Goal: Task Accomplishment & Management: Complete application form

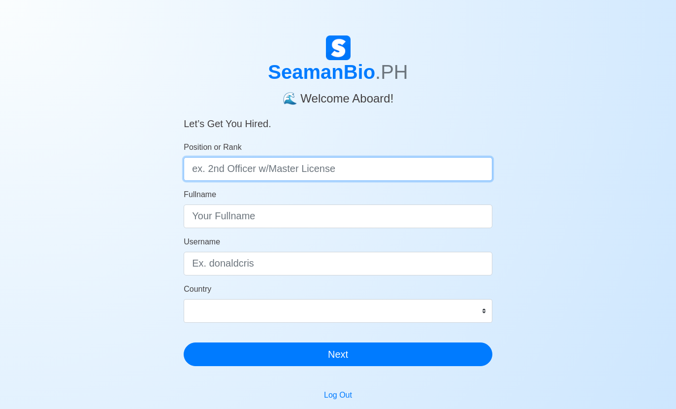
click at [219, 166] on input "Position or Rank" at bounding box center [338, 169] width 309 height 24
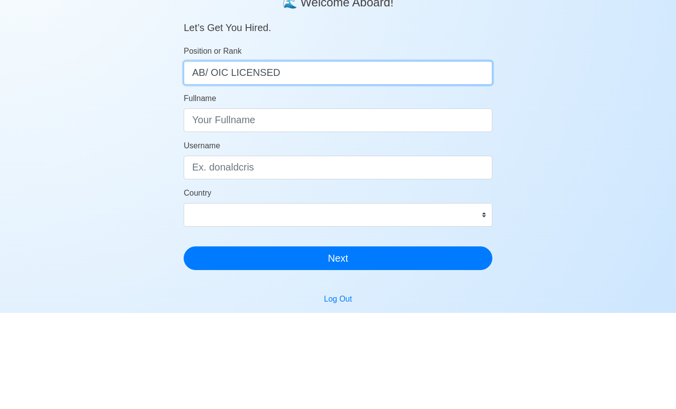
click at [229, 157] on input "AB/ OIC LICENSED" at bounding box center [338, 169] width 309 height 24
type input "AB/ OIC LICENSED"
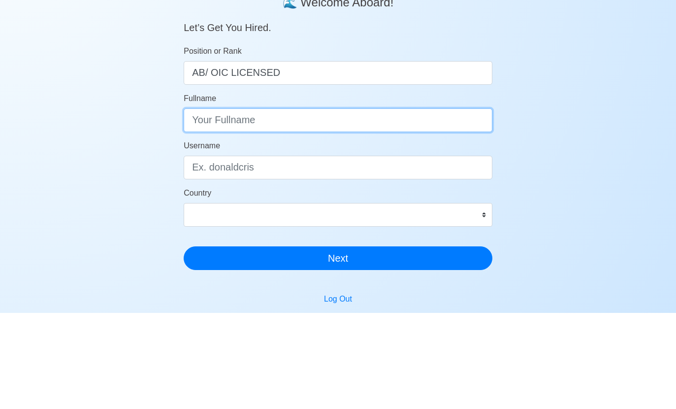
click at [401, 204] on input "Fullname" at bounding box center [338, 216] width 309 height 24
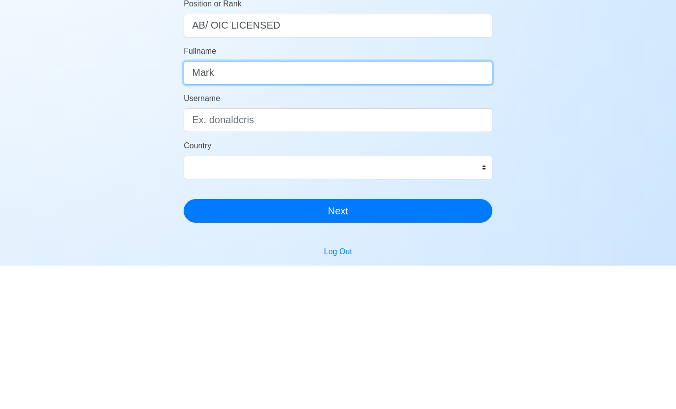
type input "Mark"
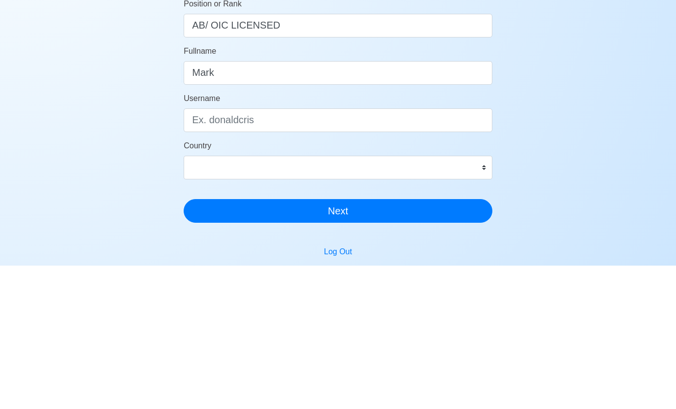
click at [352, 157] on input "AB/ OIC LICENSED" at bounding box center [338, 169] width 309 height 24
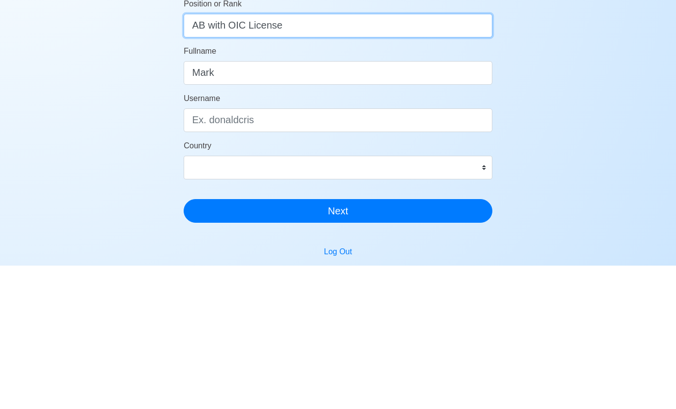
type input "AB with OIC License"
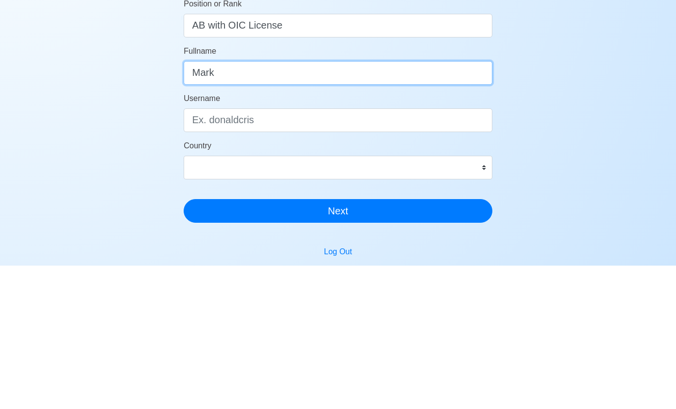
click at [392, 204] on input "Mark" at bounding box center [338, 216] width 309 height 24
type input "Mark Kevien L. Marchan"
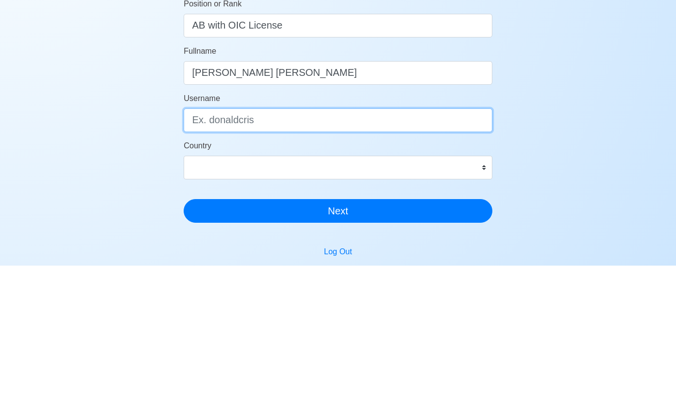
click at [439, 252] on input "Username" at bounding box center [338, 264] width 309 height 24
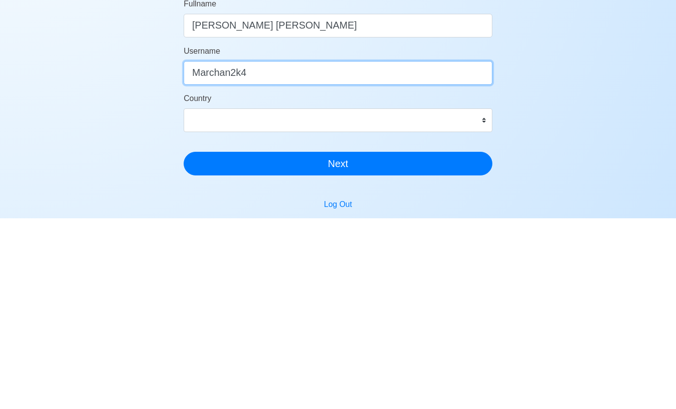
type input "Marchan2k4"
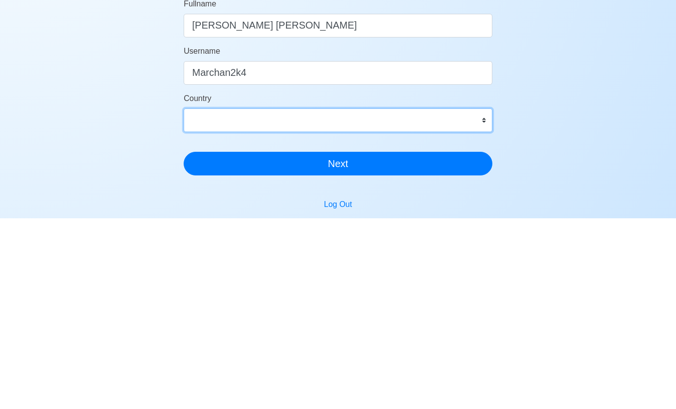
click at [438, 299] on select "Afghanistan Åland Islands Albania Algeria American Samoa Andorra Angola Anguill…" at bounding box center [338, 311] width 309 height 24
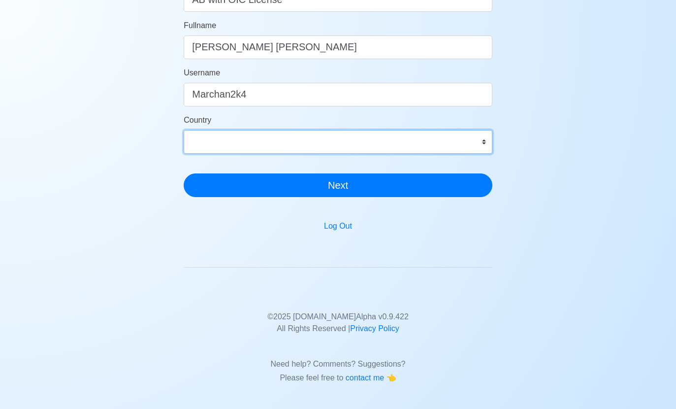
select select "PH"
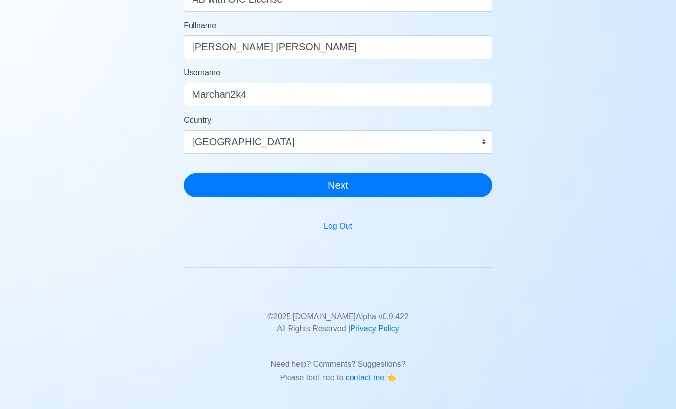
click at [412, 194] on button "Next" at bounding box center [338, 185] width 309 height 24
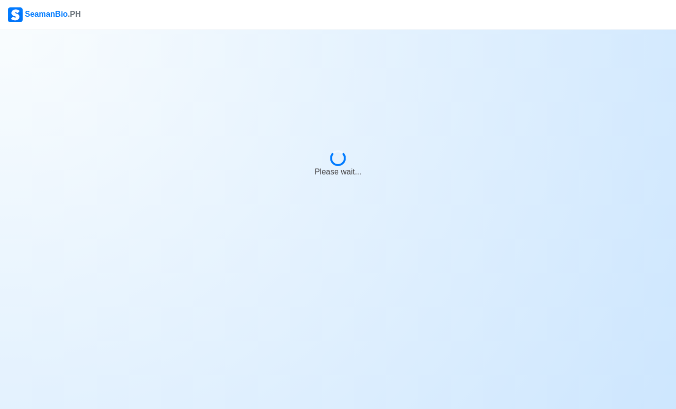
scroll to position [39, 0]
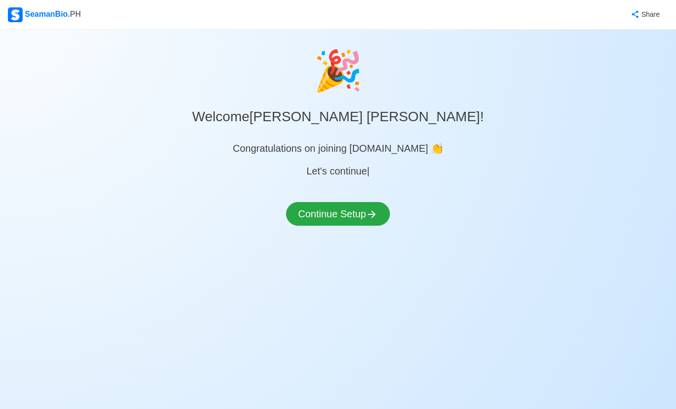
click at [331, 202] on button "Continue Setup" at bounding box center [338, 214] width 104 height 24
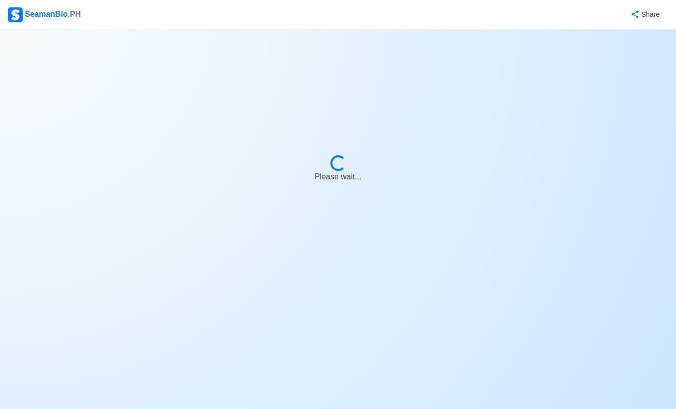
select select "Visible for Hiring"
select select "PH"
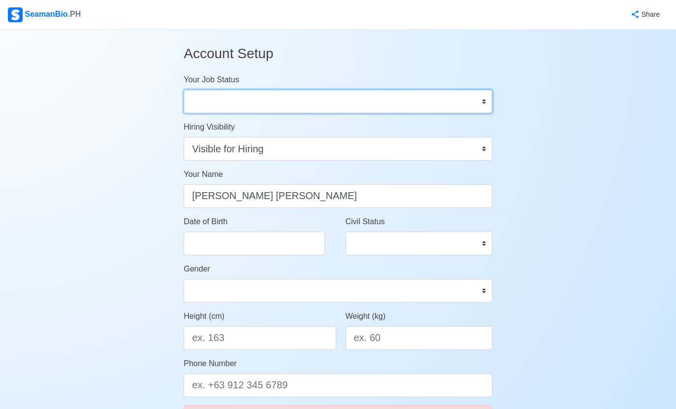
click at [226, 96] on select "Onboard Actively Looking for Job Not Looking for Job" at bounding box center [338, 102] width 309 height 24
select select "Actively Looking for Job"
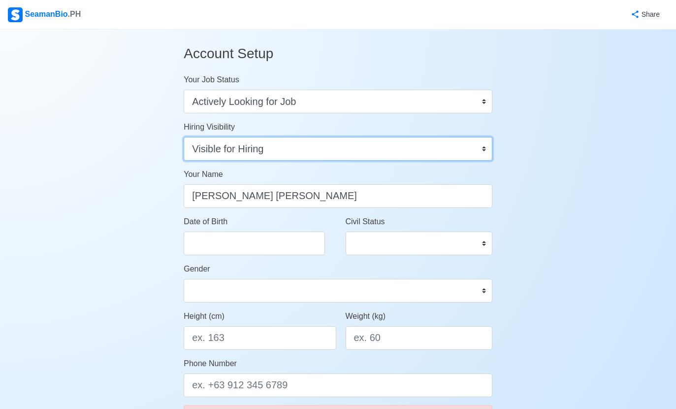
click at [293, 146] on select "Visible for Hiring Not Visible for Hiring" at bounding box center [338, 149] width 309 height 24
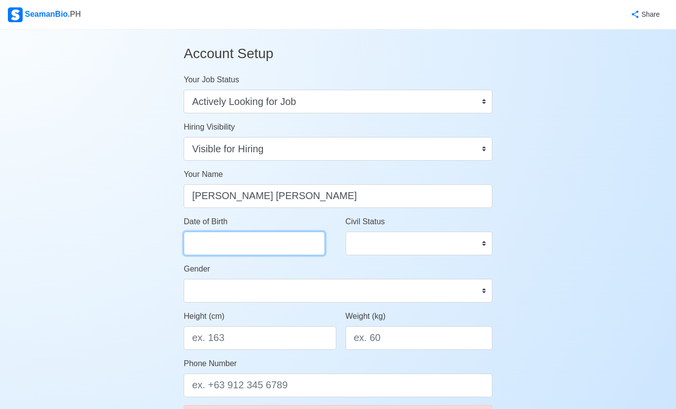
click at [210, 238] on input "Date of Birth" at bounding box center [254, 243] width 141 height 24
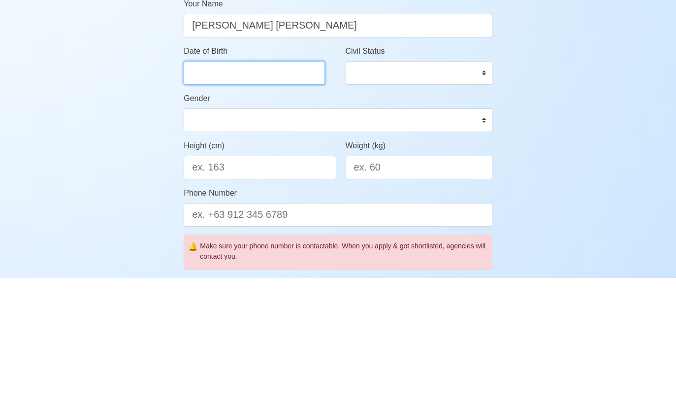
select select "****"
select select "*********"
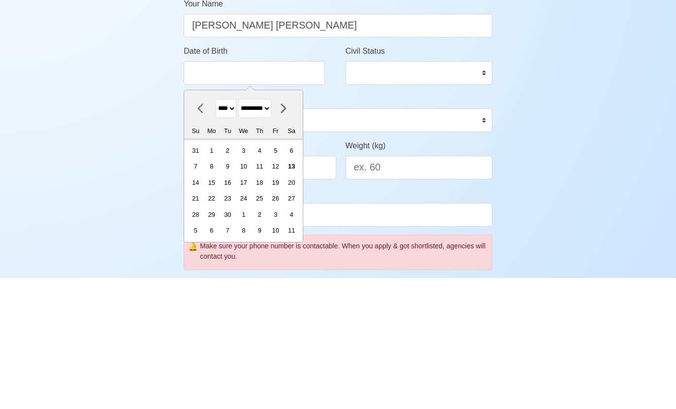
click at [229, 230] on select "**** **** **** **** **** **** **** **** **** **** **** **** **** **** **** ****…" at bounding box center [226, 239] width 21 height 19
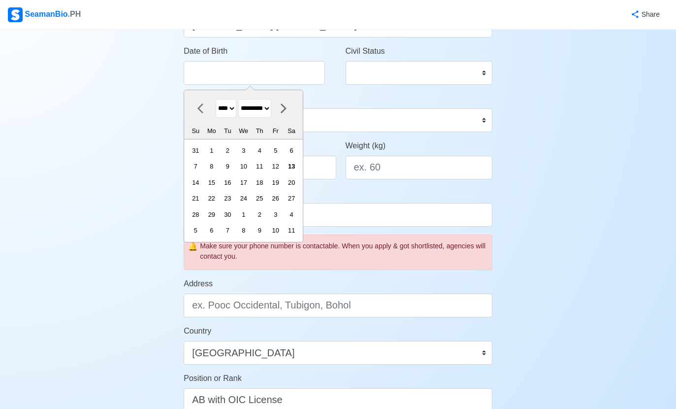
select select "****"
click at [421, 123] on select "Male Female" at bounding box center [338, 120] width 309 height 24
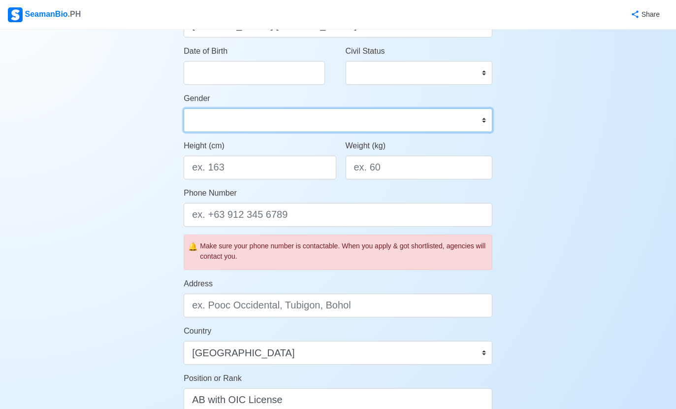
select select "Male"
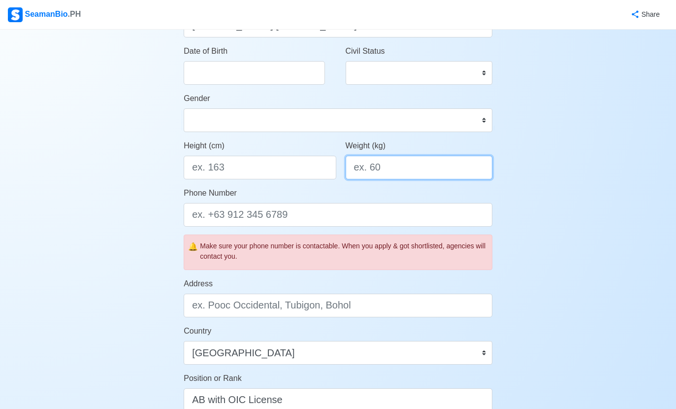
click at [439, 167] on input "Weight (kg)" at bounding box center [419, 168] width 147 height 24
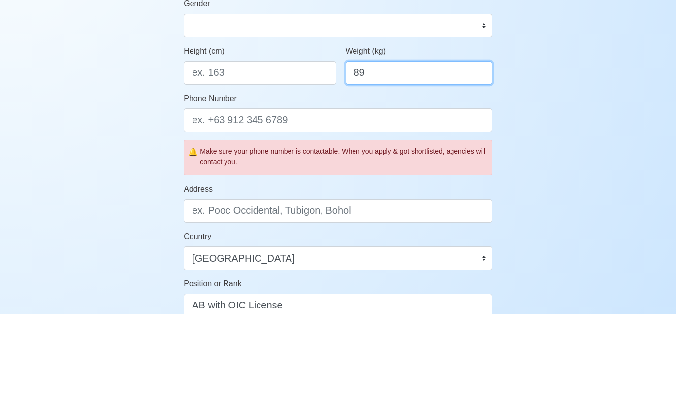
type input "89"
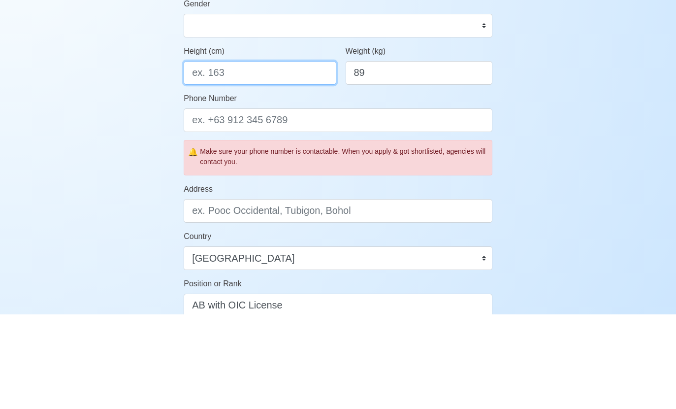
click at [299, 156] on input "Height (cm)" at bounding box center [260, 168] width 152 height 24
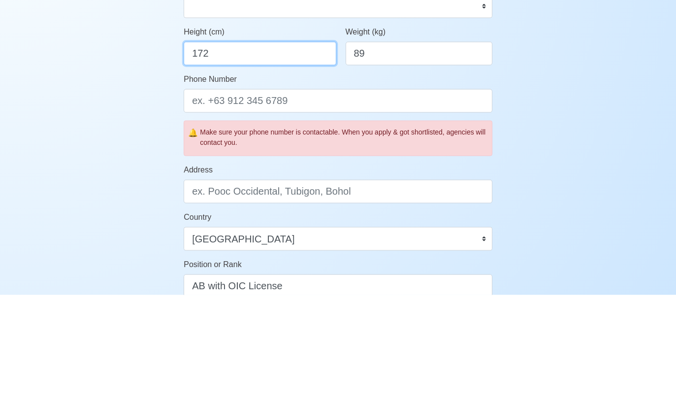
type input "172"
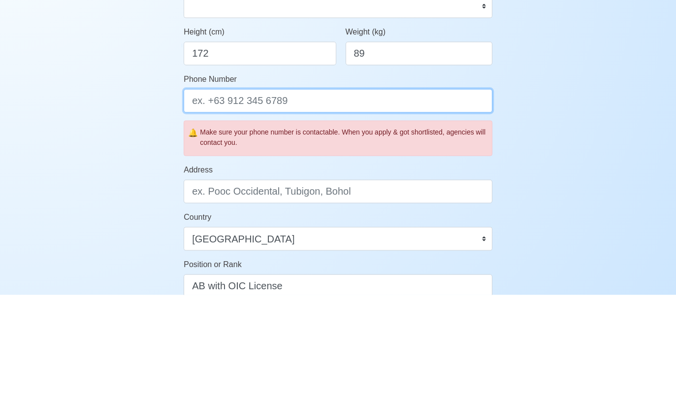
click at [409, 203] on input "Phone Number" at bounding box center [338, 215] width 309 height 24
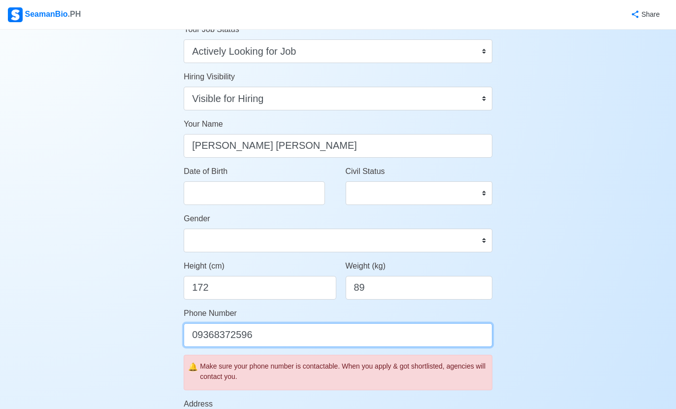
scroll to position [41, 0]
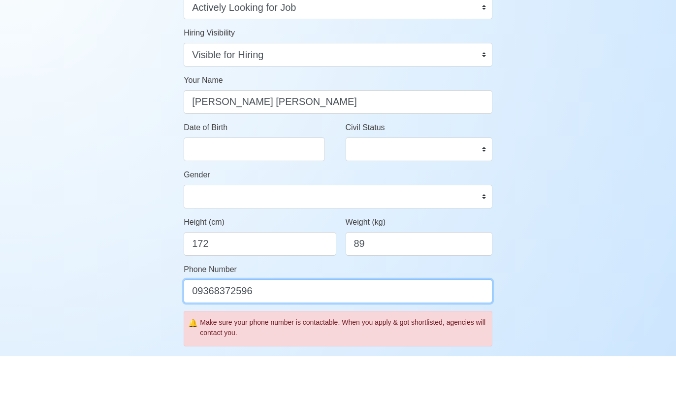
type input "09368372596"
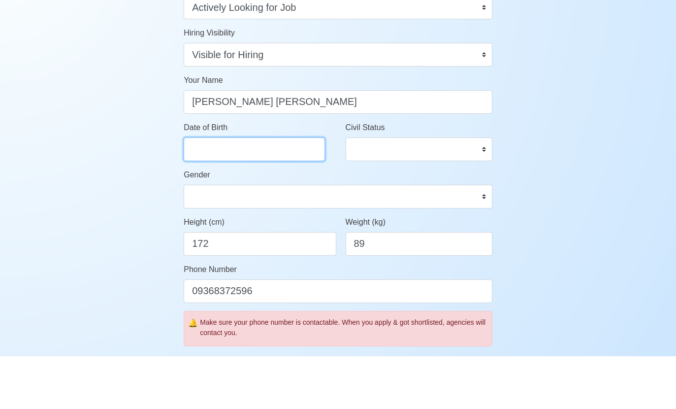
click at [199, 190] on input "Date of Birth" at bounding box center [254, 202] width 141 height 24
select select "****"
select select "*********"
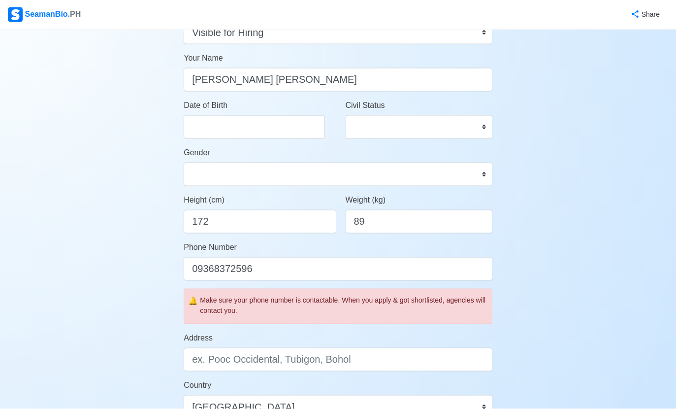
scroll to position [148, 0]
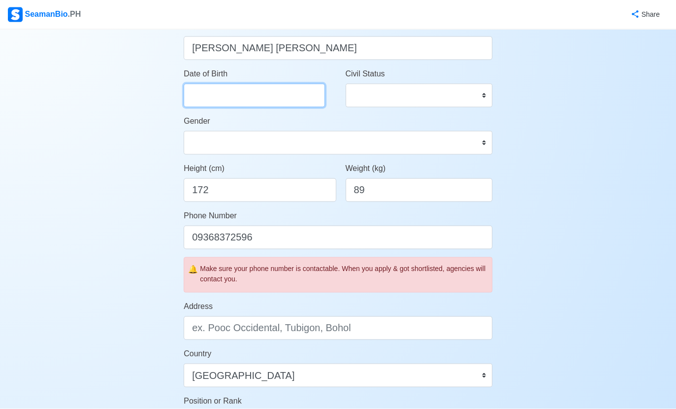
click at [197, 91] on input "Date of Birth" at bounding box center [254, 96] width 141 height 24
select select "****"
select select "*********"
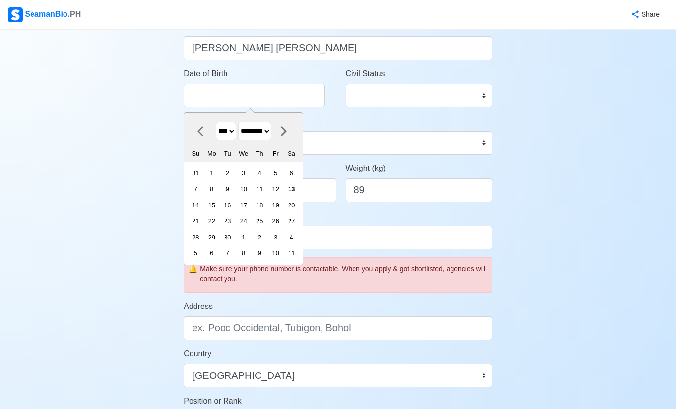
click at [236, 131] on select "**** **** **** **** **** **** **** **** **** **** **** **** **** **** **** ****…" at bounding box center [226, 131] width 21 height 19
select select "****"
click at [271, 131] on select "******* ******** ***** ***** *** **** **** ****** ********* ******* ******** **…" at bounding box center [254, 130] width 33 height 19
select select "********"
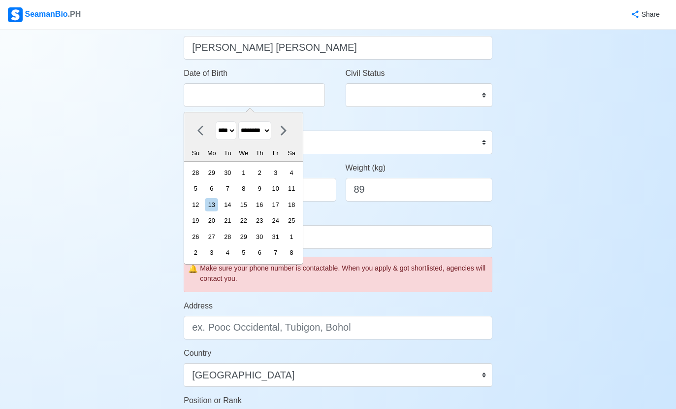
click at [266, 220] on div "23" at bounding box center [259, 220] width 13 height 13
type input "12/23/1993"
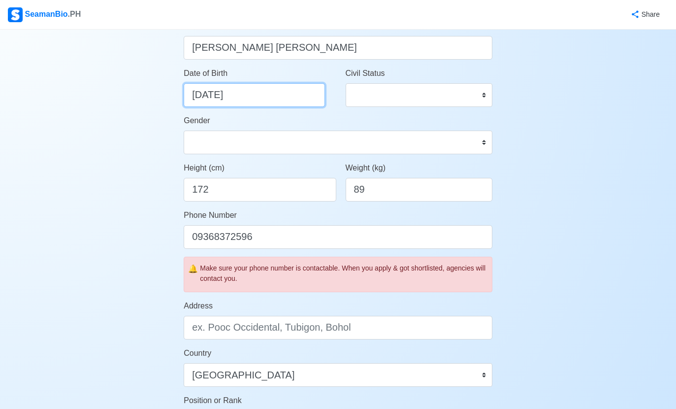
scroll to position [148, 0]
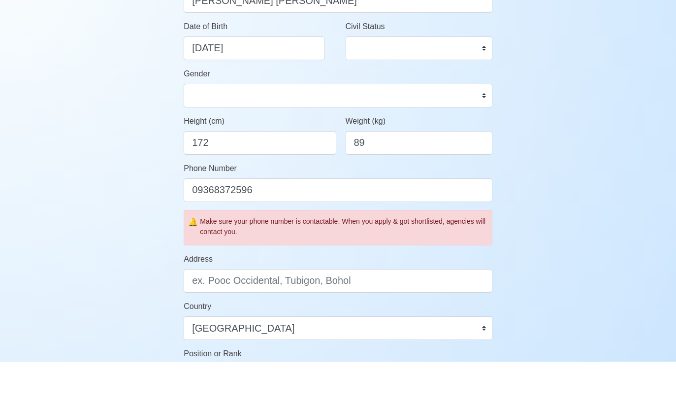
click at [431, 68] on div "Civil Status Single Married Widowed Separated" at bounding box center [419, 87] width 147 height 39
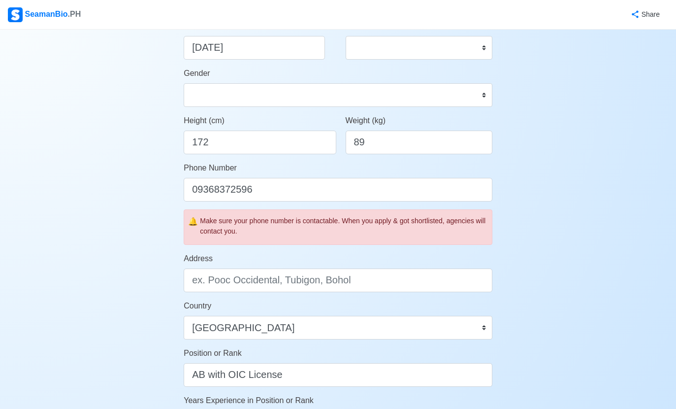
click at [491, 49] on select "Single Married Widowed Separated" at bounding box center [419, 48] width 147 height 24
select select "Single"
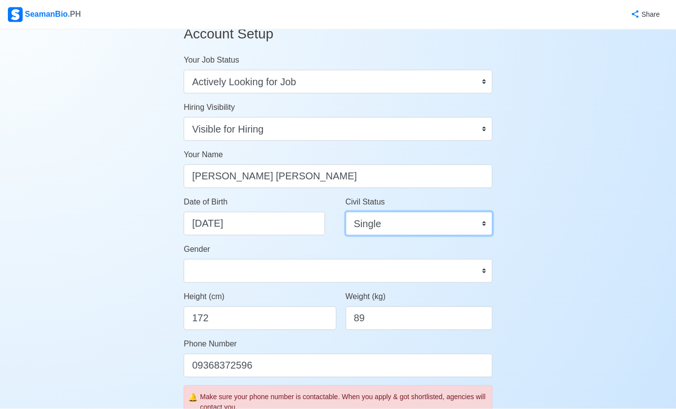
scroll to position [0, 0]
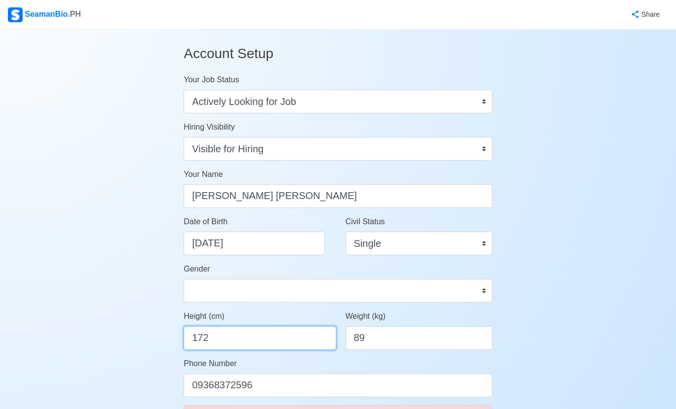
click at [227, 334] on input "172" at bounding box center [260, 338] width 152 height 24
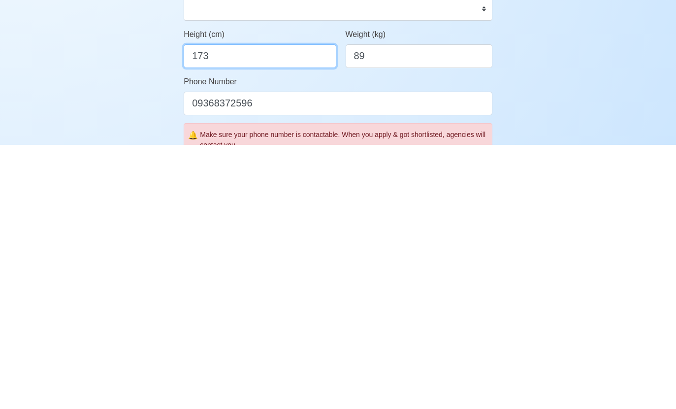
scroll to position [22, 0]
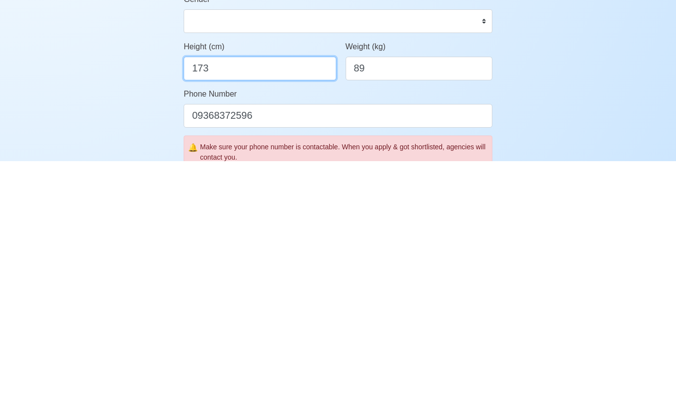
type input "173"
click at [454, 304] on input "89" at bounding box center [419, 316] width 147 height 24
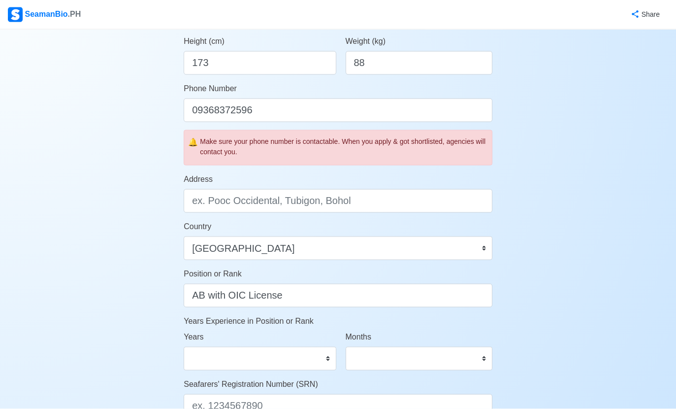
scroll to position [267, 0]
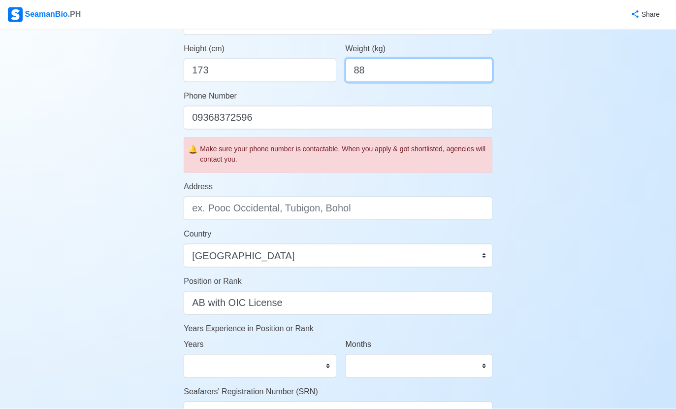
type input "88"
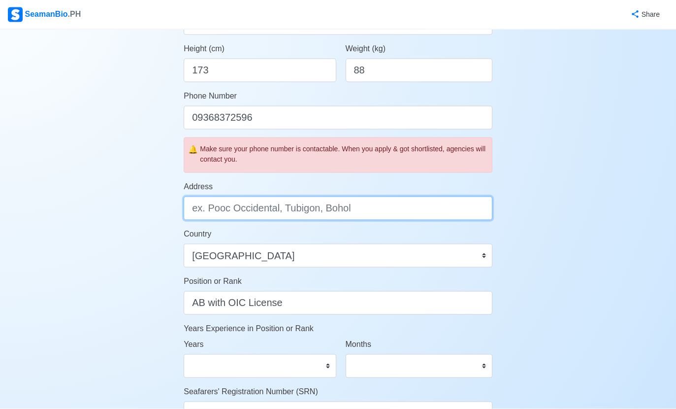
click at [388, 212] on input "Address" at bounding box center [338, 208] width 309 height 24
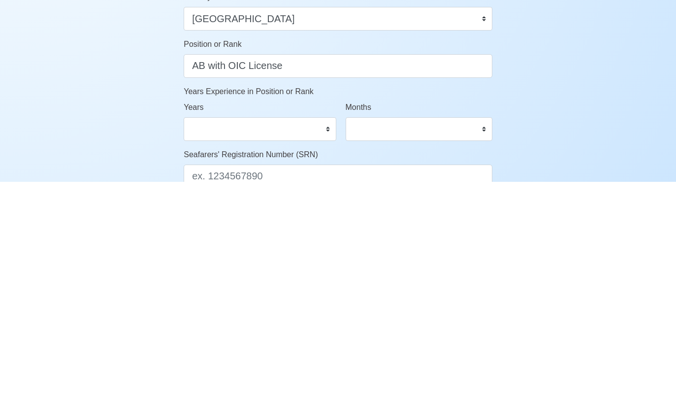
scroll to position [282, 0]
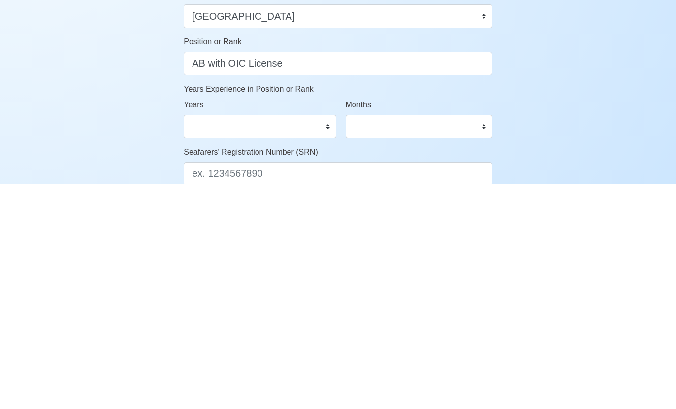
type input "Catarman Liloan Cebu"
click at [297, 339] on select "0 1 2 3 4 5 6 7 8 9 10 11 12 13 14 15 16 17 18 19 20 21 22 23 24 25 26 27 28 29…" at bounding box center [260, 351] width 152 height 24
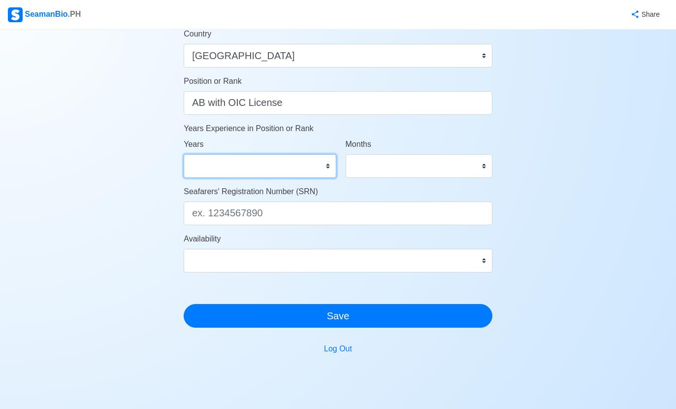
select select "2"
click at [459, 162] on select "0 1 2 3 4 5 6 7 8 9 10 11" at bounding box center [419, 166] width 147 height 24
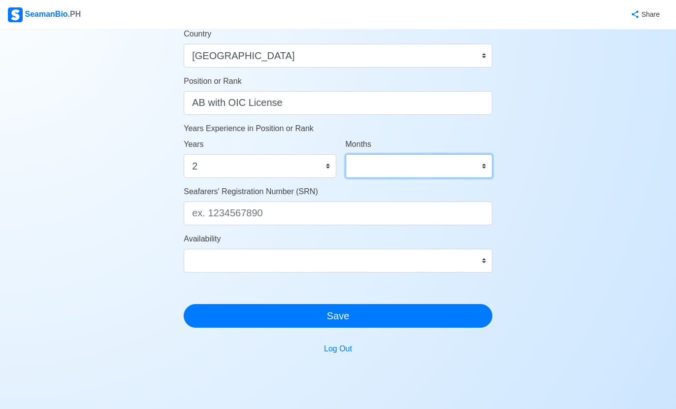
select select "11"
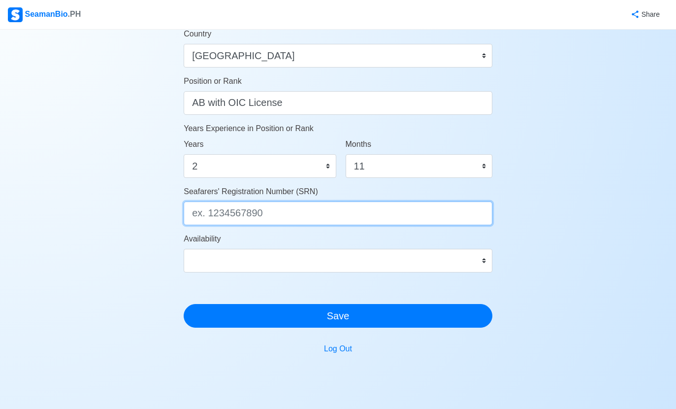
click at [353, 206] on input "Seafarers' Registration Number (SRN)" at bounding box center [338, 213] width 309 height 24
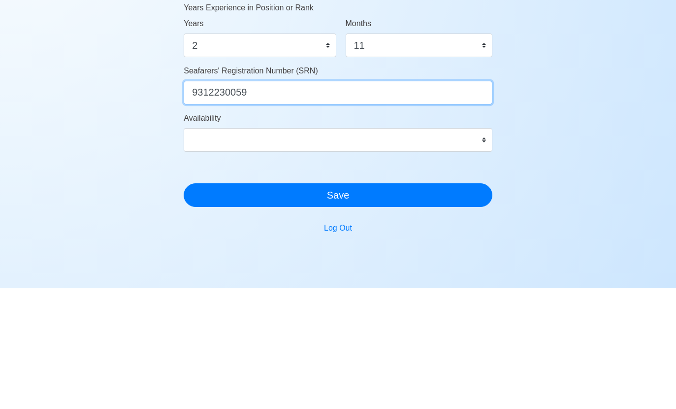
type input "9312230059"
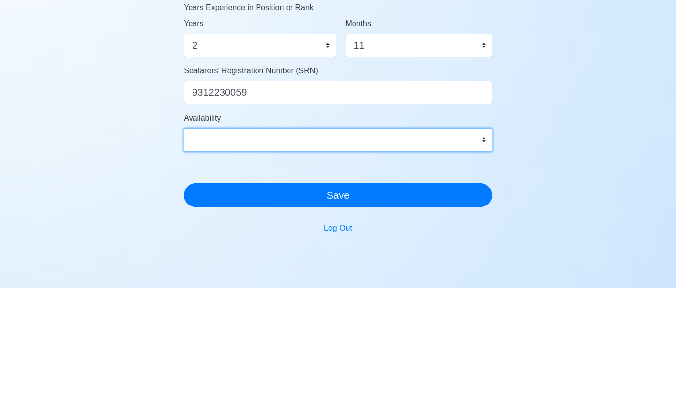
click at [483, 249] on select "Immediate Oct 2025 Nov 2025 Dec 2025 Jan 2026 Feb 2026 Mar 2026 Apr 2026 May 20…" at bounding box center [338, 261] width 309 height 24
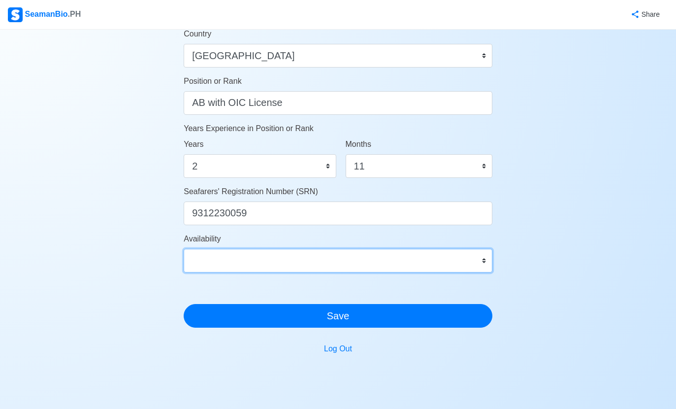
select select "4102416000000"
click at [488, 257] on select "Immediate Oct 2025 Nov 2025 Dec 2025 Jan 2026 Feb 2026 Mar 2026 Apr 2026 May 20…" at bounding box center [338, 261] width 309 height 24
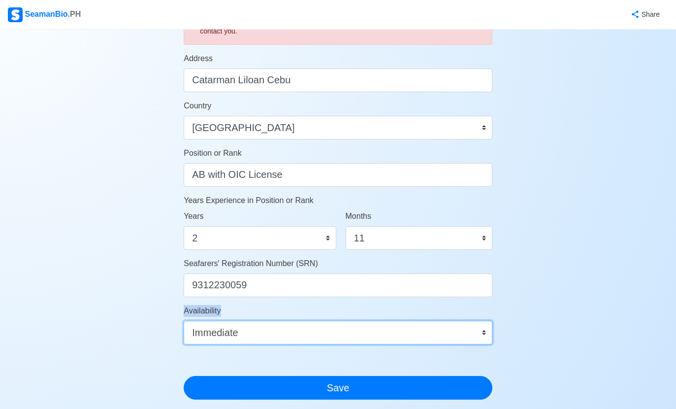
scroll to position [415, 0]
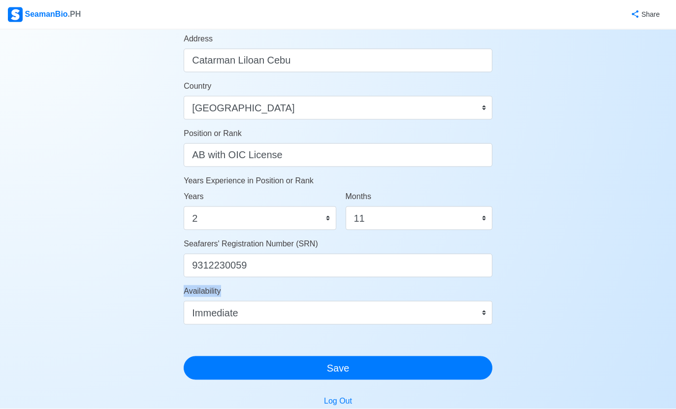
click at [438, 367] on button "Save" at bounding box center [338, 368] width 309 height 24
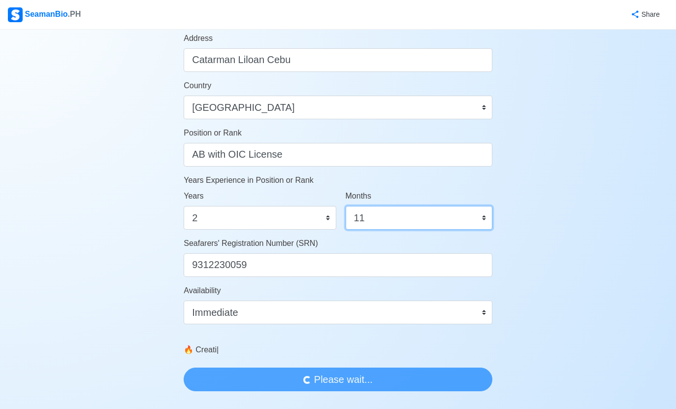
click at [484, 223] on select "0 1 2 3 4 5 6 7 8 9 10 11" at bounding box center [419, 218] width 147 height 24
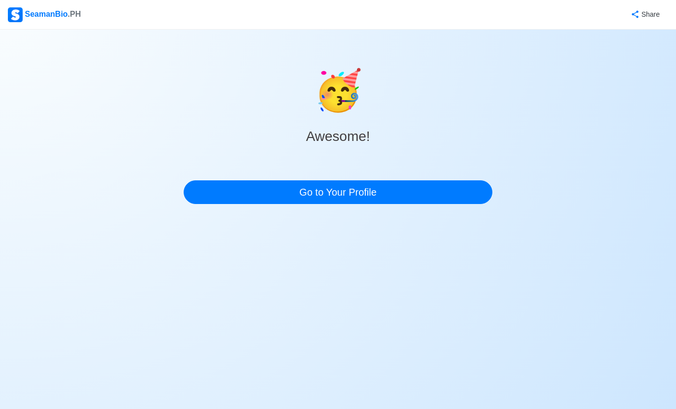
click at [464, 180] on link "Go to Your Profile" at bounding box center [338, 192] width 309 height 24
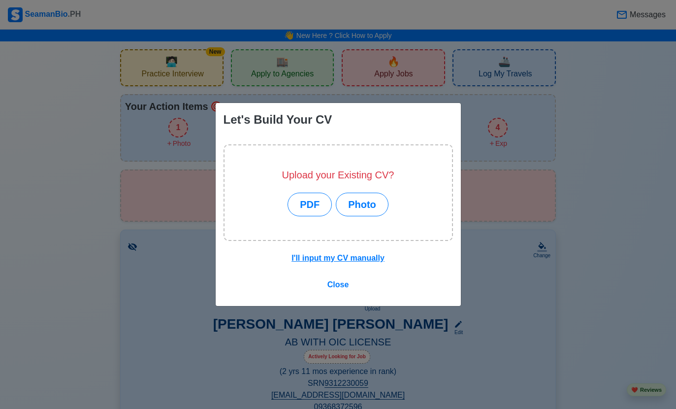
click at [374, 298] on div "I'll input my CV manually Close" at bounding box center [338, 277] width 245 height 57
click at [361, 298] on div "I'll input my CV manually Close" at bounding box center [338, 277] width 245 height 57
click at [326, 293] on button "Close" at bounding box center [338, 284] width 34 height 19
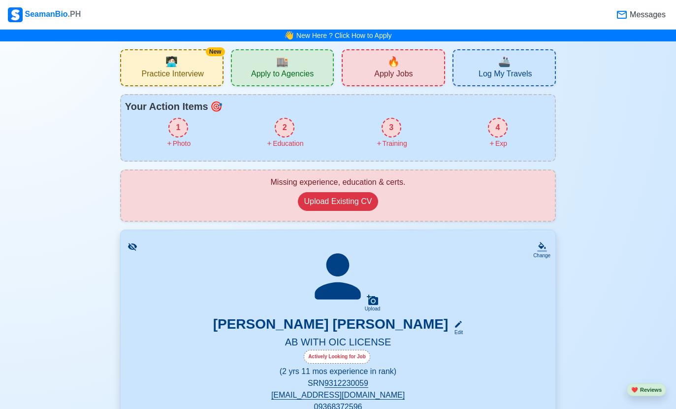
click at [363, 293] on icon at bounding box center [337, 276] width 69 height 69
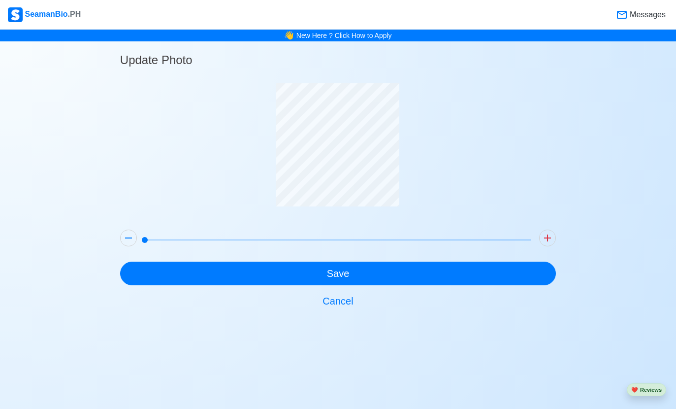
click at [516, 272] on button "Save" at bounding box center [338, 273] width 436 height 24
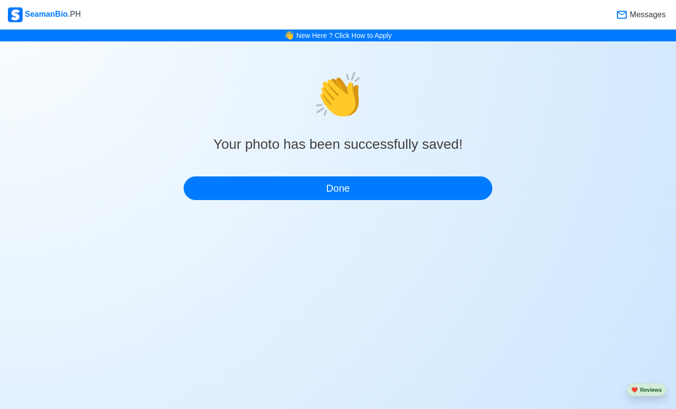
click at [251, 176] on button "Done" at bounding box center [338, 188] width 309 height 24
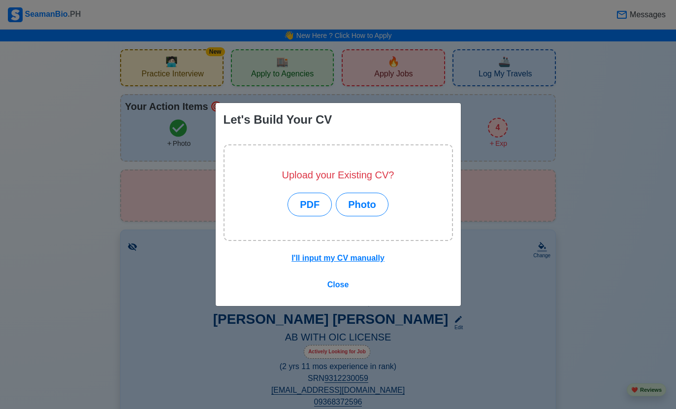
click at [303, 260] on u "I'll input my CV manually" at bounding box center [337, 257] width 93 height 8
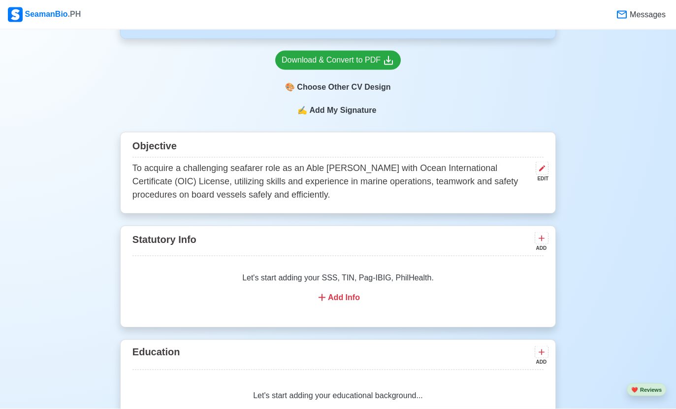
scroll to position [454, 0]
click at [334, 297] on div "Add Info" at bounding box center [337, 297] width 387 height 12
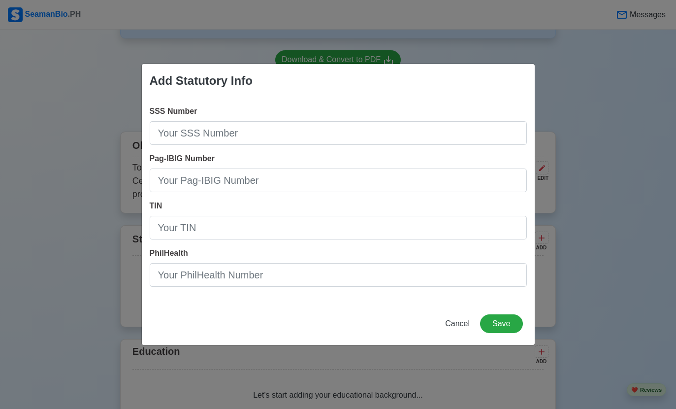
click at [450, 327] on span "Cancel" at bounding box center [457, 323] width 25 height 8
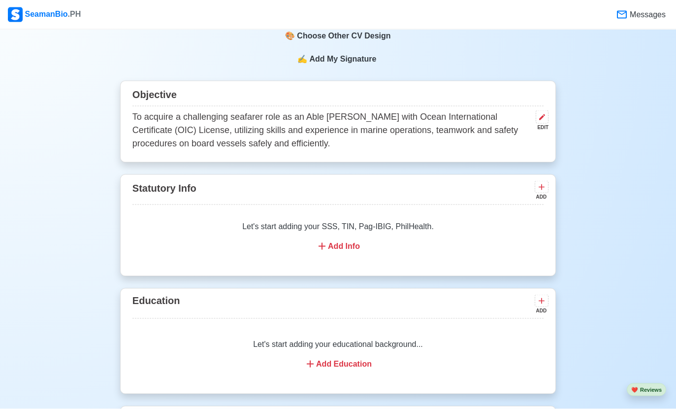
scroll to position [510, 0]
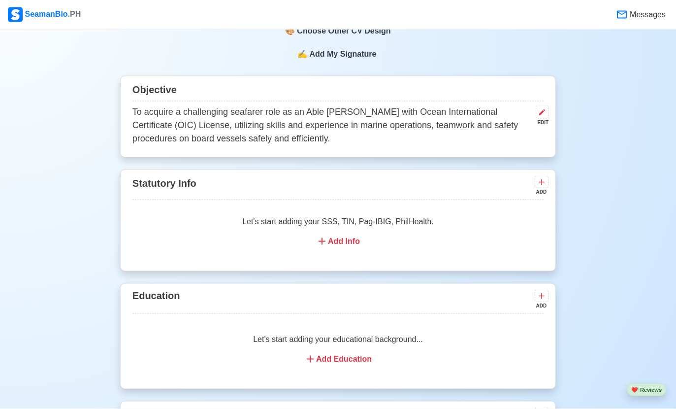
click at [345, 245] on div "Add Info" at bounding box center [337, 241] width 387 height 12
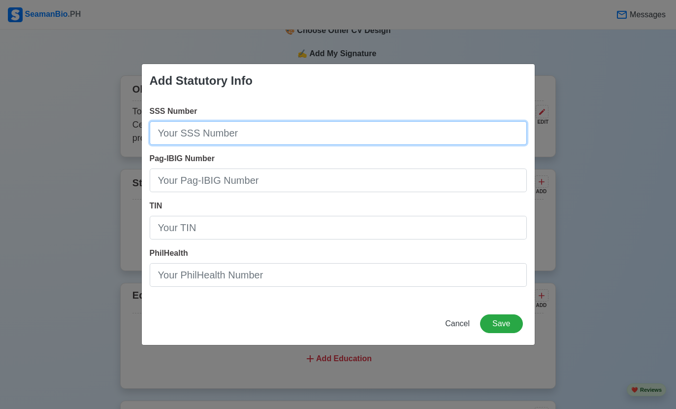
click at [314, 145] on input "SSS Number" at bounding box center [338, 133] width 377 height 24
type input "0639001933"
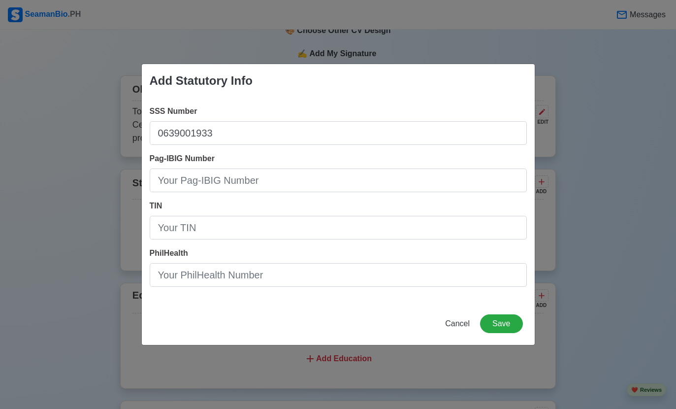
click at [362, 192] on input "Pag-IBIG Number" at bounding box center [338, 180] width 377 height 24
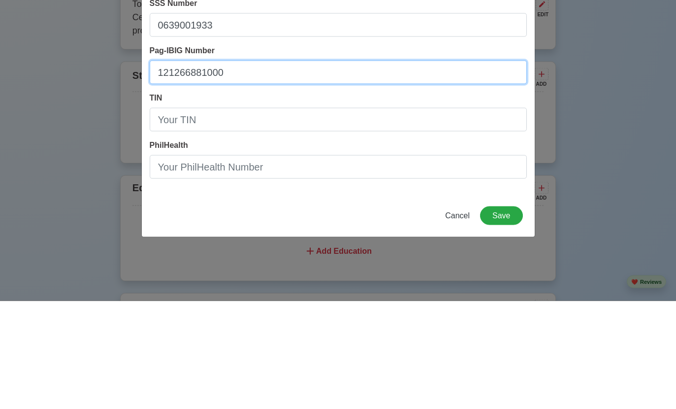
type input "121266881000"
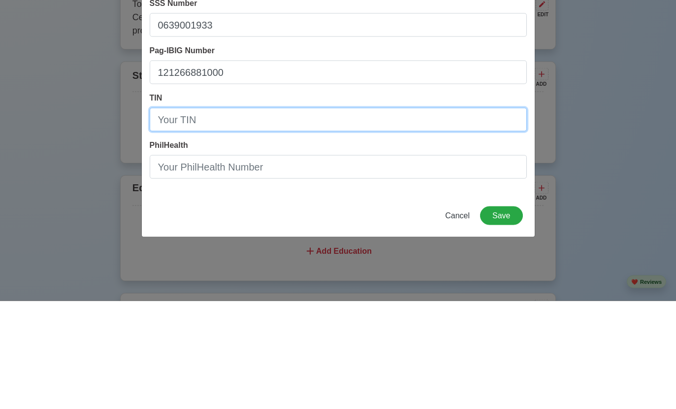
click at [336, 216] on input "TIN" at bounding box center [338, 228] width 377 height 24
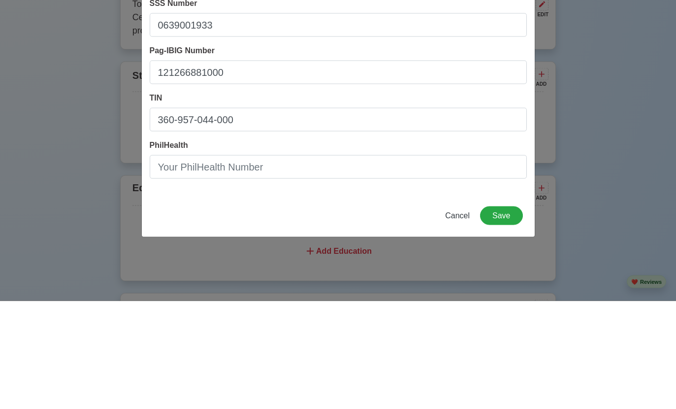
scroll to position [618, 0]
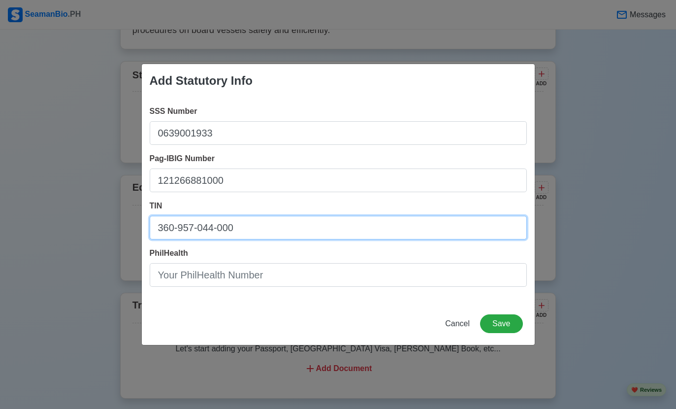
type input "360-957-044-000"
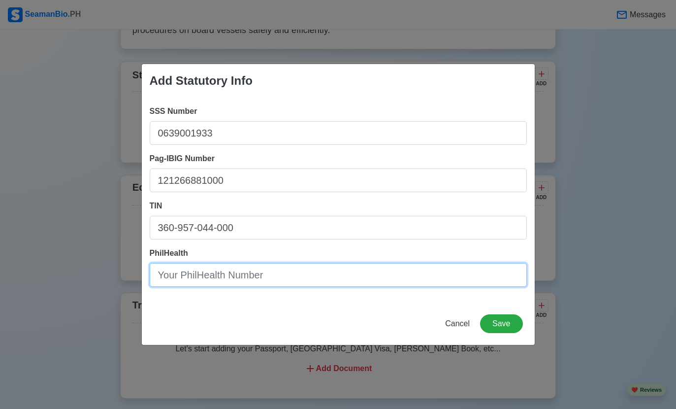
click at [435, 283] on input "PhilHealth" at bounding box center [338, 275] width 377 height 24
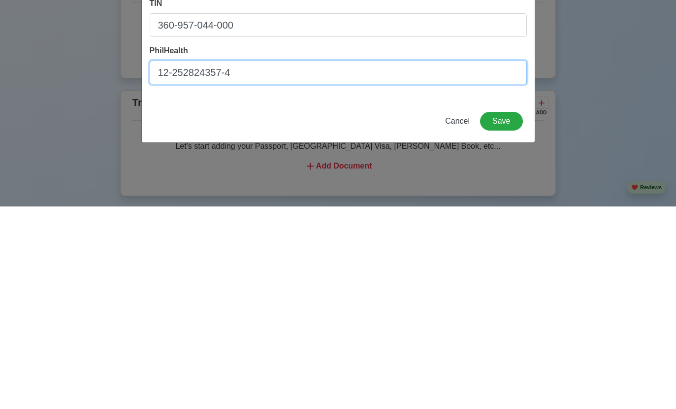
type input "12-252824357-4"
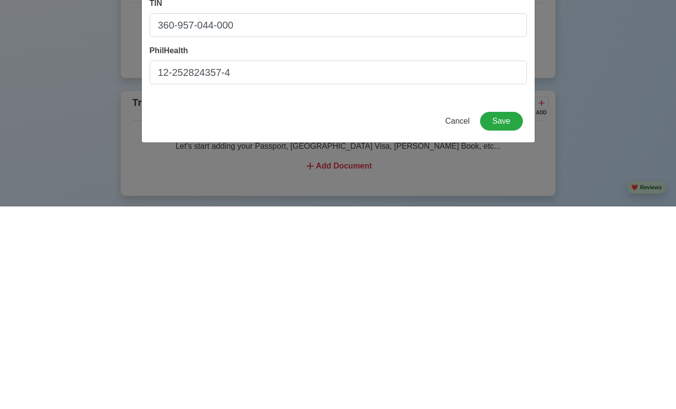
click at [496, 314] on button "Save" at bounding box center [501, 323] width 42 height 19
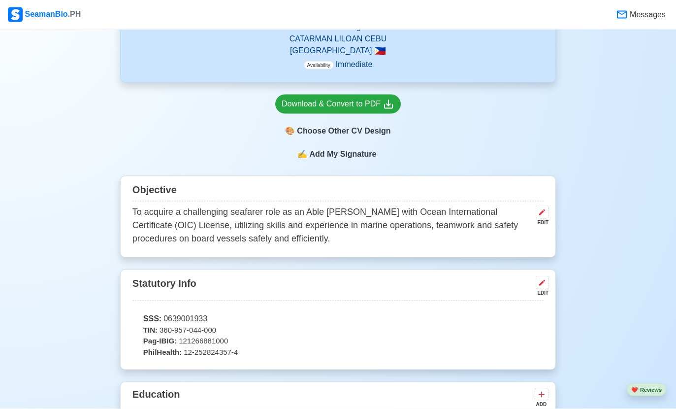
scroll to position [410, 0]
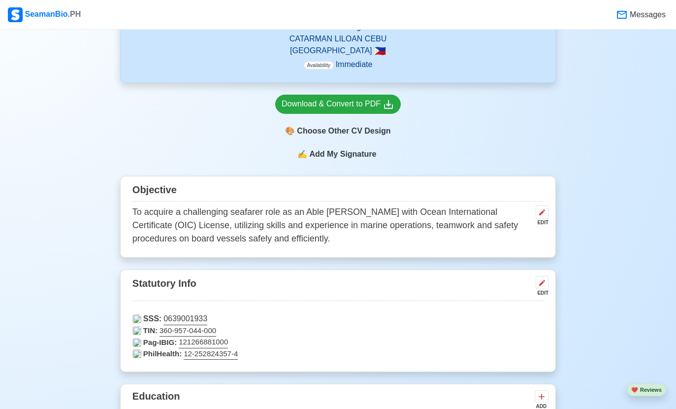
click at [542, 209] on icon at bounding box center [542, 212] width 8 height 8
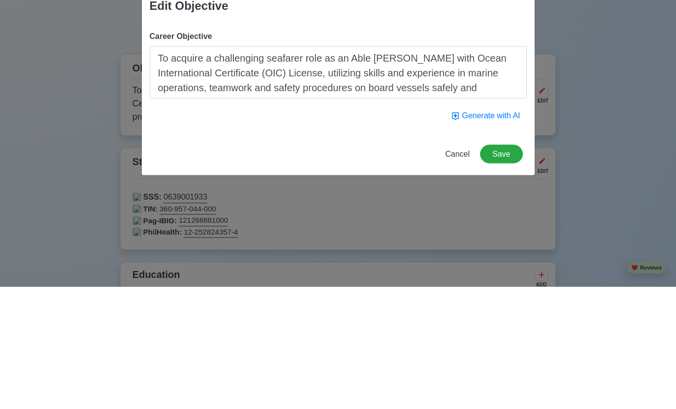
click at [459, 272] on span "Cancel" at bounding box center [457, 276] width 25 height 8
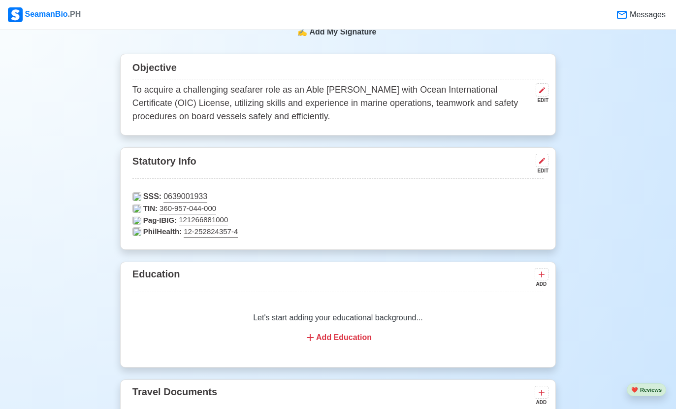
click at [543, 94] on icon at bounding box center [542, 90] width 8 height 8
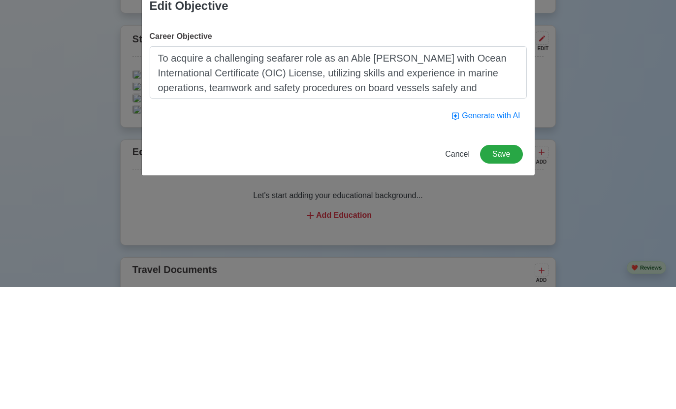
click at [264, 168] on textarea "To acquire a challenging seafarer role as an Able Seaman with Ocean Internation…" at bounding box center [338, 194] width 377 height 52
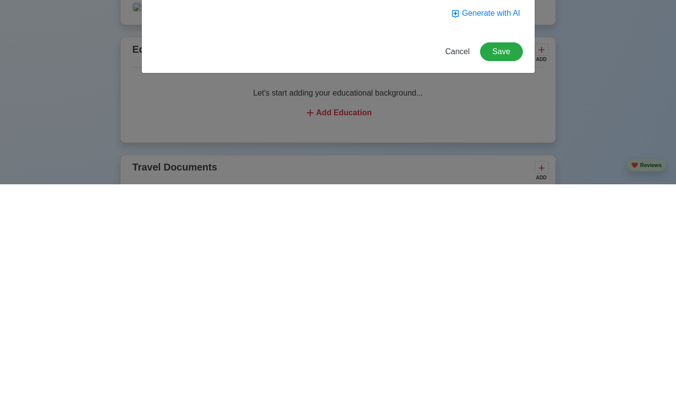
type textarea "To acquire a challenging seafarer role as an Able Seaman with Officer in charge…"
click at [506, 267] on button "Save" at bounding box center [501, 276] width 42 height 19
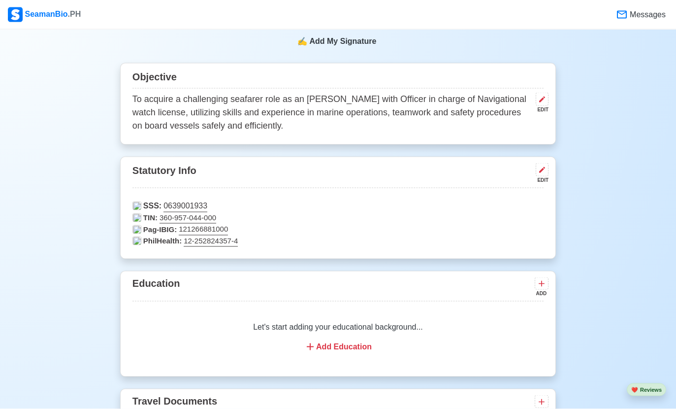
scroll to position [526, 0]
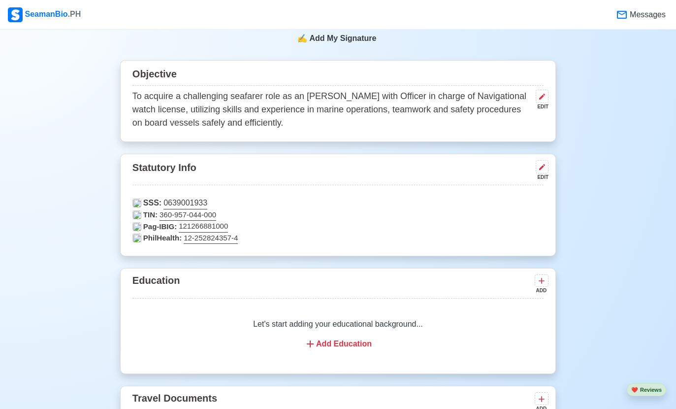
click at [547, 93] on button at bounding box center [541, 96] width 13 height 13
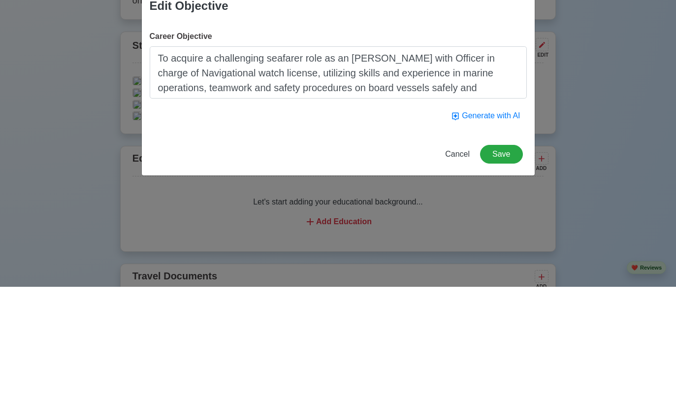
click at [423, 168] on textarea "To acquire a challenging seafarer role as an Able Seaman with Officer in charge…" at bounding box center [338, 194] width 377 height 52
type textarea "To acquire a challenging seafarer role as an Able Seaman with an Officer in cha…"
click at [504, 267] on button "Save" at bounding box center [501, 276] width 42 height 19
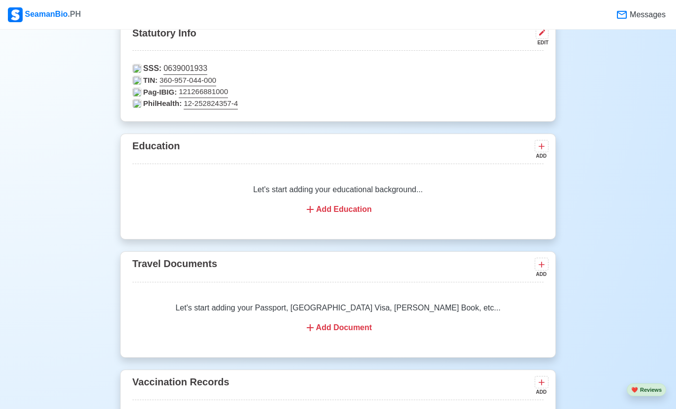
scroll to position [666, 0]
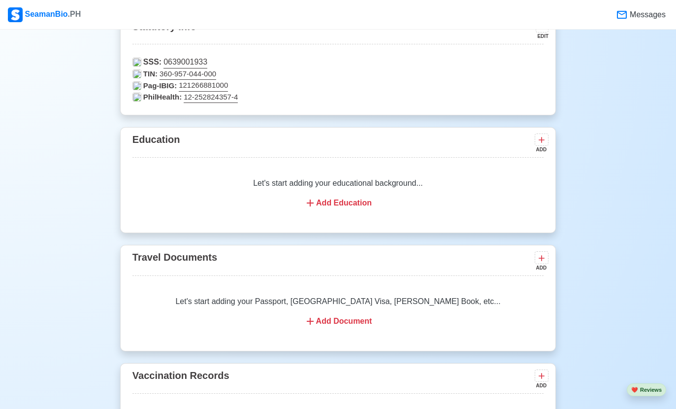
click at [544, 138] on icon at bounding box center [541, 140] width 10 height 10
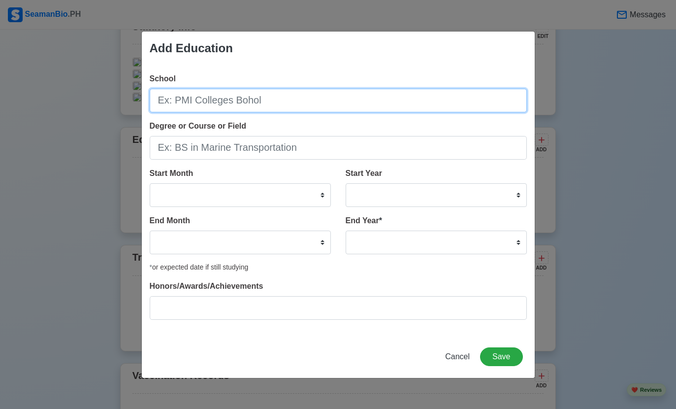
click at [419, 112] on input "School" at bounding box center [338, 101] width 377 height 24
type input "University of Cebu"
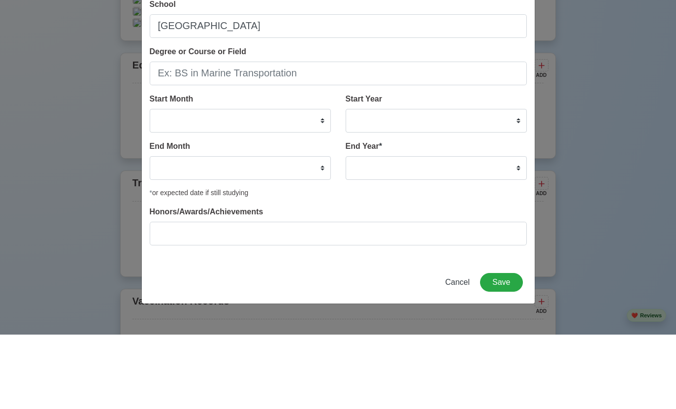
click at [433, 136] on input "Degree or Course or Field" at bounding box center [338, 148] width 377 height 24
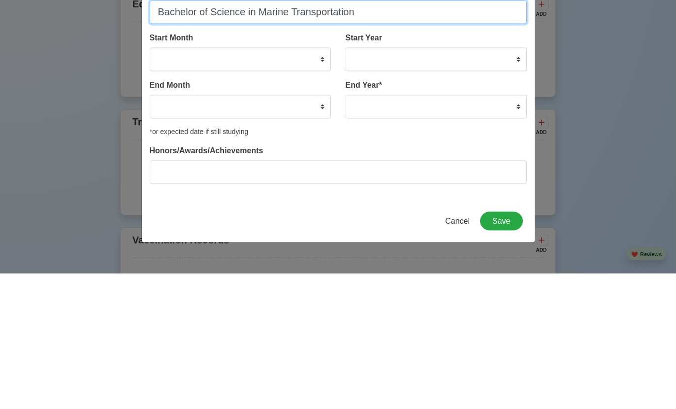
type input "Bachelor of Science in Marine Transportation"
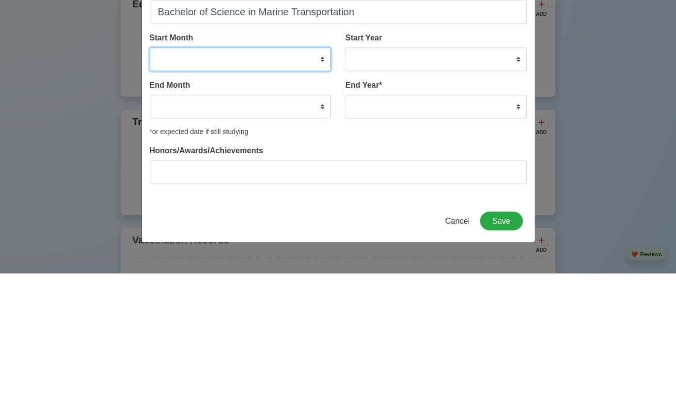
click at [323, 183] on select "January February March April May June July August September October November De…" at bounding box center [240, 195] width 181 height 24
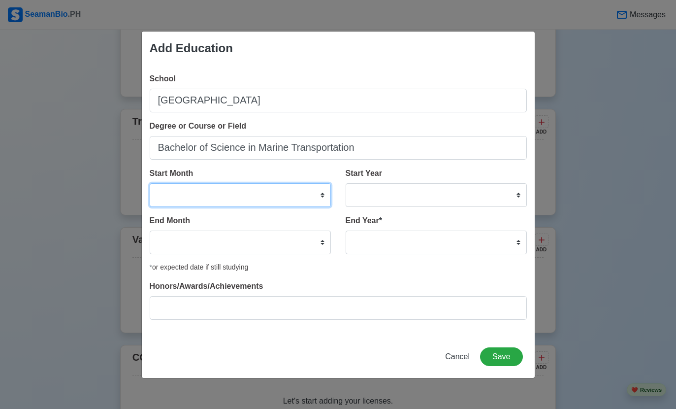
select select "October"
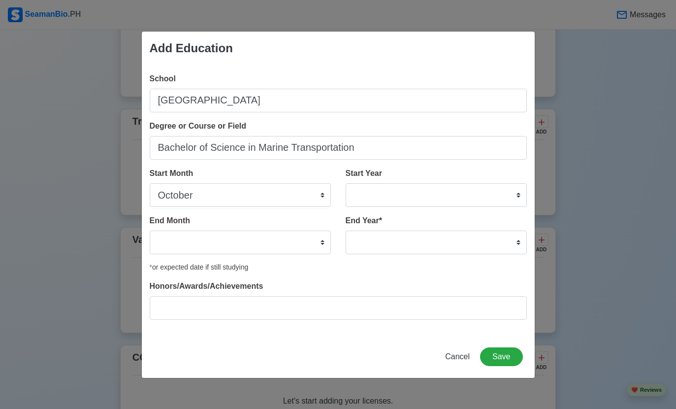
click at [514, 207] on select "2025 2024 2023 2022 2021 2020 2019 2018 2017 2016 2015 2014 2013 2012 2011 2010…" at bounding box center [436, 195] width 181 height 24
select select "2013"
click at [318, 254] on select "January February March April May June July August September October November De…" at bounding box center [240, 242] width 181 height 24
select select "October"
click at [518, 254] on select "2035 2034 2033 2032 2031 2030 2029 2028 2027 2026 2025 2024 2023 2022 2021 2020…" at bounding box center [436, 242] width 181 height 24
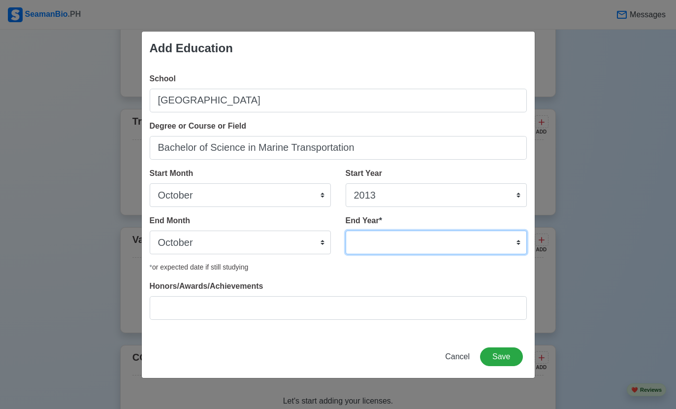
select select "2016"
click at [505, 366] on button "Save" at bounding box center [501, 356] width 42 height 19
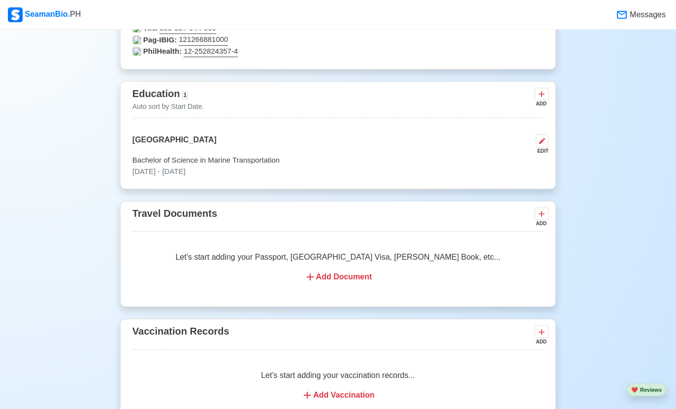
scroll to position [716, 0]
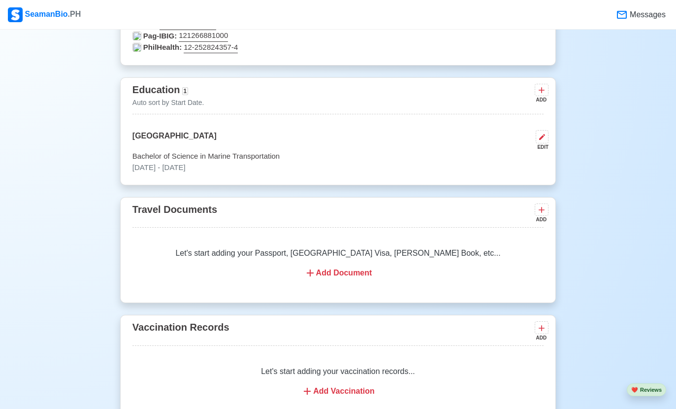
click at [364, 275] on div "Add Document" at bounding box center [337, 273] width 387 height 12
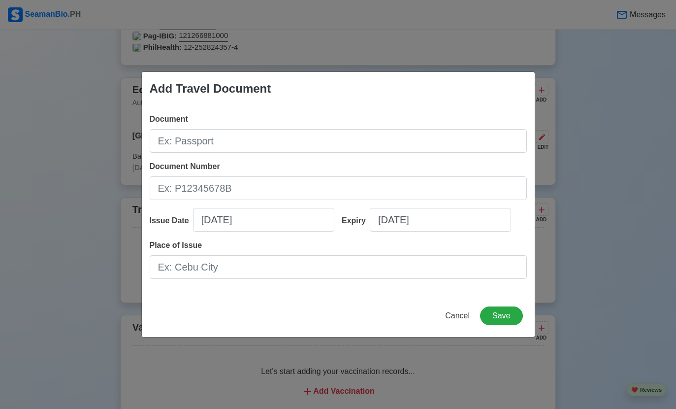
click at [449, 140] on input "Document" at bounding box center [338, 141] width 377 height 24
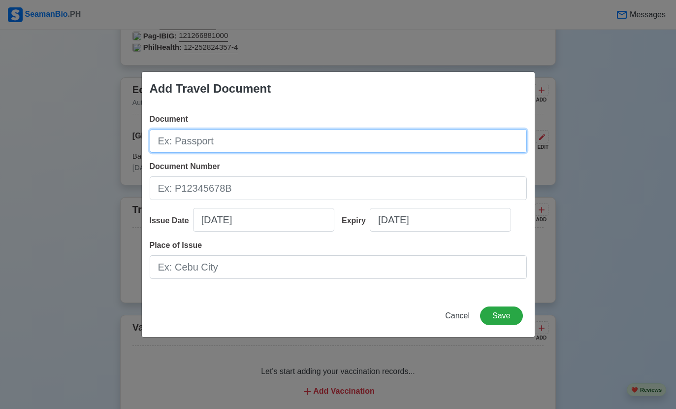
scroll to position [716, 0]
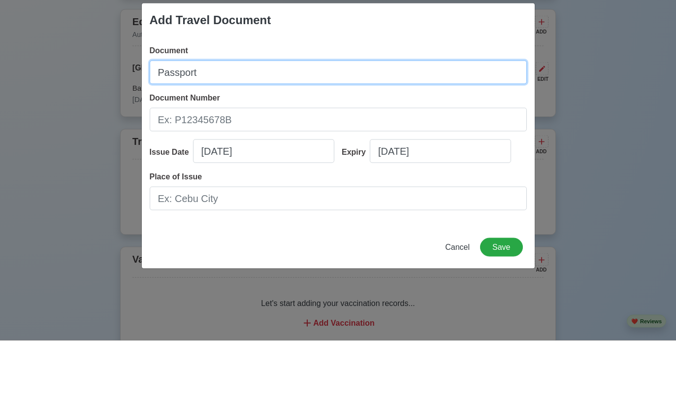
type input "Passport"
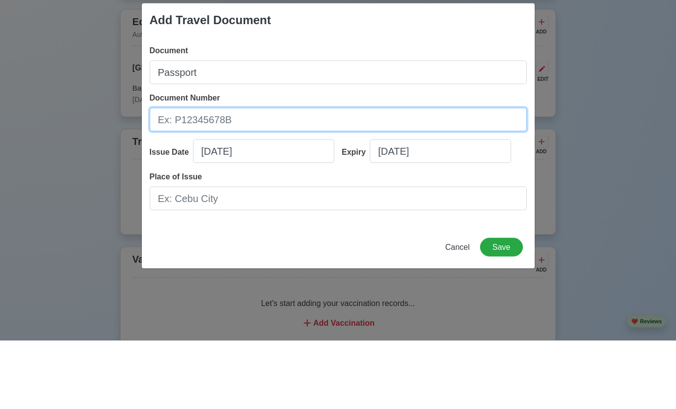
click at [346, 176] on input "Document Number" at bounding box center [338, 188] width 377 height 24
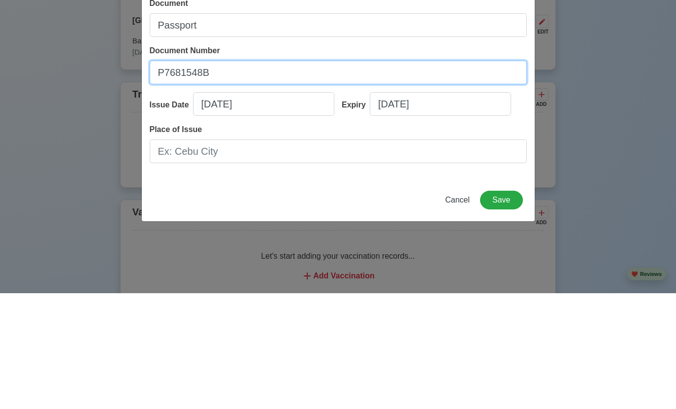
type input "P7681548B"
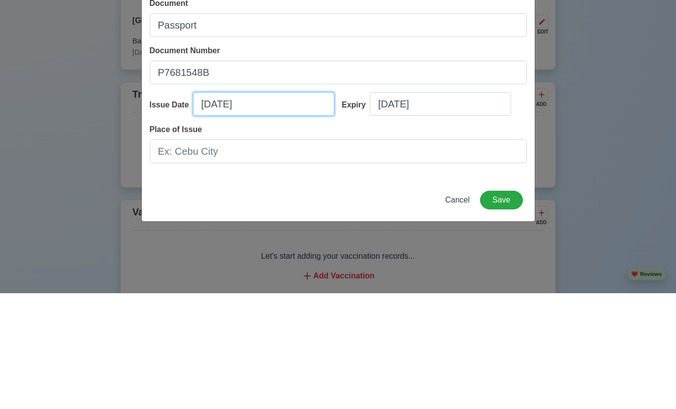
click at [251, 208] on input "09/13/2025" at bounding box center [263, 220] width 141 height 24
select select "****"
select select "*********"
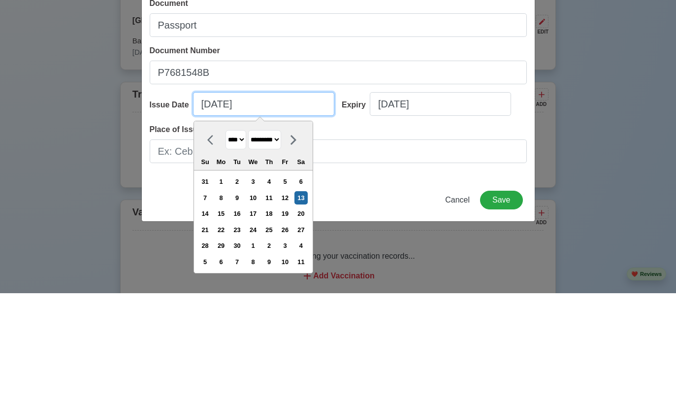
click at [206, 208] on input "09/13/2025" at bounding box center [263, 220] width 141 height 24
click at [227, 208] on input "09/13/2025" at bounding box center [263, 220] width 141 height 24
click at [223, 208] on input "09/13/2025" at bounding box center [263, 220] width 141 height 24
click at [289, 208] on input "09/2413/2025" at bounding box center [263, 220] width 141 height 24
type input "0"
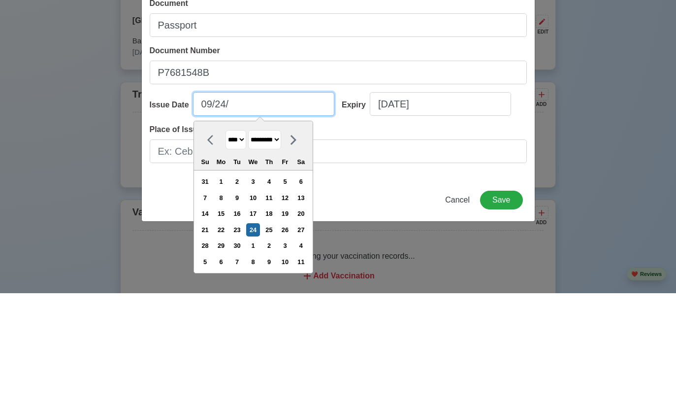
type input "09/24/2"
select select "****"
type input "09/24/20"
select select "****"
type input "09/24/2021"
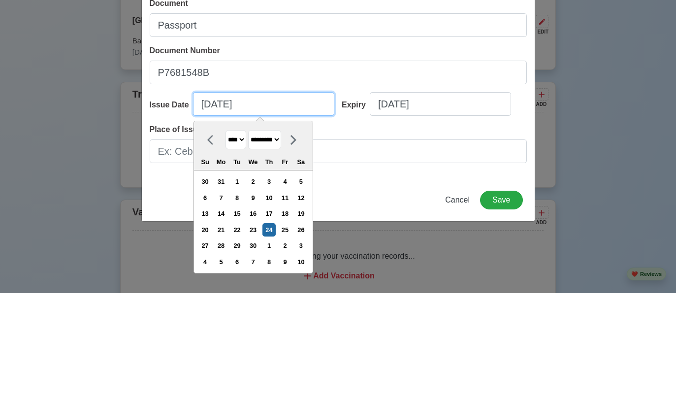
select select "****"
type input "09/24/2021"
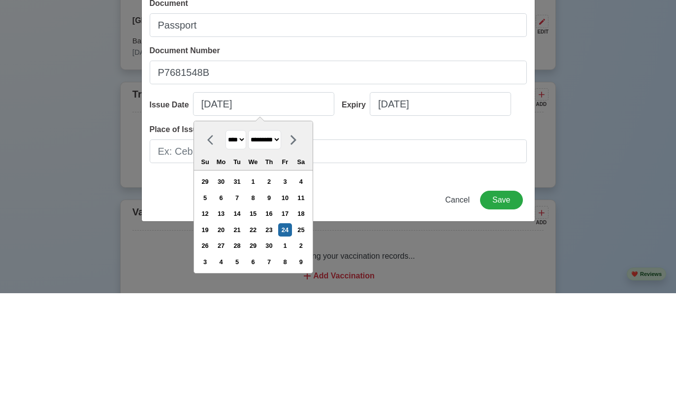
scroll to position [832, 0]
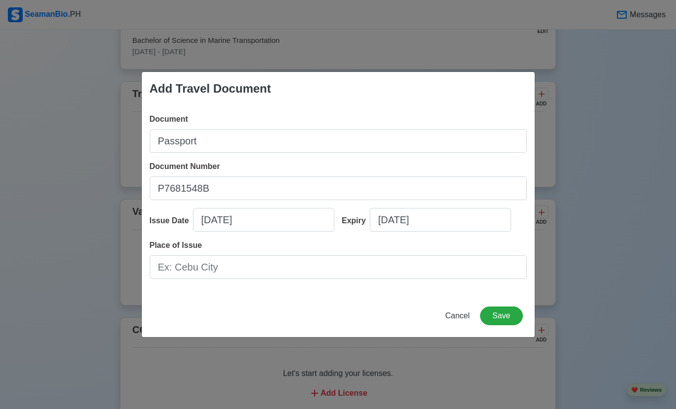
click at [462, 103] on div "Add Travel Document" at bounding box center [338, 88] width 393 height 33
click at [446, 222] on input "09/13/2025" at bounding box center [440, 220] width 141 height 24
select select "****"
select select "*********"
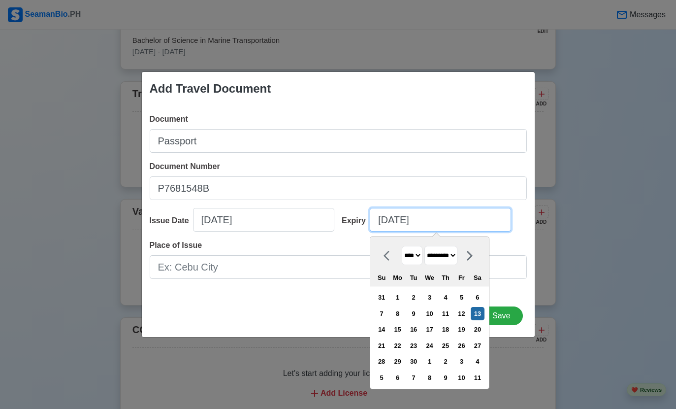
scroll to position [831, 0]
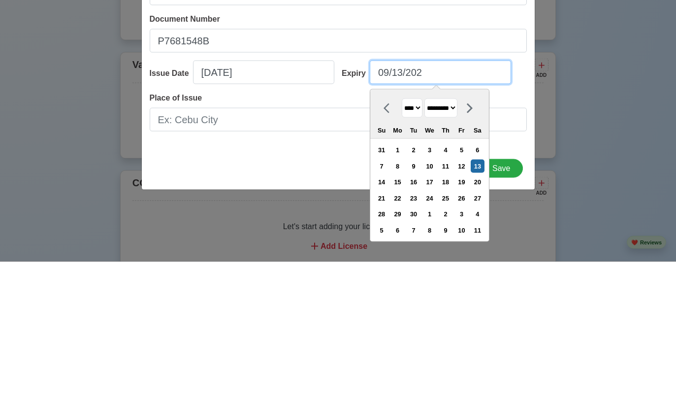
type input "09/13/20"
select select "****"
type input "09/13/2"
select select "****"
type input "09/13/"
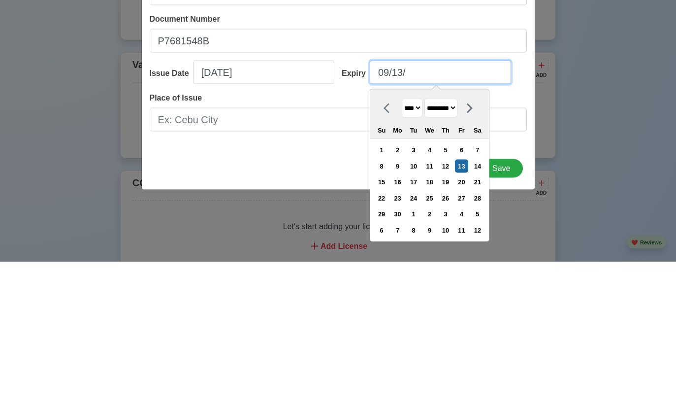
select select "****"
type input "09/23/2"
select select "****"
type input "09/23/20"
select select "****"
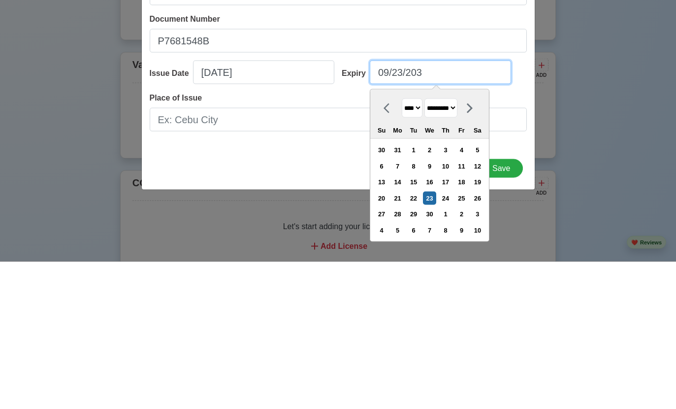
type input "09/23/2031"
select select "****"
type input "09/23/2031"
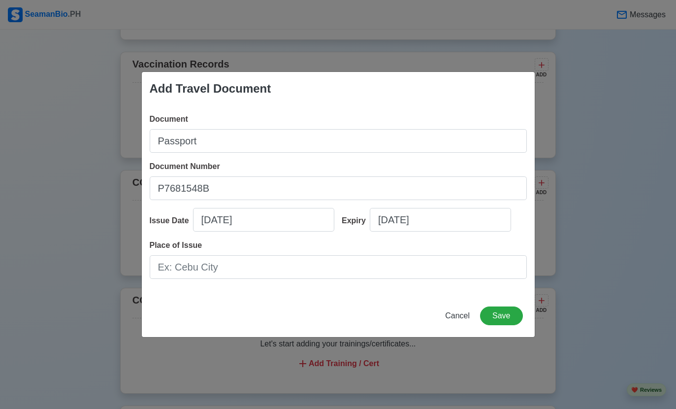
scroll to position [997, 0]
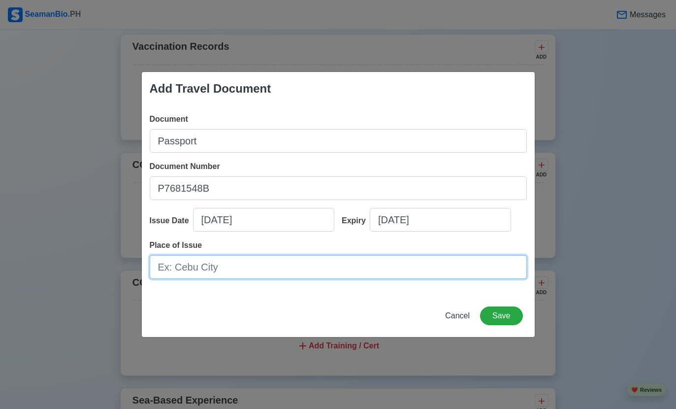
click at [381, 274] on input "Place of Issue" at bounding box center [338, 267] width 377 height 24
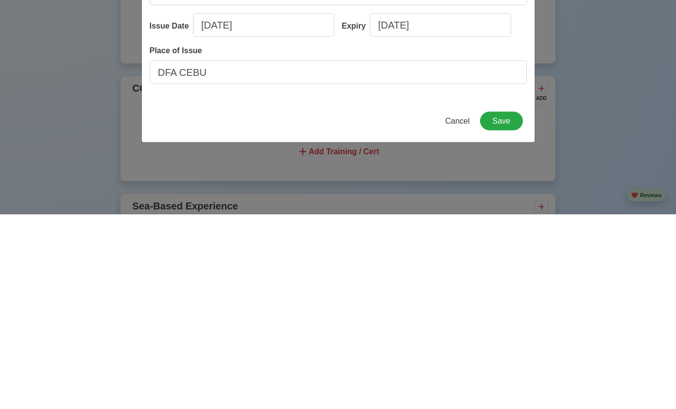
scroll to position [1191, 0]
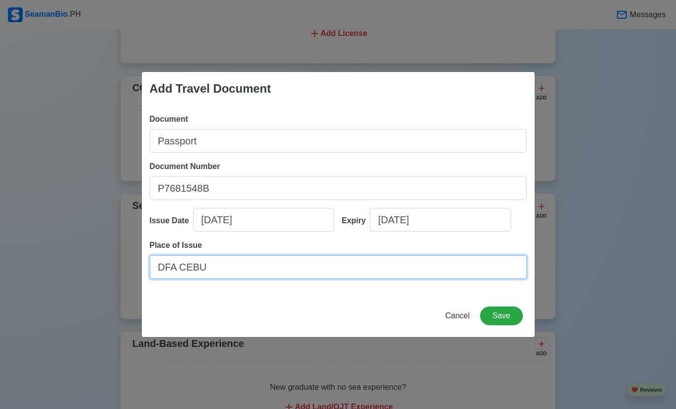
type input "DFA CEBU"
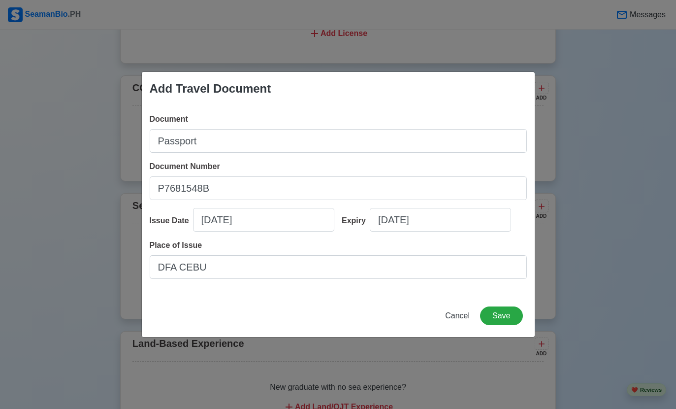
click at [498, 317] on button "Save" at bounding box center [501, 315] width 42 height 19
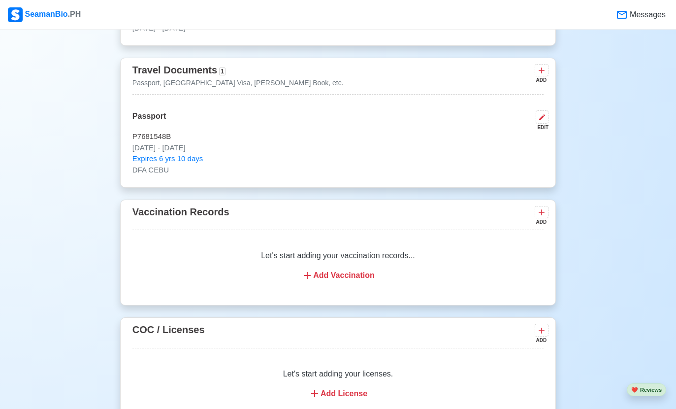
scroll to position [826, 0]
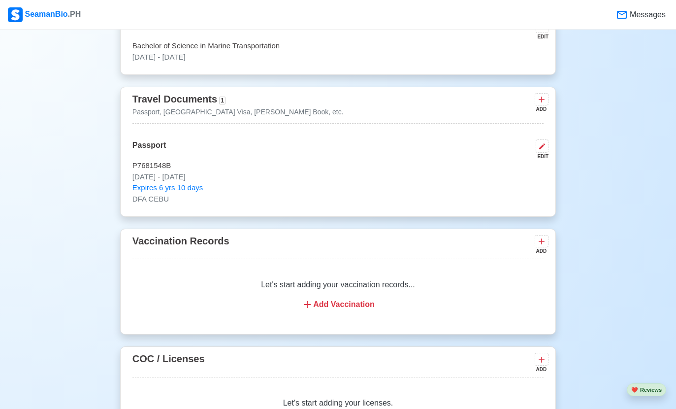
click at [539, 104] on button at bounding box center [542, 99] width 14 height 12
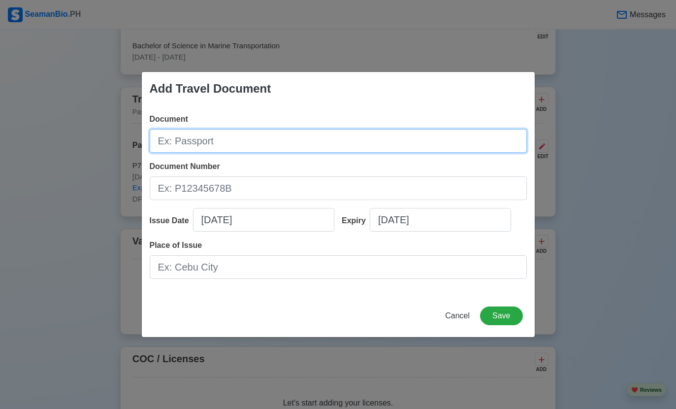
click at [433, 146] on input "Document" at bounding box center [338, 141] width 377 height 24
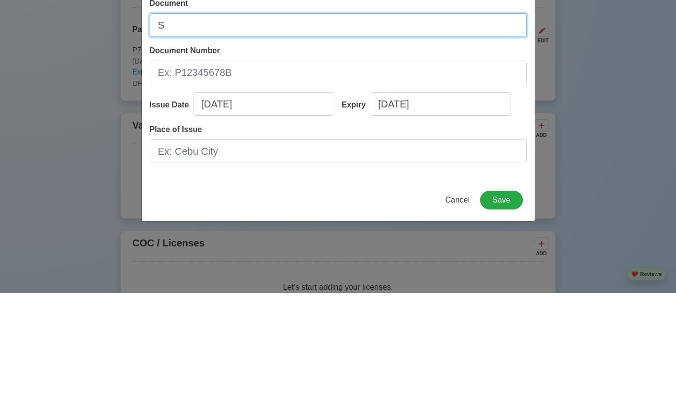
click at [440, 129] on input "S" at bounding box center [338, 141] width 377 height 24
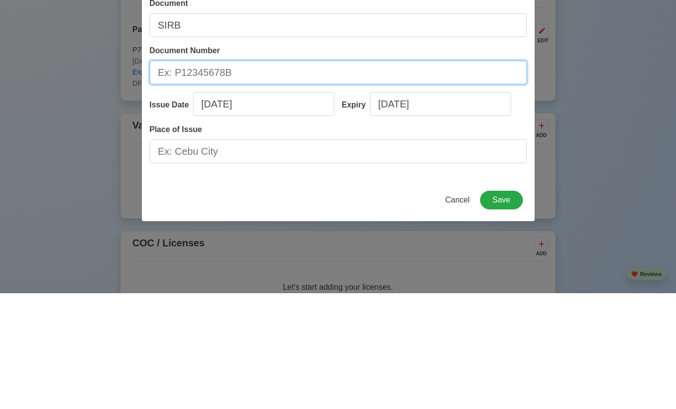
click at [418, 176] on input "Document Number" at bounding box center [338, 188] width 377 height 24
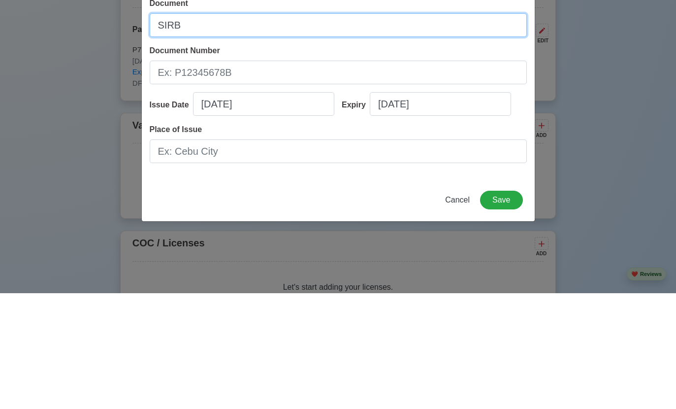
click at [436, 129] on input "SIRB" at bounding box center [338, 141] width 377 height 24
type input "SIRB-PHILIPPINES"
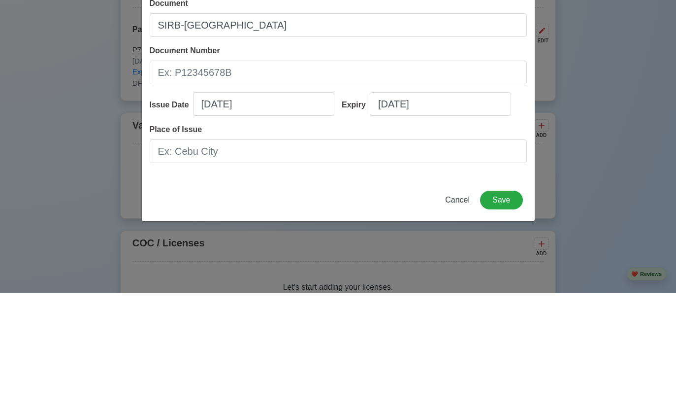
click at [339, 176] on input "Document Number" at bounding box center [338, 188] width 377 height 24
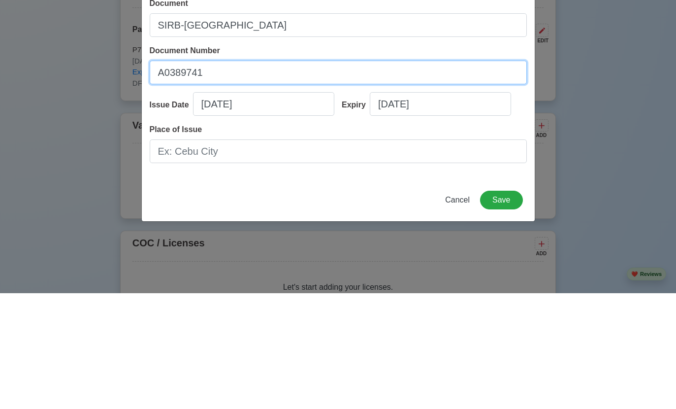
type input "A0389741"
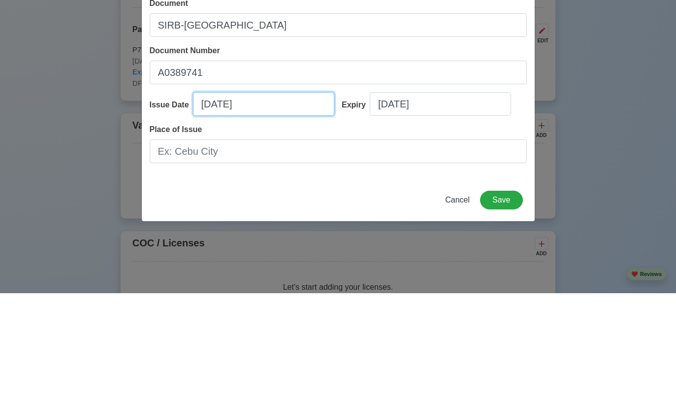
click at [297, 208] on input "09/13/2025" at bounding box center [263, 220] width 141 height 24
select select "****"
select select "*********"
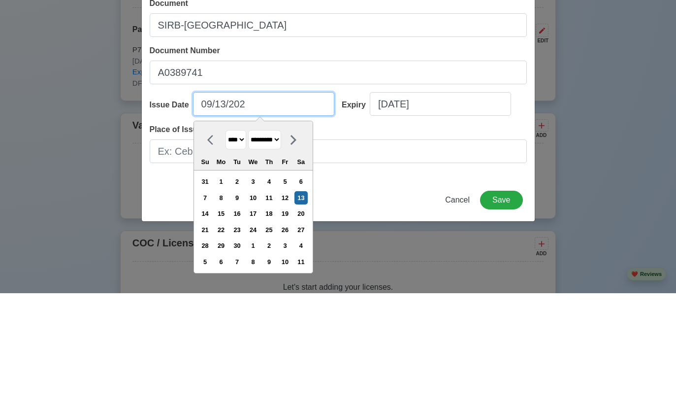
type input "09/13/20"
select select "****"
type input "09/13/2"
select select "****"
type input "09/13/"
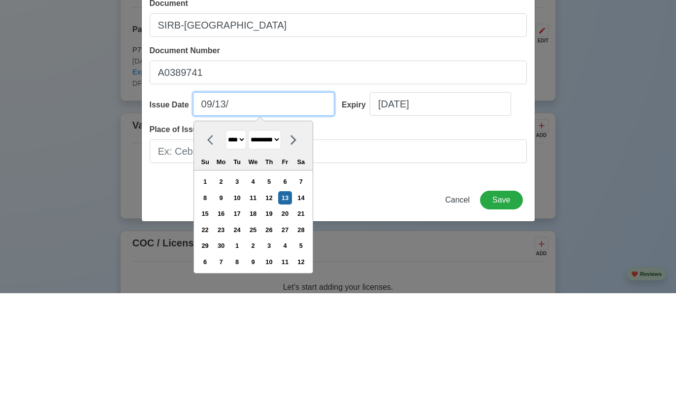
select select "****"
type input "0"
type input "07"
select select "****"
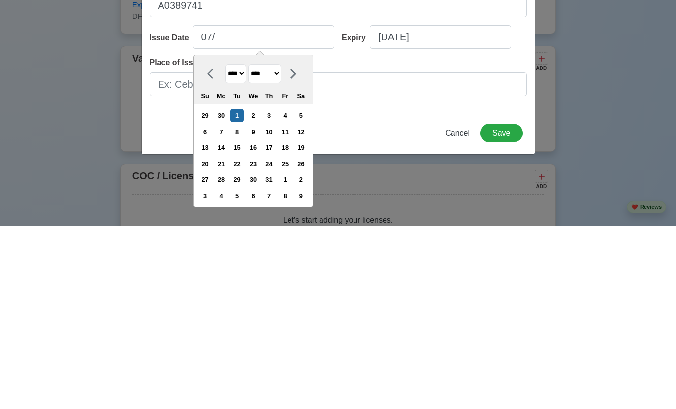
click at [244, 291] on div "1" at bounding box center [236, 297] width 13 height 13
type input "07/01/2025"
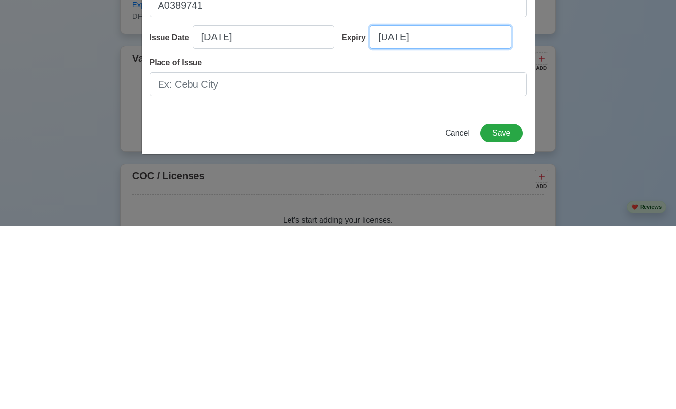
click at [440, 208] on input "09/13/2025" at bounding box center [440, 220] width 141 height 24
select select "****"
select select "*********"
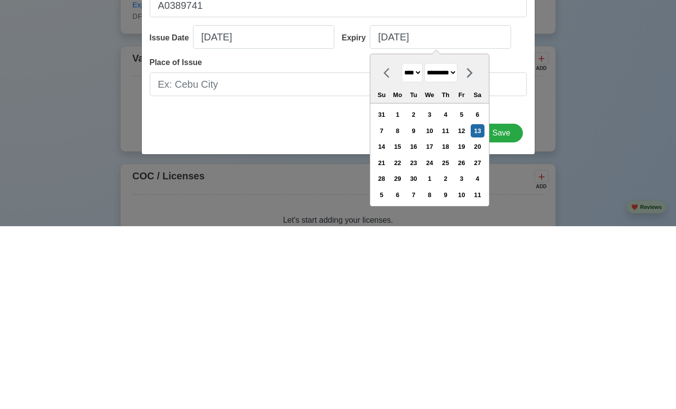
click at [422, 246] on select "**** **** **** **** **** **** **** **** **** **** **** **** **** **** **** ****…" at bounding box center [412, 255] width 21 height 19
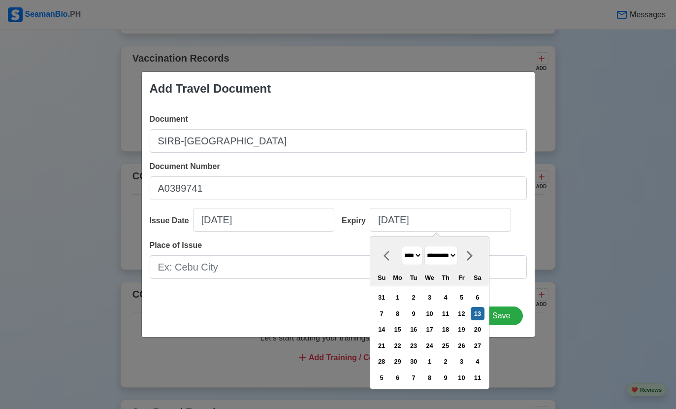
select select "****"
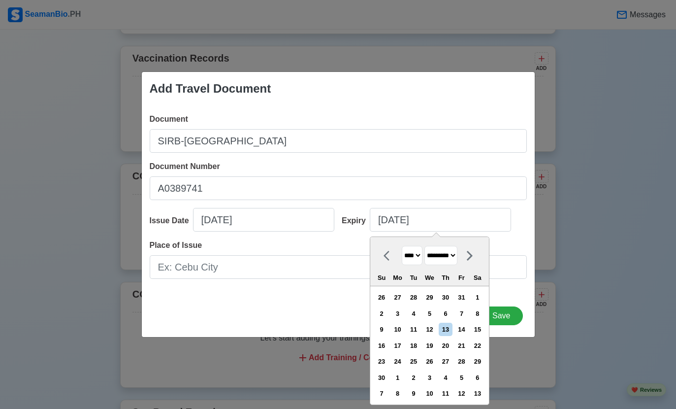
click at [484, 304] on div "1" at bounding box center [477, 296] width 13 height 13
type input "09/01/2035"
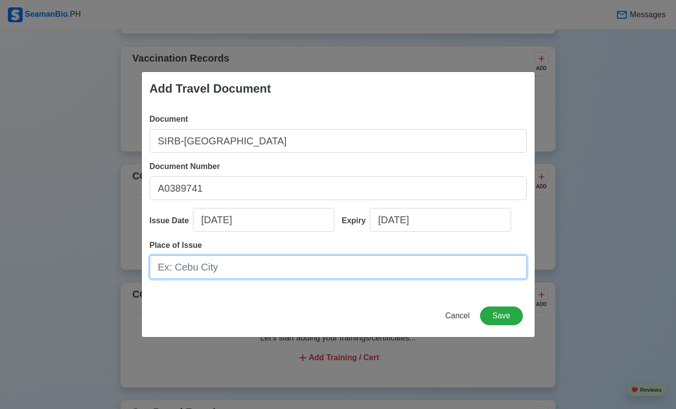
click at [336, 279] on input "Place of Issue" at bounding box center [338, 267] width 377 height 24
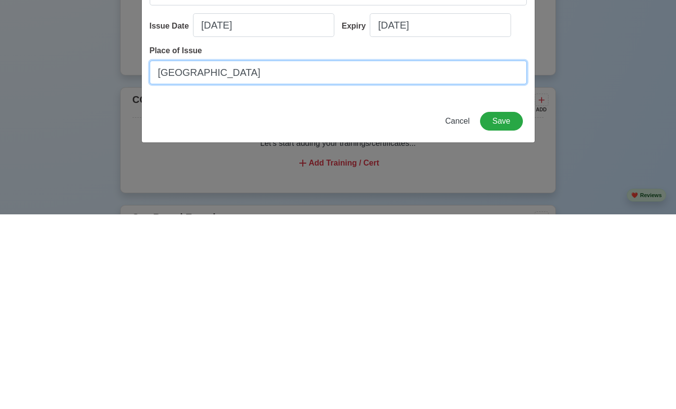
type input "PALO LEYTE"
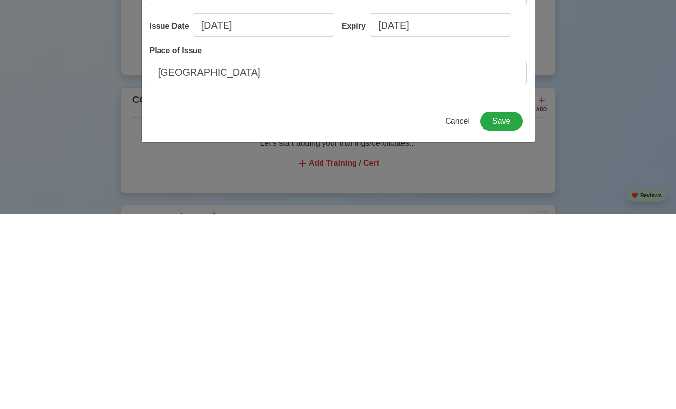
click at [497, 306] on button "Save" at bounding box center [501, 315] width 42 height 19
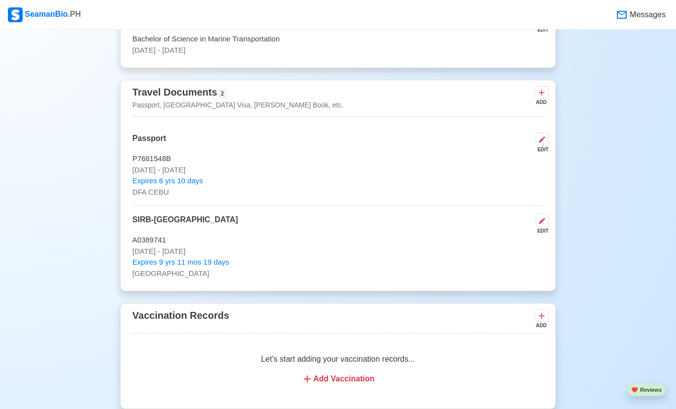
scroll to position [833, 0]
click at [543, 97] on icon at bounding box center [541, 93] width 10 height 10
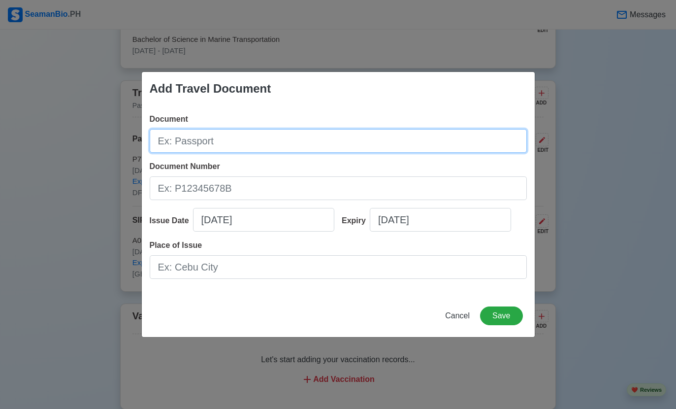
click at [293, 153] on input "Document" at bounding box center [338, 141] width 377 height 24
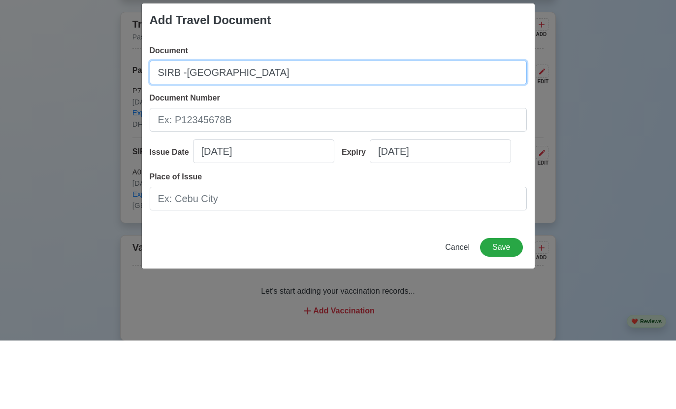
type input "SIRB -LIBERIA"
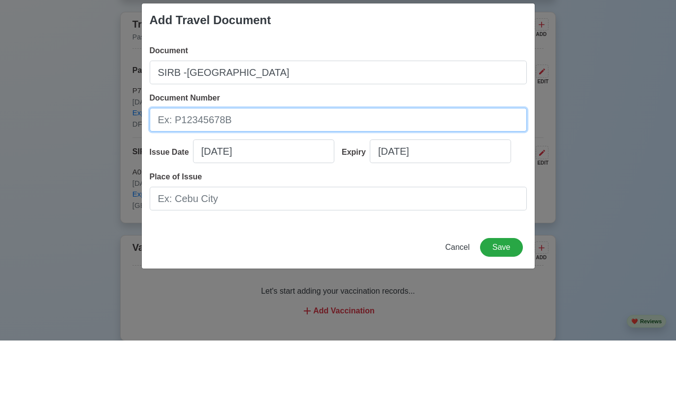
click at [407, 176] on input "Document Number" at bounding box center [338, 188] width 377 height 24
type input "2"
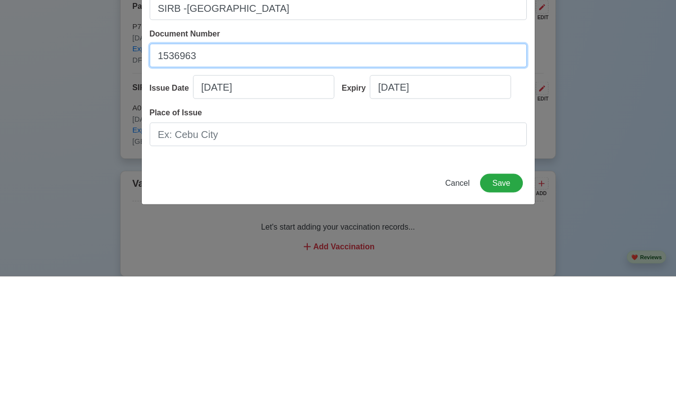
type input "1536963"
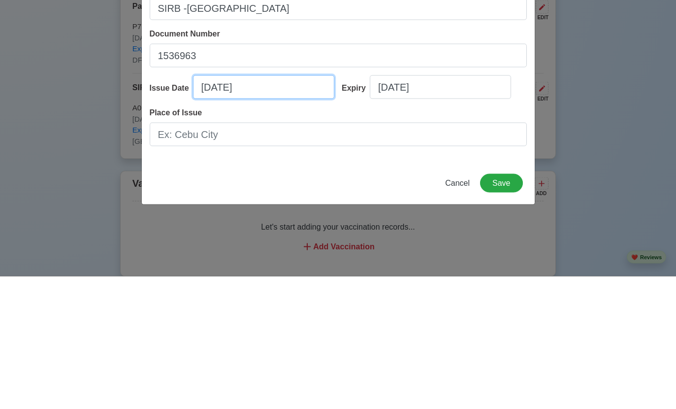
click at [271, 208] on input "09/13/2025" at bounding box center [263, 220] width 141 height 24
select select "****"
select select "*********"
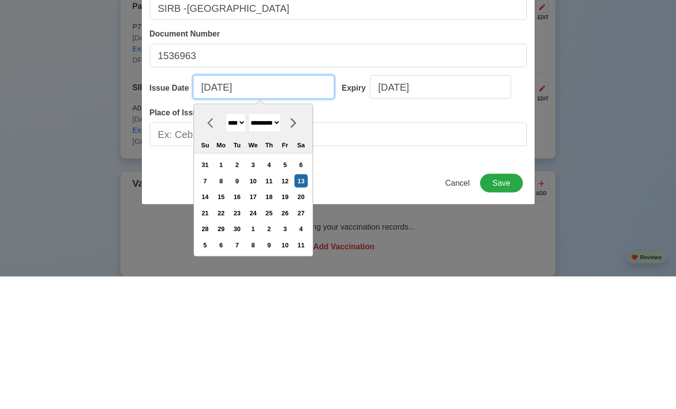
click at [209, 208] on input "09/13/2025" at bounding box center [263, 220] width 141 height 24
click at [287, 208] on input "09/13/2025" at bounding box center [263, 220] width 141 height 24
type input "09/13/20"
select select "****"
type input "09/13/2"
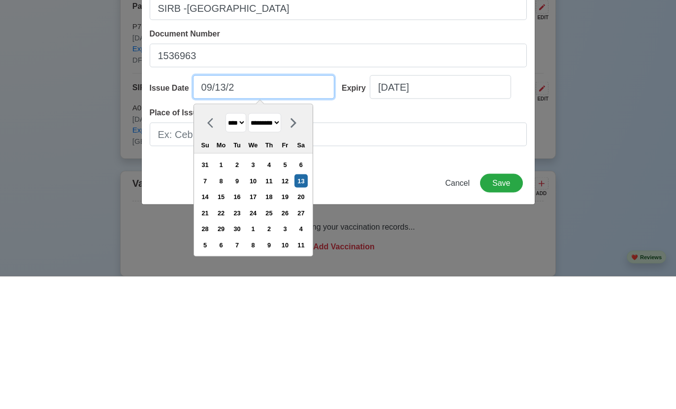
select select "****"
type input "09/13/"
select select "****"
type input "0"
type input "08"
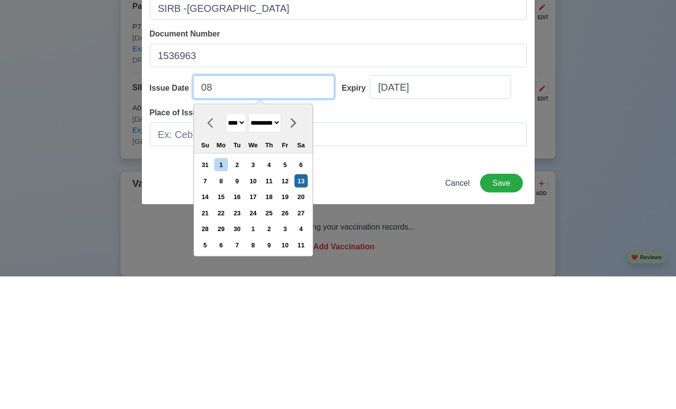
select select "******"
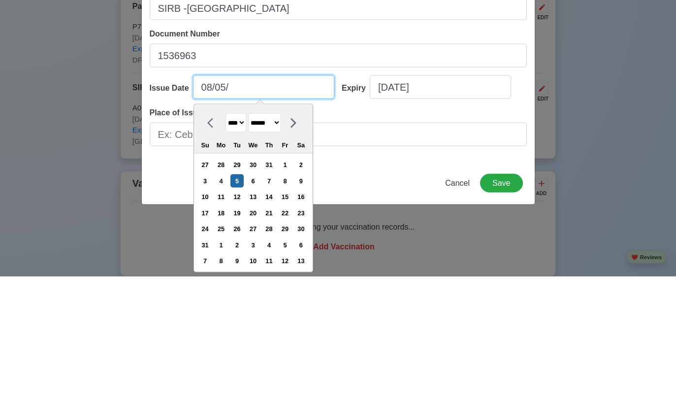
type input "08/05/2"
select select "****"
type input "08/05/20"
select select "****"
type input "08/05/2020"
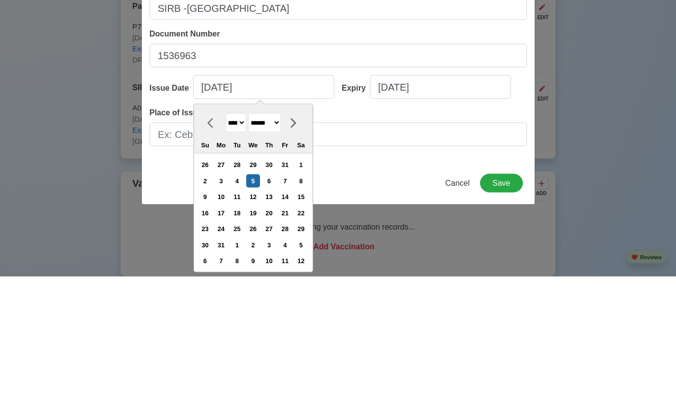
scroll to position [966, 0]
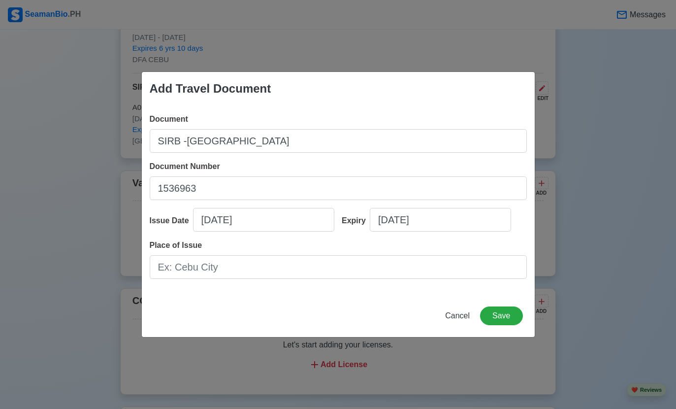
click at [464, 105] on div "Add Travel Document" at bounding box center [338, 88] width 393 height 33
click at [453, 231] on input "09/13/2025" at bounding box center [440, 220] width 141 height 24
select select "****"
select select "*********"
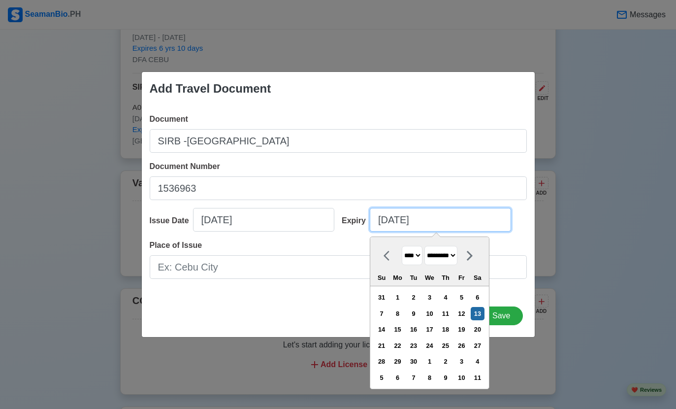
scroll to position [965, 0]
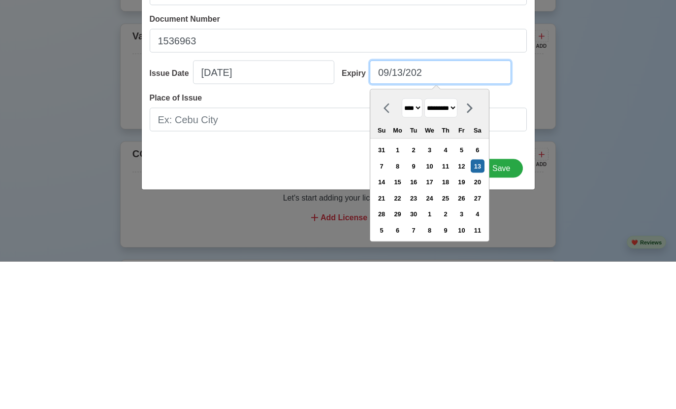
type input "09/13/20"
select select "****"
type input "09/13/2"
select select "****"
type input "09/13/"
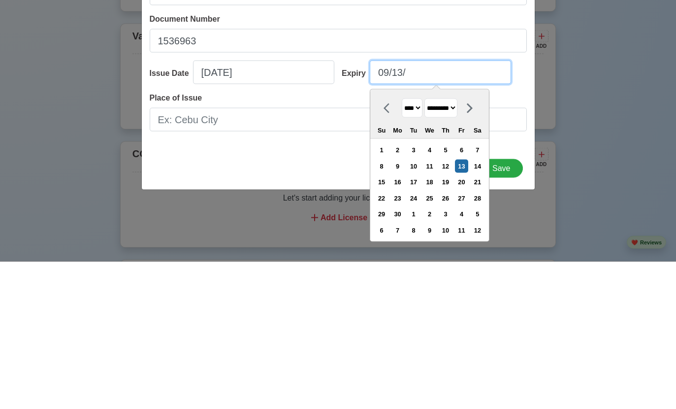
select select "****"
type input "0"
type input "08"
select select "******"
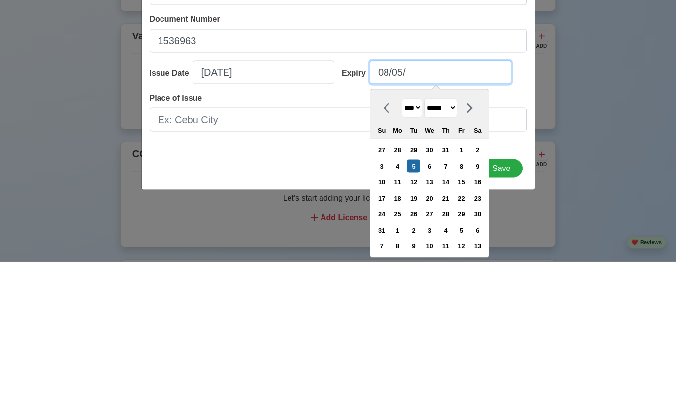
type input "08/05/2"
select select "****"
type input "08/05/20"
select select "****"
type input "08/05/2025"
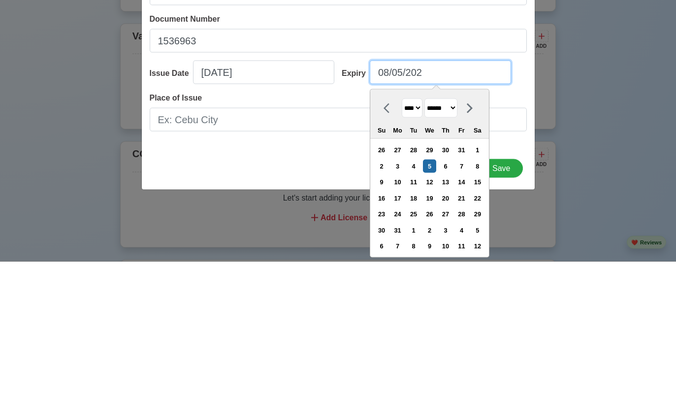
select select "****"
type input "08/05/2025"
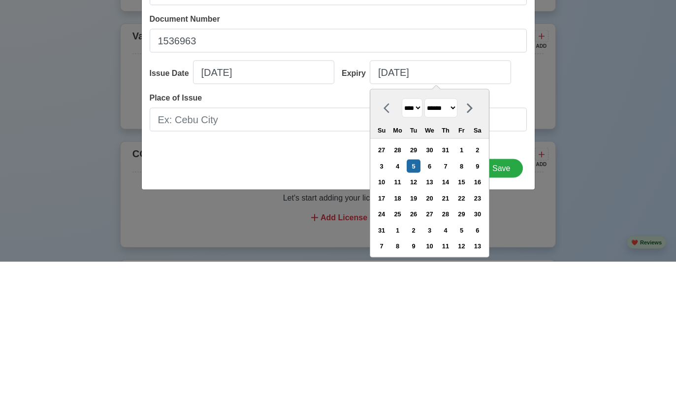
scroll to position [1113, 0]
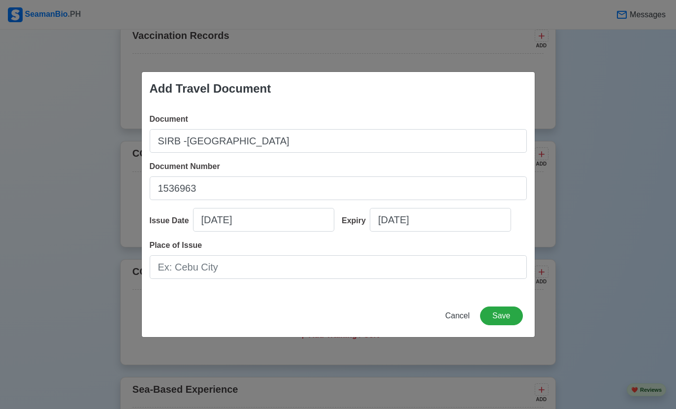
click at [307, 137] on div "Document SIRB -LIBERIA" at bounding box center [338, 132] width 377 height 39
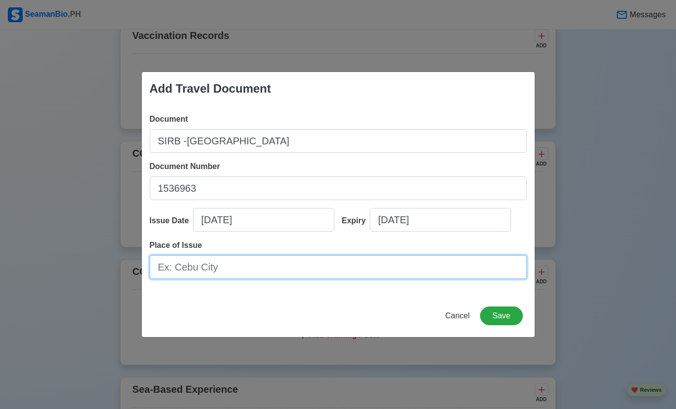
click at [305, 278] on input "Place of Issue" at bounding box center [338, 267] width 377 height 24
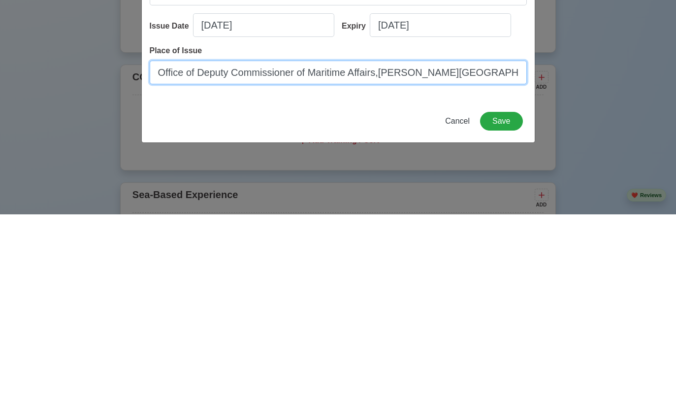
type input "Office of Deputy Commissioner of Maritime Affairs,R.L Dulles Virginia, U.S.A"
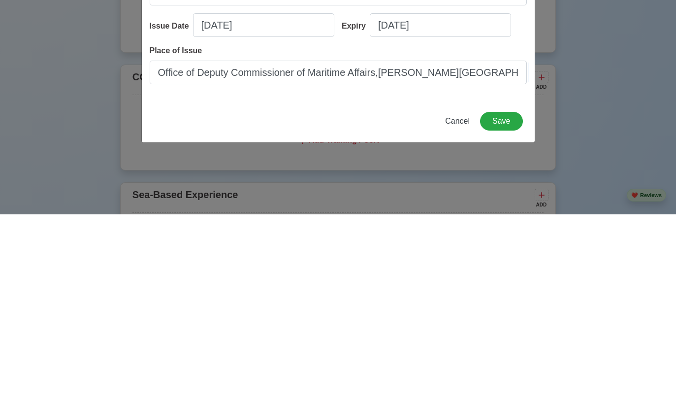
click at [512, 306] on button "Save" at bounding box center [501, 315] width 42 height 19
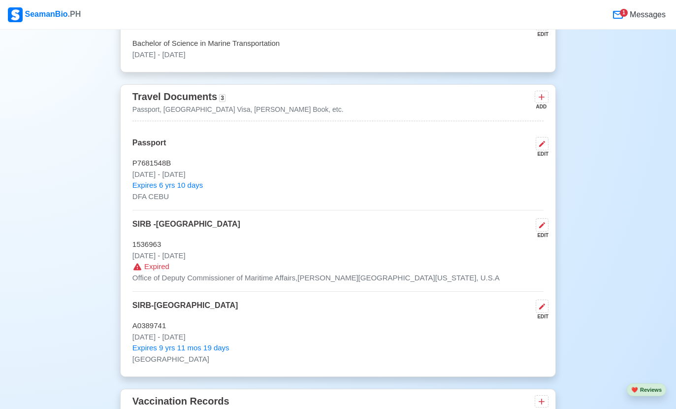
scroll to position [824, 0]
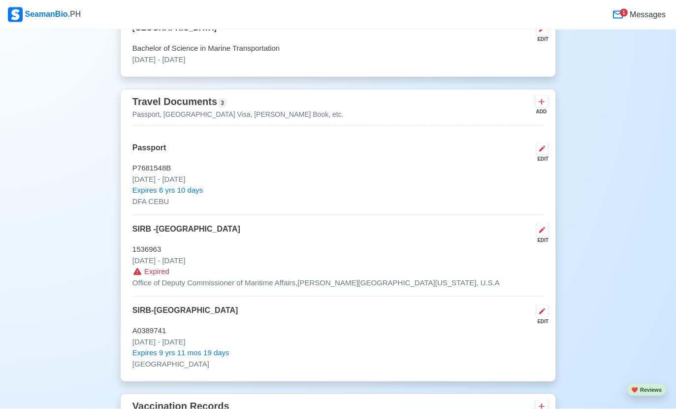
click at [539, 106] on button at bounding box center [542, 101] width 14 height 12
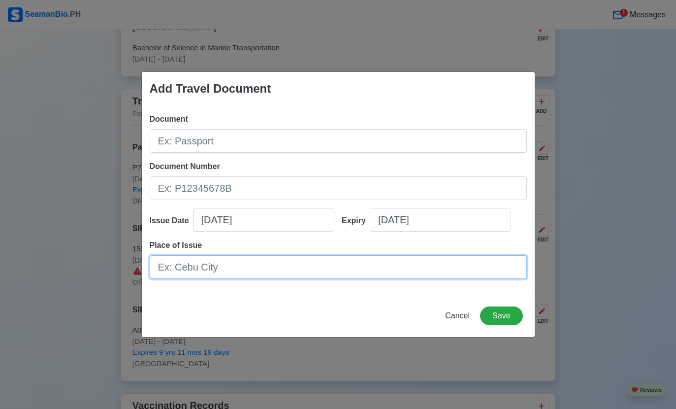
click at [348, 267] on input "Place of Issue" at bounding box center [338, 267] width 377 height 24
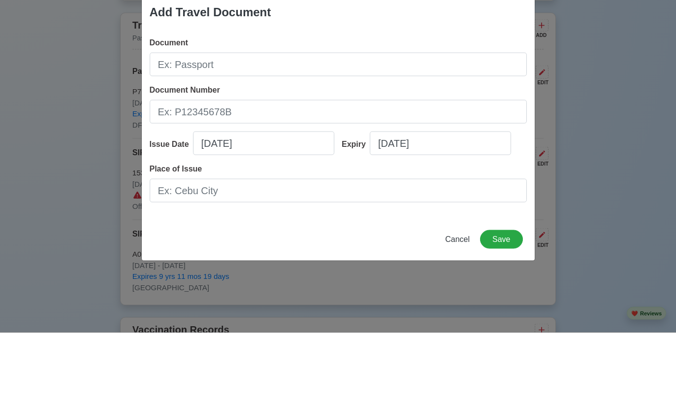
click at [322, 129] on input "Document" at bounding box center [338, 141] width 377 height 24
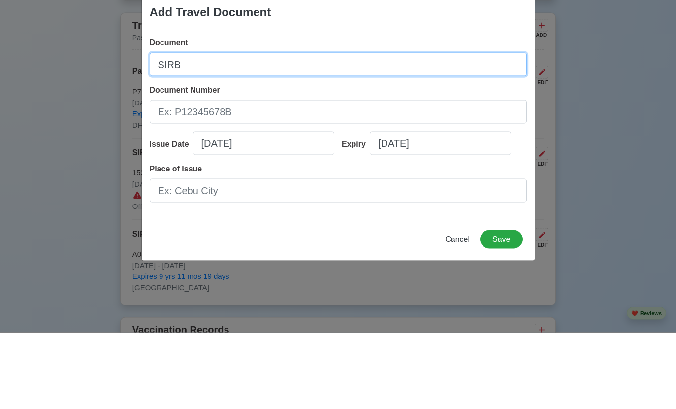
type input "SIRB-"
type input "SIRB-MARSHALL ISLANDS"
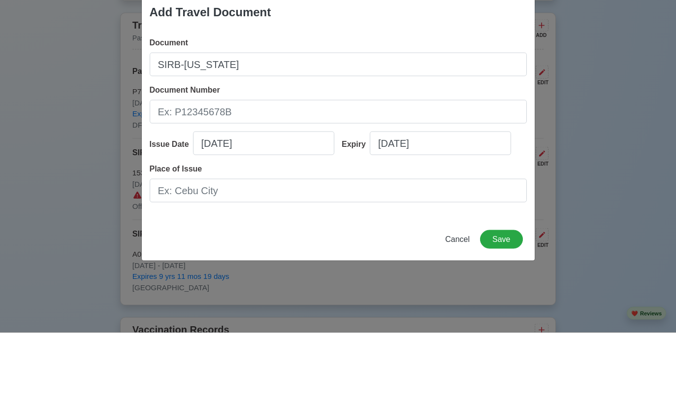
click at [337, 176] on input "Document Number" at bounding box center [338, 188] width 377 height 24
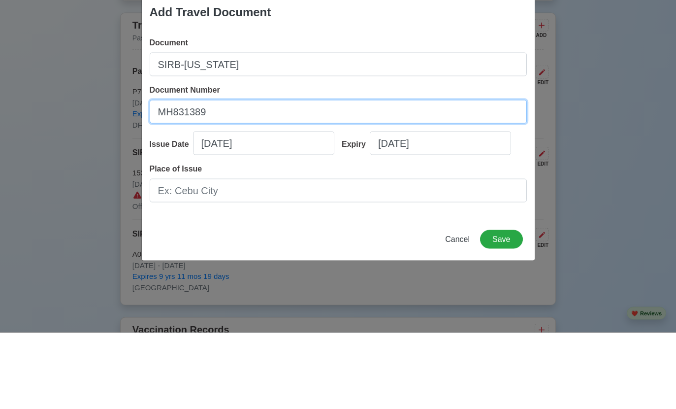
type input "MH831389"
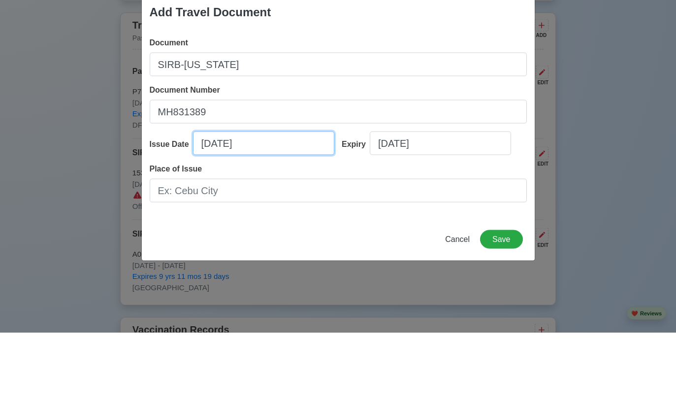
click at [285, 208] on input "09/13/2025" at bounding box center [263, 220] width 141 height 24
select select "****"
select select "*********"
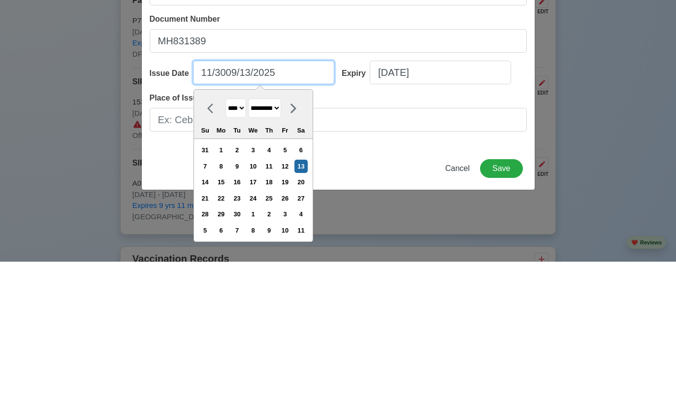
click at [301, 208] on input "11/3009/13/2025" at bounding box center [263, 220] width 141 height 24
type input "11/30"
select select "********"
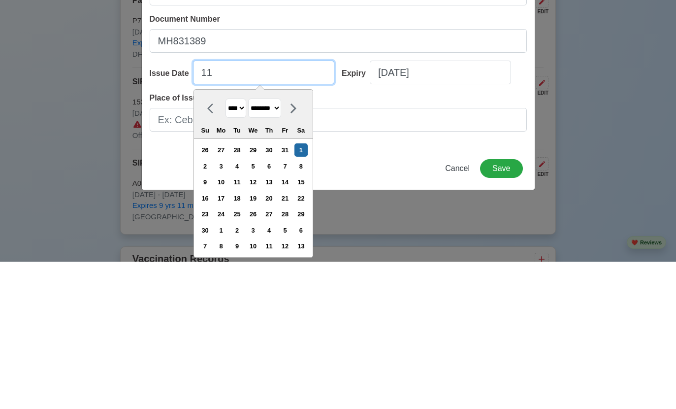
type input "1"
select select "*******"
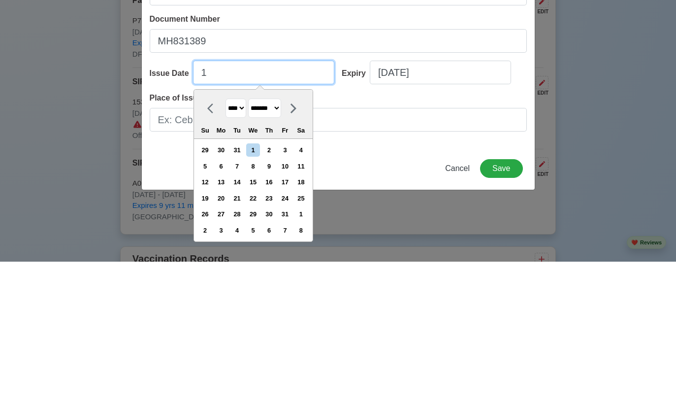
type input "11"
select select "********"
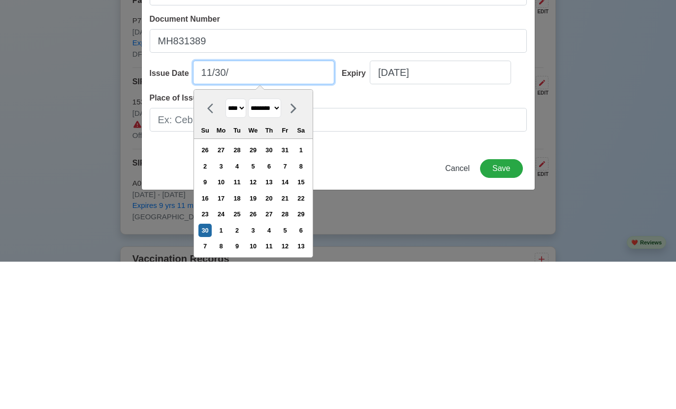
type input "11/30/2"
select select "****"
type input "11/30/20"
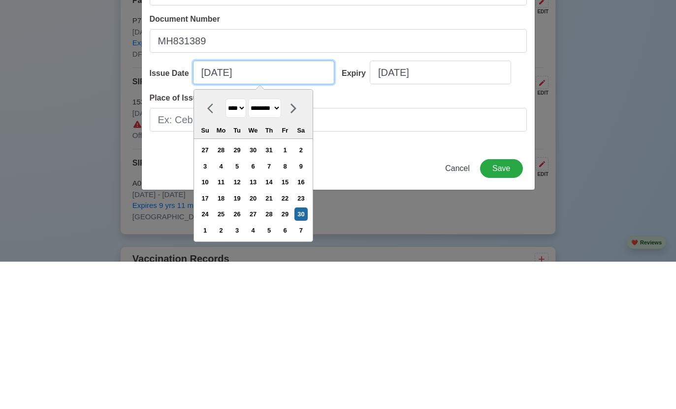
select select "****"
type input "11/30/2021"
select select "****"
type input "11/30/2021"
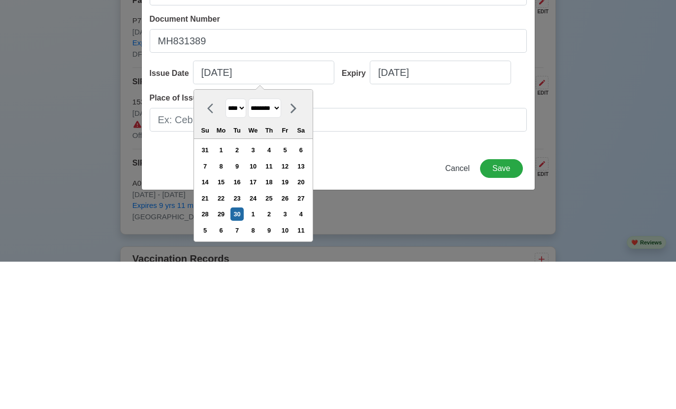
scroll to position [972, 0]
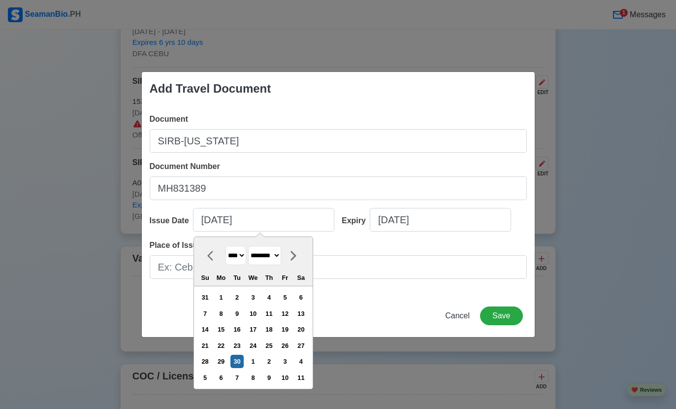
click at [445, 94] on div "Add Travel Document" at bounding box center [338, 88] width 393 height 33
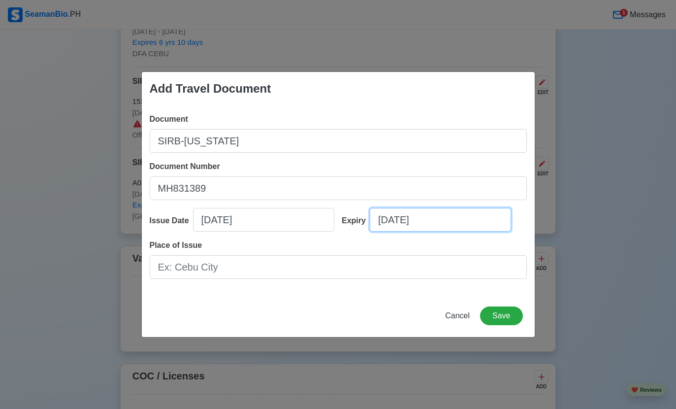
click at [466, 231] on input "09/13/2025" at bounding box center [440, 220] width 141 height 24
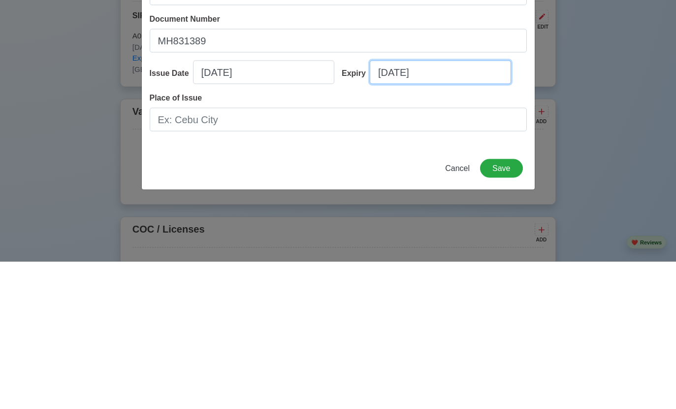
select select "****"
select select "*********"
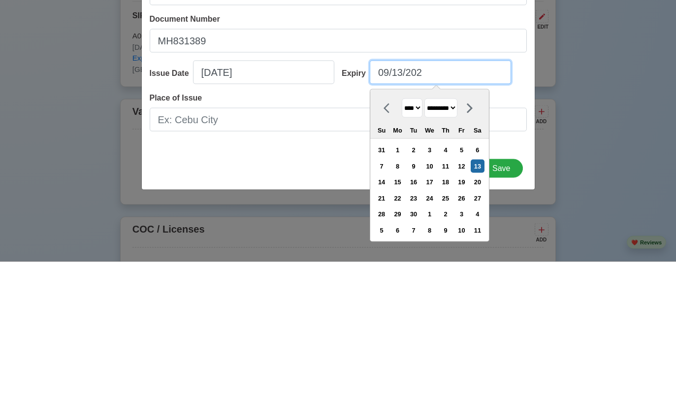
type input "09/13/20"
select select "****"
type input "09/13/2"
select select "****"
type input "09/13/"
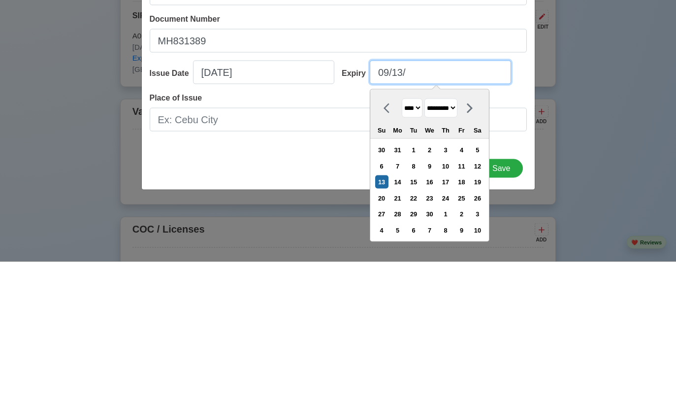
select select "****"
type input "0"
type input "1"
select select "*******"
type input "11"
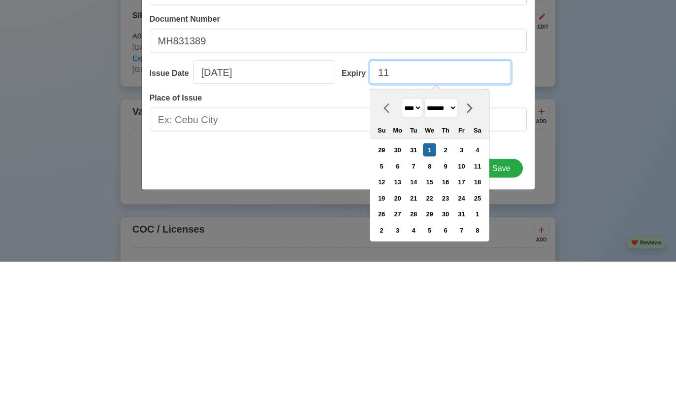
select select "********"
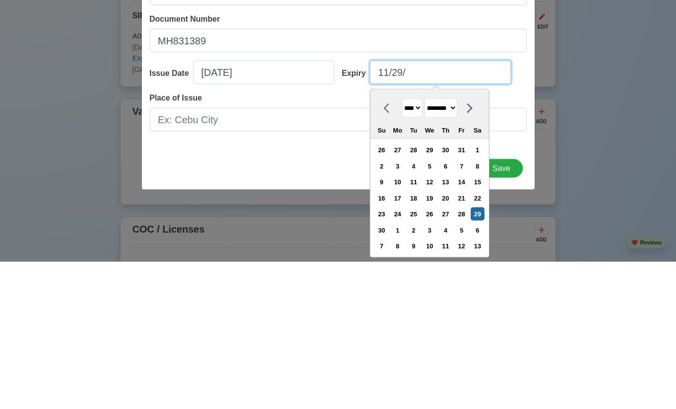
type input "11/29/2"
select select "****"
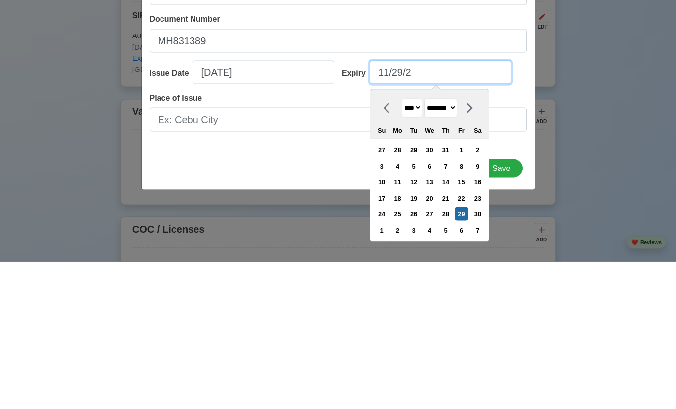
type input "11/29/20"
select select "****"
type input "11/29/2026"
select select "****"
type input "11/29/2026"
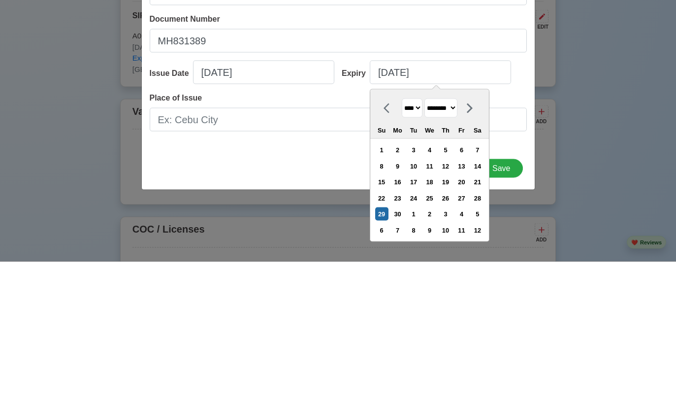
scroll to position [1119, 0]
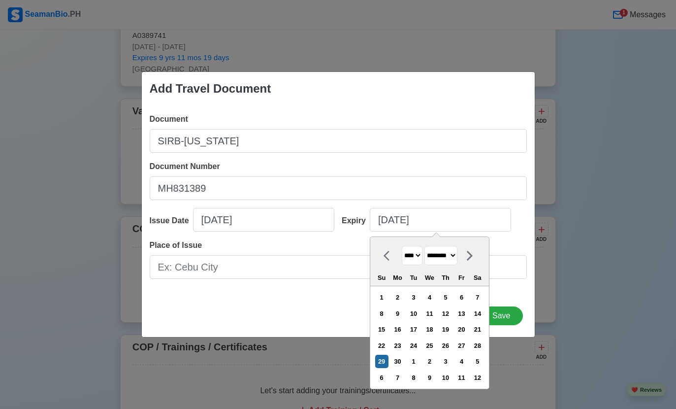
click at [295, 126] on div "Document SIRB-MARSHALL ISLANDS Document Number MH831389 Issue Date 11/30/2021 E…" at bounding box center [338, 199] width 393 height 189
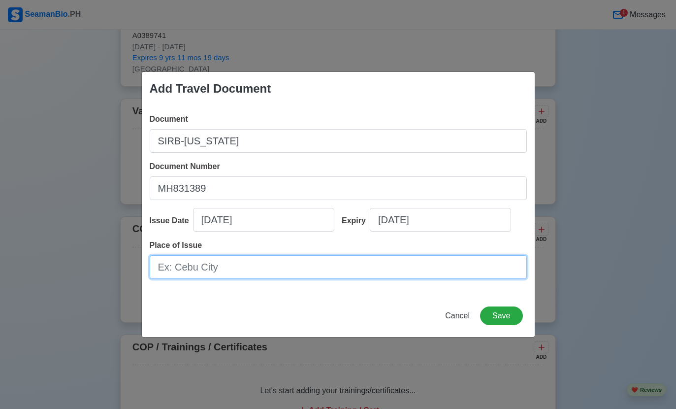
click at [336, 279] on input "Place of Issue" at bounding box center [338, 267] width 377 height 24
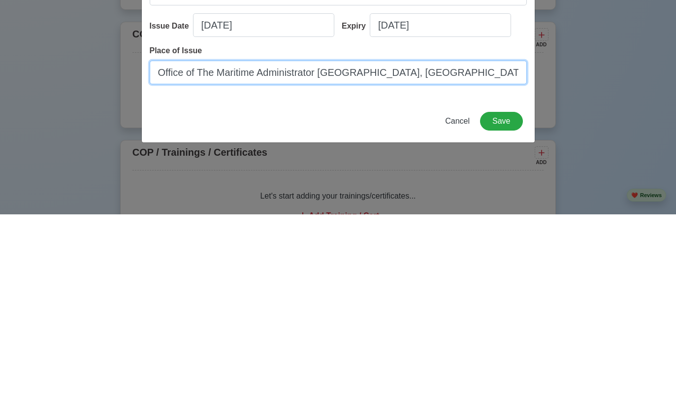
type input "Office of The Maritime Administrator Piraeus, Greece"
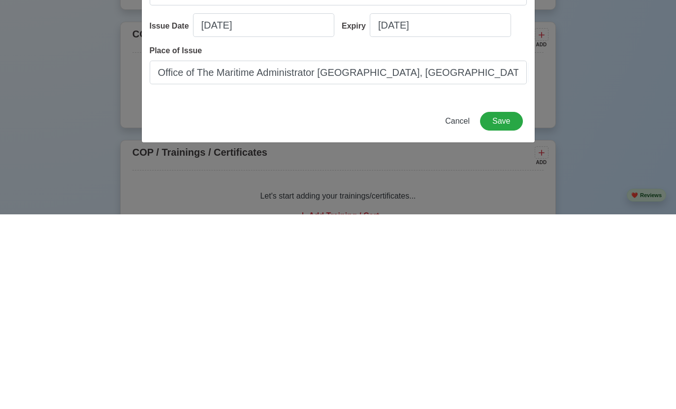
click at [502, 306] on button "Save" at bounding box center [501, 315] width 42 height 19
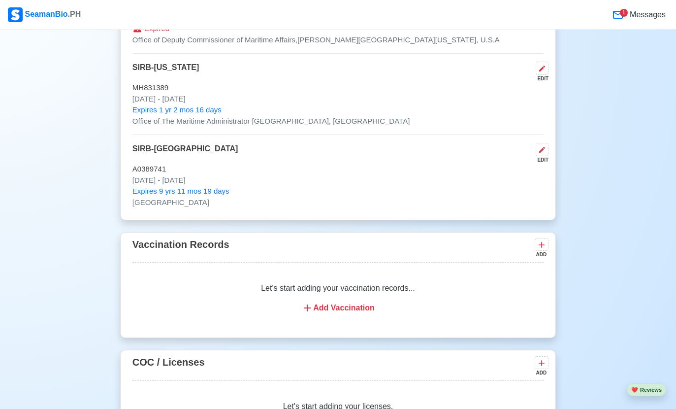
scroll to position [1058, 0]
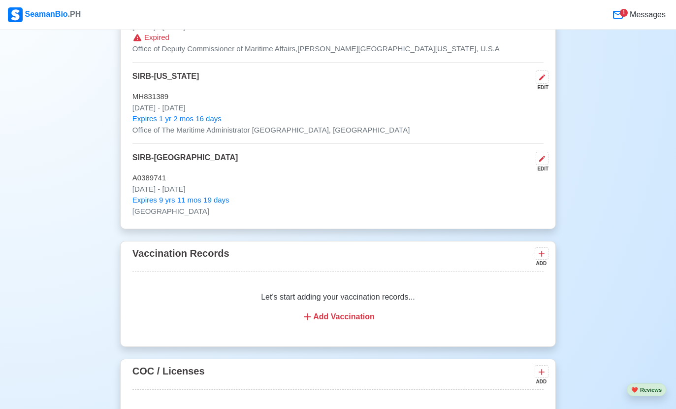
click at [541, 252] on icon at bounding box center [541, 254] width 10 height 10
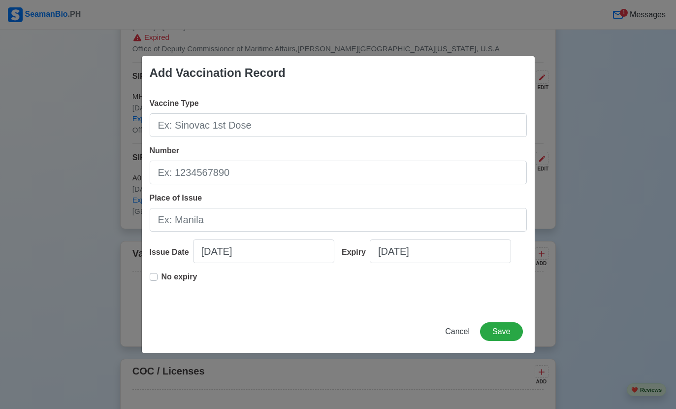
click at [311, 137] on input "Vaccine Type" at bounding box center [338, 125] width 377 height 24
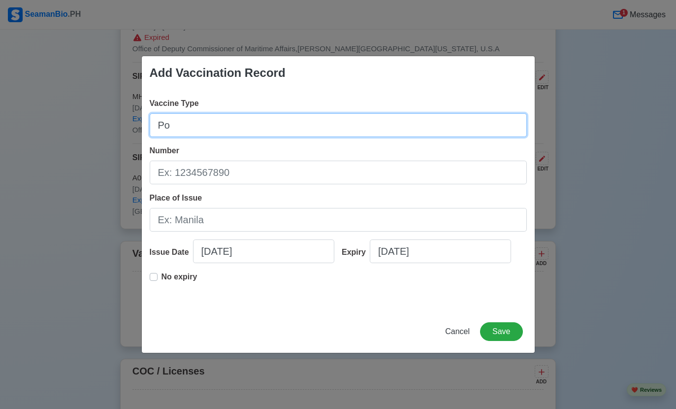
type input "P"
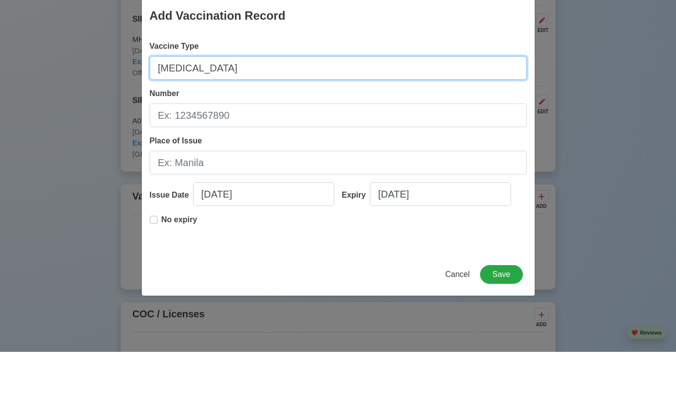
type input "POLIO"
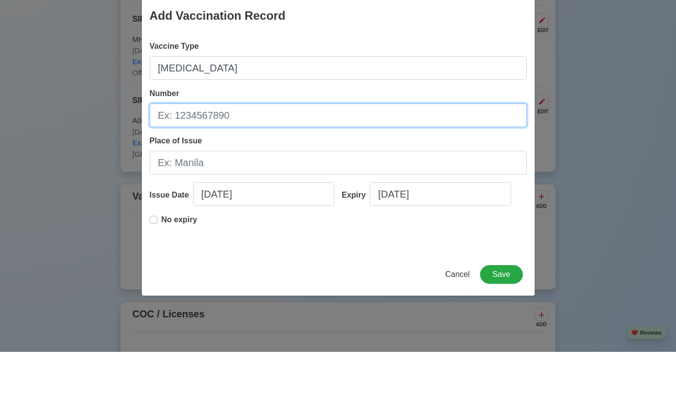
click at [347, 160] on input "Number" at bounding box center [338, 172] width 377 height 24
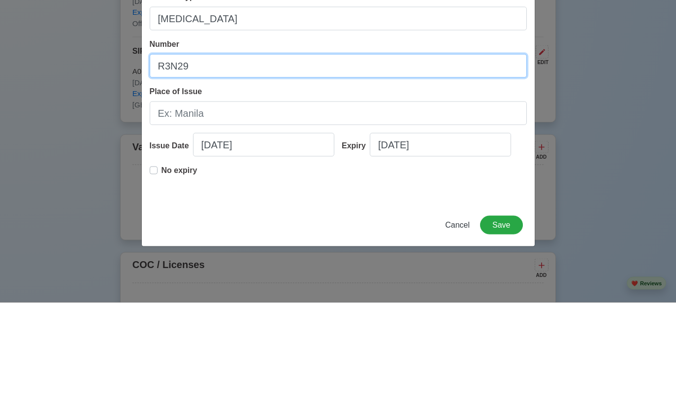
type input "R3N29"
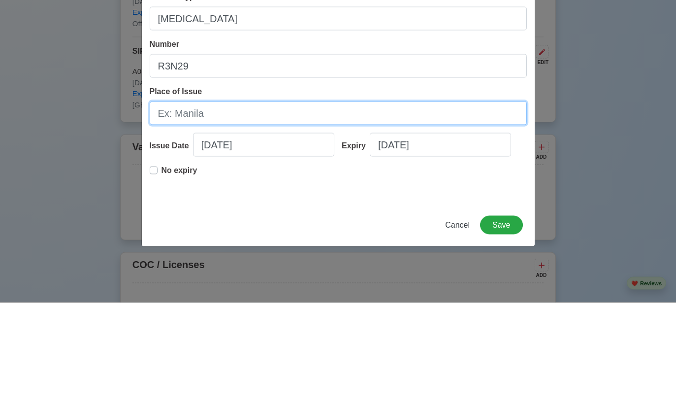
click at [381, 208] on input "Place of Issue" at bounding box center [338, 220] width 377 height 24
type input "BOQ MANILA"
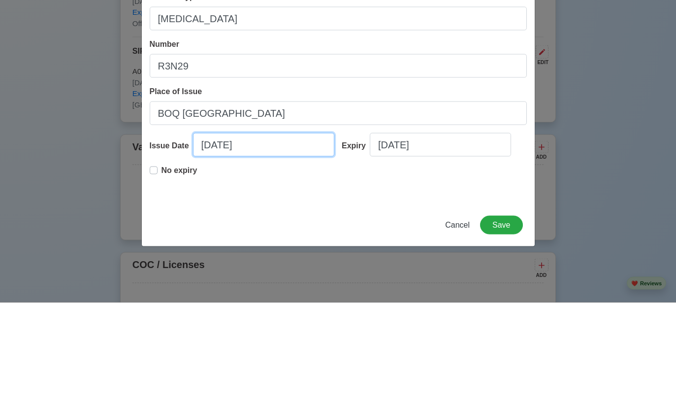
click at [276, 239] on input "09/13/2025" at bounding box center [263, 251] width 141 height 24
select select "****"
select select "*********"
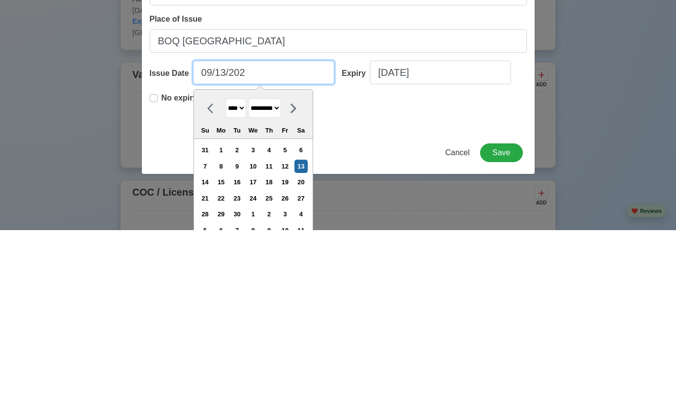
type input "09/13/20"
select select "****"
type input "09/13/2"
select select "****"
type input "09/13/"
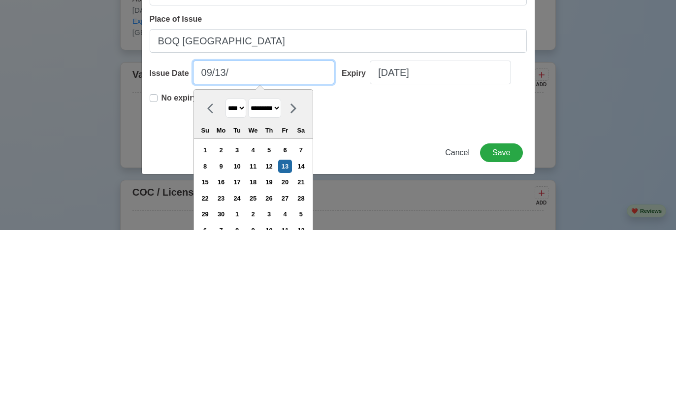
select select "****"
type input "0"
type input "07"
select select "****"
type input "07/17/2"
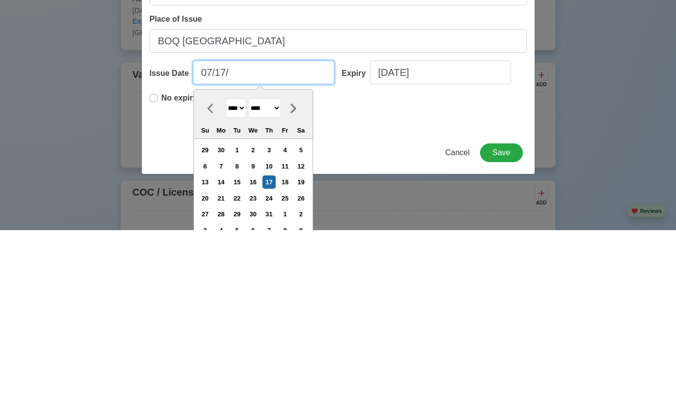
select select "****"
type input "07/17/20"
select select "****"
type input "07/17/2020"
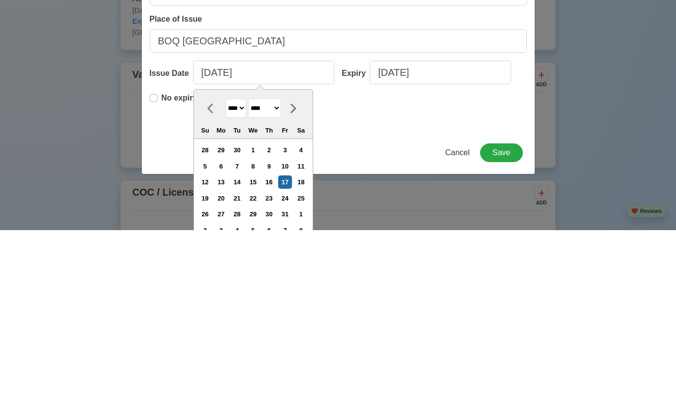
scroll to position [1236, 0]
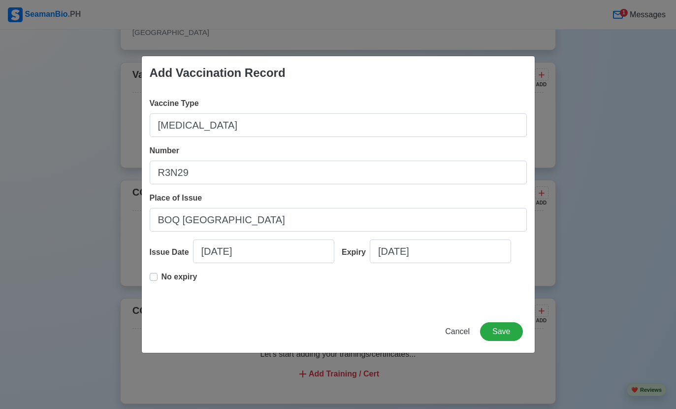
click at [450, 90] on div "Add Vaccination Record" at bounding box center [338, 72] width 393 height 33
click at [470, 263] on input "09/13/2025" at bounding box center [440, 251] width 141 height 24
select select "****"
select select "*********"
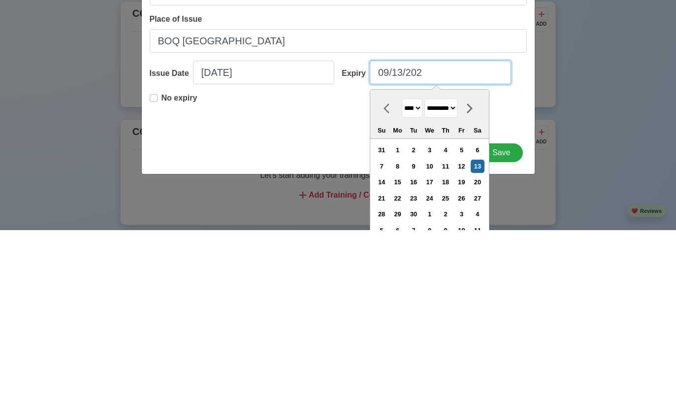
type input "09/13/20"
select select "****"
type input "09/13/2"
select select "****"
type input "09/13/"
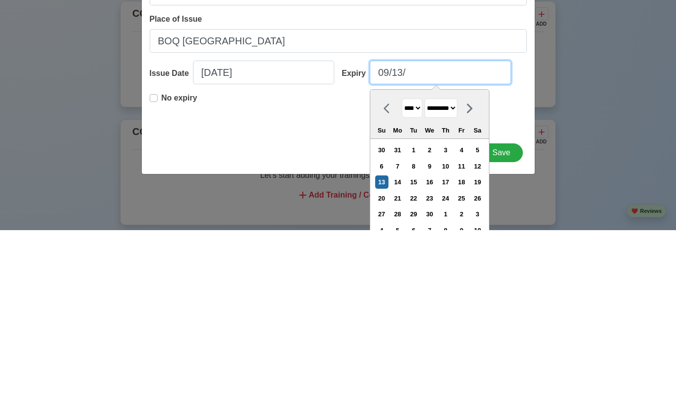
select select "****"
type input "0"
type input "N"
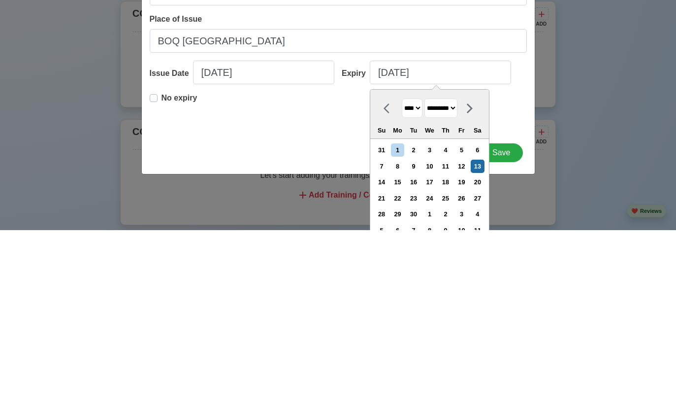
scroll to position [1415, 0]
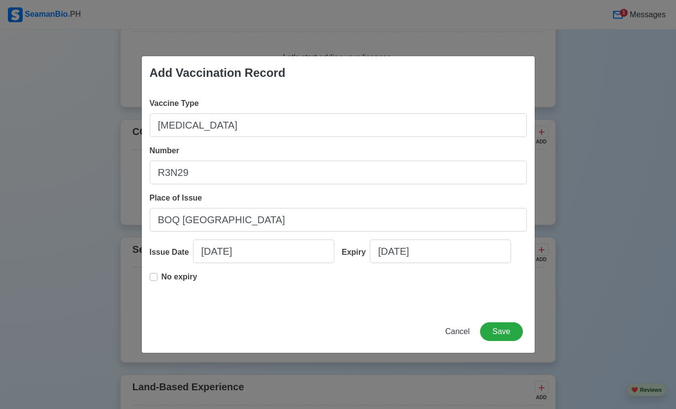
click at [150, 107] on span "Vaccine Type" at bounding box center [174, 103] width 49 height 8
click at [150, 124] on input "POLIO" at bounding box center [338, 125] width 377 height 24
click at [161, 290] on label "No expiry" at bounding box center [179, 281] width 36 height 20
type input "07/17/2020"
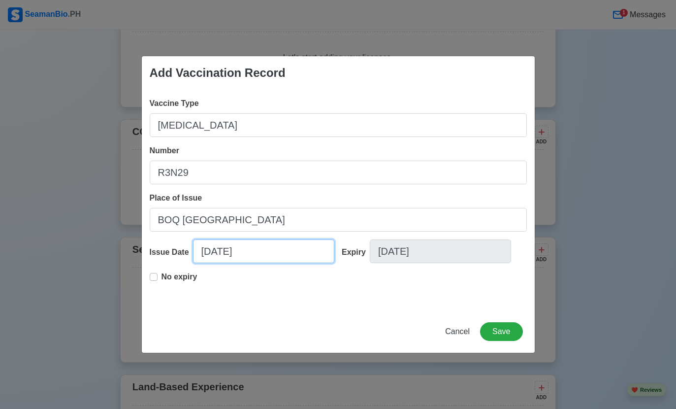
click at [218, 263] on input "07/17/2020" at bounding box center [263, 251] width 141 height 24
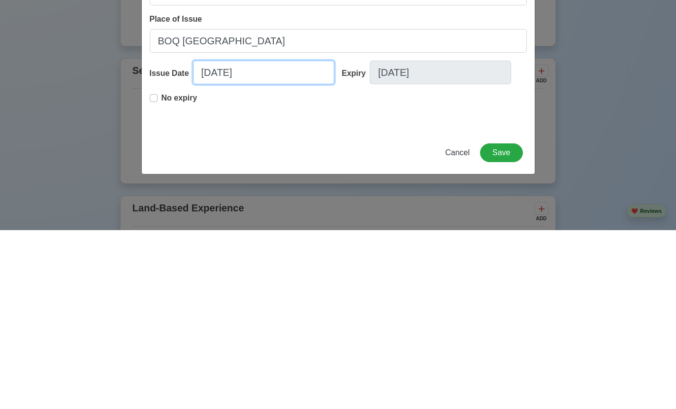
select select "****"
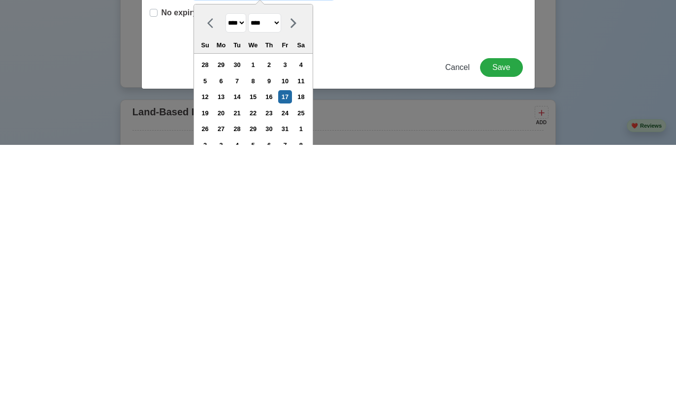
scroll to position [1426, 0]
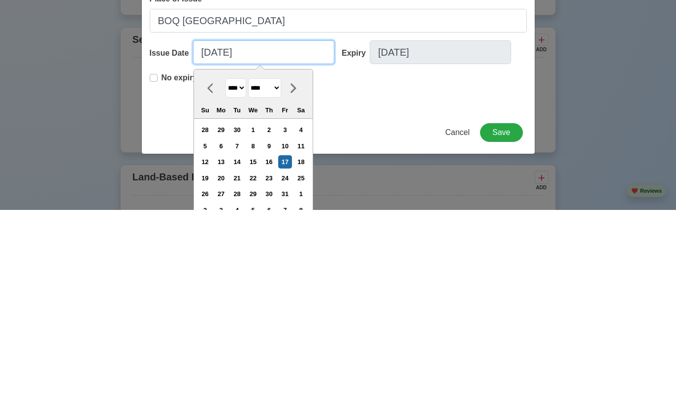
click at [285, 239] on input "07/17/2020" at bounding box center [263, 251] width 141 height 24
type input "07/17/2"
select select "****"
type input "07/17/"
select select "****"
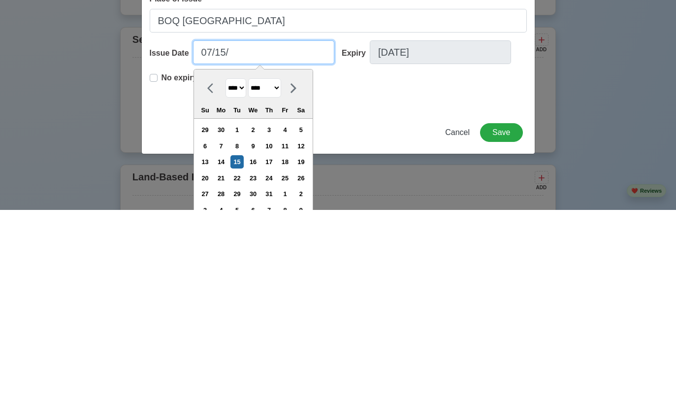
type input "07/15/2"
select select "****"
type input "07/15/29"
select select "****"
type input "07/15/2"
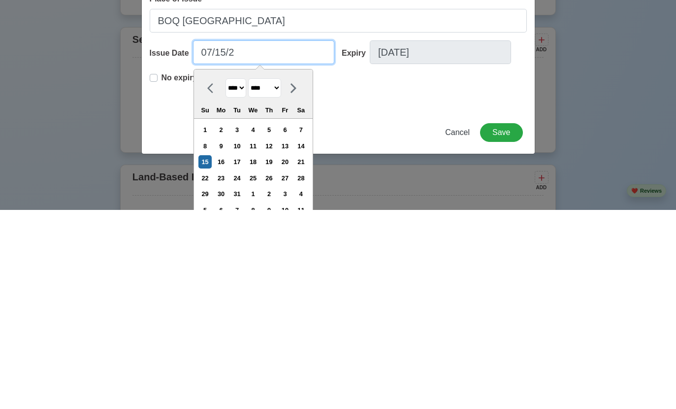
select select "****"
type input "07/15/20"
select select "****"
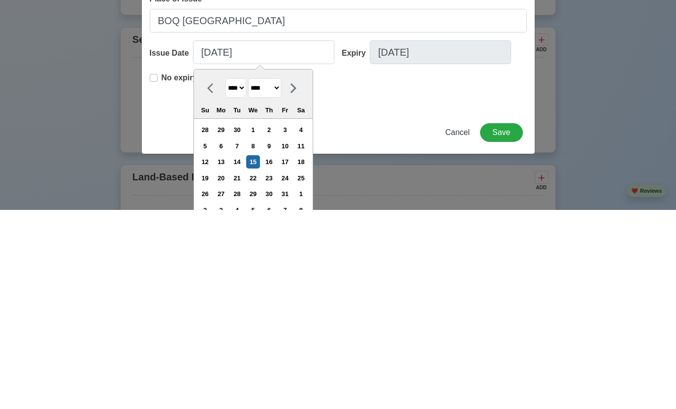
scroll to position [1625, 0]
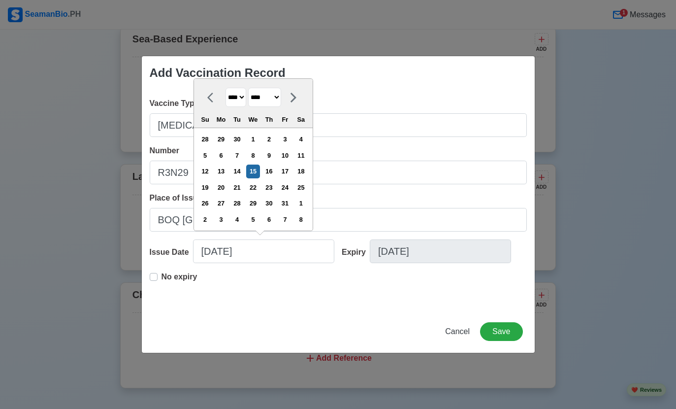
type input "07/15/2020"
click at [508, 333] on button "Save" at bounding box center [501, 331] width 42 height 19
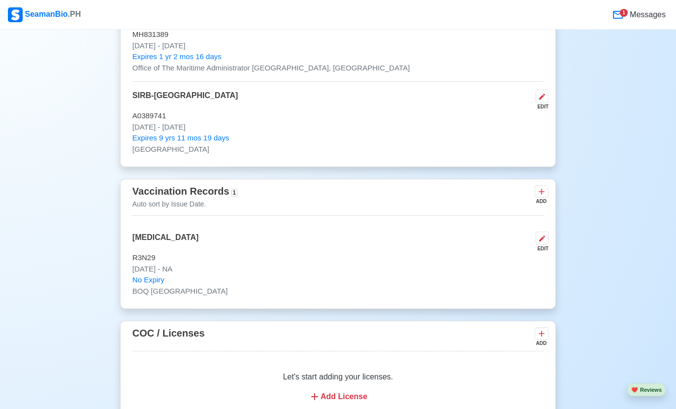
scroll to position [1120, 0]
click at [539, 190] on icon at bounding box center [541, 192] width 10 height 10
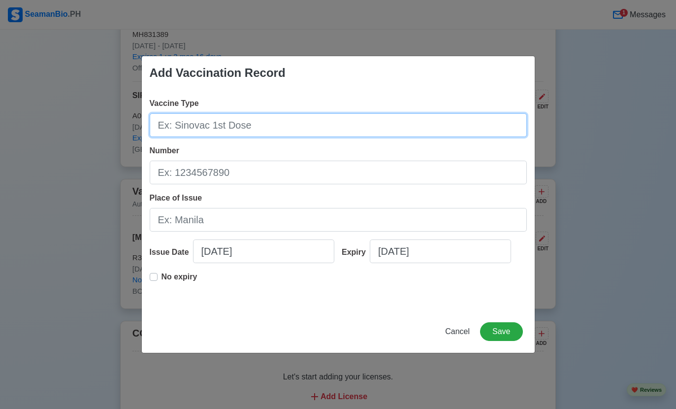
click at [373, 137] on input "Vaccine Type" at bounding box center [338, 125] width 377 height 24
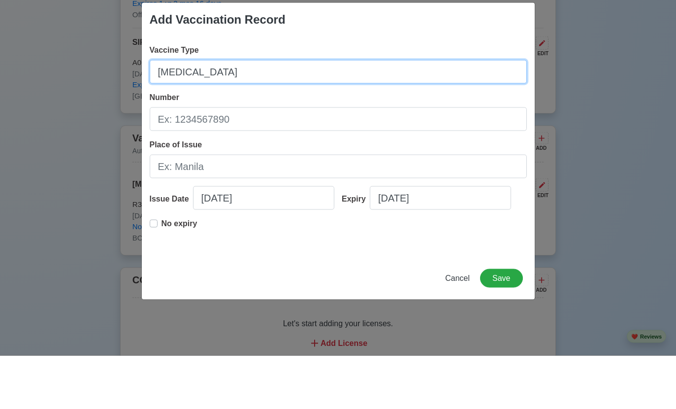
type input "YELLOW FEVER"
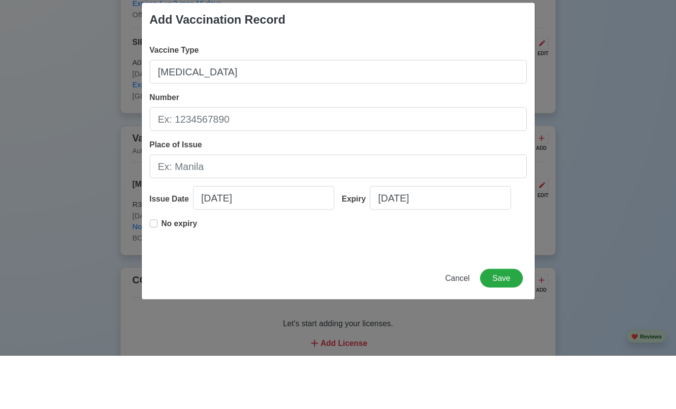
click at [345, 160] on input "Number" at bounding box center [338, 172] width 377 height 24
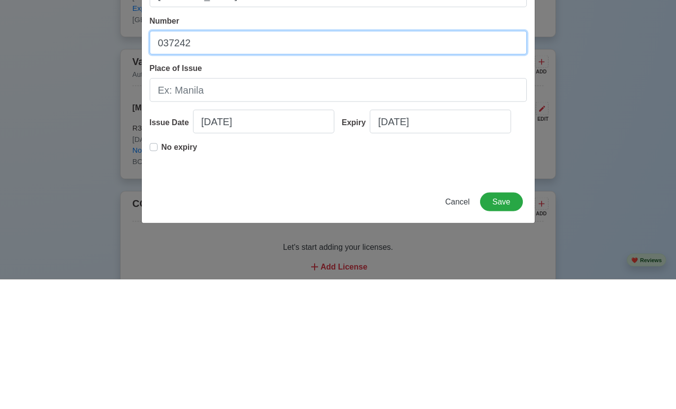
type input "037242"
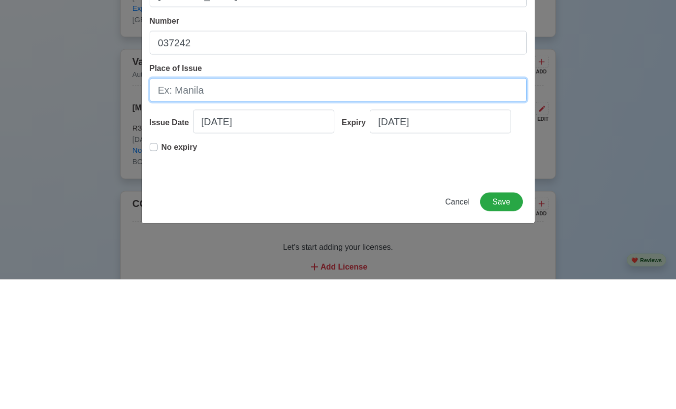
click at [376, 208] on input "Place of Issue" at bounding box center [338, 220] width 377 height 24
type input "BOQ CEBU"
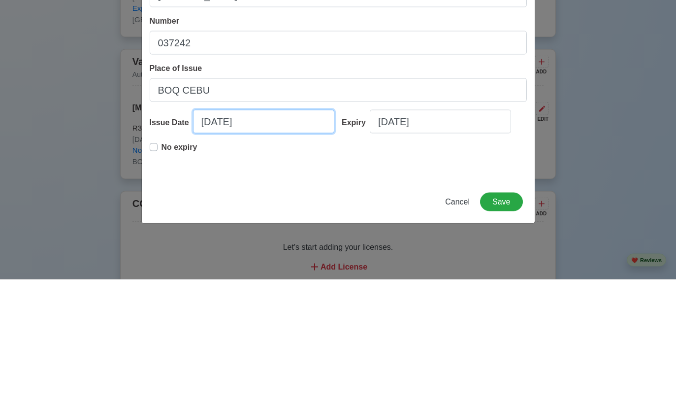
click at [281, 239] on input "09/13/2025" at bounding box center [263, 251] width 141 height 24
select select "****"
select select "*********"
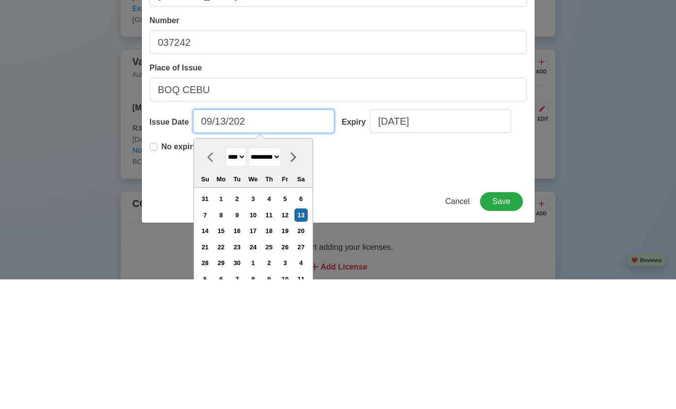
type input "09/13/20"
select select "****"
type input "09/13/2"
select select "****"
type input "09/13/"
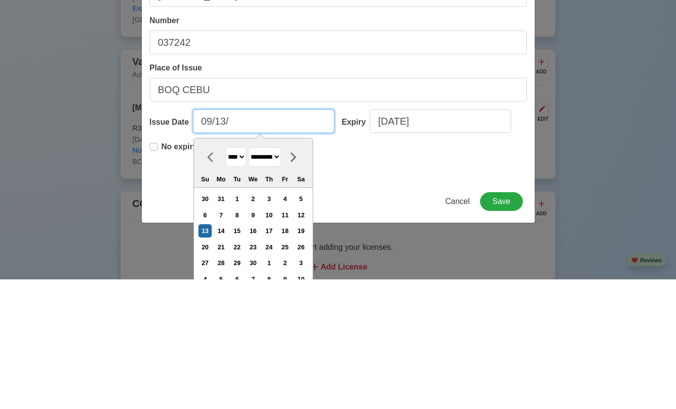
select select "****"
type input "0"
type input "1"
select select "*******"
type input "11"
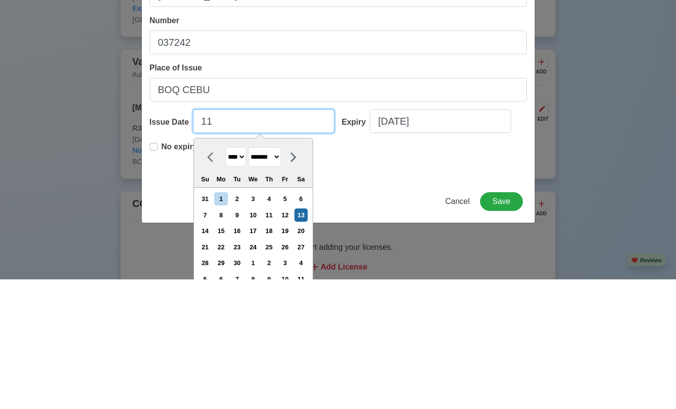
select select "********"
type input "11/16/2"
select select "****"
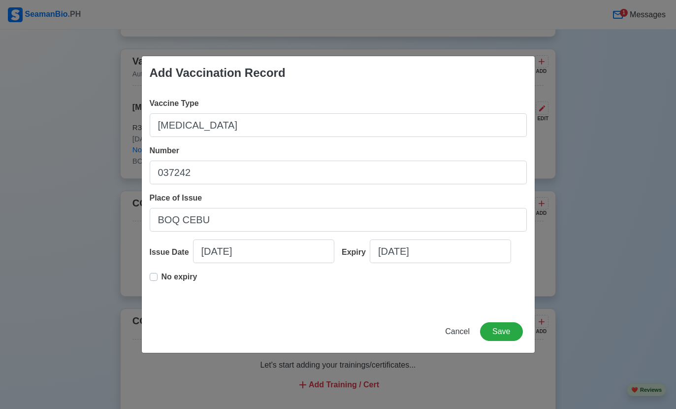
click at [156, 155] on span "Number" at bounding box center [165, 150] width 30 height 8
click at [156, 165] on input "037242" at bounding box center [338, 172] width 377 height 24
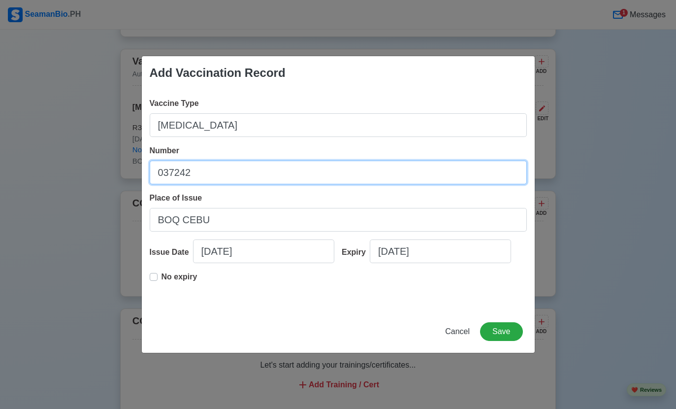
scroll to position [1249, 0]
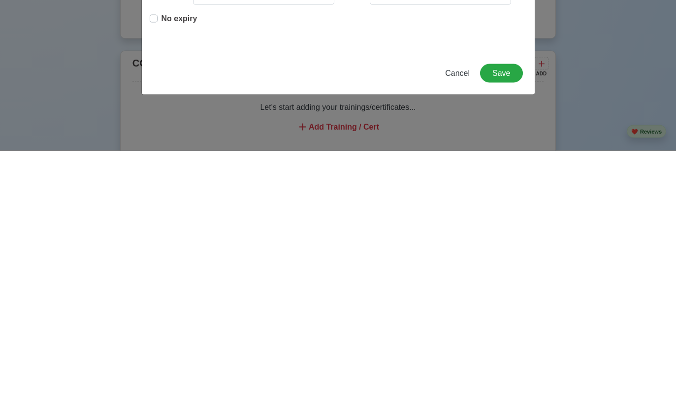
click at [161, 271] on label "No expiry" at bounding box center [179, 281] width 36 height 20
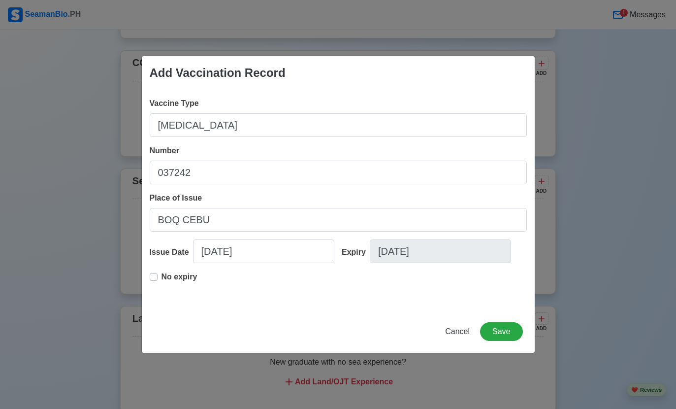
click at [505, 331] on button "Save" at bounding box center [501, 331] width 42 height 19
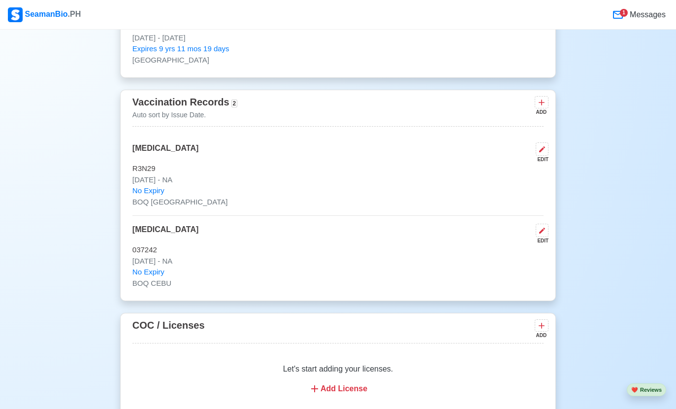
scroll to position [1212, 0]
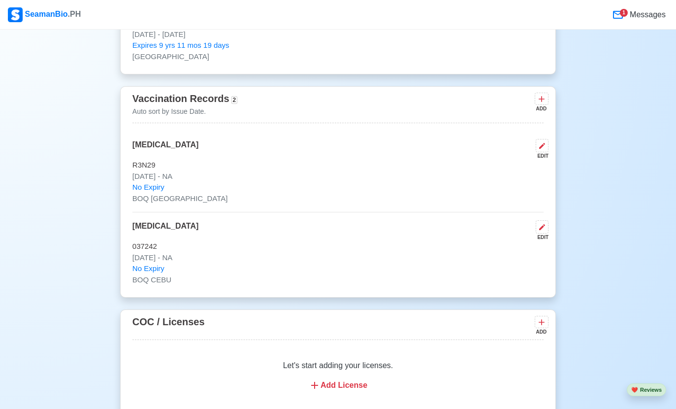
click at [537, 99] on icon at bounding box center [541, 99] width 10 height 10
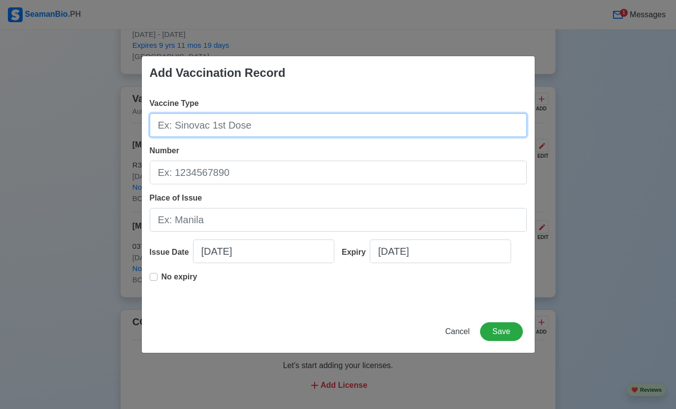
click at [311, 124] on input "Vaccine Type" at bounding box center [338, 125] width 377 height 24
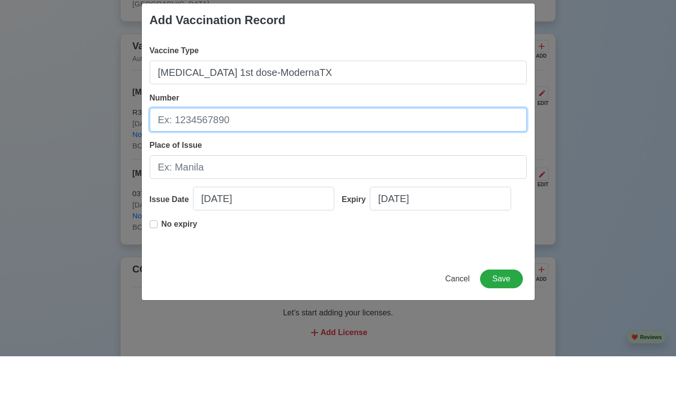
click at [393, 160] on input "Number" at bounding box center [338, 172] width 377 height 24
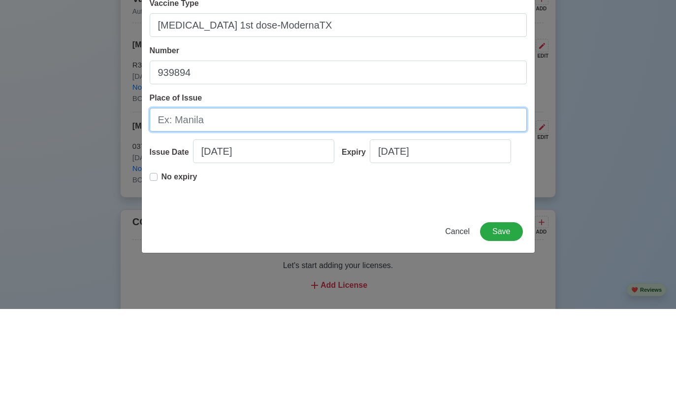
click at [398, 208] on input "Place of Issue" at bounding box center [338, 220] width 377 height 24
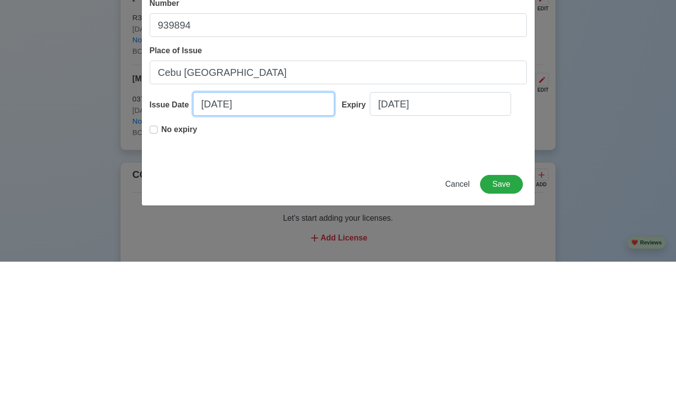
click at [297, 239] on input "09/13/2025" at bounding box center [263, 251] width 141 height 24
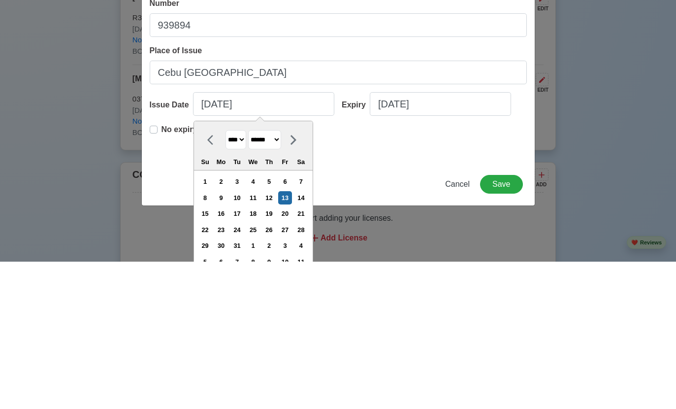
click at [158, 133] on input "Covid 1st dose-ModernaTX" at bounding box center [338, 125] width 377 height 24
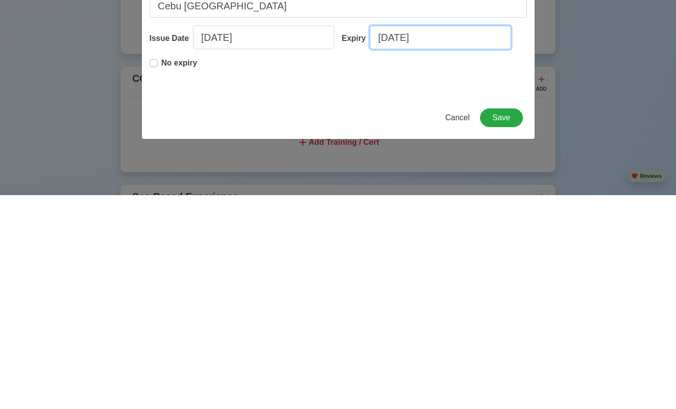
click at [472, 239] on input "09/13/2025" at bounding box center [440, 251] width 141 height 24
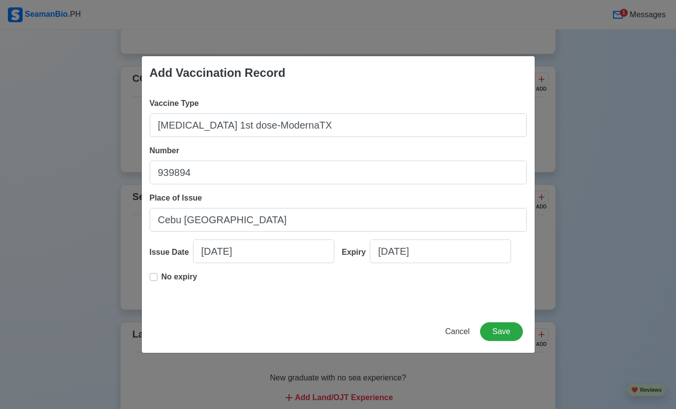
click at [155, 64] on div "Add Vaccination Record" at bounding box center [218, 73] width 136 height 18
click at [153, 284] on div "No expiry" at bounding box center [174, 281] width 48 height 20
click at [161, 277] on label "No expiry" at bounding box center [179, 281] width 36 height 20
click at [507, 331] on button "Save" at bounding box center [501, 331] width 42 height 19
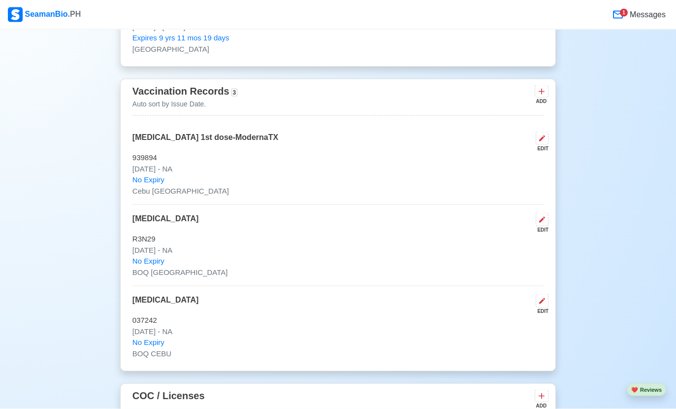
scroll to position [1220, 0]
click at [543, 89] on icon at bounding box center [541, 92] width 6 height 6
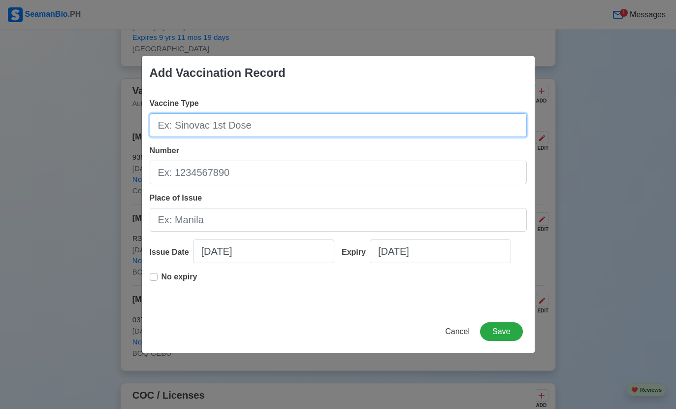
click at [446, 137] on input "Vaccine Type" at bounding box center [338, 125] width 377 height 24
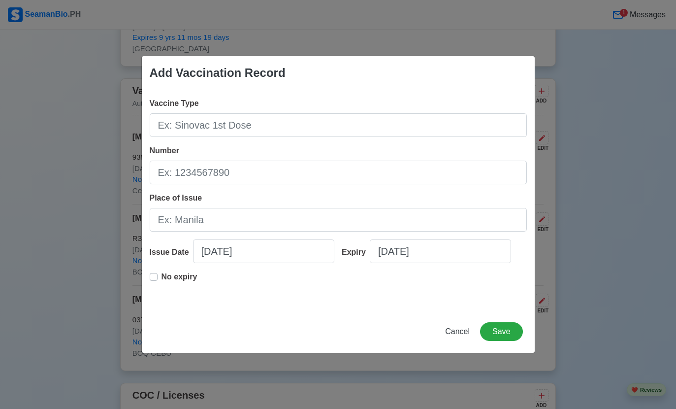
click at [623, 133] on div "Add Vaccination Record Vaccine Type Number Place of Issue Issue Date 09/13/2025…" at bounding box center [338, 204] width 676 height 409
click at [456, 335] on span "Cancel" at bounding box center [457, 331] width 25 height 8
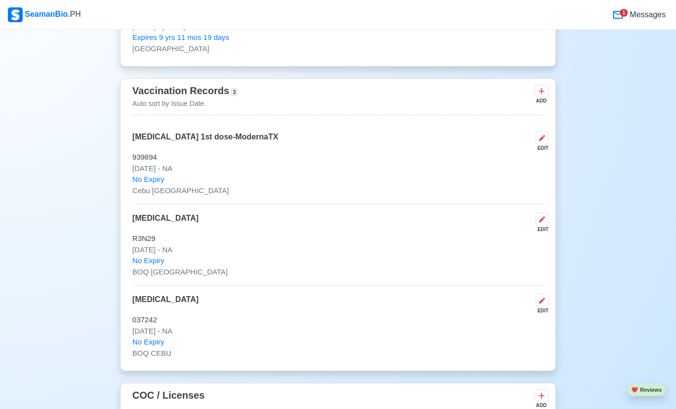
click at [541, 136] on icon at bounding box center [542, 138] width 8 height 8
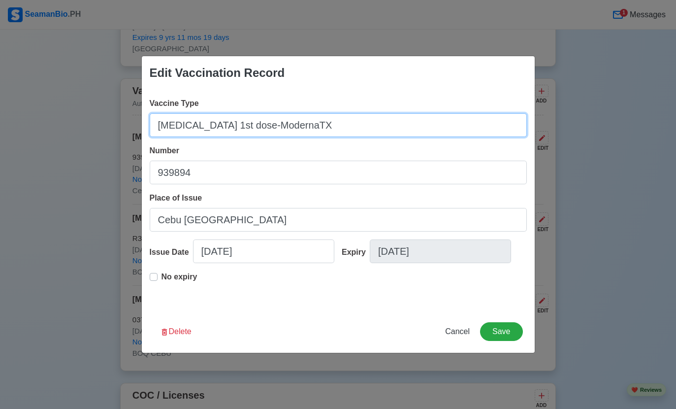
click at [186, 137] on input "Covid 1st dose-ModernaTX" at bounding box center [338, 125] width 377 height 24
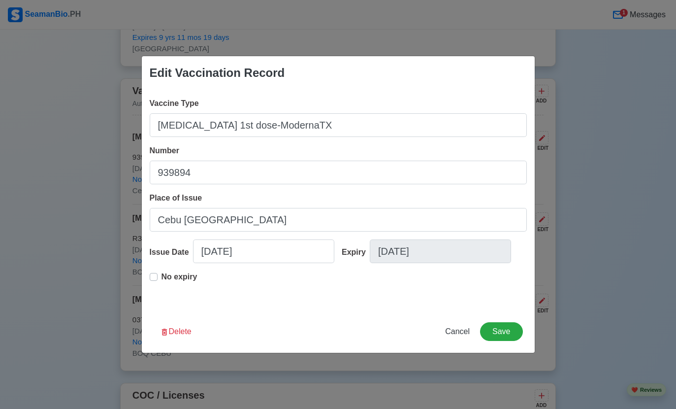
click at [513, 341] on button "Save" at bounding box center [501, 331] width 42 height 19
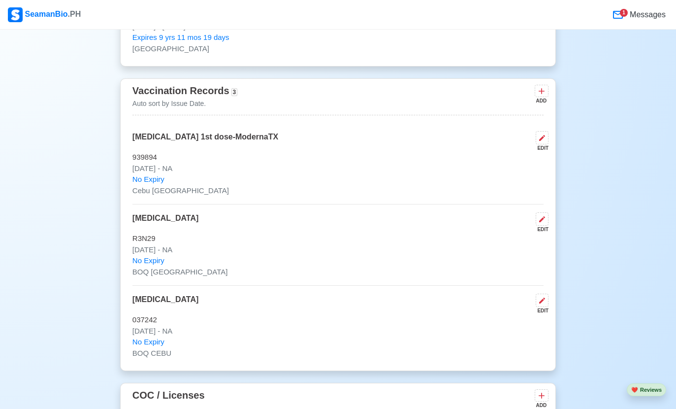
click at [541, 135] on icon at bounding box center [542, 138] width 6 height 6
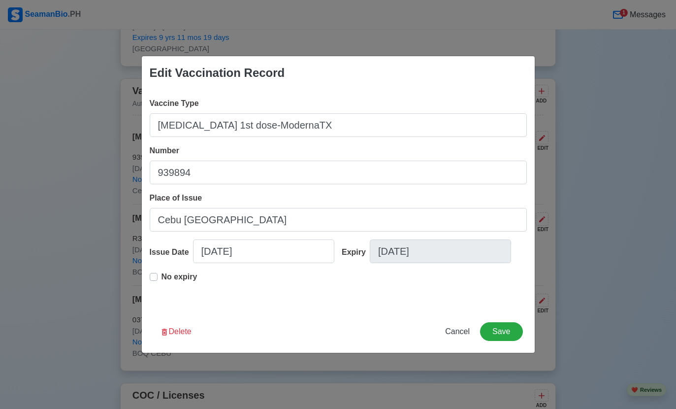
click at [514, 341] on button "Save" at bounding box center [501, 331] width 42 height 19
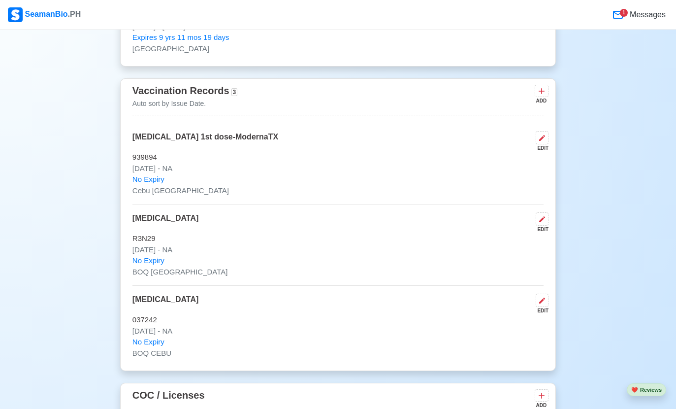
click at [539, 89] on icon at bounding box center [541, 92] width 6 height 6
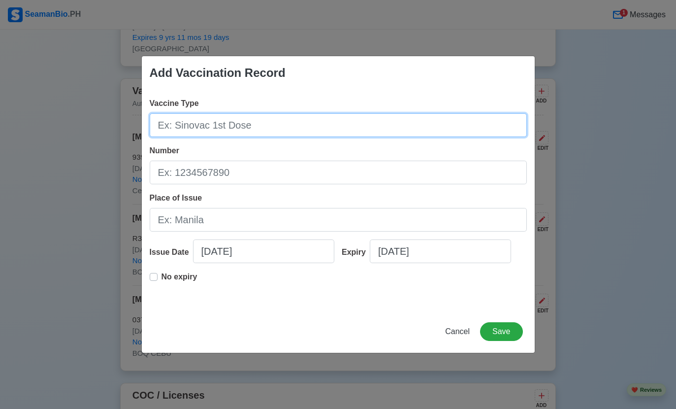
click at [345, 137] on input "Vaccine Type" at bounding box center [338, 125] width 377 height 24
paste input "Covid-19 1st dose-ModernaTX"
click at [208, 137] on input "Covid-19 1st dose-ModernaTX" at bounding box center [338, 125] width 377 height 24
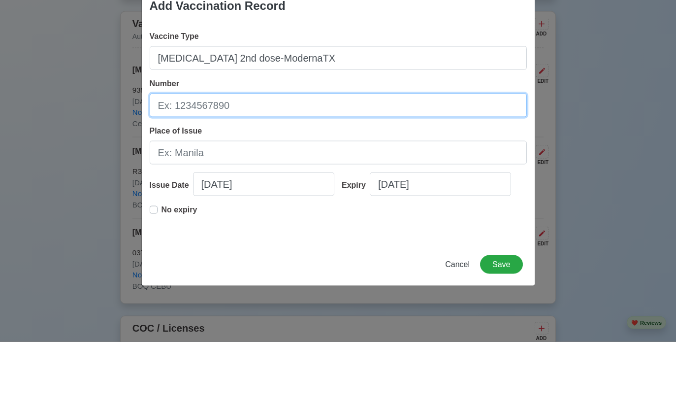
click at [418, 160] on input "Number" at bounding box center [338, 172] width 377 height 24
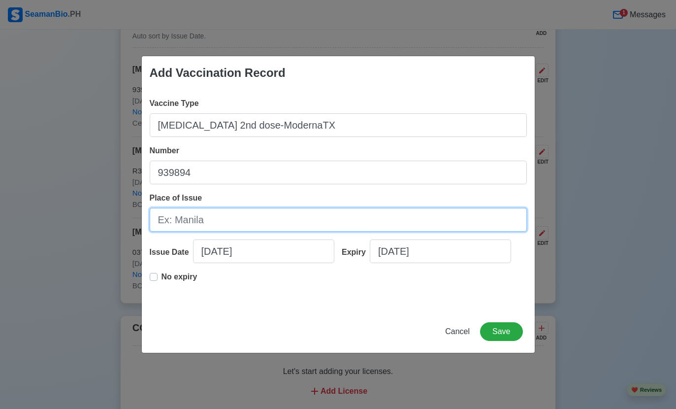
click at [398, 231] on input "Place of Issue" at bounding box center [338, 220] width 377 height 24
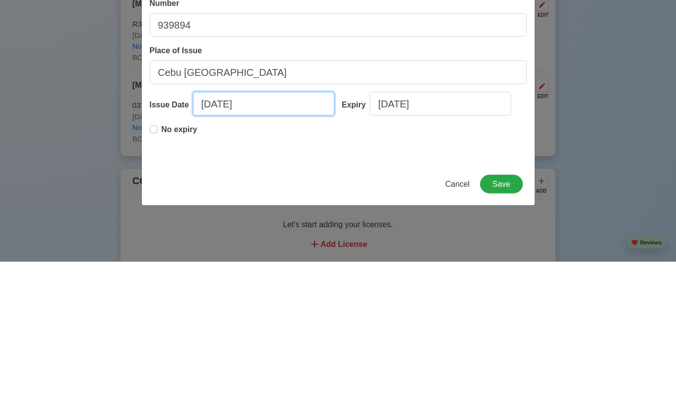
click at [290, 239] on input "09/13/2025" at bounding box center [263, 251] width 141 height 24
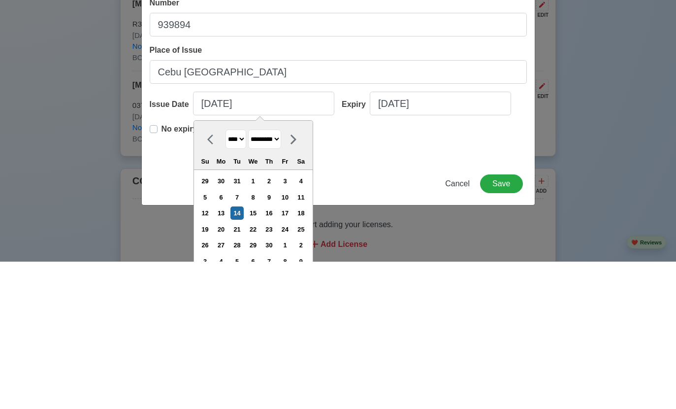
scroll to position [1435, 0]
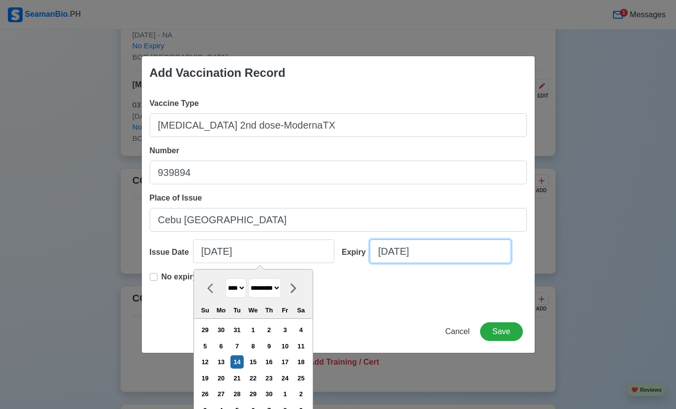
click at [479, 263] on input "09/13/2025" at bounding box center [440, 251] width 141 height 24
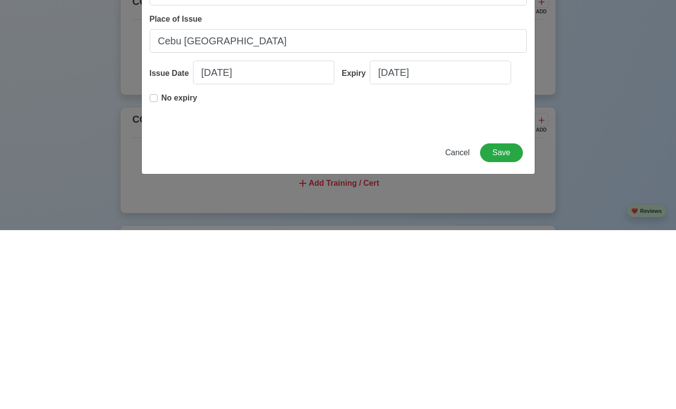
scroll to position [1613, 0]
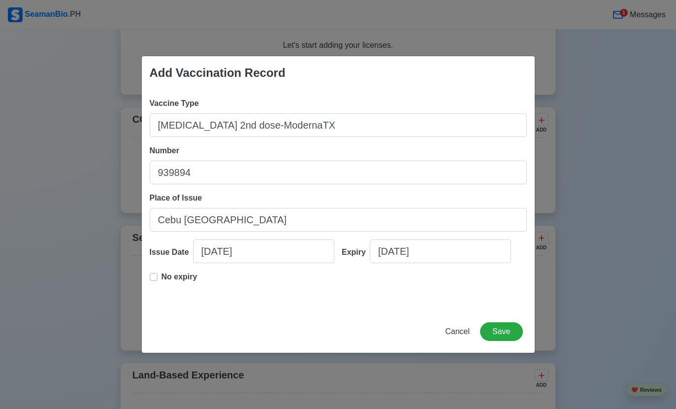
click at [155, 107] on span "Vaccine Type" at bounding box center [174, 103] width 49 height 8
click at [155, 120] on input "Covid-19 2nd dose-ModernaTX" at bounding box center [338, 125] width 377 height 24
click at [161, 290] on label "No expiry" at bounding box center [179, 281] width 36 height 20
click at [509, 341] on button "Save" at bounding box center [501, 331] width 42 height 19
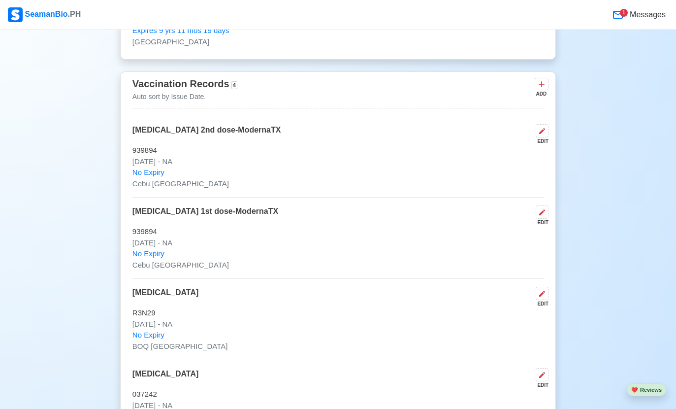
scroll to position [1230, 0]
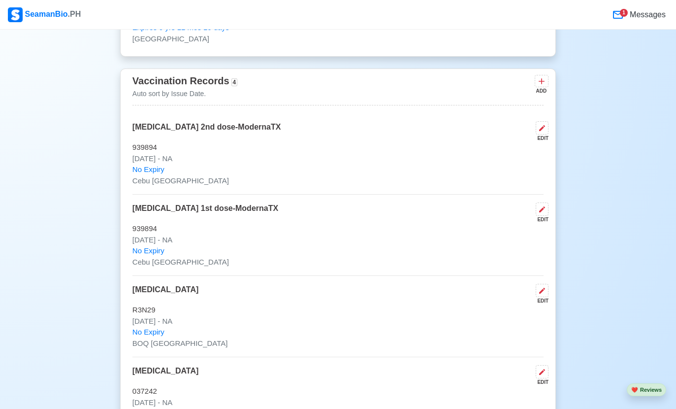
click at [545, 76] on icon at bounding box center [541, 81] width 10 height 10
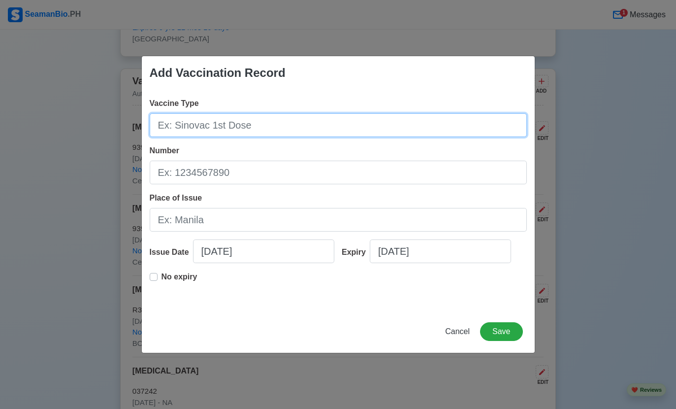
click at [441, 123] on input "Vaccine Type" at bounding box center [338, 125] width 377 height 24
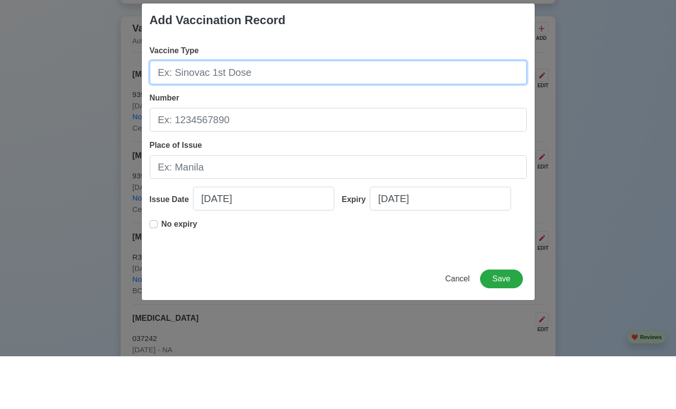
paste input "Covid-19 1st dose-ModernaTX"
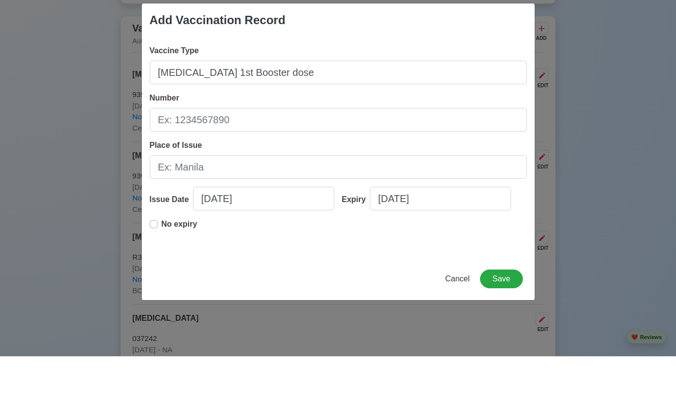
click at [442, 160] on input "Number" at bounding box center [338, 172] width 377 height 24
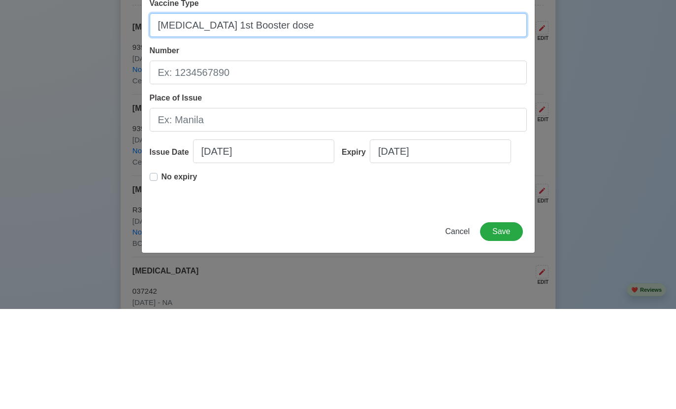
click at [393, 113] on input "Covid-19 1st Booster dose" at bounding box center [338, 125] width 377 height 24
click at [274, 113] on input "Covid-19 1st Booster dose- Pfizer" at bounding box center [338, 125] width 377 height 24
click at [370, 113] on input "Covid-19 1st Booster dose Pfizer" at bounding box center [338, 125] width 377 height 24
click at [294, 113] on input "Covid-19 1st Booster dose Pfizer" at bounding box center [338, 125] width 377 height 24
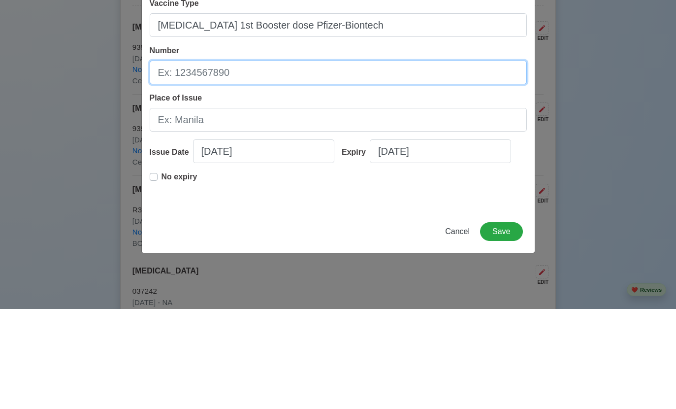
click at [375, 160] on input "Number" at bounding box center [338, 172] width 377 height 24
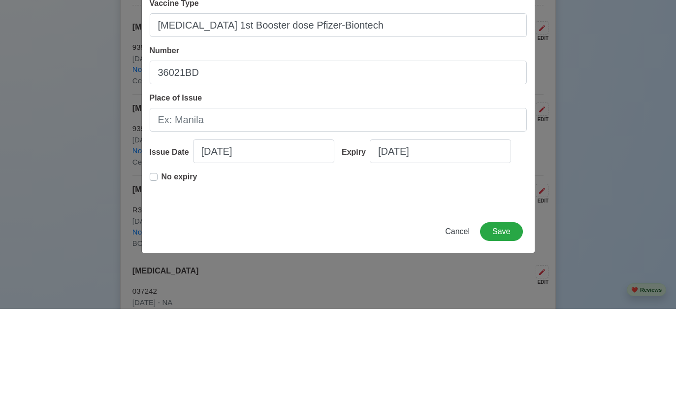
click at [352, 208] on input "Place of Issue" at bounding box center [338, 220] width 377 height 24
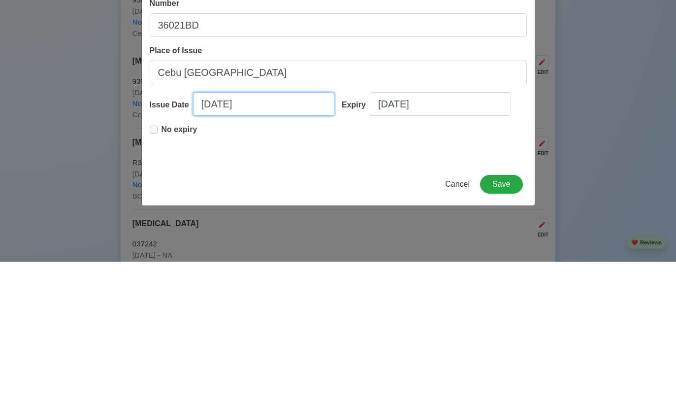
click at [270, 239] on input "09/13/2025" at bounding box center [263, 251] width 141 height 24
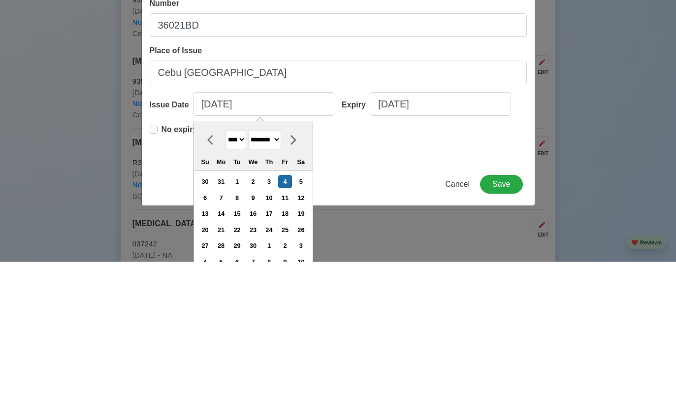
click at [156, 131] on input "Covid-19 1st Booster dose Pfizer-Biontech" at bounding box center [338, 125] width 377 height 24
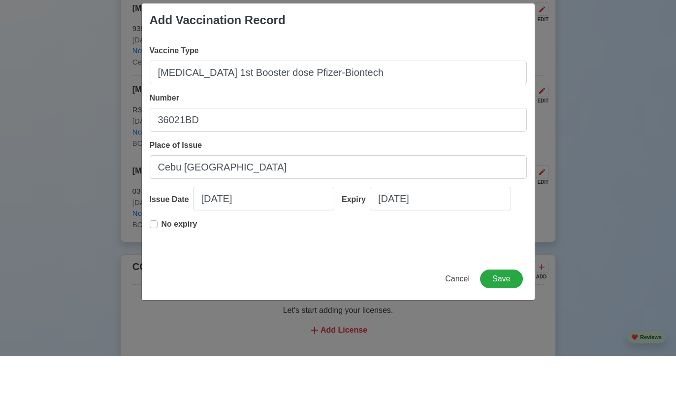
scroll to position [1430, 0]
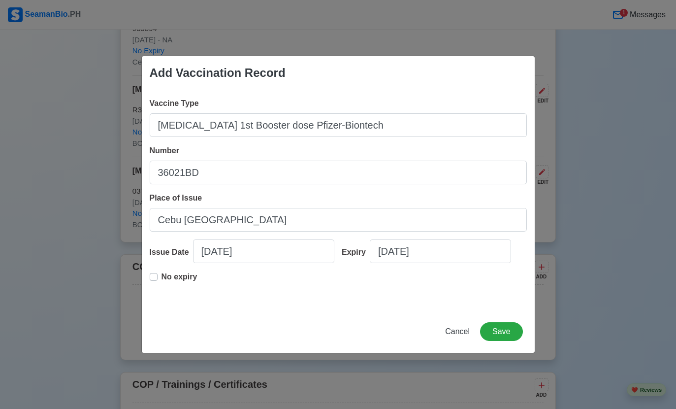
click at [163, 274] on p "No expiry" at bounding box center [179, 277] width 36 height 12
click at [511, 332] on button "Save" at bounding box center [501, 331] width 42 height 19
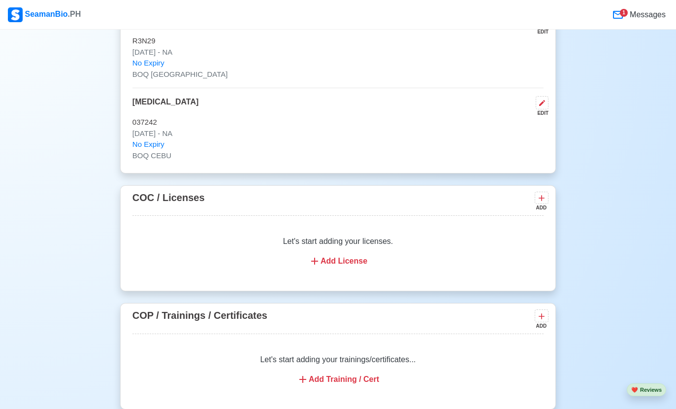
scroll to position [1576, 0]
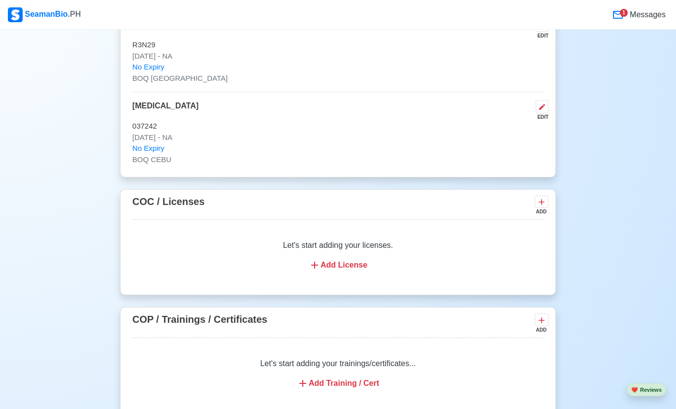
click at [539, 197] on icon at bounding box center [541, 202] width 10 height 10
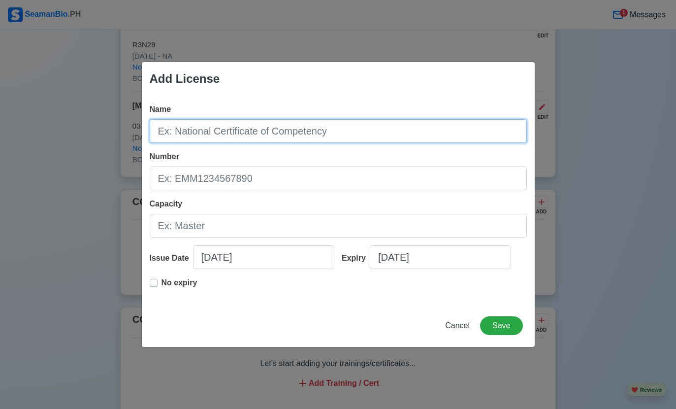
click at [357, 143] on input "Name" at bounding box center [338, 131] width 377 height 24
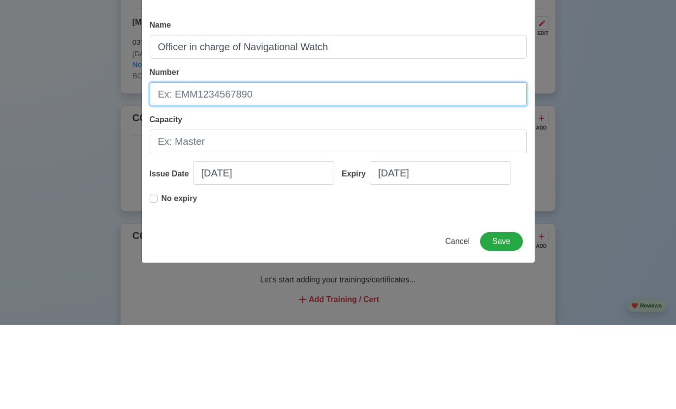
click at [178, 166] on input "Number" at bounding box center [338, 178] width 377 height 24
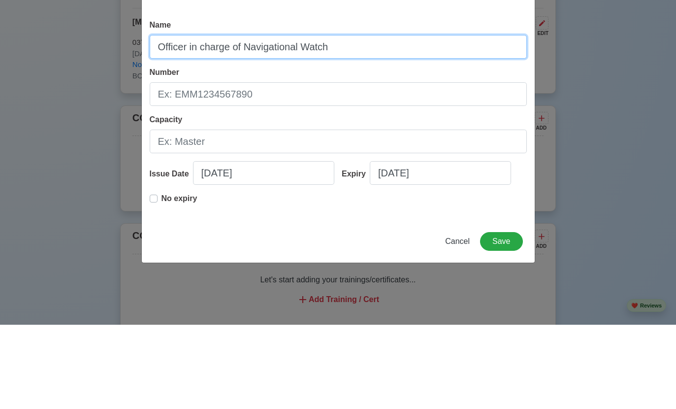
click at [233, 119] on input "Officer in charge of Navigational Watch" at bounding box center [338, 131] width 377 height 24
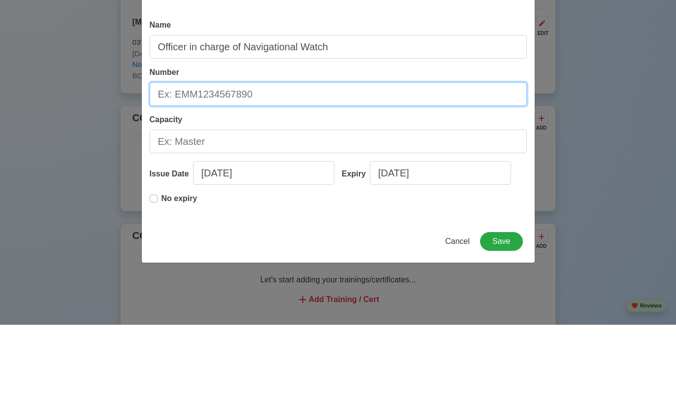
click at [188, 166] on input "Number" at bounding box center [338, 178] width 377 height 24
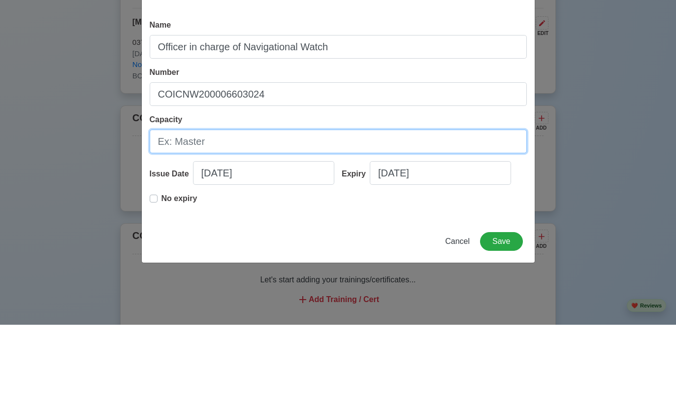
click at [177, 214] on input "Capacity" at bounding box center [338, 226] width 377 height 24
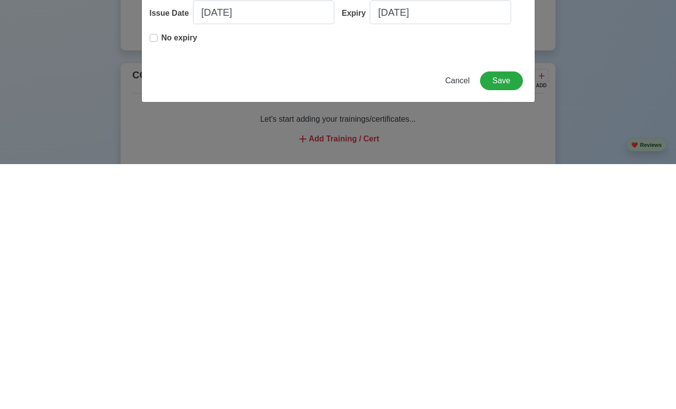
click at [504, 316] on button "Save" at bounding box center [501, 325] width 42 height 19
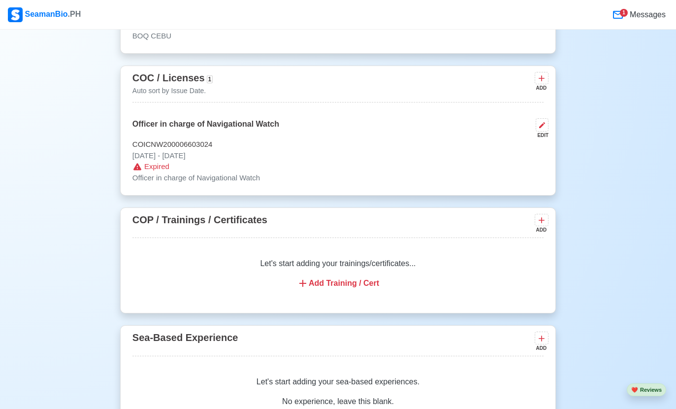
scroll to position [1699, 0]
click at [543, 122] on icon at bounding box center [542, 126] width 8 height 8
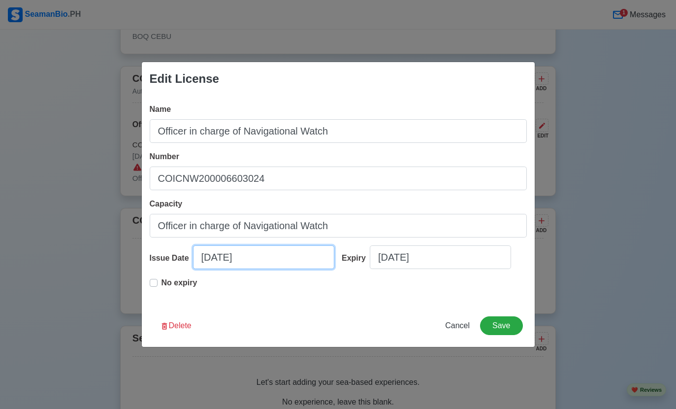
click at [293, 258] on input "09/13/2025" at bounding box center [263, 257] width 141 height 24
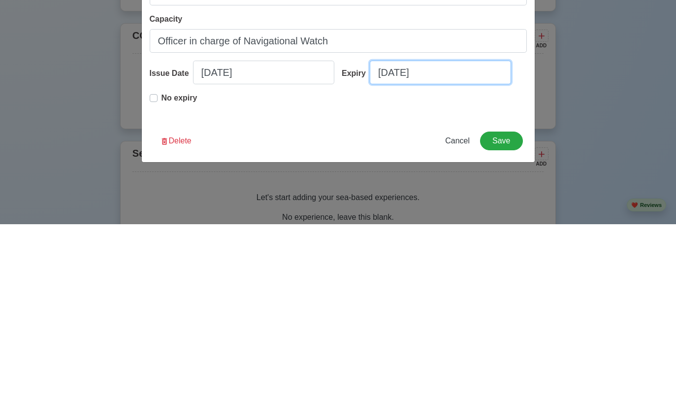
click at [459, 245] on input "09/13/2025" at bounding box center [440, 257] width 141 height 24
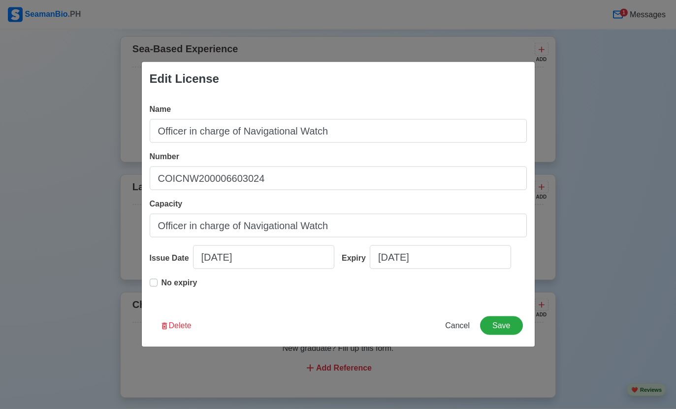
scroll to position [1988, 0]
click at [465, 269] on input "09/13/2025" at bounding box center [440, 257] width 141 height 24
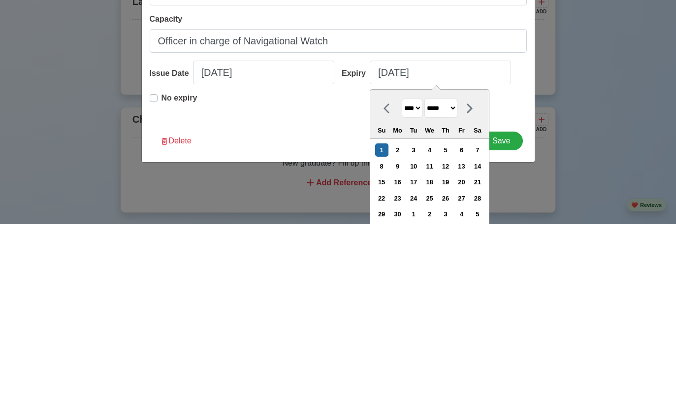
scroll to position [2173, 0]
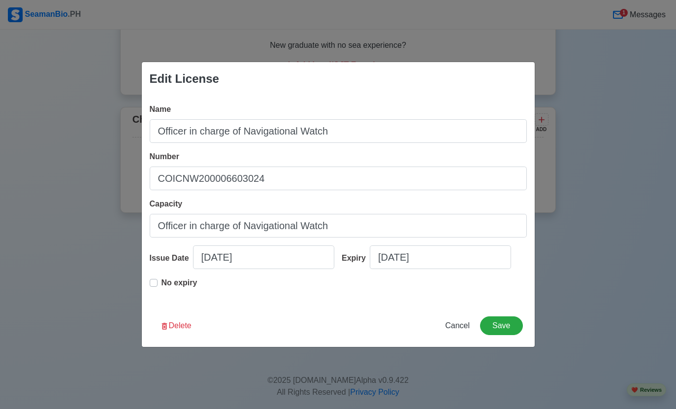
click at [527, 304] on div "Name Officer in charge of Navigational Watch Number COICNW200006603024 Capacity…" at bounding box center [338, 199] width 393 height 209
click at [511, 335] on button "Save" at bounding box center [501, 325] width 42 height 19
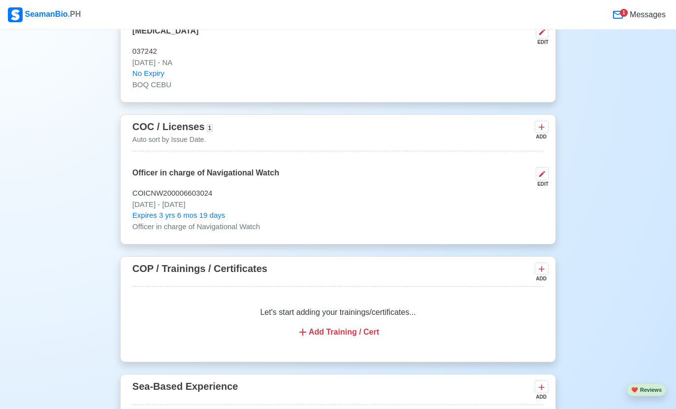
scroll to position [1647, 0]
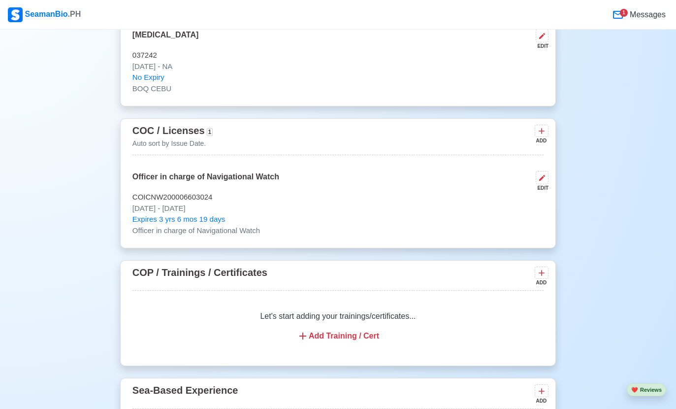
click at [535, 137] on div "ADD" at bounding box center [541, 140] width 12 height 7
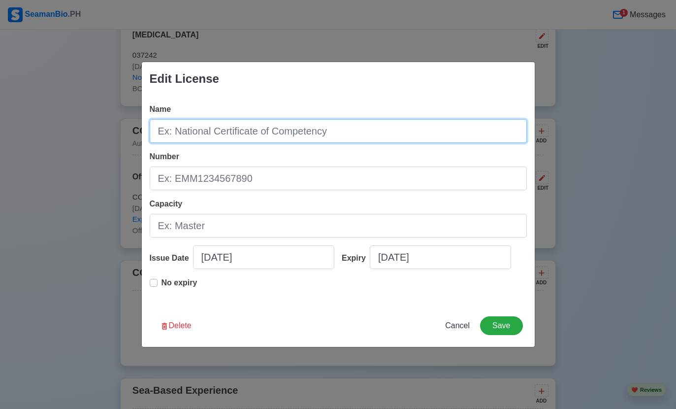
click at [396, 143] on input "Name" at bounding box center [338, 131] width 377 height 24
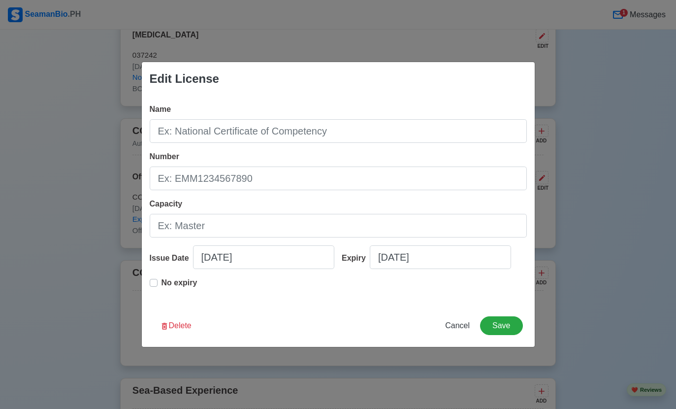
click at [456, 329] on span "Cancel" at bounding box center [457, 325] width 25 height 8
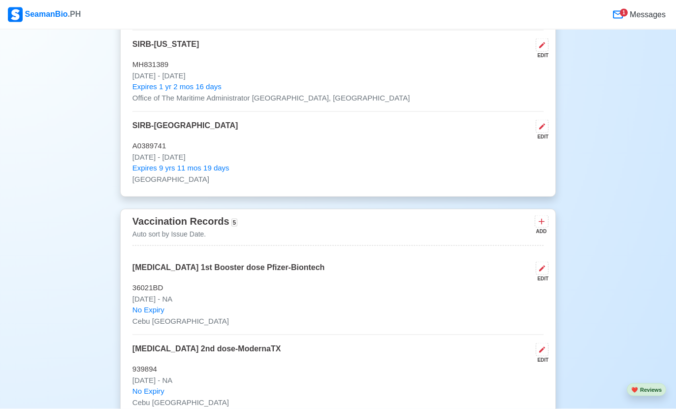
scroll to position [1090, 0]
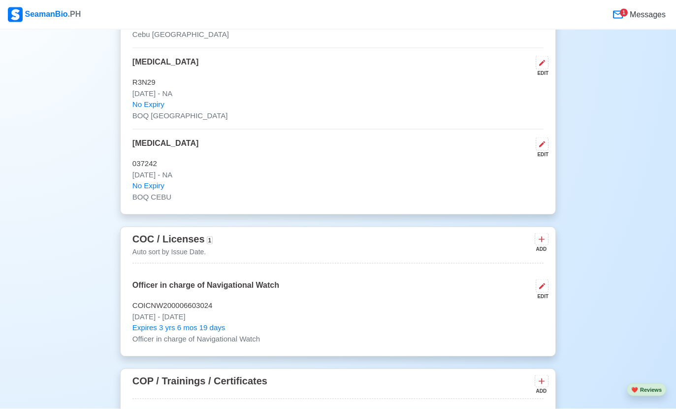
click at [540, 234] on icon at bounding box center [541, 239] width 10 height 10
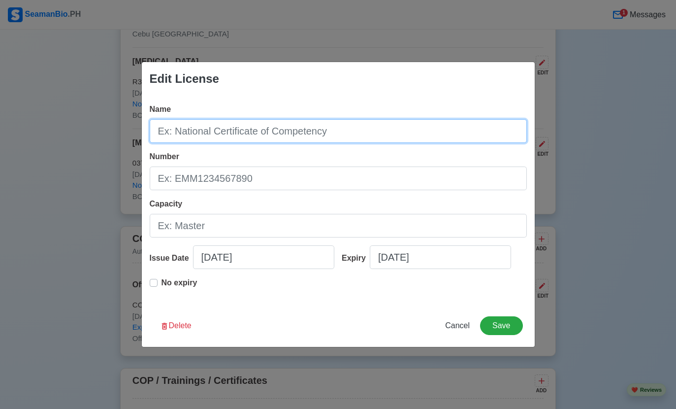
click at [380, 143] on input "Name" at bounding box center [338, 131] width 377 height 24
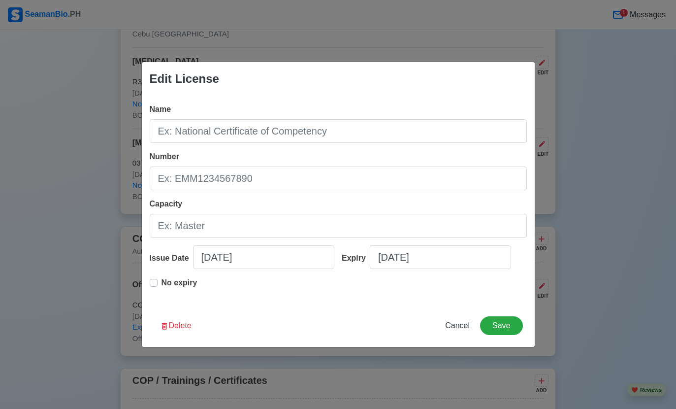
click at [464, 335] on button "Cancel" at bounding box center [457, 325] width 37 height 19
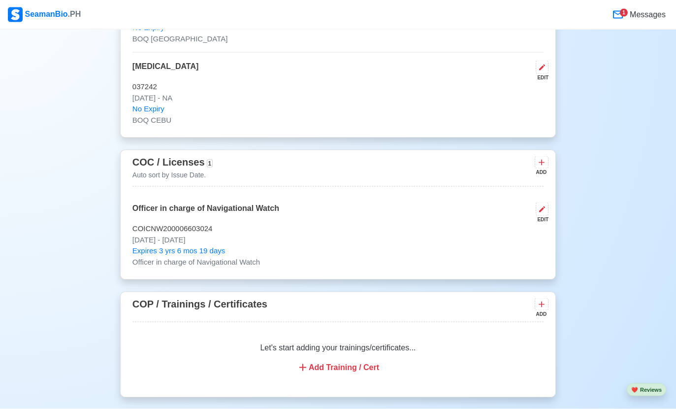
scroll to position [1616, 0]
click at [537, 157] on icon at bounding box center [541, 162] width 10 height 10
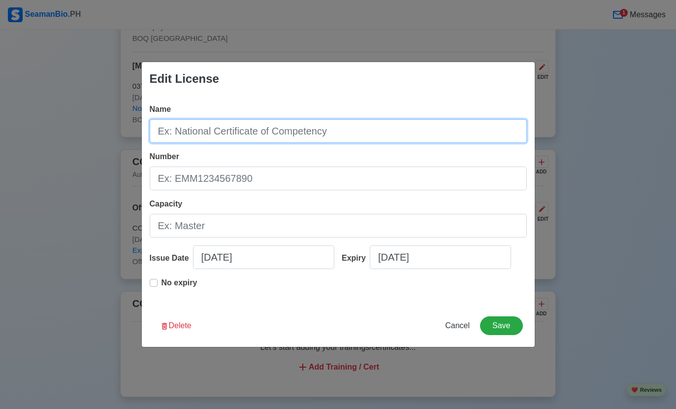
click at [399, 143] on input "Name" at bounding box center [338, 131] width 377 height 24
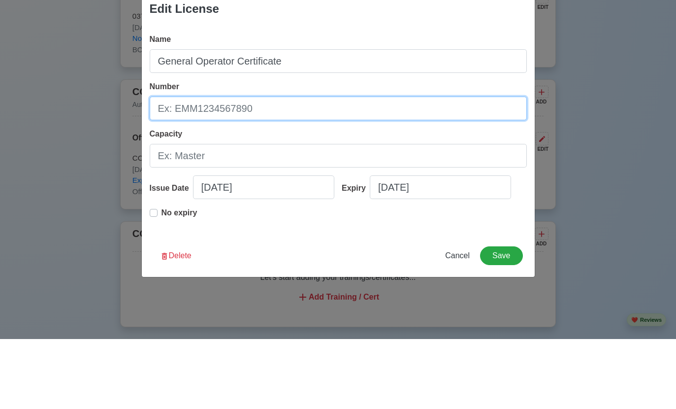
click at [390, 166] on input "Number" at bounding box center [338, 178] width 377 height 24
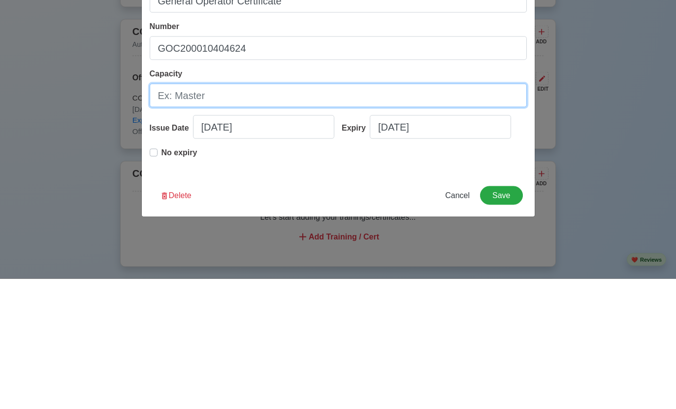
click at [430, 214] on input "Capacity" at bounding box center [338, 226] width 377 height 24
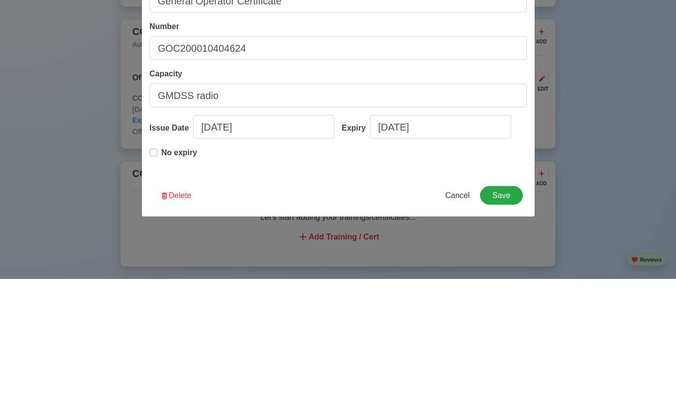
click at [319, 214] on input "GMDSS radio" at bounding box center [338, 226] width 377 height 24
click at [259, 245] on input "09/13/2025" at bounding box center [263, 257] width 141 height 24
click at [470, 142] on input "General Operator Certificate" at bounding box center [338, 131] width 377 height 24
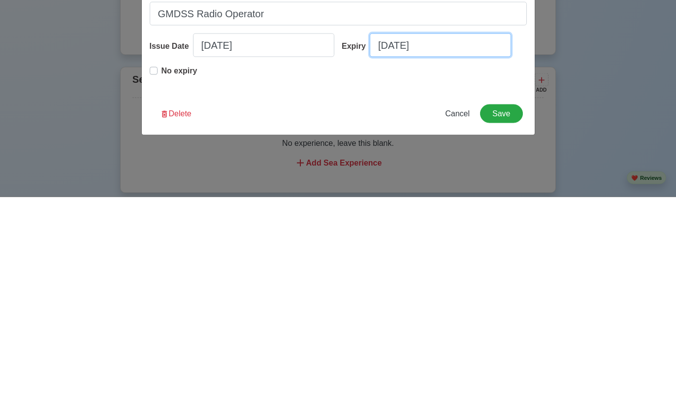
click at [479, 245] on input "09/13/2025" at bounding box center [440, 257] width 141 height 24
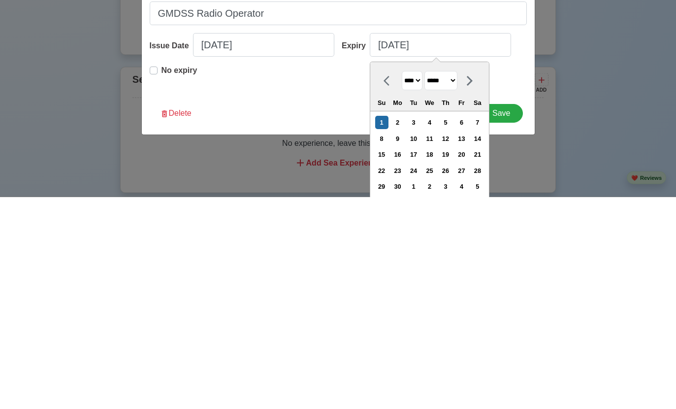
scroll to position [1958, 0]
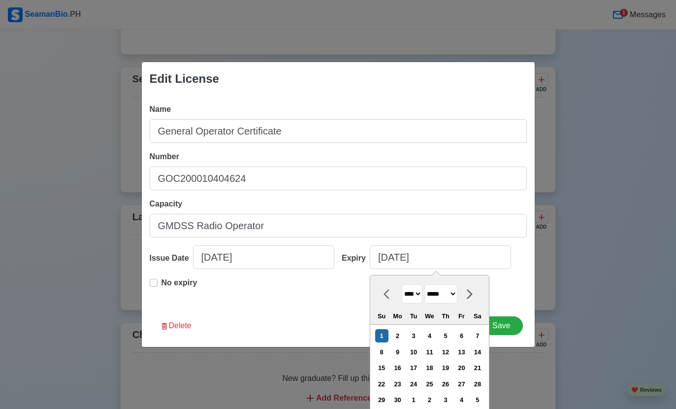
click at [520, 335] on button "Save" at bounding box center [501, 325] width 42 height 19
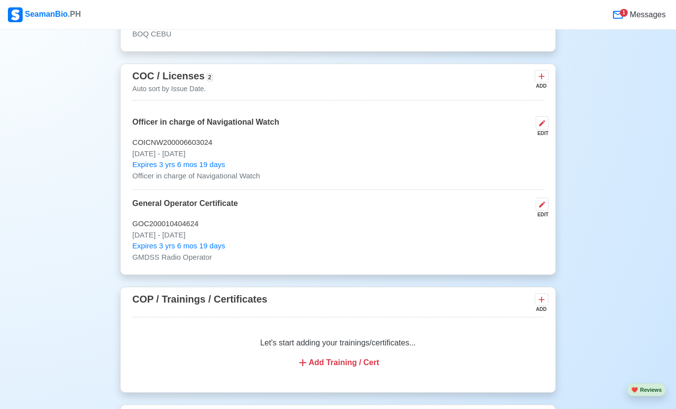
scroll to position [1701, 0]
click at [537, 295] on icon at bounding box center [541, 300] width 10 height 10
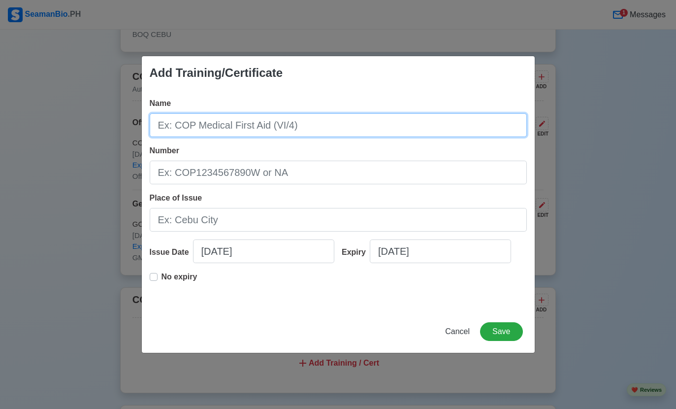
click at [330, 137] on input "Name" at bounding box center [338, 125] width 377 height 24
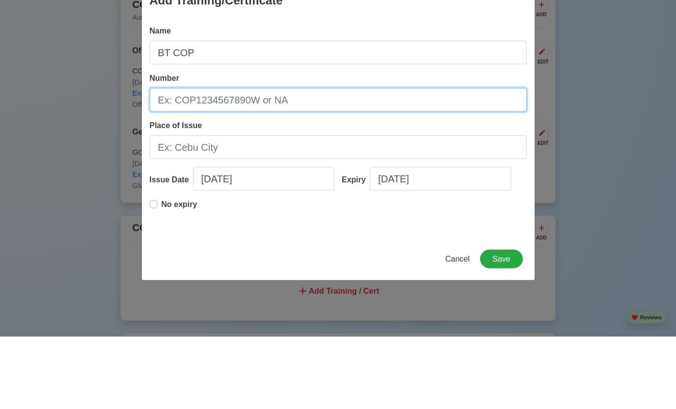
click at [177, 160] on input "Number" at bounding box center [338, 172] width 377 height 24
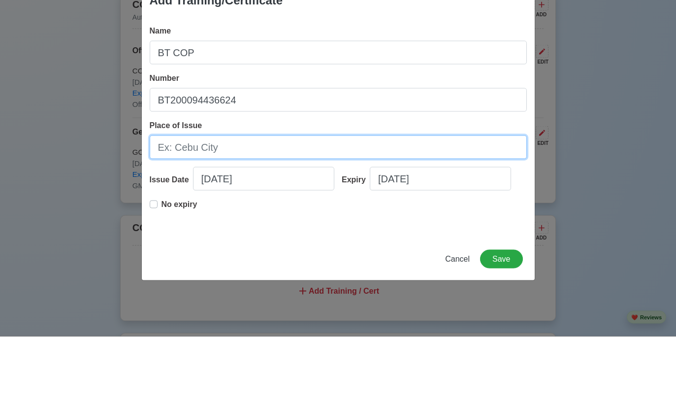
click at [420, 208] on input "Place of Issue" at bounding box center [338, 220] width 377 height 24
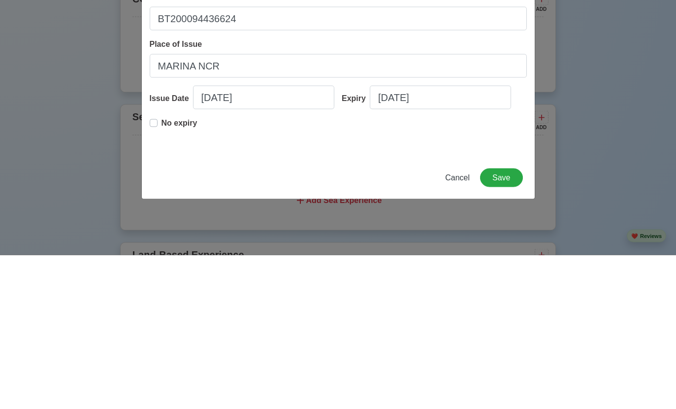
scroll to position [2002, 0]
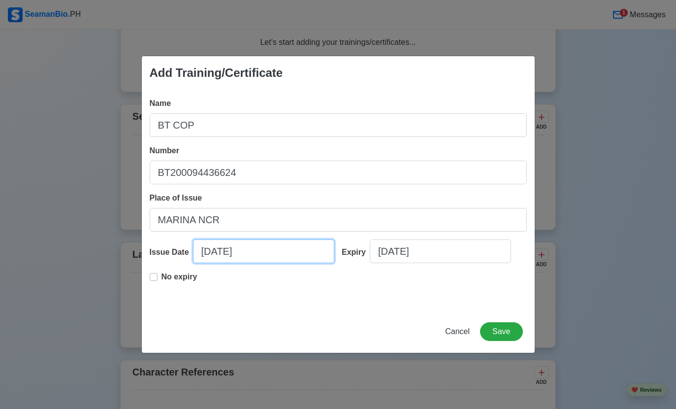
click at [288, 263] on input "09/13/2025" at bounding box center [263, 251] width 141 height 24
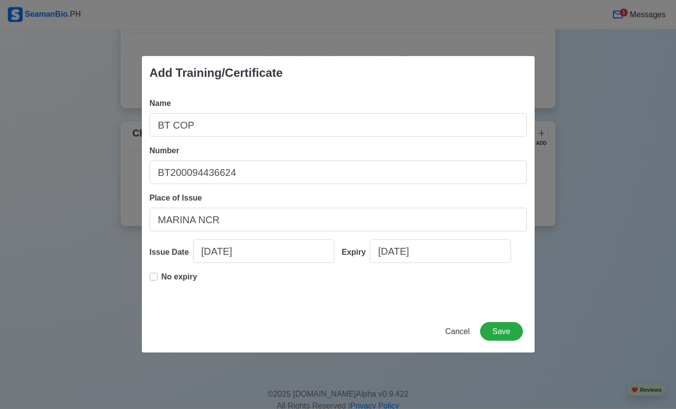
scroll to position [2240, 0]
click at [290, 263] on input "05/08/2025" at bounding box center [263, 251] width 141 height 24
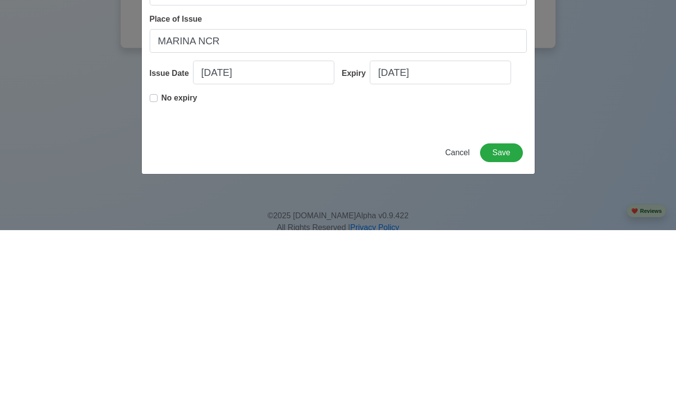
scroll to position [2268, 0]
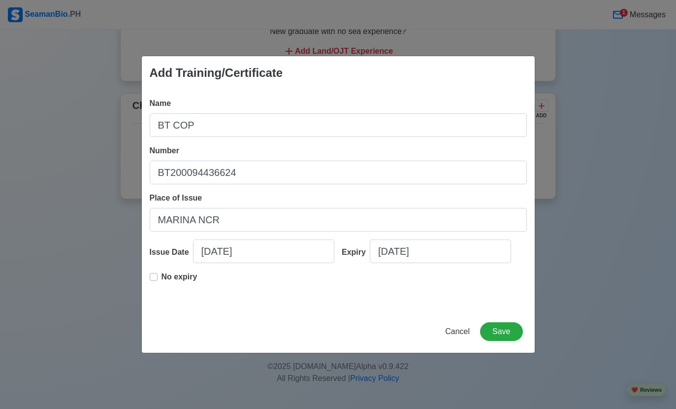
click at [473, 68] on div "Add Training/Certificate Name BT COP Number BT200094436624 Place of Issue MARIN…" at bounding box center [338, 204] width 676 height 409
click at [471, 263] on input "09/13/2025" at bounding box center [440, 251] width 141 height 24
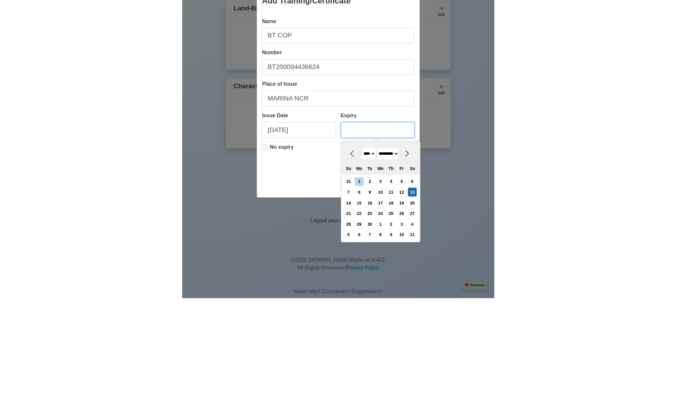
scroll to position [2255, 0]
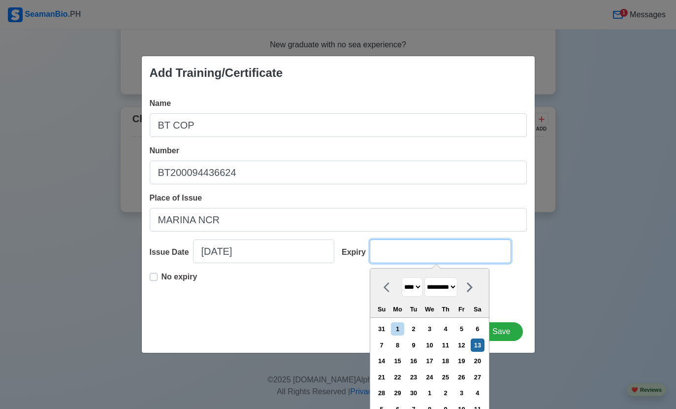
click at [453, 263] on input "Expiry" at bounding box center [440, 251] width 141 height 24
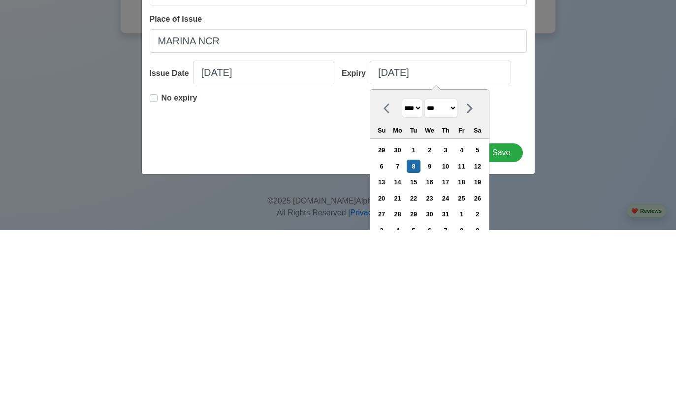
scroll to position [2268, 0]
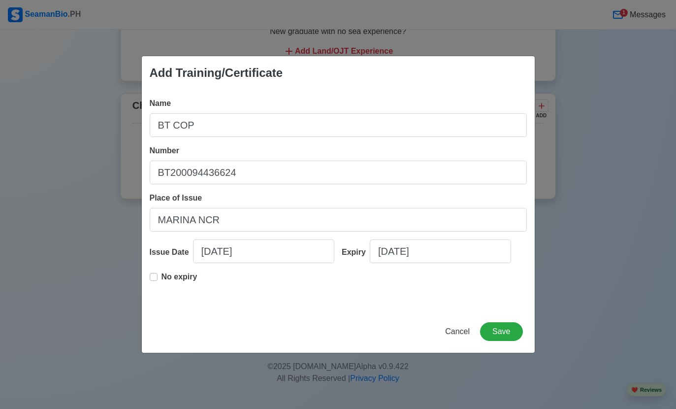
click at [503, 341] on button "Save" at bounding box center [501, 331] width 42 height 19
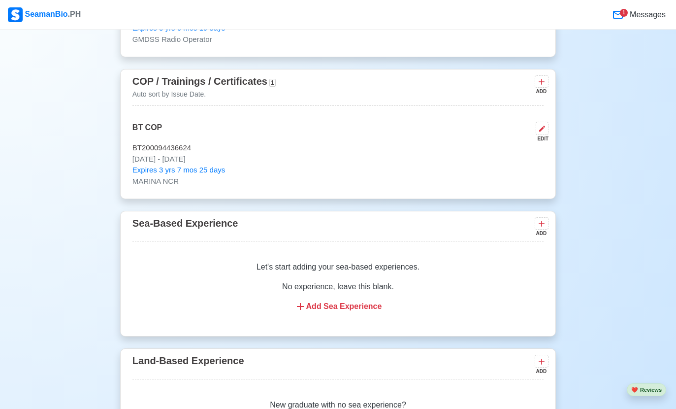
scroll to position [1919, 0]
click at [540, 76] on icon at bounding box center [541, 81] width 10 height 10
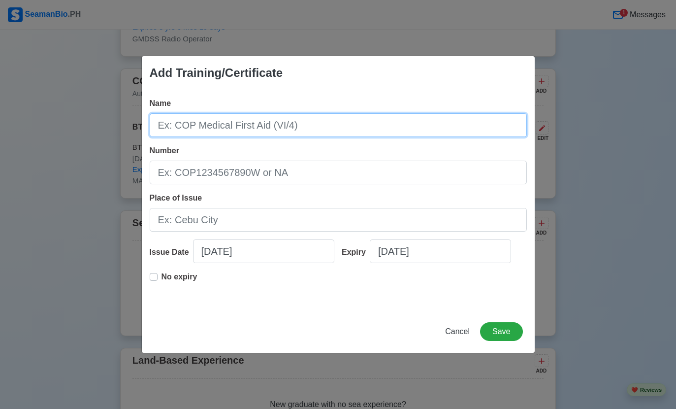
click at [360, 124] on input "Name" at bounding box center [338, 125] width 377 height 24
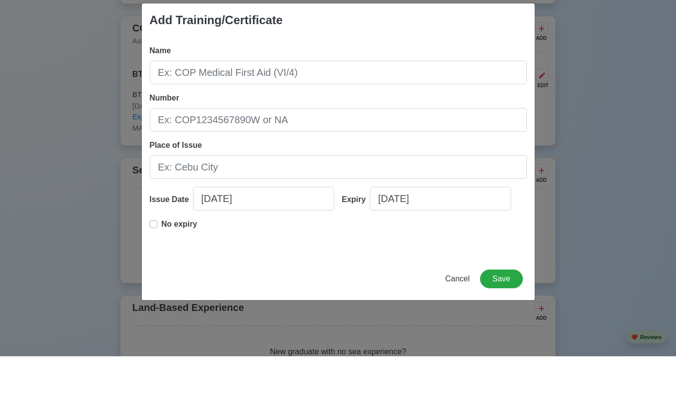
scroll to position [1972, 0]
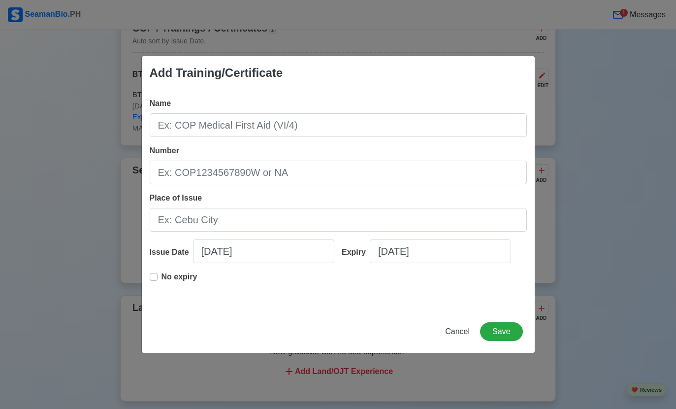
click at [450, 336] on button "Cancel" at bounding box center [457, 331] width 37 height 19
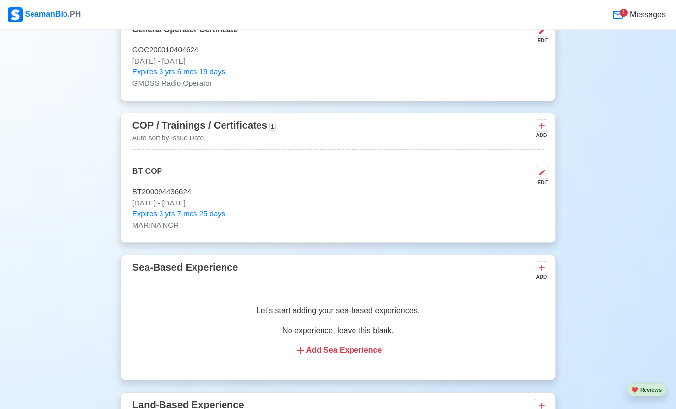
scroll to position [1859, 0]
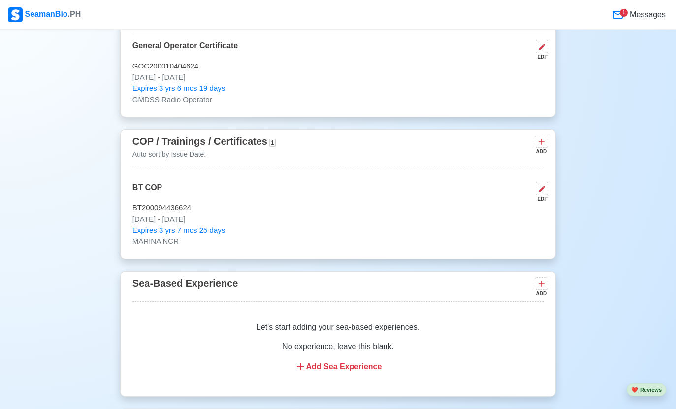
click at [535, 148] on div "ADD" at bounding box center [541, 151] width 12 height 7
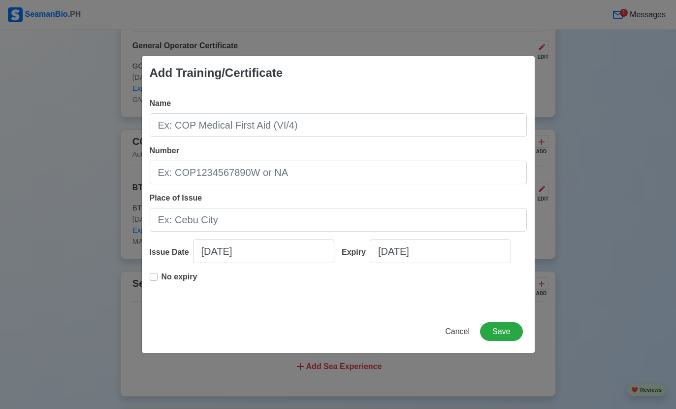
click at [453, 337] on button "Cancel" at bounding box center [457, 331] width 37 height 19
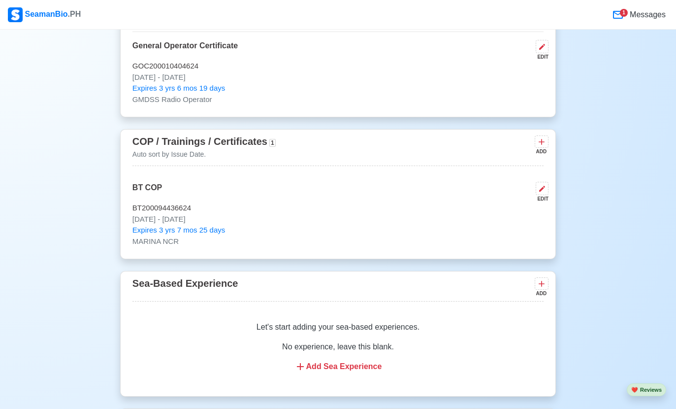
click at [545, 185] on icon at bounding box center [542, 189] width 8 height 8
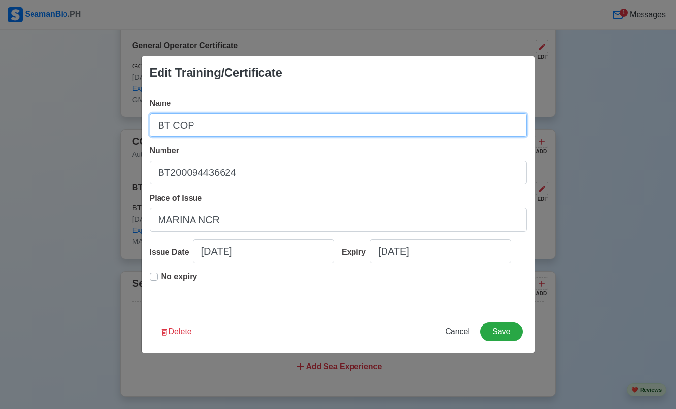
click at [174, 126] on input "BT COP" at bounding box center [338, 125] width 377 height 24
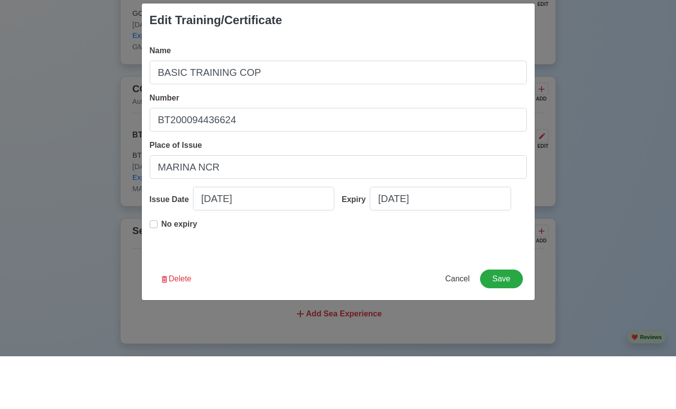
scroll to position [1912, 0]
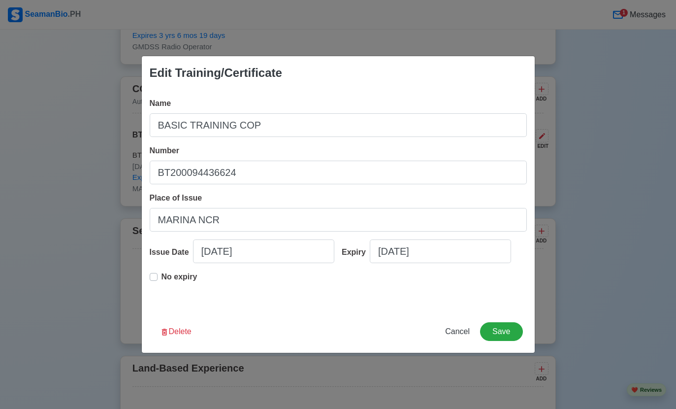
click at [505, 331] on button "Save" at bounding box center [501, 331] width 42 height 19
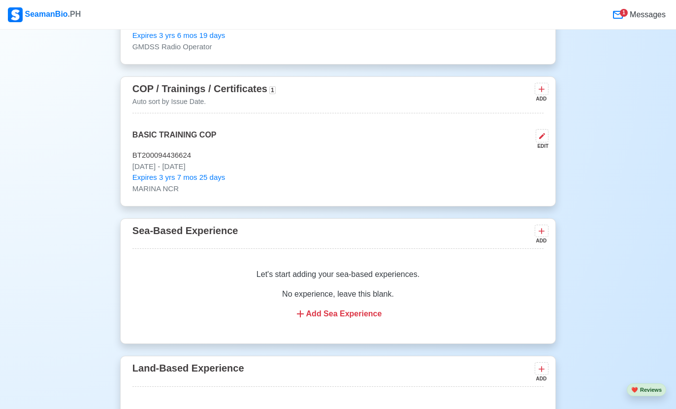
click at [543, 84] on icon at bounding box center [541, 89] width 10 height 10
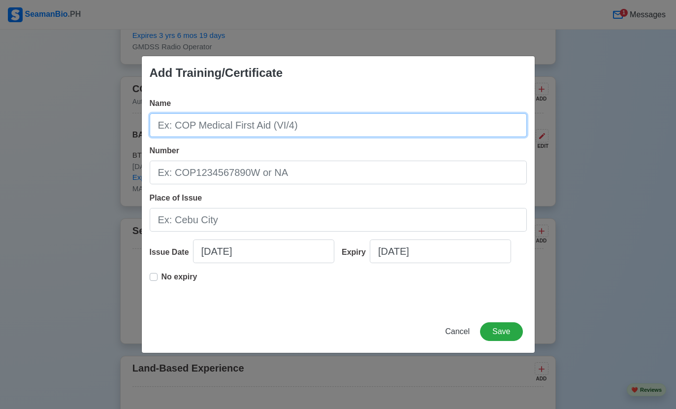
click at [442, 124] on input "Name" at bounding box center [338, 125] width 377 height 24
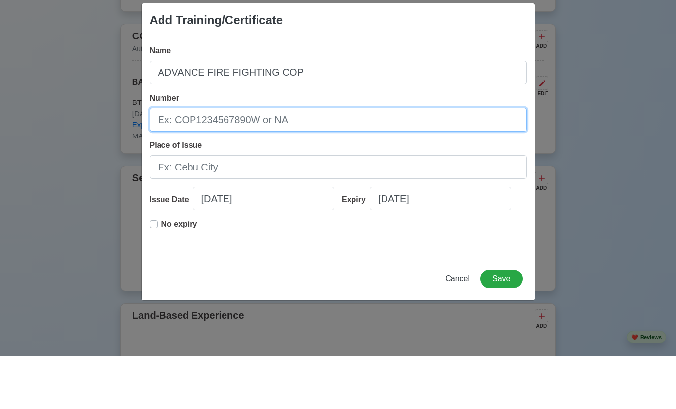
click at [411, 160] on input "Number" at bounding box center [338, 172] width 377 height 24
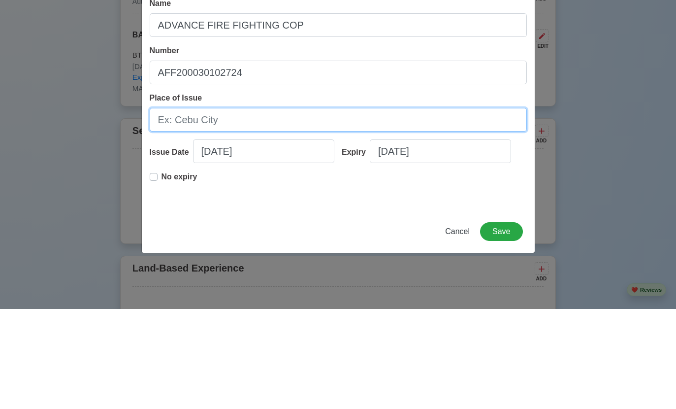
click at [378, 208] on input "Place of Issue" at bounding box center [338, 220] width 377 height 24
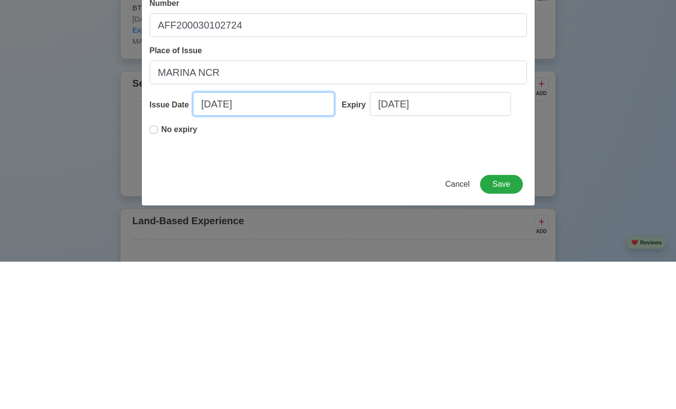
click at [285, 239] on input "09/13/2025" at bounding box center [263, 251] width 141 height 24
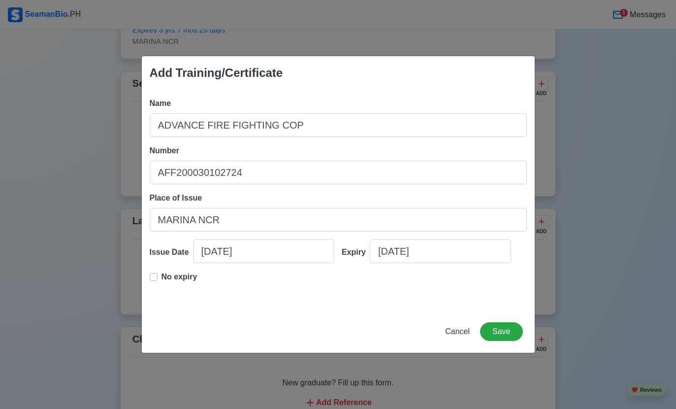
click at [463, 104] on div "Name ADVANCE FIRE FIGHTING COP" at bounding box center [338, 116] width 377 height 39
click at [465, 243] on input "09/13/2025" at bounding box center [440, 251] width 141 height 24
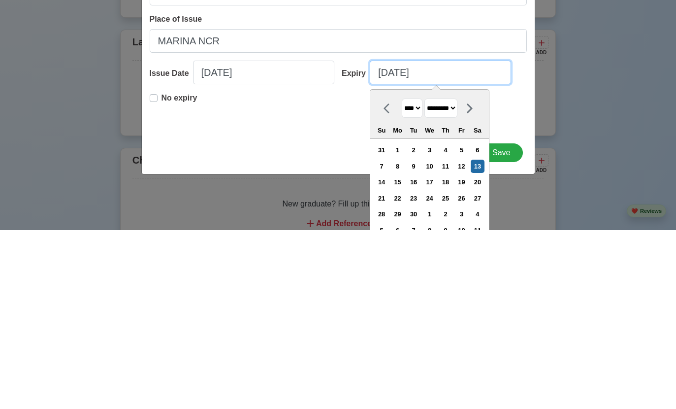
click at [467, 239] on input "09/13/2025" at bounding box center [440, 251] width 141 height 24
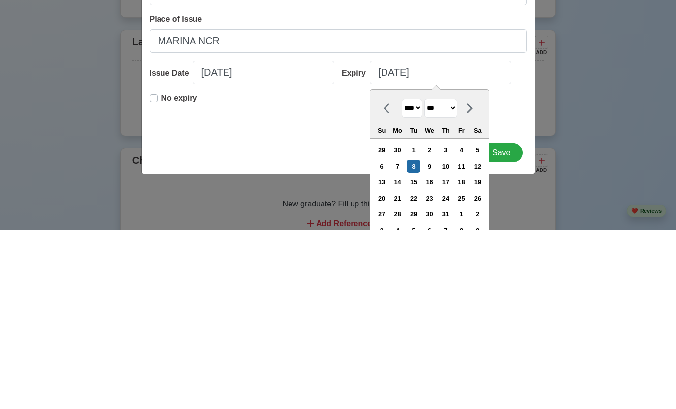
scroll to position [2237, 0]
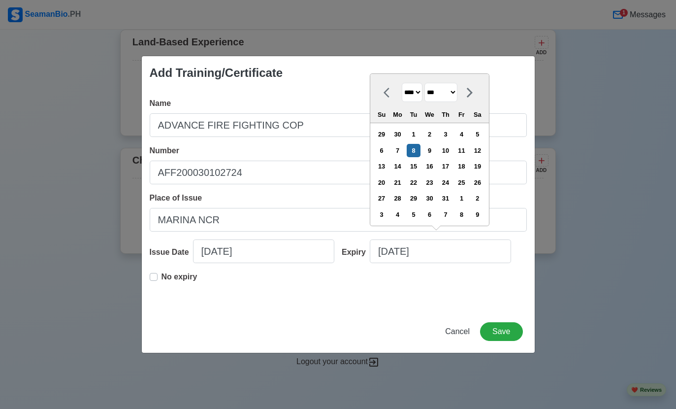
click at [508, 329] on button "Save" at bounding box center [501, 331] width 42 height 19
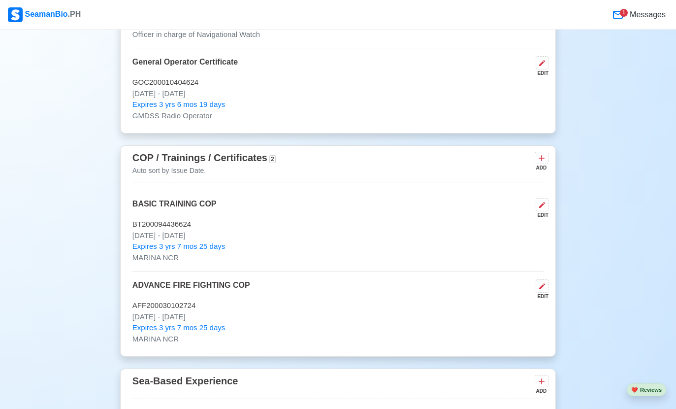
scroll to position [1833, 0]
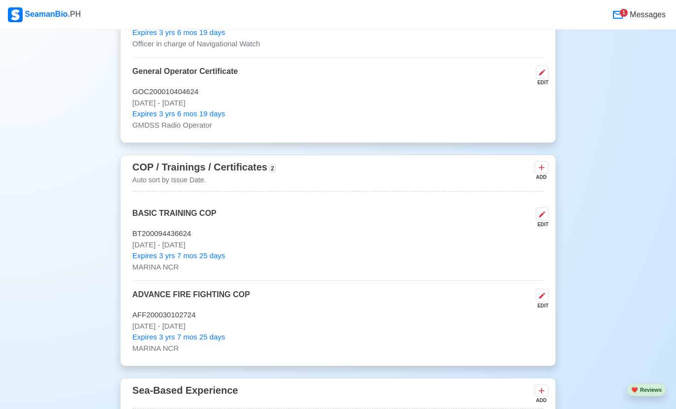
click at [545, 162] on icon at bounding box center [541, 167] width 10 height 10
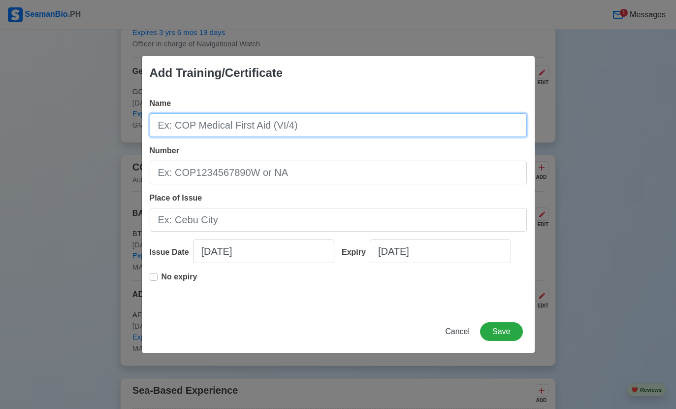
click at [393, 137] on input "Name" at bounding box center [338, 125] width 377 height 24
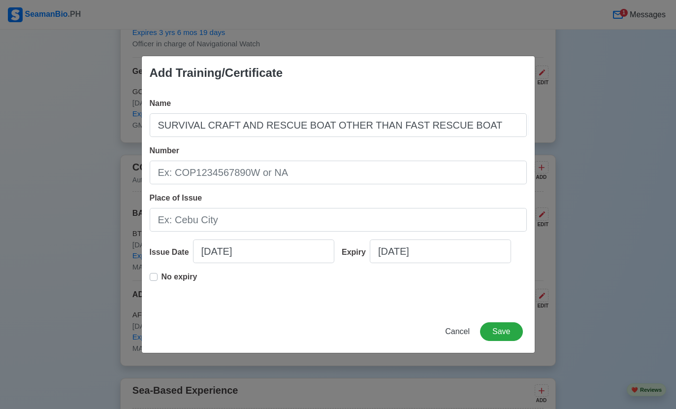
click at [422, 184] on input "Number" at bounding box center [338, 172] width 377 height 24
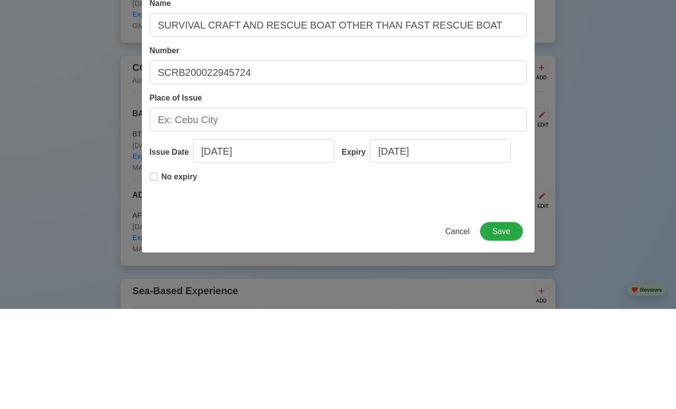
click at [175, 193] on span "Place of Issue" at bounding box center [176, 197] width 53 height 8
click at [175, 208] on input "Place of Issue" at bounding box center [338, 220] width 377 height 24
click at [275, 239] on input "09/13/2025" at bounding box center [263, 251] width 141 height 24
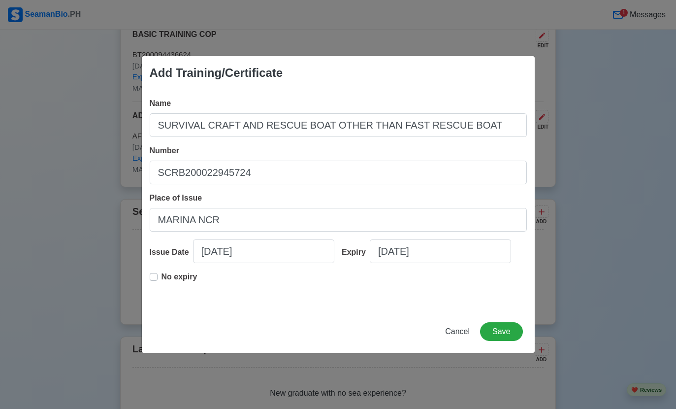
click at [455, 90] on div "Add Training/Certificate" at bounding box center [338, 72] width 393 height 33
click at [470, 263] on input "09/13/2025" at bounding box center [440, 251] width 141 height 24
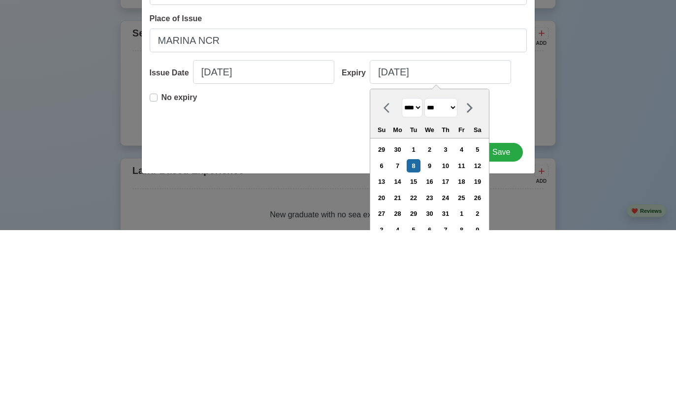
scroll to position [2191, 0]
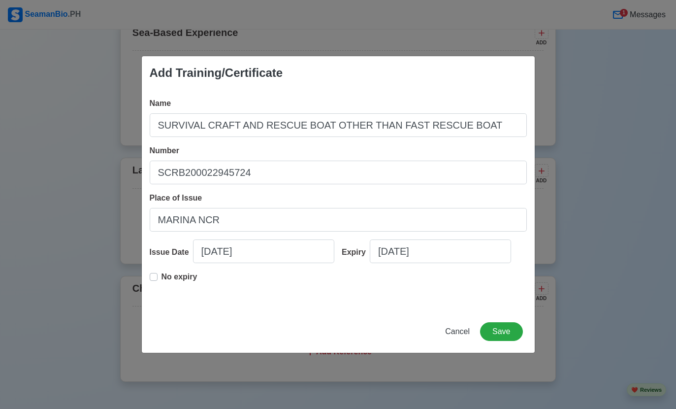
click at [523, 168] on div "Number SCRB200022945724" at bounding box center [338, 164] width 377 height 39
click at [505, 341] on button "Save" at bounding box center [501, 331] width 42 height 19
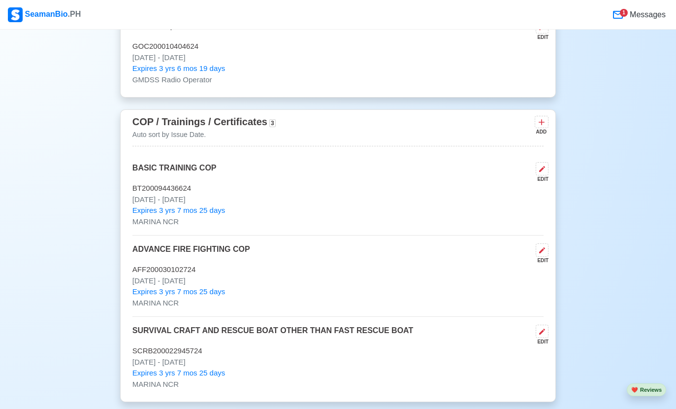
scroll to position [1880, 0]
click at [555, 126] on div "COP / Trainings / Certificates 3 Auto sort by Issue Date. ADD BASIC TRAINING CO…" at bounding box center [338, 254] width 436 height 292
click at [537, 115] on button at bounding box center [542, 121] width 14 height 12
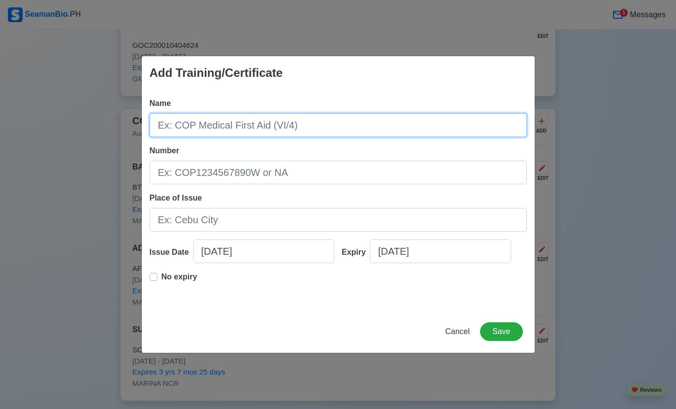
click at [437, 121] on input "Name" at bounding box center [338, 125] width 377 height 24
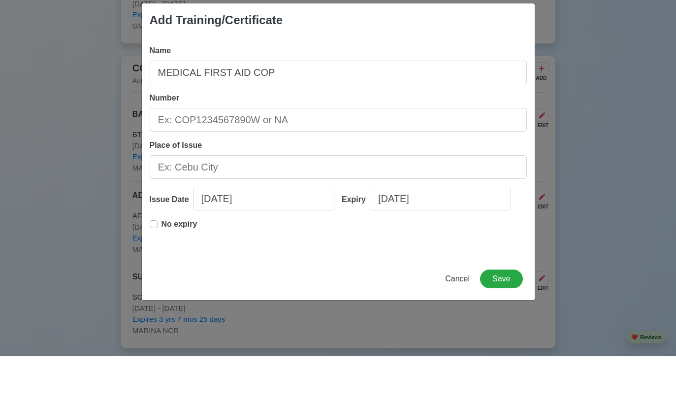
click at [455, 160] on input "Number" at bounding box center [338, 172] width 377 height 24
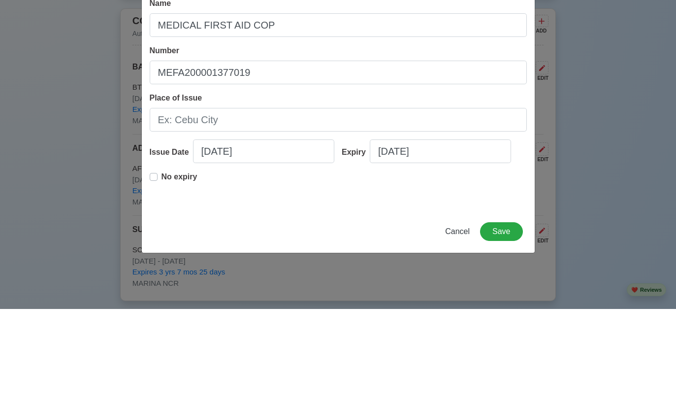
click at [179, 208] on input "Place of Issue" at bounding box center [338, 220] width 377 height 24
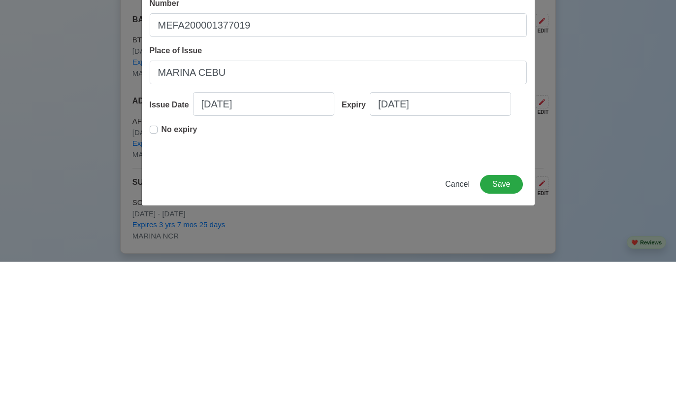
scroll to position [2027, 0]
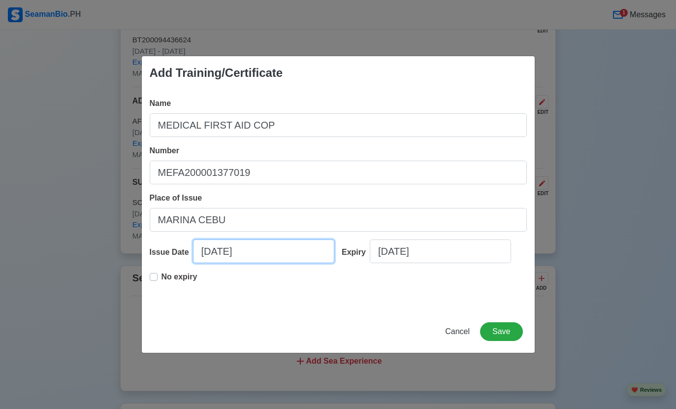
click at [263, 251] on input "09/13/2025" at bounding box center [263, 251] width 141 height 24
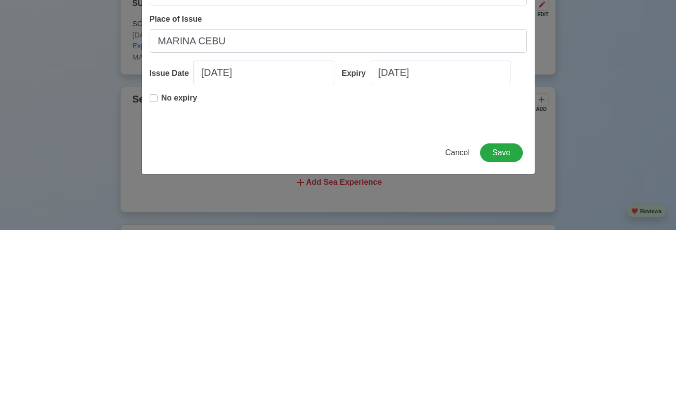
scroll to position [2205, 0]
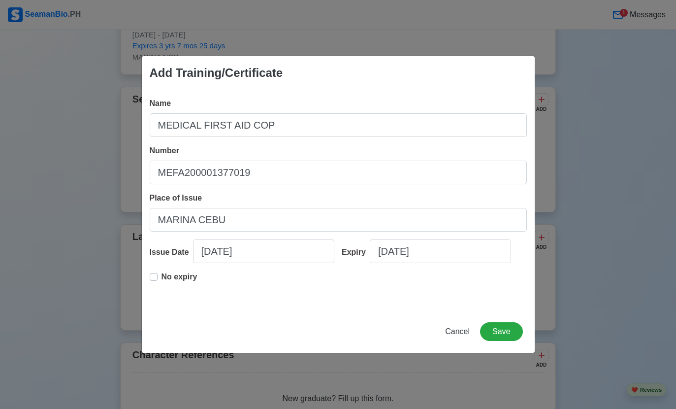
click at [159, 106] on span "Name" at bounding box center [161, 103] width 22 height 8
click at [159, 113] on input "MEDICAL FIRST AID COP" at bounding box center [338, 125] width 377 height 24
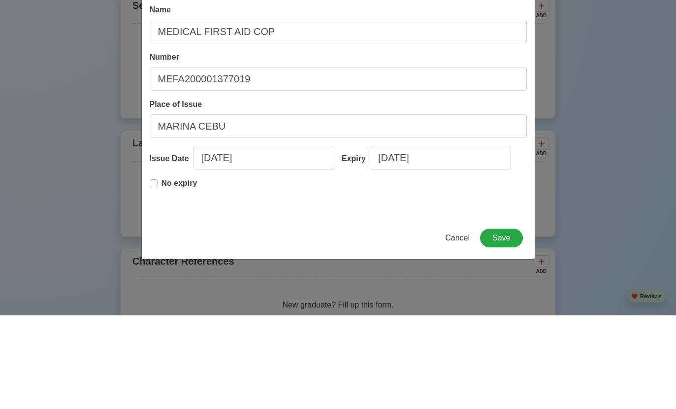
scroll to position [2299, 0]
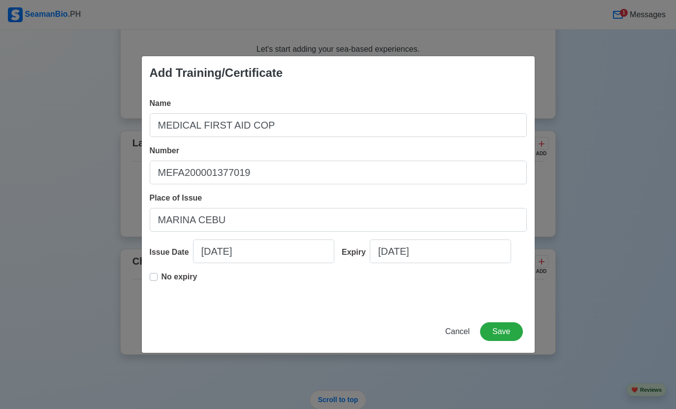
click at [152, 290] on div "No expiry" at bounding box center [174, 281] width 48 height 20
click at [161, 290] on label "No expiry" at bounding box center [179, 281] width 36 height 20
click at [439, 130] on div "Name MEDICAL FIRST AID COP" at bounding box center [338, 116] width 377 height 39
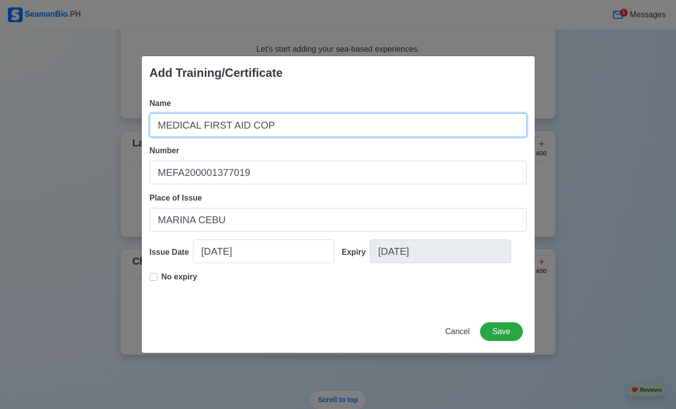
click at [453, 137] on input "MEDICAL FIRST AID COP" at bounding box center [338, 125] width 377 height 24
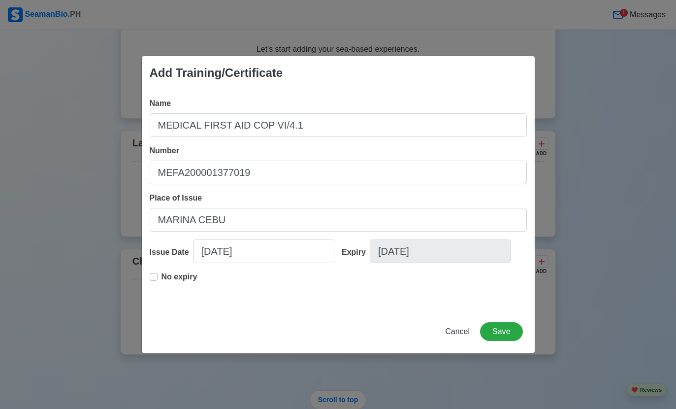
click at [509, 341] on button "Save" at bounding box center [501, 331] width 42 height 19
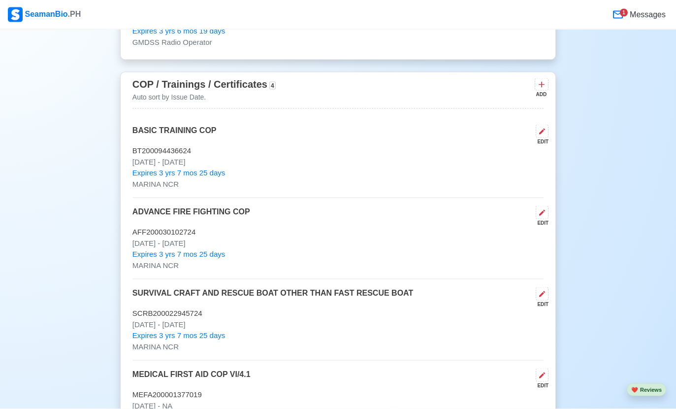
scroll to position [1856, 0]
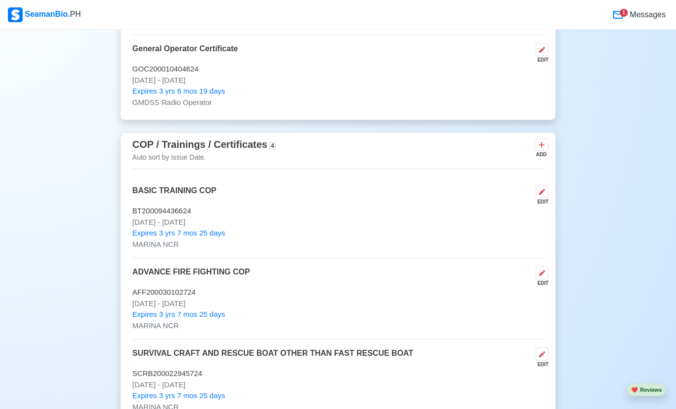
click at [537, 140] on icon at bounding box center [541, 145] width 10 height 10
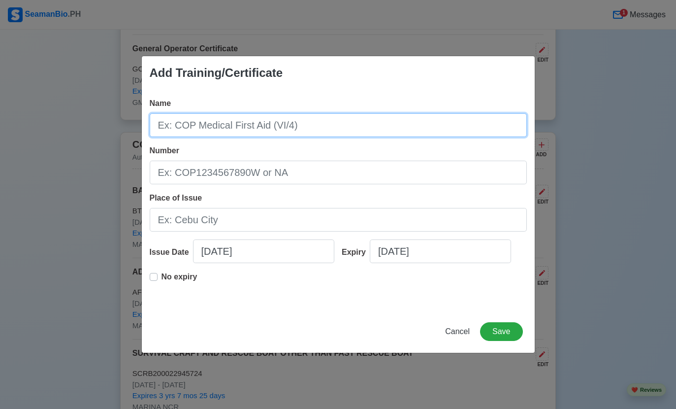
click at [476, 113] on input "Name" at bounding box center [338, 125] width 377 height 24
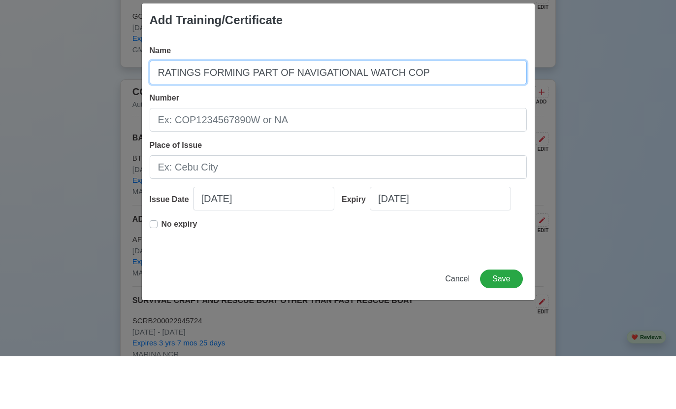
scroll to position [1909, 0]
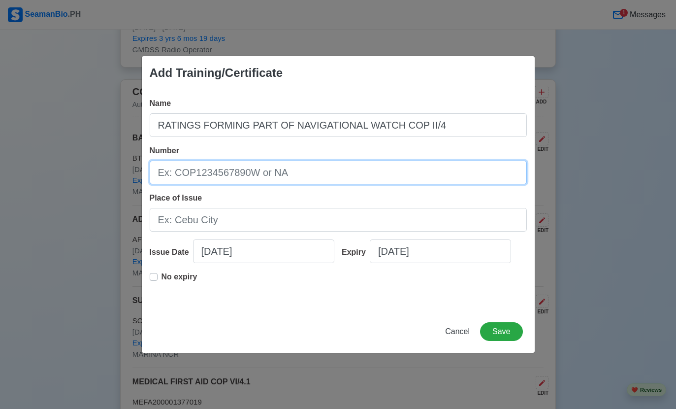
click at [431, 174] on input "Number" at bounding box center [338, 172] width 377 height 24
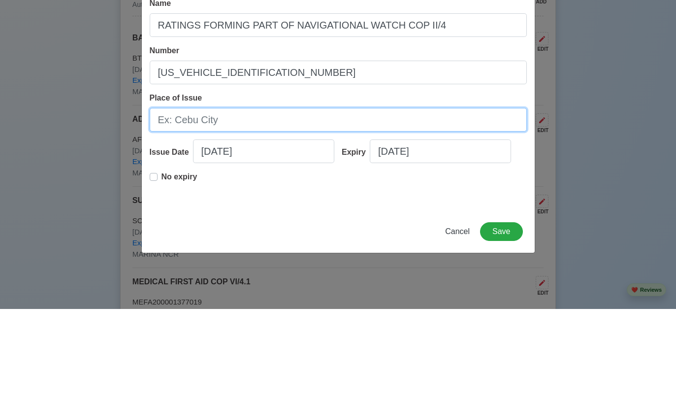
click at [177, 208] on input "Place of Issue" at bounding box center [338, 220] width 377 height 24
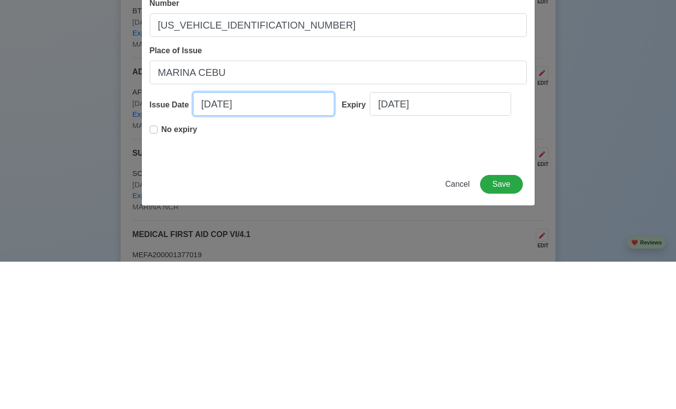
click at [266, 239] on input "09/13/2025" at bounding box center [263, 251] width 141 height 24
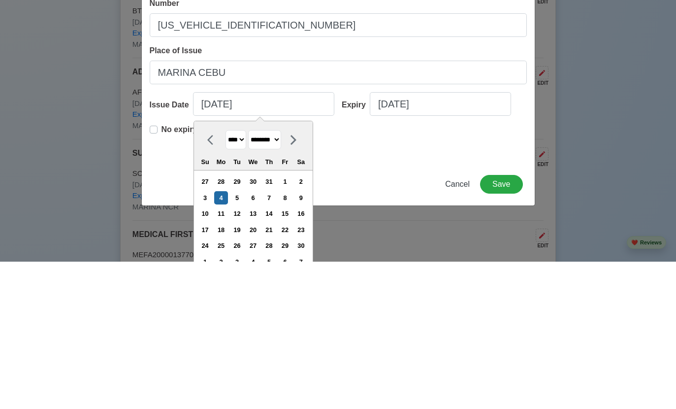
scroll to position [2056, 0]
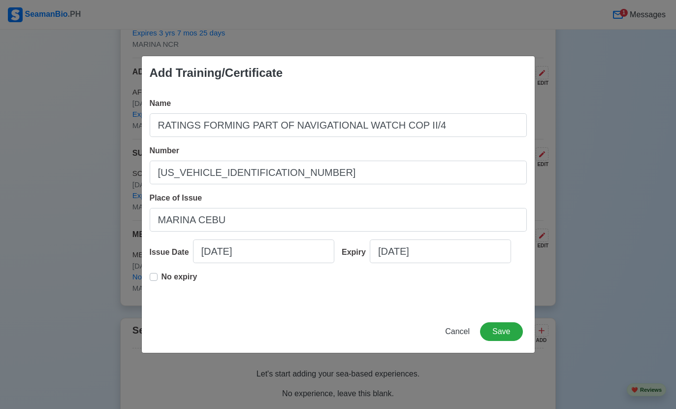
click at [161, 279] on label "No expiry" at bounding box center [179, 281] width 36 height 20
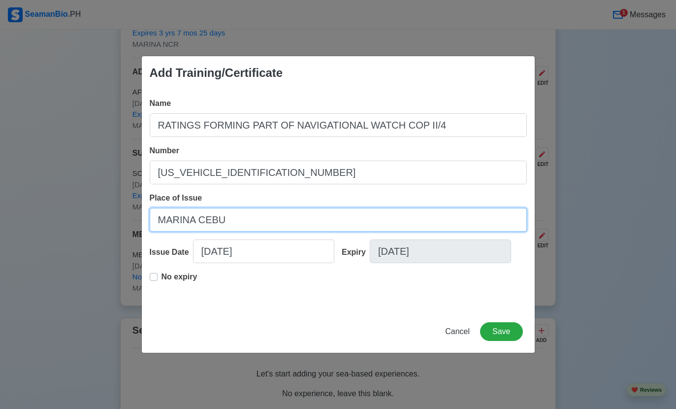
click at [437, 220] on input "MARINA CEBU" at bounding box center [338, 220] width 377 height 24
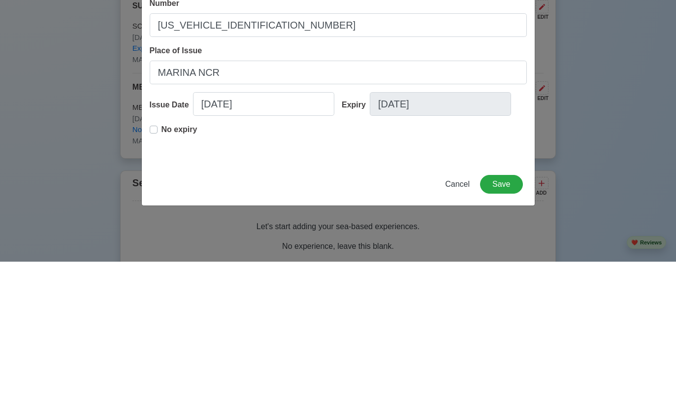
scroll to position [2203, 0]
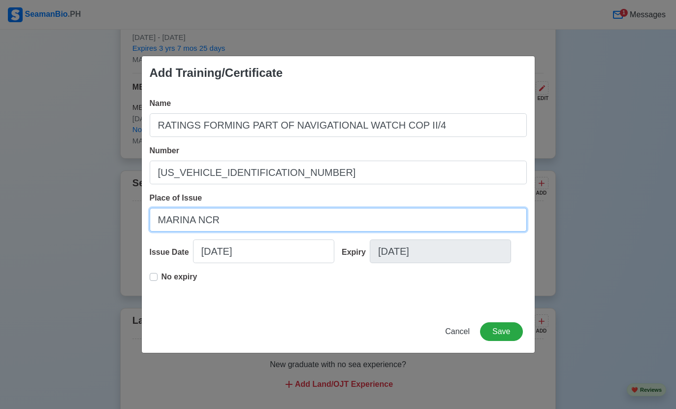
click at [505, 335] on button "Save" at bounding box center [501, 331] width 42 height 19
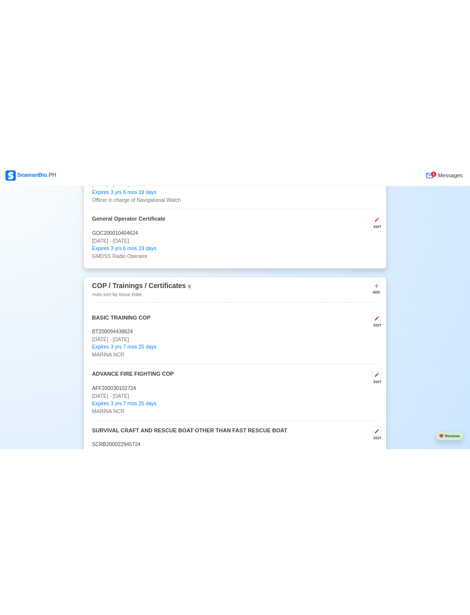
scroll to position [1821, 0]
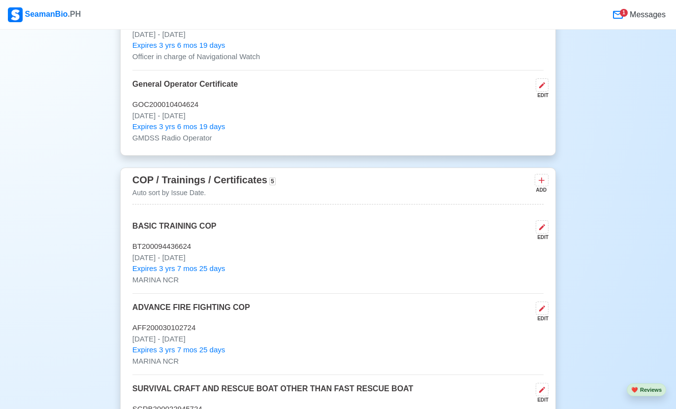
click at [544, 175] on icon at bounding box center [541, 180] width 10 height 10
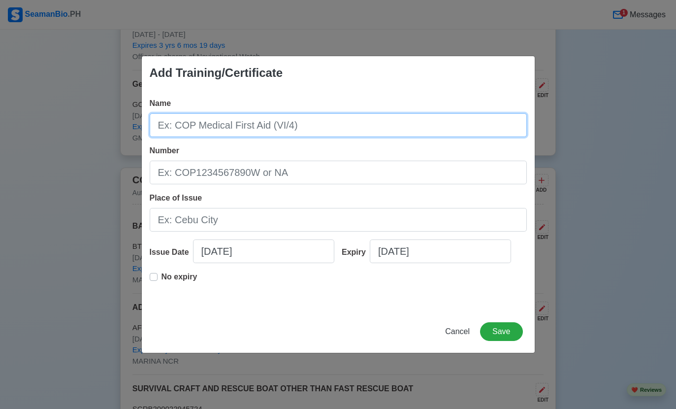
click at [456, 126] on input "Name" at bounding box center [338, 125] width 377 height 24
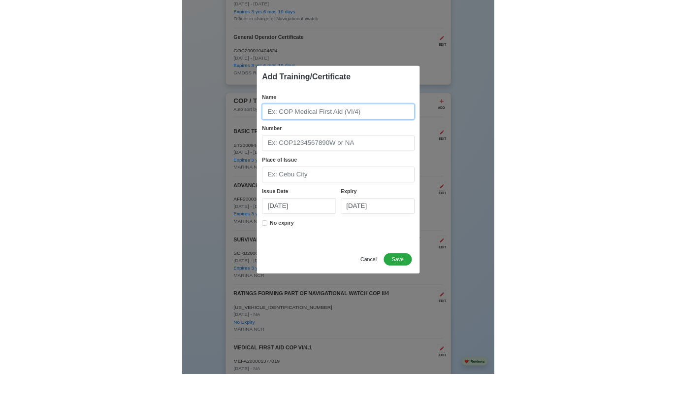
scroll to position [1873, 0]
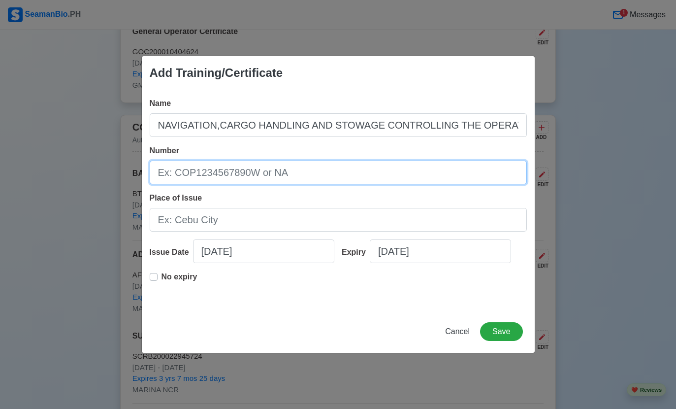
click at [452, 169] on input "Number" at bounding box center [338, 172] width 377 height 24
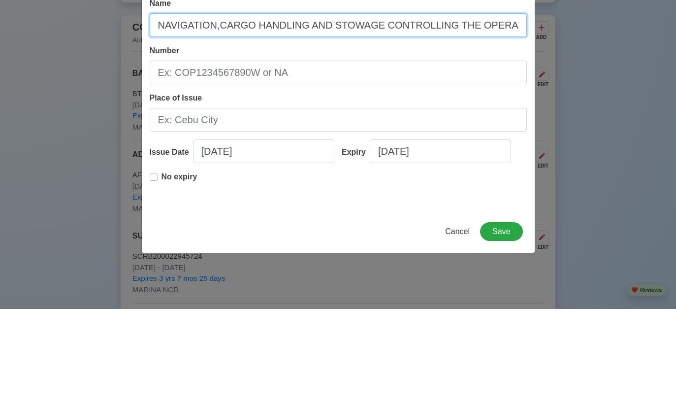
click at [238, 113] on input "NAVIGATION,CARGO HANDLING AND STOWAGE CONTROLLING THE OPERATION OF SHIP AND CAR…" at bounding box center [338, 125] width 377 height 24
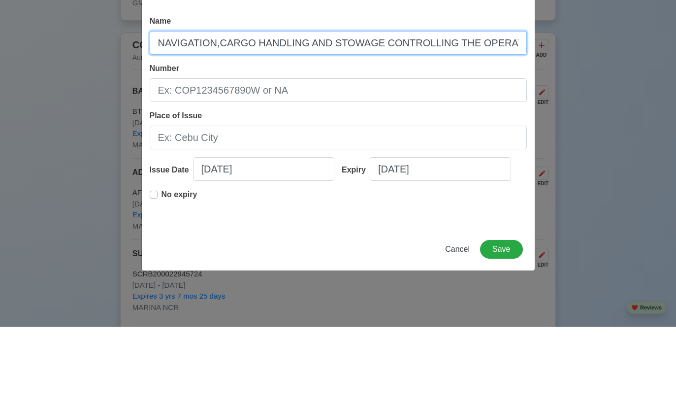
click at [509, 113] on input "NAVIGATION,CARGO HANDLING AND STOWAGE CONTROLLING THE OPERATION OF SHIP AND CAR…" at bounding box center [338, 125] width 377 height 24
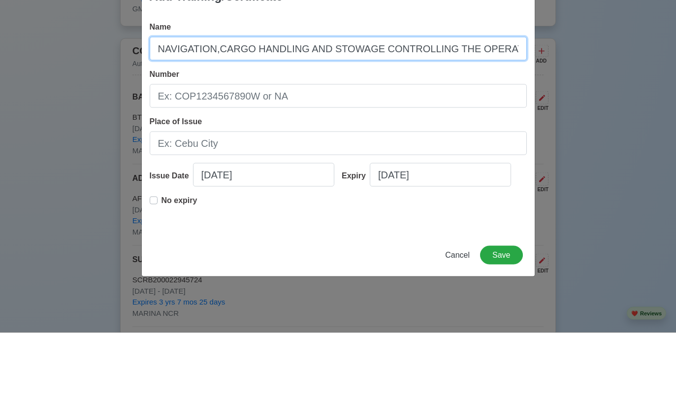
click at [522, 113] on input "NAVIGATION,CARGO HANDLING AND STOWAGE CONTROLLING THE OPERATION OF SHIP AND CAR…" at bounding box center [338, 125] width 377 height 24
click at [515, 113] on input "NAVIGATION,CARGO HANDLING AND STOWAGE CONTROLLING THE OPERATION OF SHIP AND CAR…" at bounding box center [338, 125] width 377 height 24
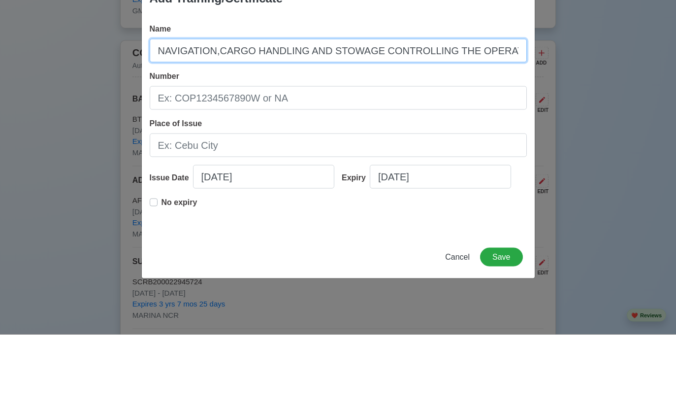
click at [156, 113] on input "NAVIGATION,CARGO HANDLING AND STOWAGE CONTROLLING THE OPERATION OF SHIP AND CAR…" at bounding box center [338, 125] width 377 height 24
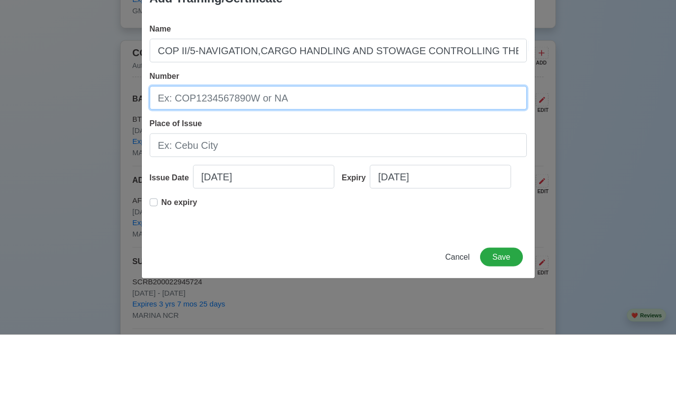
click at [437, 160] on input "Number" at bounding box center [338, 172] width 377 height 24
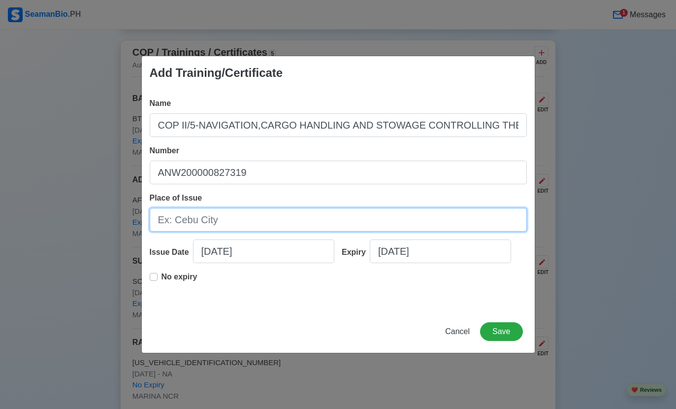
click at [451, 231] on input "Place of Issue" at bounding box center [338, 220] width 377 height 24
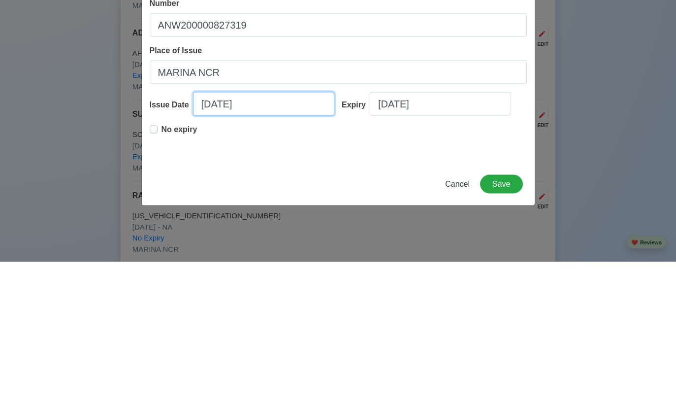
click at [254, 239] on input "09/13/2025" at bounding box center [263, 251] width 141 height 24
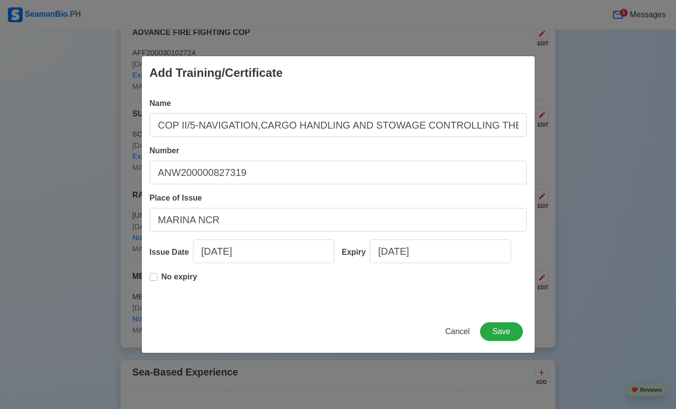
click at [159, 134] on input "COP II/5-NAVIGATION,CARGO HANDLING AND STOWAGE CONTROLLING THE OPERATION OF SHI…" at bounding box center [338, 125] width 377 height 24
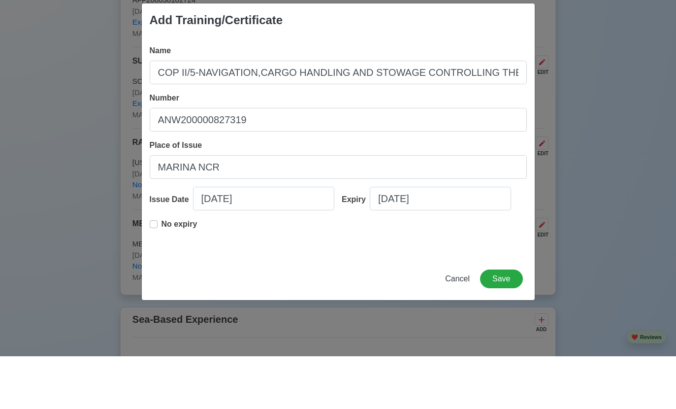
scroll to position [2148, 0]
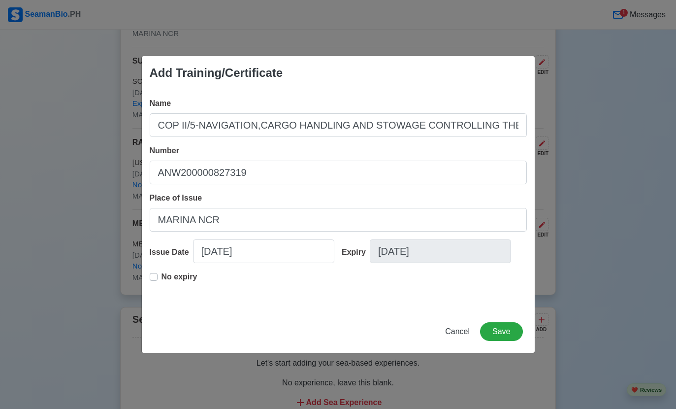
click at [502, 338] on button "Save" at bounding box center [501, 331] width 42 height 19
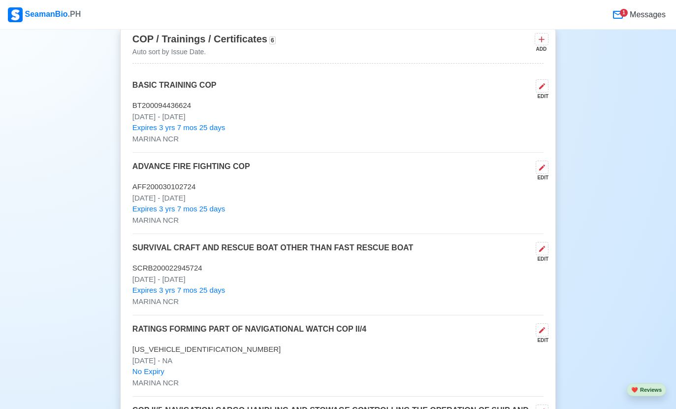
scroll to position [1962, 0]
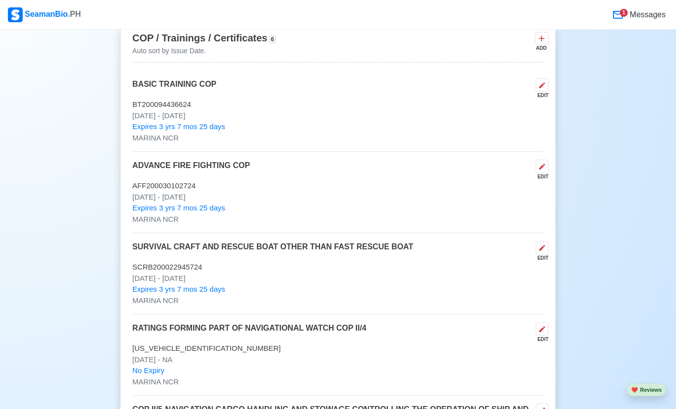
click at [541, 325] on icon at bounding box center [542, 329] width 8 height 8
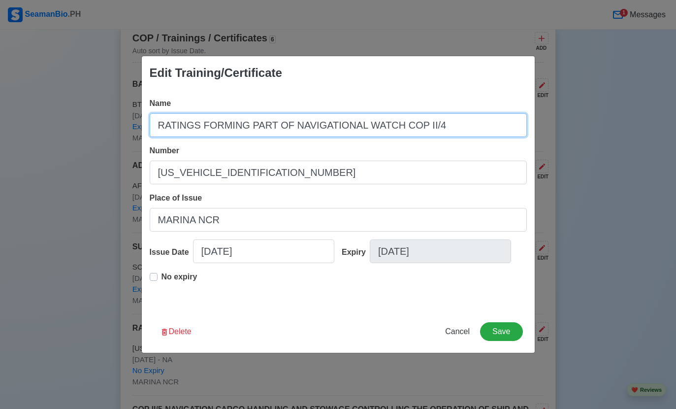
click at [469, 126] on input "RATINGS FORMING PART OF NAVIGATIONAL WATCH COP II/4" at bounding box center [338, 125] width 377 height 24
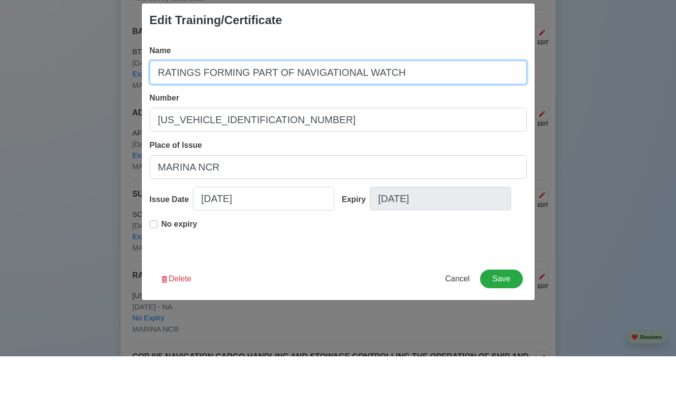
click at [160, 113] on input "RATINGS FORMING PART OF NAVIGATIONAL WATCH" at bounding box center [338, 125] width 377 height 24
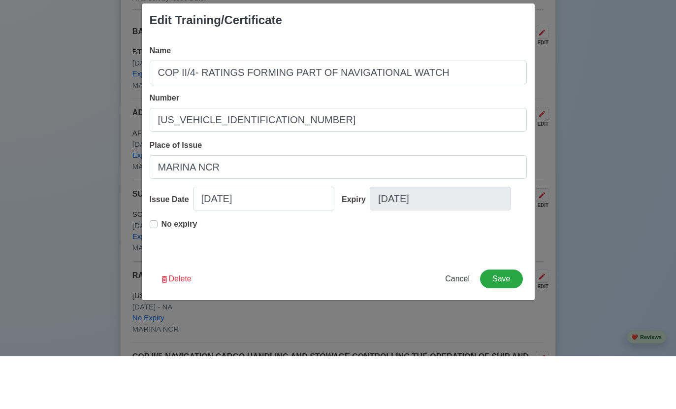
scroll to position [2015, 0]
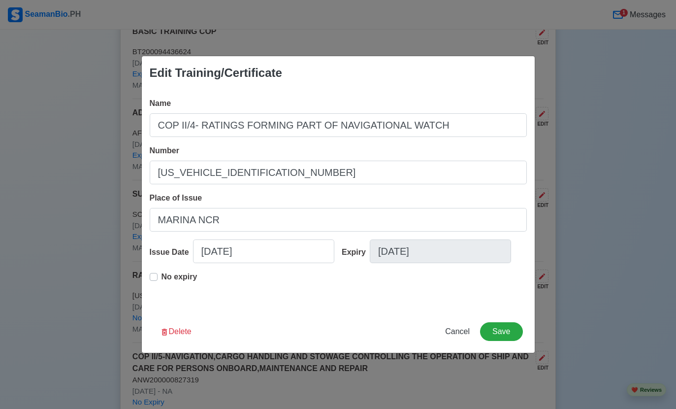
click at [506, 335] on button "Save" at bounding box center [501, 331] width 42 height 19
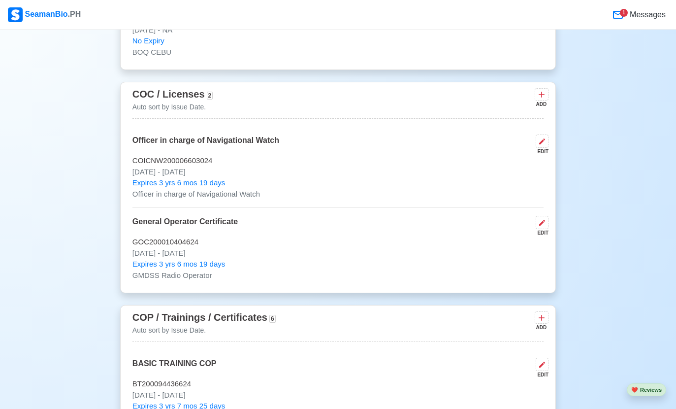
scroll to position [1682, 0]
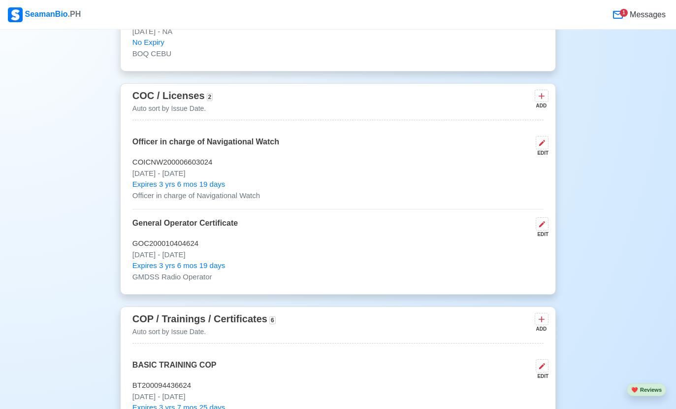
click at [543, 314] on icon at bounding box center [541, 319] width 10 height 10
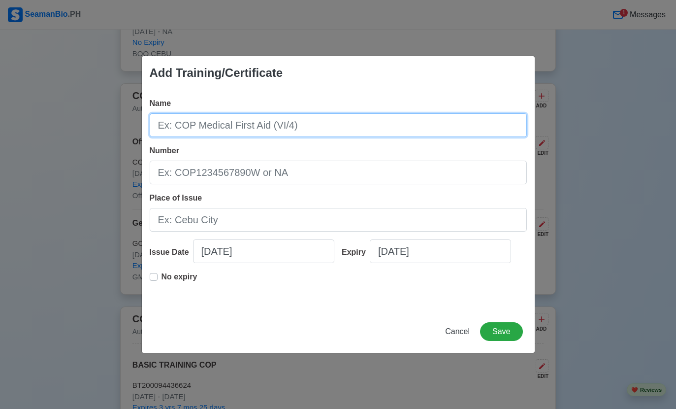
click at [433, 137] on input "Name" at bounding box center [338, 125] width 377 height 24
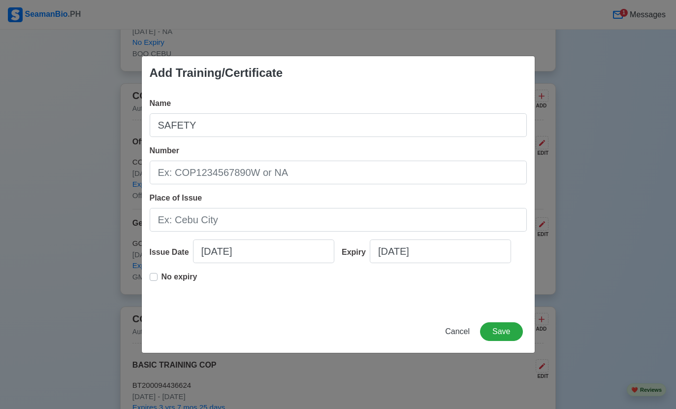
click at [454, 335] on span "Cancel" at bounding box center [457, 331] width 25 height 8
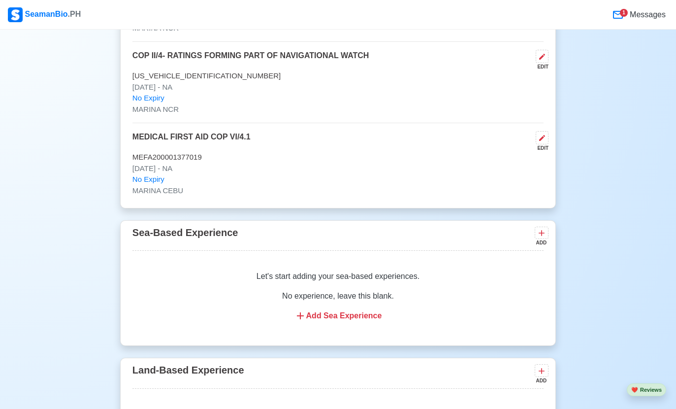
scroll to position [2321, 0]
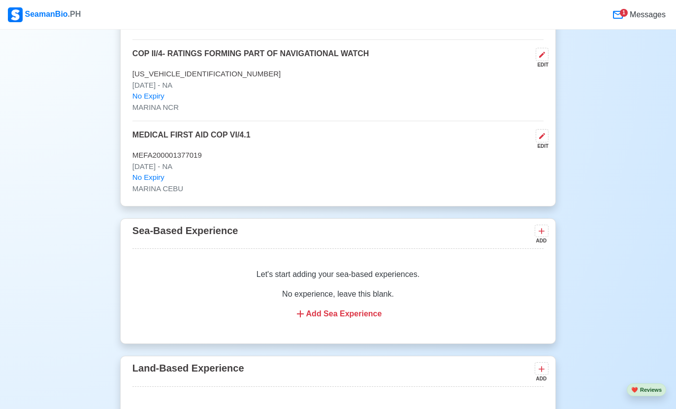
click at [535, 237] on div "ADD" at bounding box center [541, 240] width 12 height 7
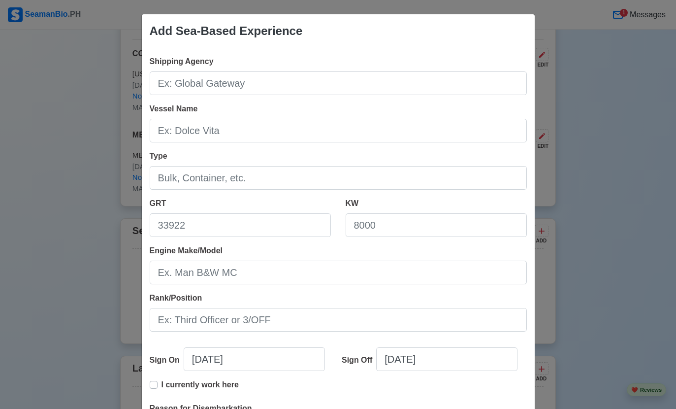
click at [349, 136] on input "Vessel Name" at bounding box center [338, 131] width 377 height 24
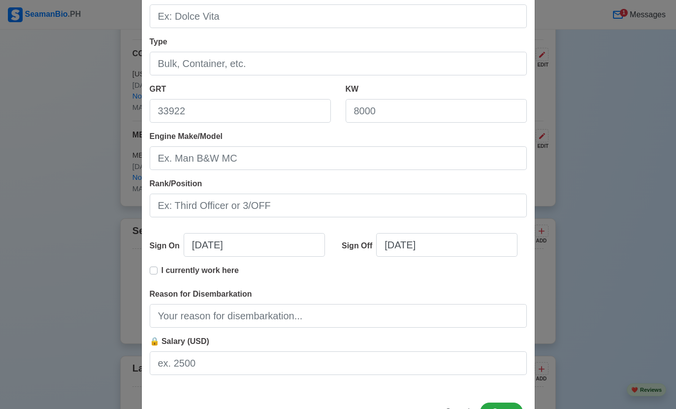
scroll to position [113, 0]
click at [458, 408] on span "Cancel" at bounding box center [457, 412] width 25 height 8
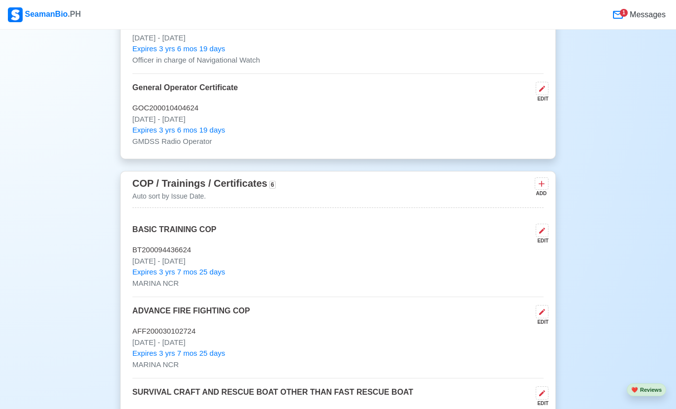
scroll to position [1819, 0]
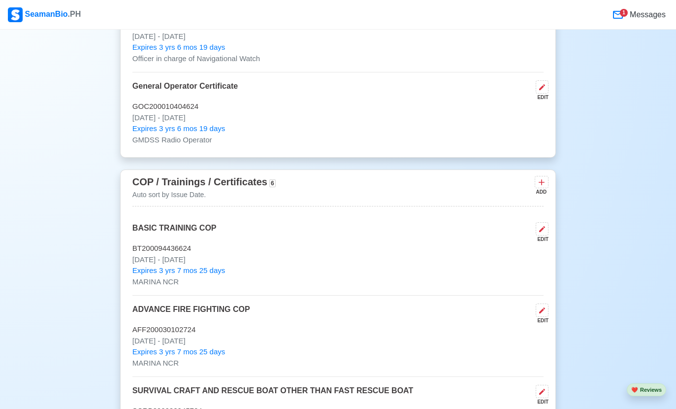
click at [540, 177] on icon at bounding box center [541, 182] width 10 height 10
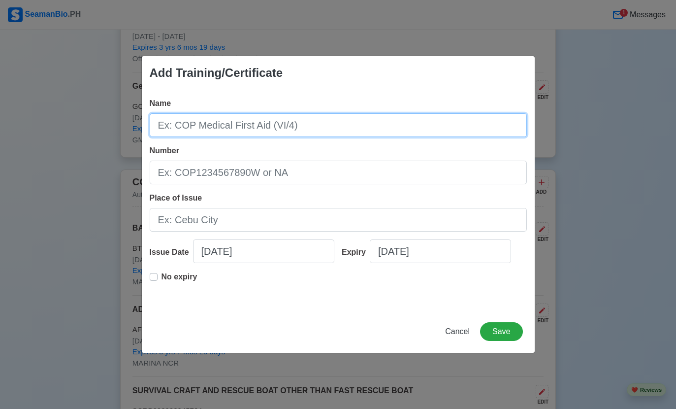
click at [450, 113] on input "Name" at bounding box center [338, 125] width 377 height 24
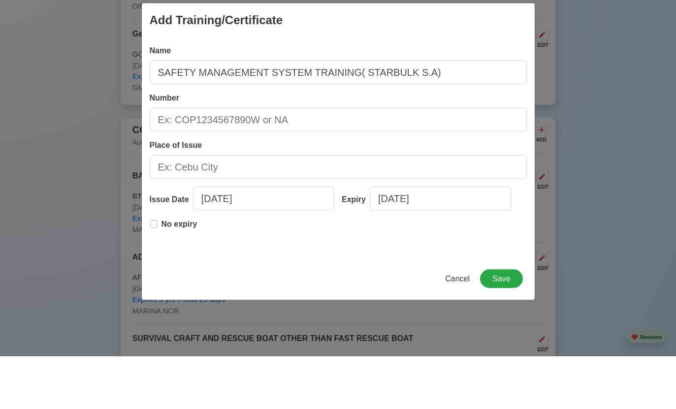
click at [474, 160] on input "Number" at bounding box center [338, 172] width 377 height 24
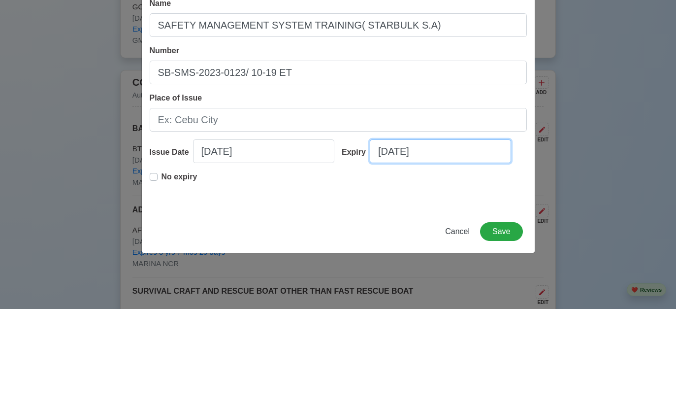
click at [379, 239] on input "09/13/2025" at bounding box center [440, 251] width 141 height 24
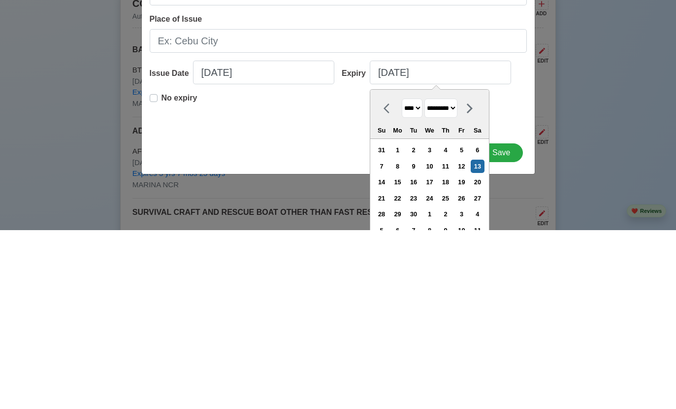
scroll to position [1997, 0]
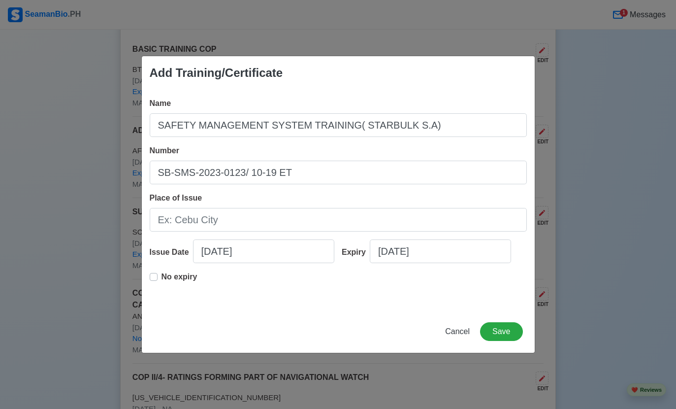
click at [445, 54] on div "Add Training/Certificate Name SAFETY MANAGEMENT SYSTEM TRAINING( STARBULK S.A) …" at bounding box center [338, 204] width 676 height 409
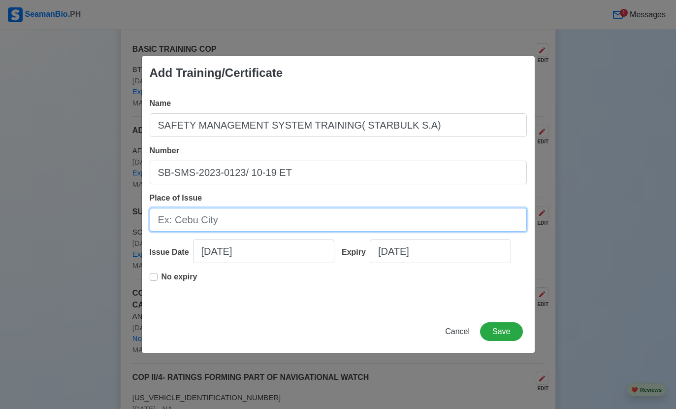
click at [172, 224] on input "Place of Issue" at bounding box center [338, 220] width 377 height 24
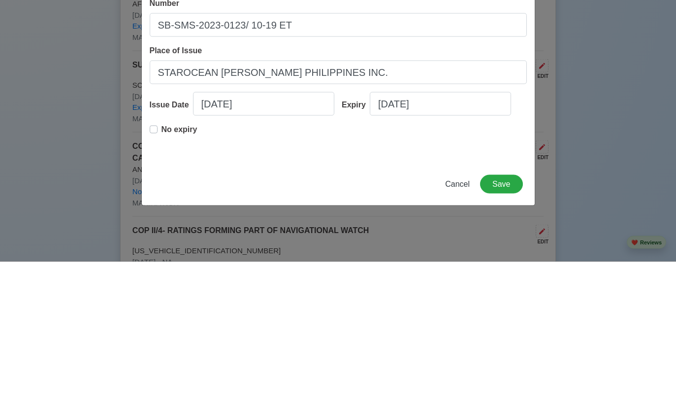
scroll to position [2144, 0]
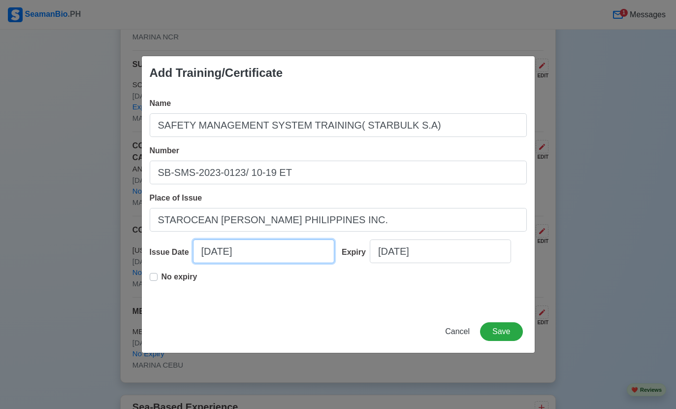
click at [270, 249] on input "09/13/2025" at bounding box center [263, 251] width 141 height 24
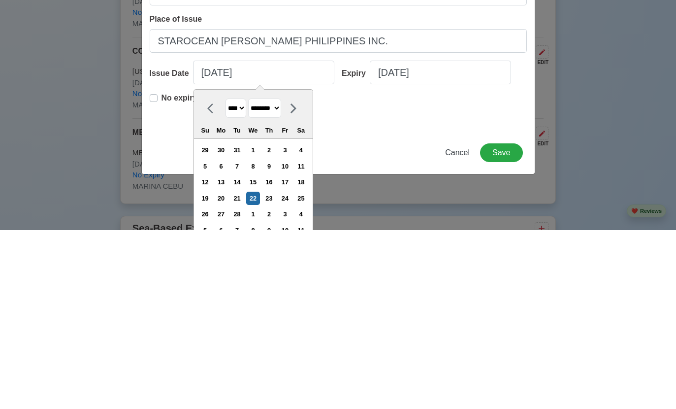
scroll to position [2323, 0]
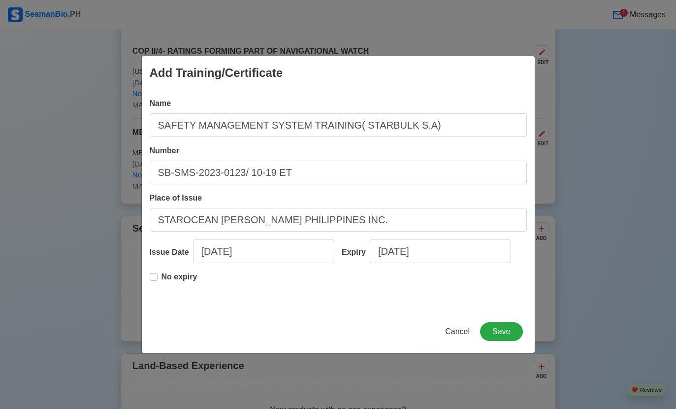
click at [161, 280] on label "No expiry" at bounding box center [179, 281] width 36 height 20
click at [503, 331] on button "Save" at bounding box center [501, 331] width 42 height 19
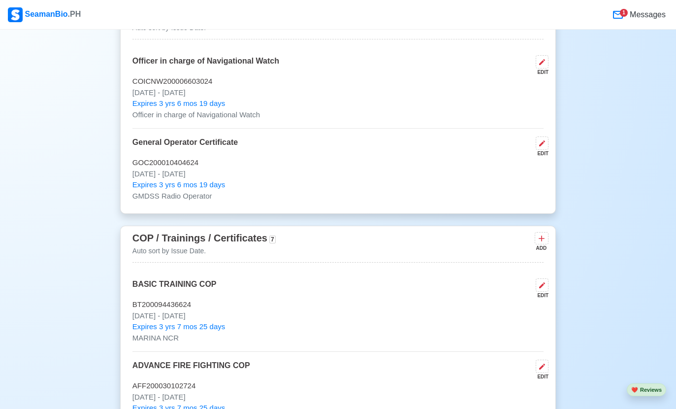
scroll to position [1755, 0]
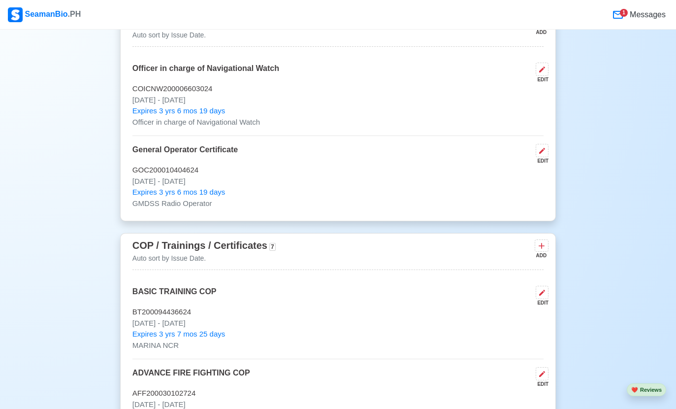
click at [538, 241] on icon at bounding box center [541, 246] width 10 height 10
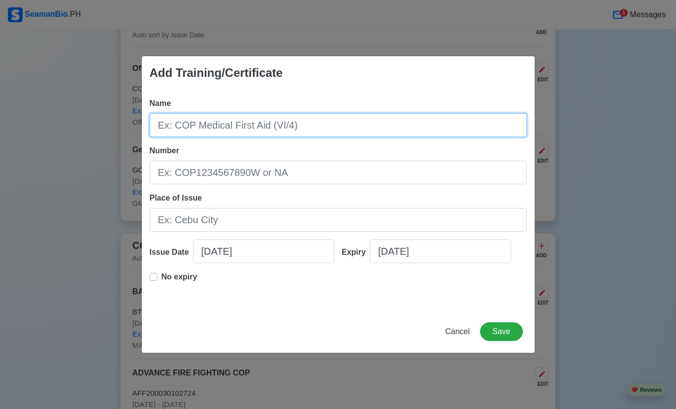
click at [448, 137] on input "Name" at bounding box center [338, 125] width 377 height 24
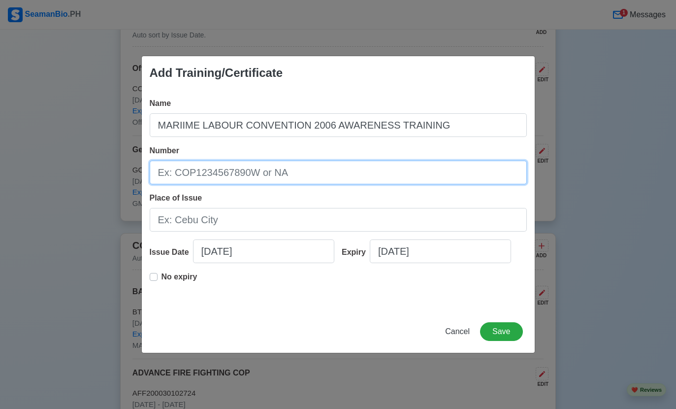
click at [461, 182] on input "Number" at bounding box center [338, 172] width 377 height 24
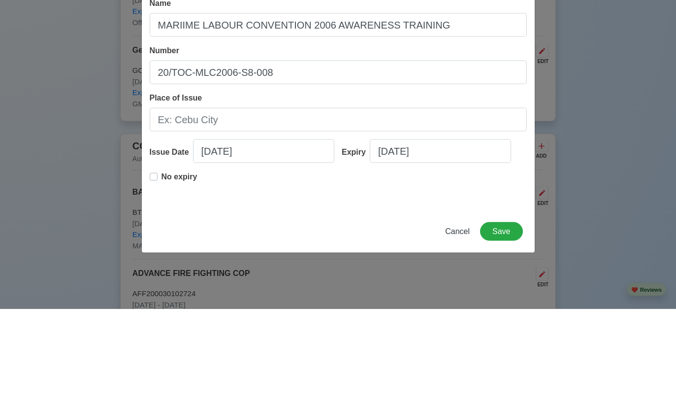
scroll to position [1855, 0]
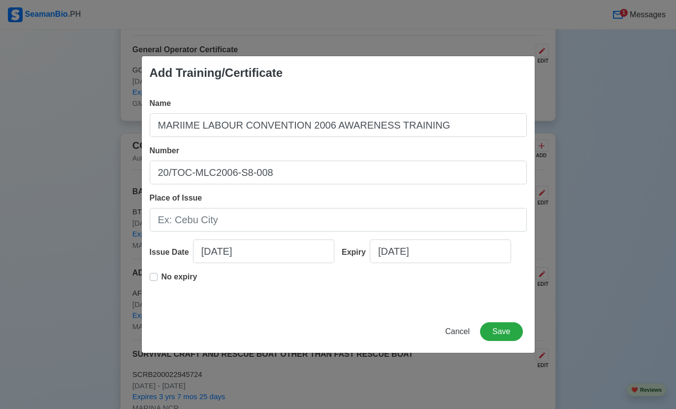
click at [336, 231] on input "Place of Issue" at bounding box center [338, 220] width 377 height 24
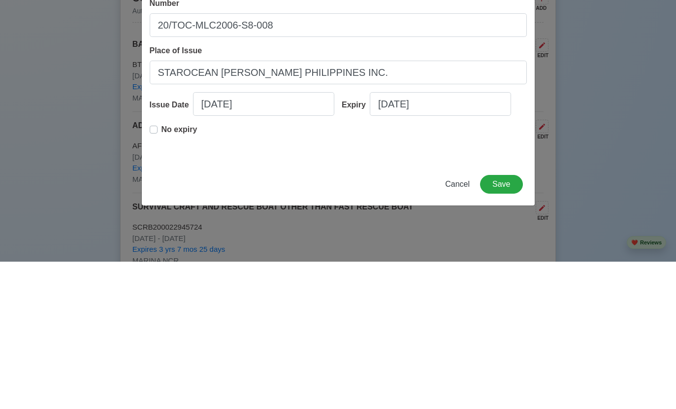
scroll to position [2002, 0]
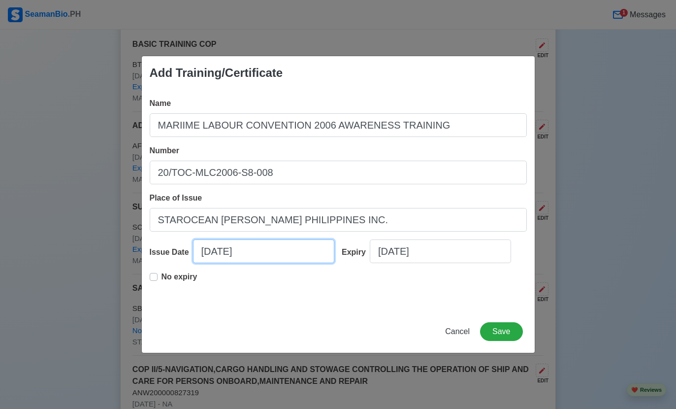
click at [287, 263] on input "09/13/2025" at bounding box center [263, 251] width 141 height 24
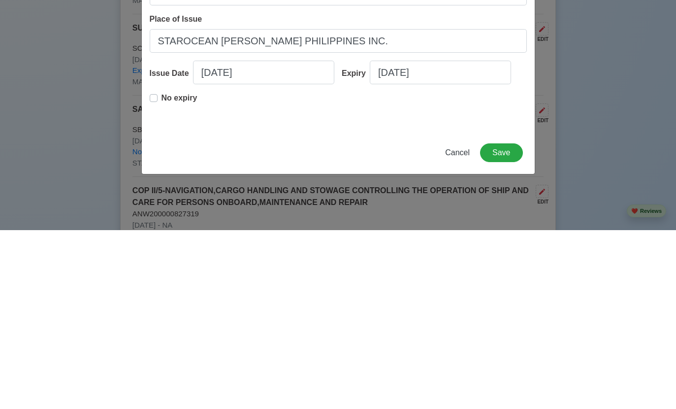
scroll to position [2181, 0]
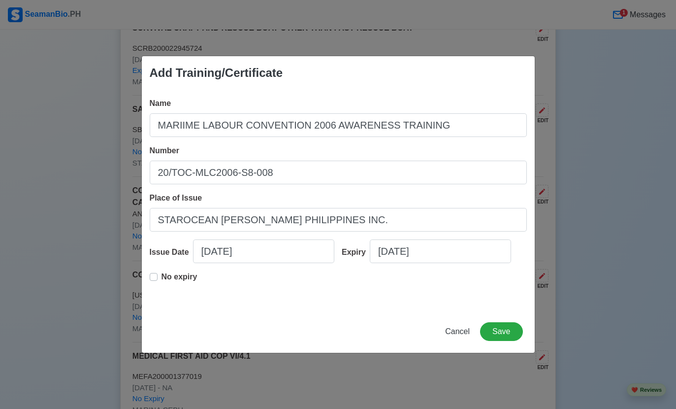
click at [150, 107] on span "Name" at bounding box center [161, 103] width 22 height 8
click at [150, 125] on input "MARIIME LABOUR CONVENTION 2006 AWARENESS TRAINING" at bounding box center [338, 125] width 377 height 24
click at [161, 290] on label "No expiry" at bounding box center [179, 281] width 36 height 20
click at [509, 341] on button "Save" at bounding box center [501, 331] width 42 height 19
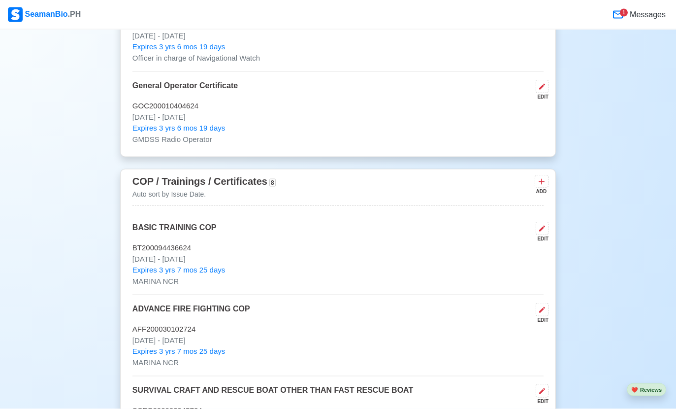
click at [540, 177] on icon at bounding box center [541, 182] width 10 height 10
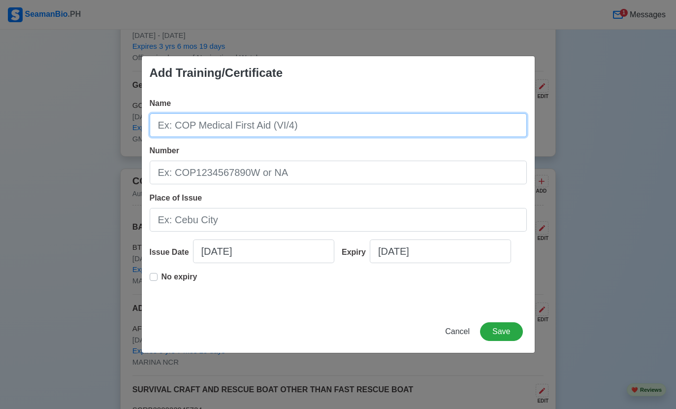
click at [378, 120] on input "Name" at bounding box center [338, 125] width 377 height 24
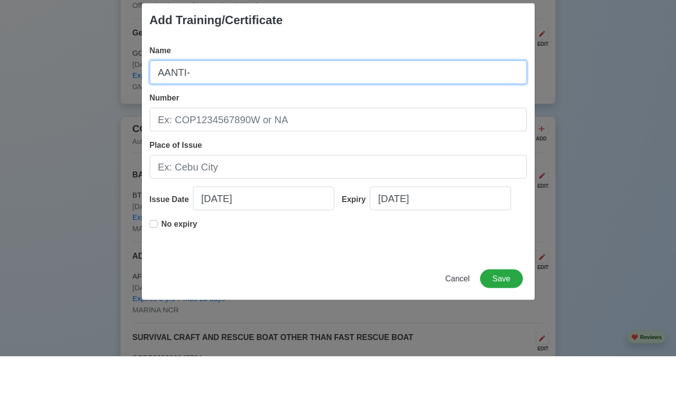
click at [157, 113] on input "AANTI-" at bounding box center [338, 125] width 377 height 24
click at [226, 113] on input "AANTI-" at bounding box center [338, 125] width 377 height 24
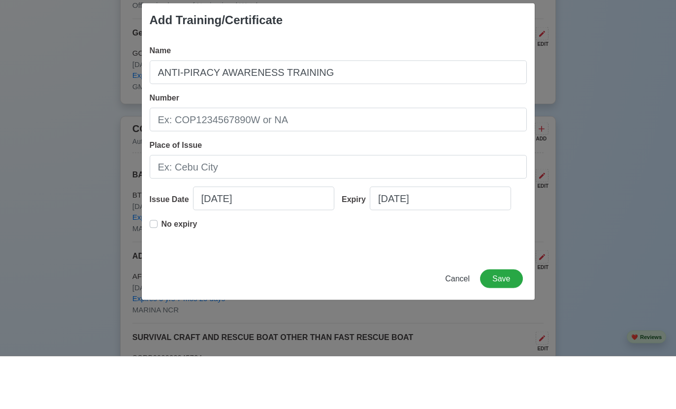
click at [423, 160] on input "Number" at bounding box center [338, 172] width 377 height 24
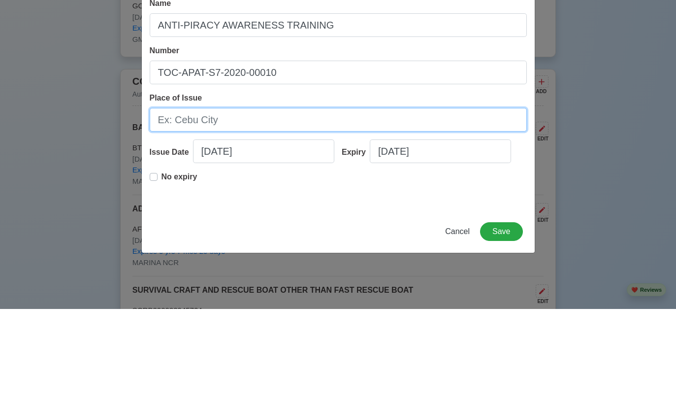
click at [445, 208] on input "Place of Issue" at bounding box center [338, 220] width 377 height 24
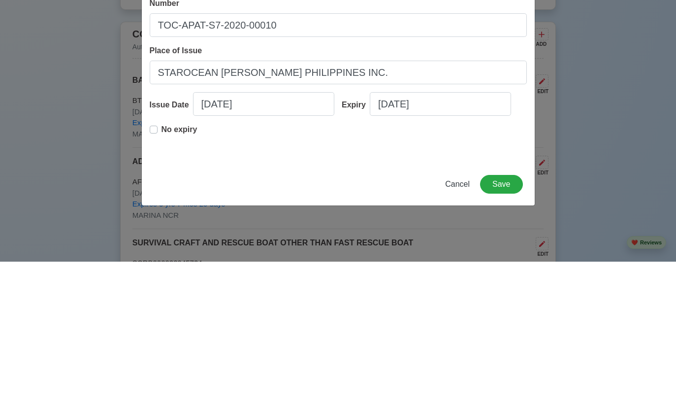
scroll to position [1967, 0]
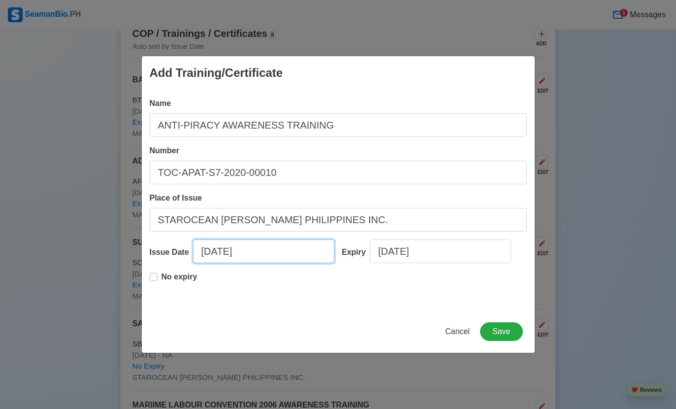
click at [260, 251] on input "09/13/2025" at bounding box center [263, 251] width 141 height 24
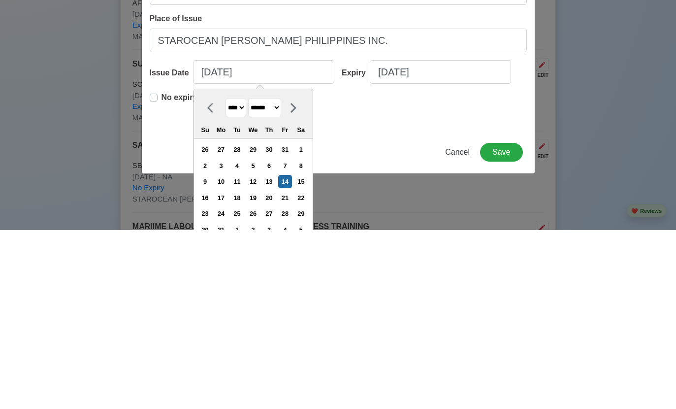
scroll to position [2145, 0]
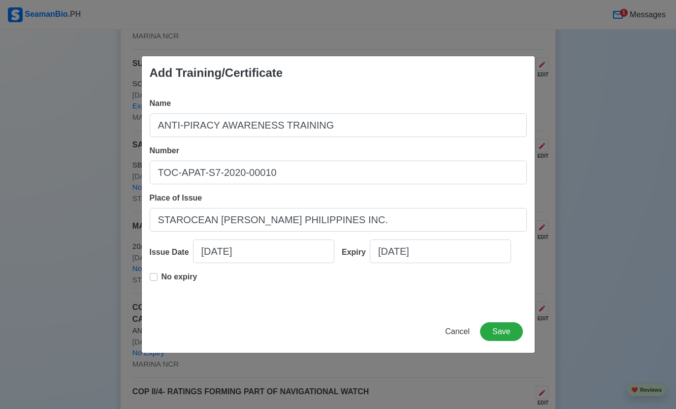
click at [153, 107] on span "Name" at bounding box center [161, 103] width 22 height 8
click at [153, 113] on input "ANTI-PIRACY AWARENESS TRAINING" at bounding box center [338, 125] width 377 height 24
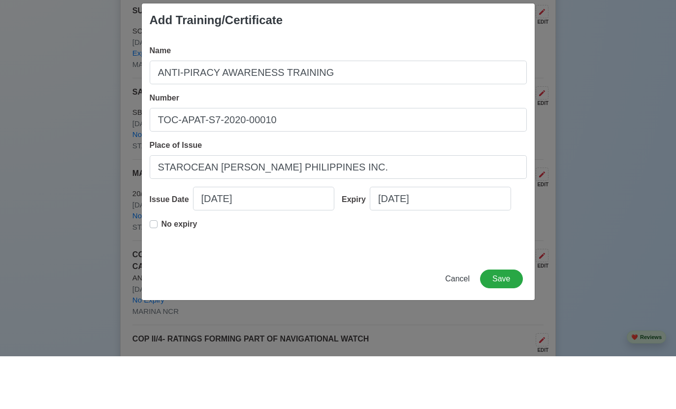
scroll to position [2198, 0]
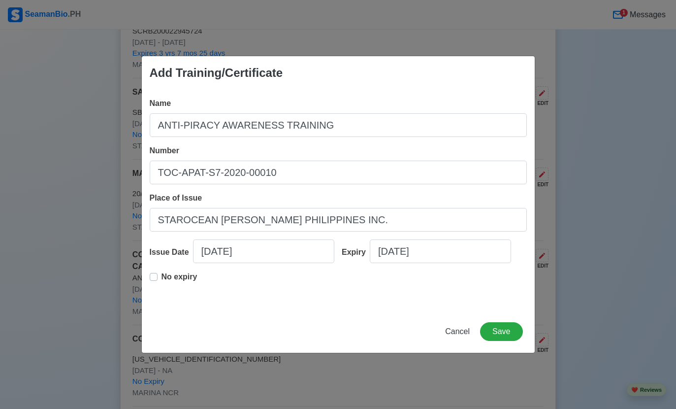
click at [161, 279] on label "No expiry" at bounding box center [179, 281] width 36 height 20
click at [504, 334] on button "Save" at bounding box center [501, 331] width 42 height 19
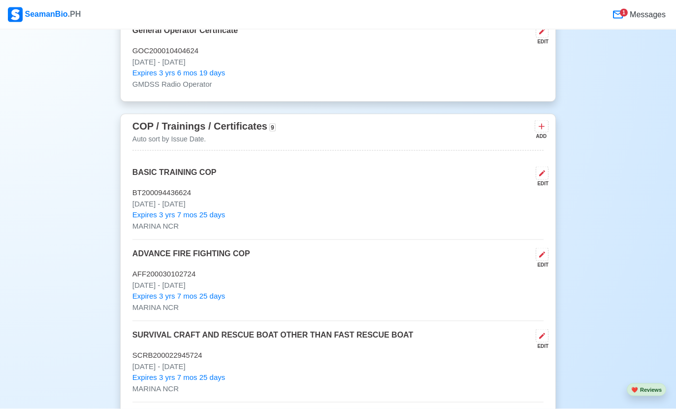
click at [539, 124] on icon at bounding box center [541, 127] width 6 height 6
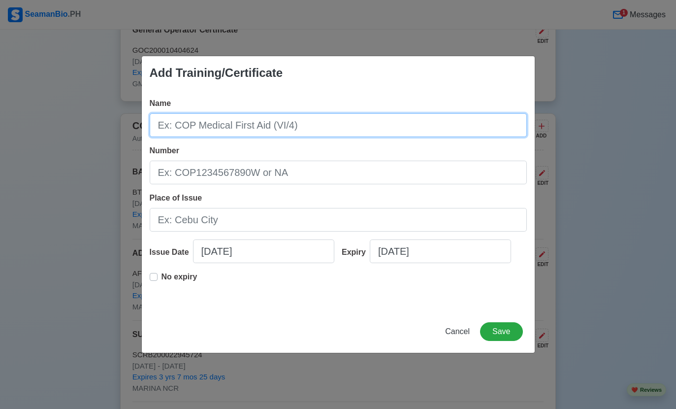
click at [459, 121] on input "Name" at bounding box center [338, 125] width 377 height 24
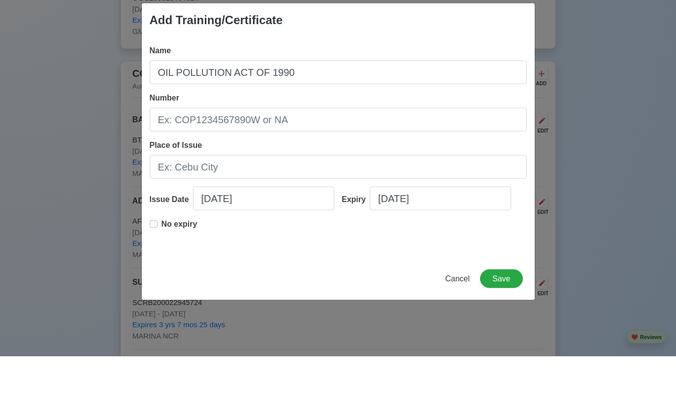
click at [12, 105] on div "Add Training/Certificate Name OIL POLLUTION ACT OF 1990 Number Place of Issue I…" at bounding box center [338, 204] width 676 height 409
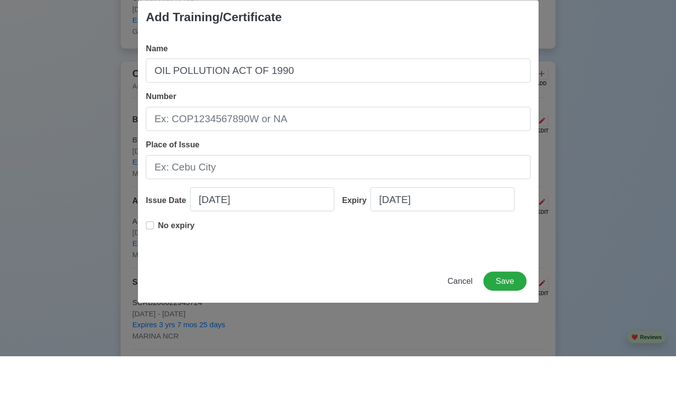
scroll to position [1927, 0]
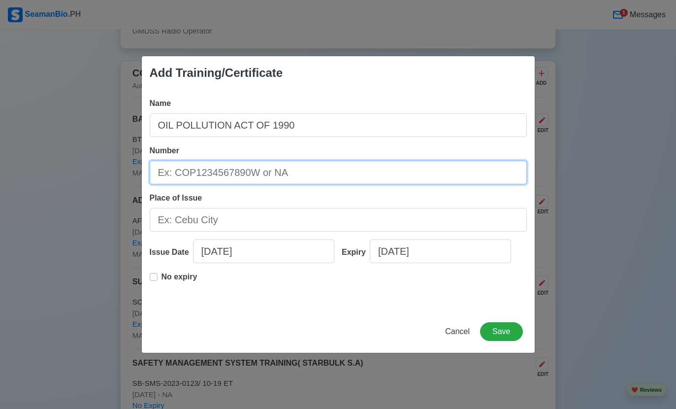
click at [445, 175] on input "Number" at bounding box center [338, 172] width 377 height 24
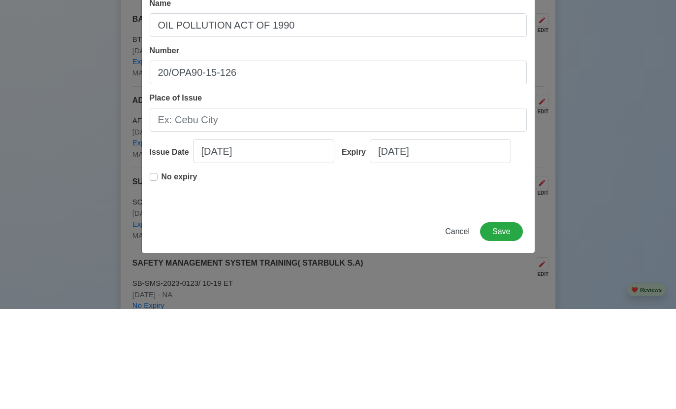
click at [427, 208] on input "Place of Issue" at bounding box center [338, 220] width 377 height 24
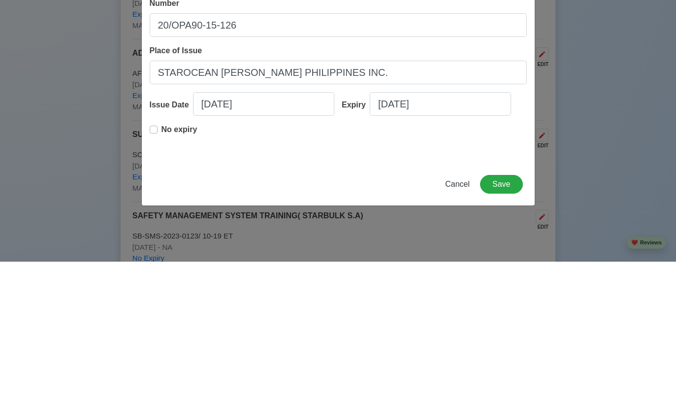
scroll to position [2075, 0]
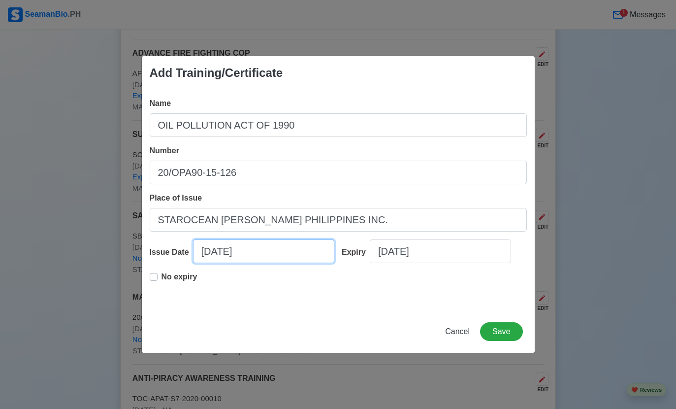
click at [292, 251] on input "09/13/2025" at bounding box center [263, 251] width 141 height 24
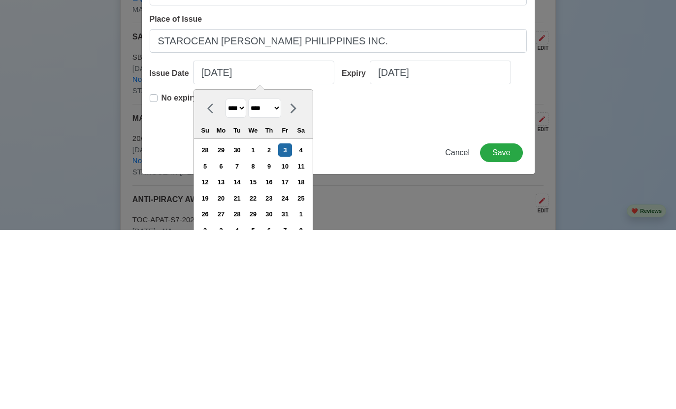
scroll to position [2253, 0]
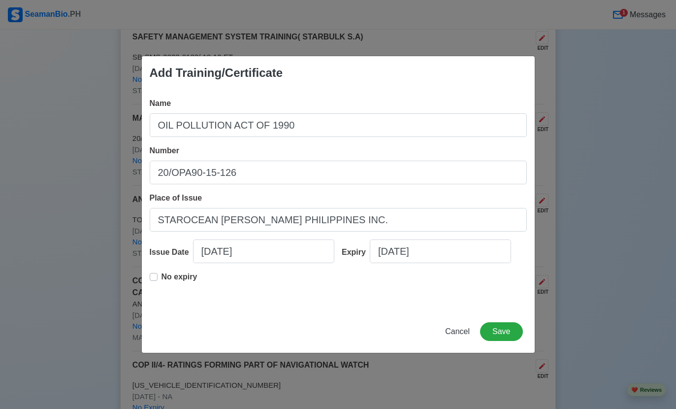
click at [157, 104] on span "Name" at bounding box center [161, 103] width 22 height 8
click at [157, 113] on input "OIL POLLUTION ACT OF 1990" at bounding box center [338, 125] width 377 height 24
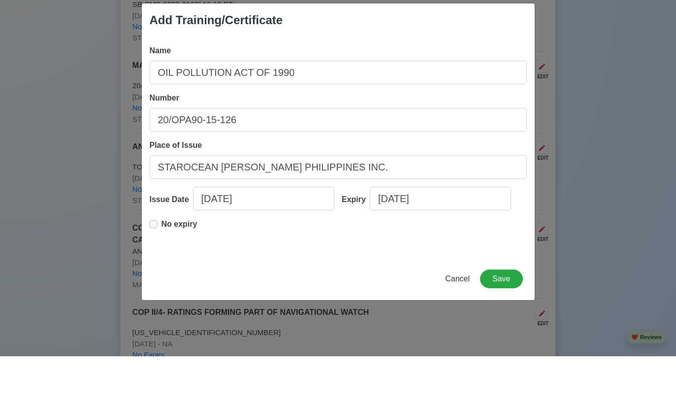
scroll to position [2306, 0]
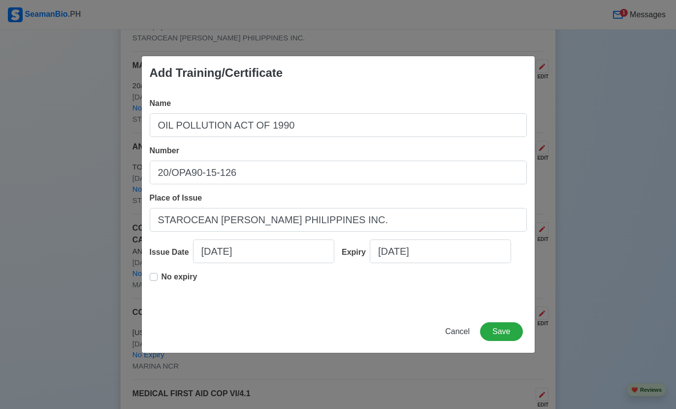
click at [161, 279] on label "No expiry" at bounding box center [179, 281] width 36 height 20
click at [504, 340] on button "Save" at bounding box center [501, 331] width 42 height 19
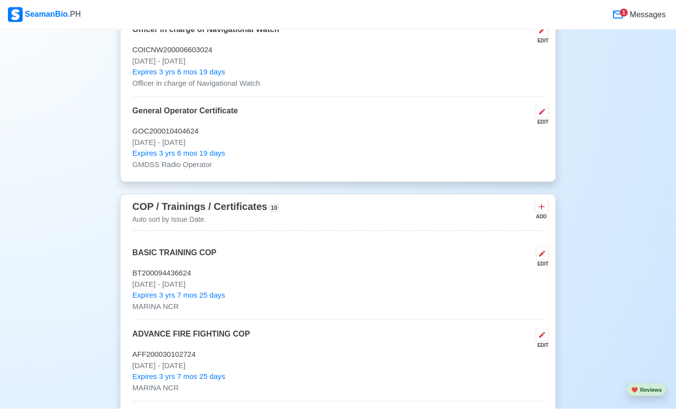
scroll to position [1794, 0]
click at [544, 201] on icon at bounding box center [541, 206] width 10 height 10
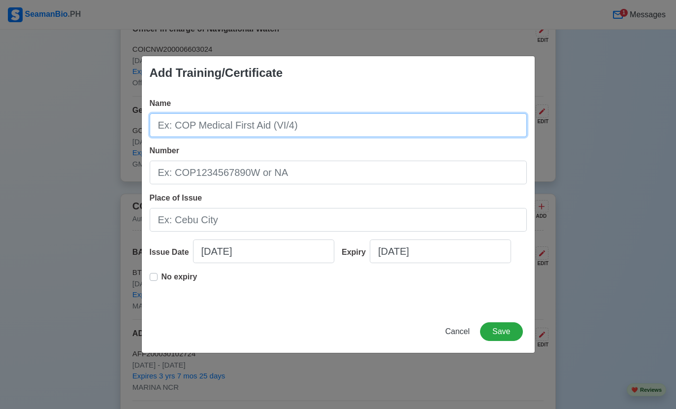
click at [405, 133] on input "Name" at bounding box center [338, 125] width 377 height 24
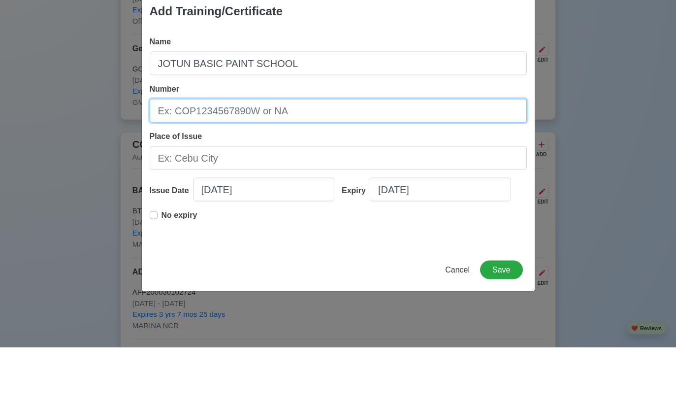
click at [430, 160] on input "Number" at bounding box center [338, 172] width 377 height 24
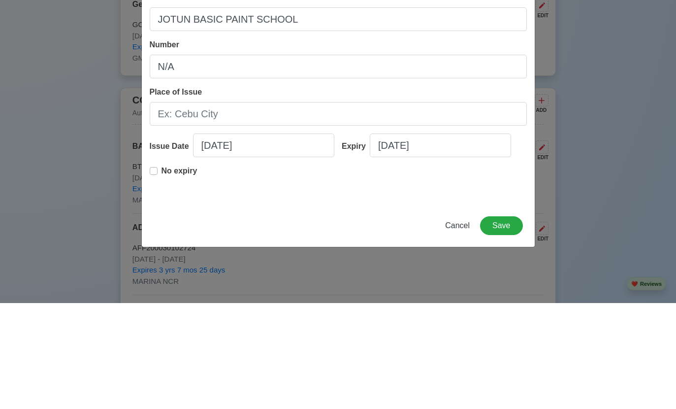
click at [431, 208] on input "Place of Issue" at bounding box center [338, 220] width 377 height 24
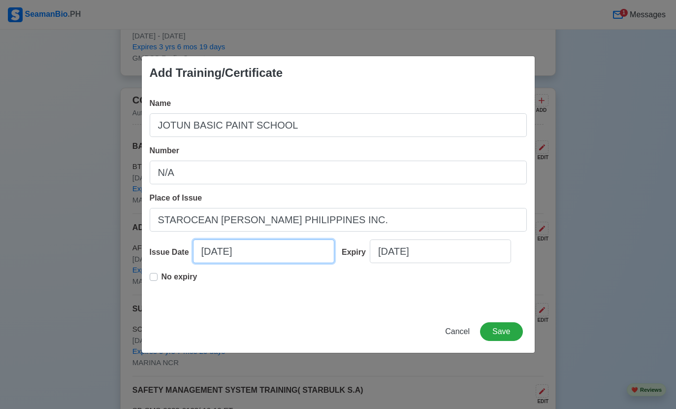
click at [304, 263] on input "09/13/2025" at bounding box center [263, 251] width 141 height 24
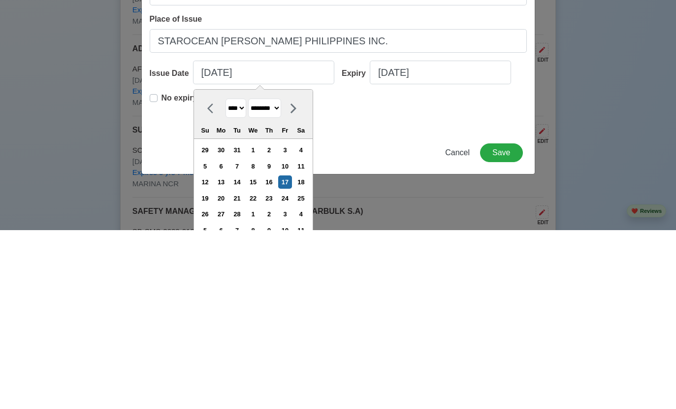
scroll to position [2079, 0]
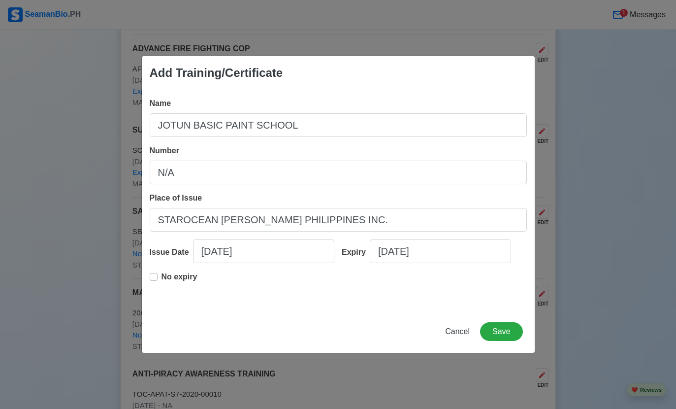
click at [152, 107] on span "Name" at bounding box center [161, 103] width 22 height 8
click at [152, 125] on input "JOTUN BASIC PAINT SCHOOL" at bounding box center [338, 125] width 377 height 24
click at [161, 290] on label "No expiry" at bounding box center [179, 281] width 36 height 20
click at [507, 341] on button "Save" at bounding box center [501, 331] width 42 height 19
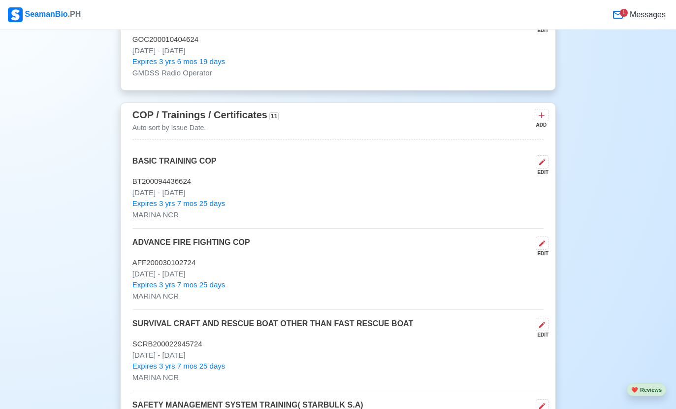
scroll to position [1887, 0]
click at [537, 108] on button at bounding box center [542, 114] width 14 height 12
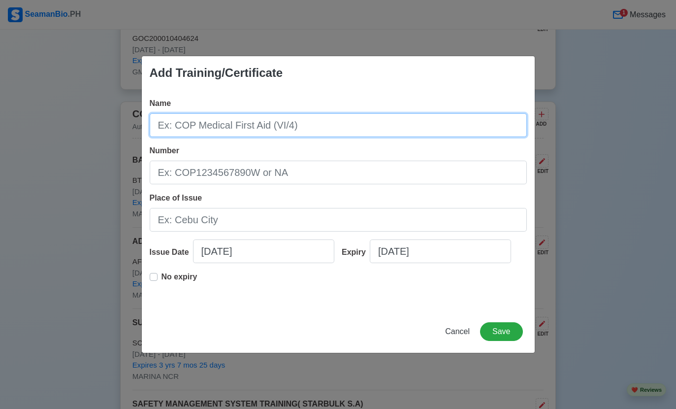
click at [394, 119] on input "Name" at bounding box center [338, 125] width 377 height 24
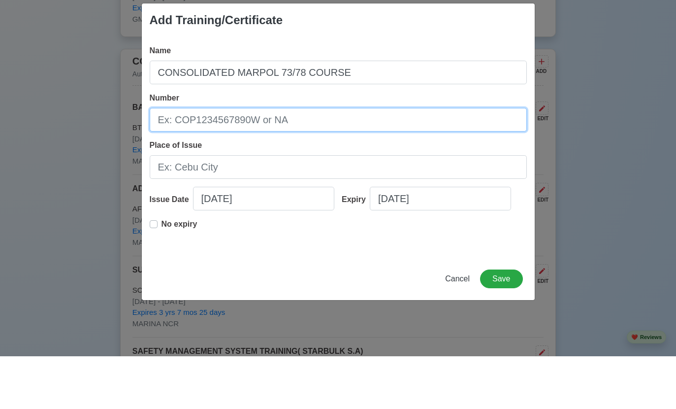
click at [422, 160] on input "Number" at bounding box center [338, 172] width 377 height 24
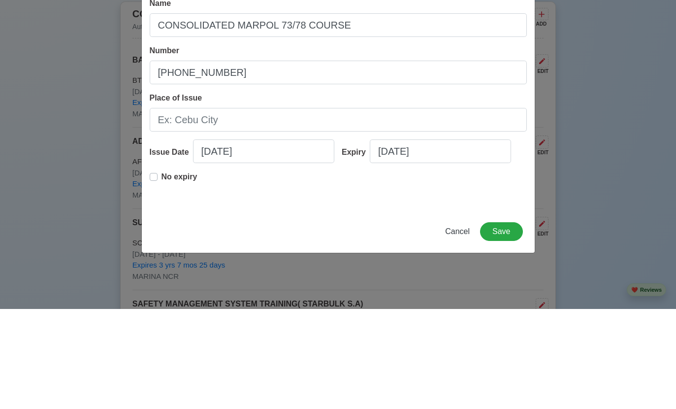
click at [427, 208] on input "Place of Issue" at bounding box center [338, 220] width 377 height 24
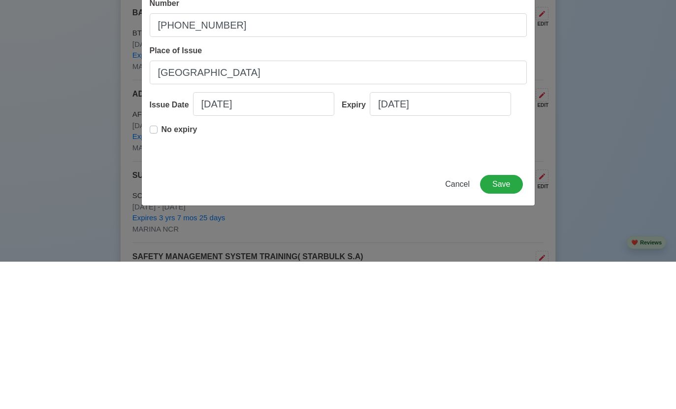
scroll to position [2034, 0]
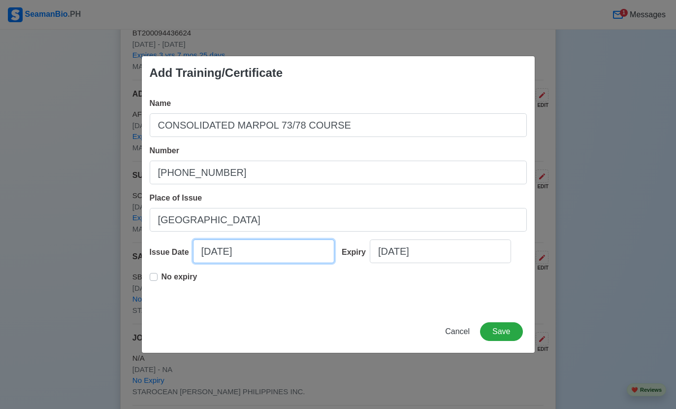
click at [305, 250] on input "09/13/2025" at bounding box center [263, 251] width 141 height 24
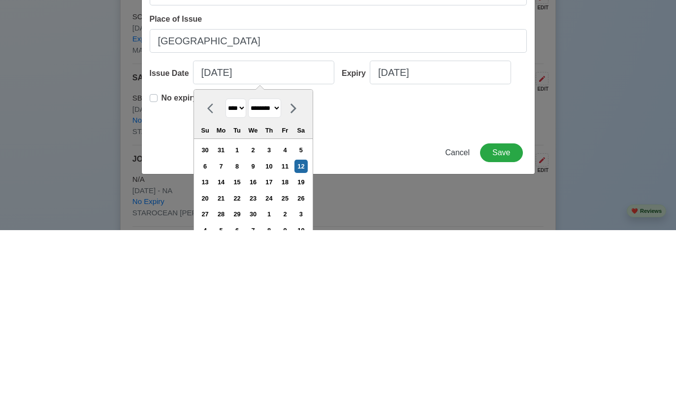
scroll to position [2212, 0]
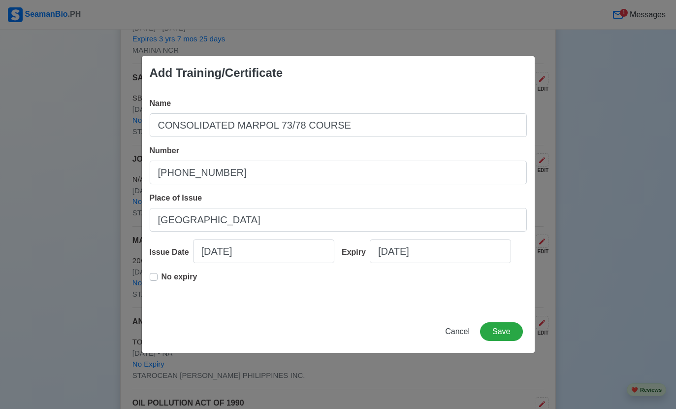
click at [157, 103] on span "Name" at bounding box center [161, 103] width 22 height 8
click at [157, 113] on input "CONSOLIDATED MARPOL 73/78 COURSE" at bounding box center [338, 125] width 377 height 24
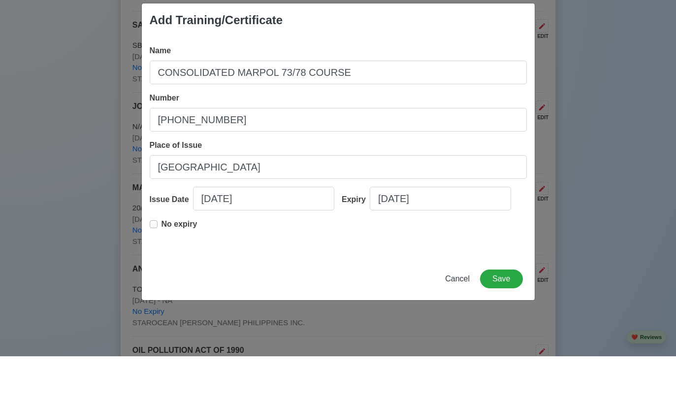
scroll to position [2265, 0]
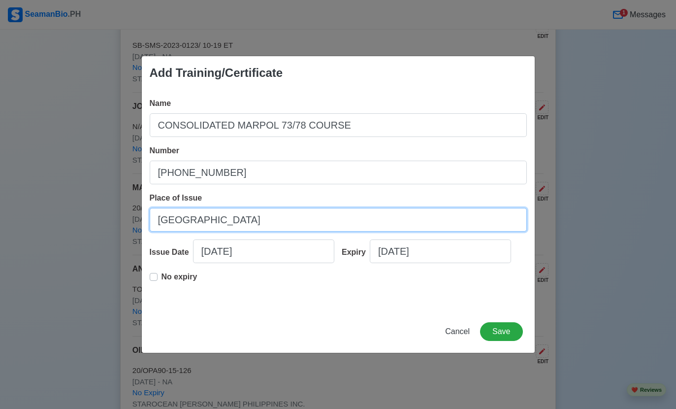
click at [385, 218] on input "Cebu city" at bounding box center [338, 220] width 377 height 24
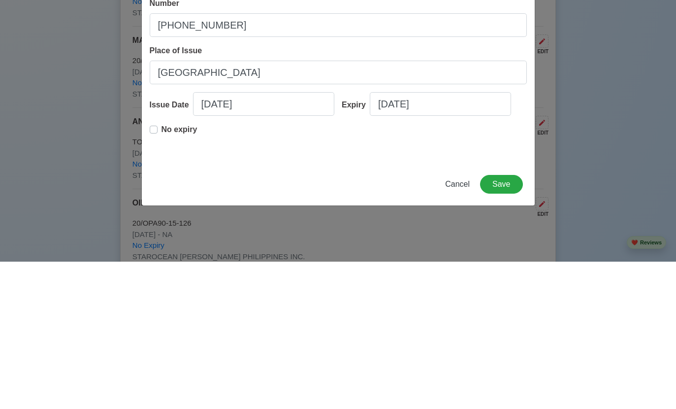
scroll to position [2412, 0]
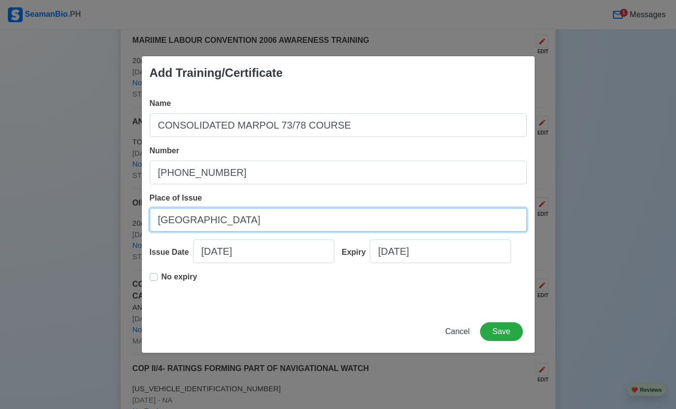
click at [381, 228] on input "Cebu city" at bounding box center [338, 220] width 377 height 24
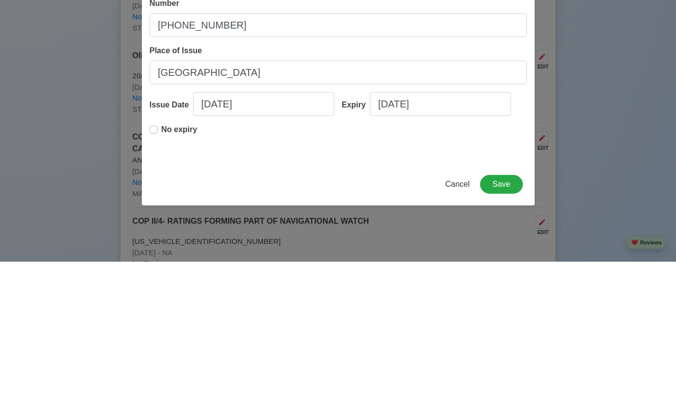
scroll to position [2559, 0]
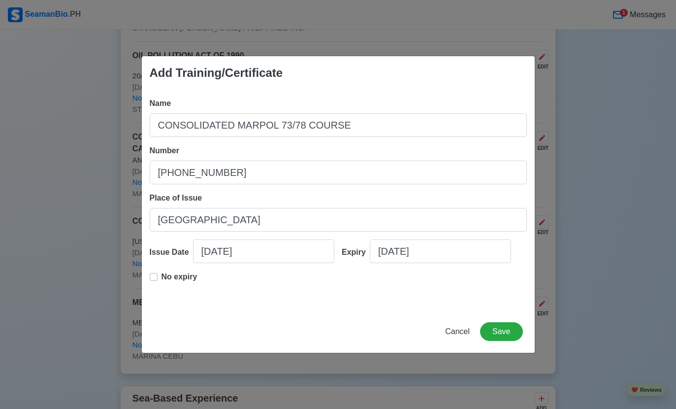
click at [161, 277] on label "No expiry" at bounding box center [179, 281] width 36 height 20
click at [507, 337] on button "Save" at bounding box center [501, 331] width 42 height 19
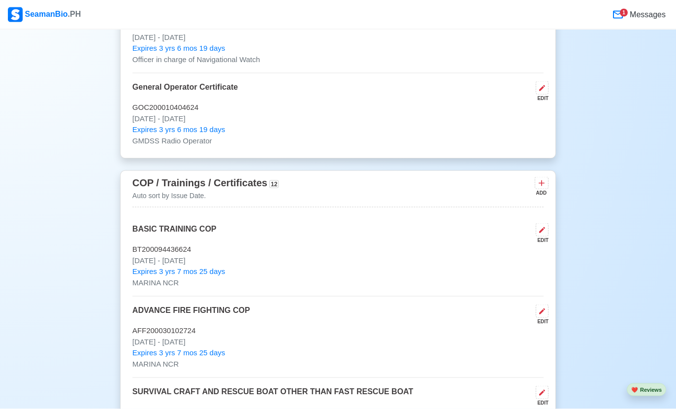
scroll to position [1818, 0]
click at [542, 178] on icon at bounding box center [541, 183] width 10 height 10
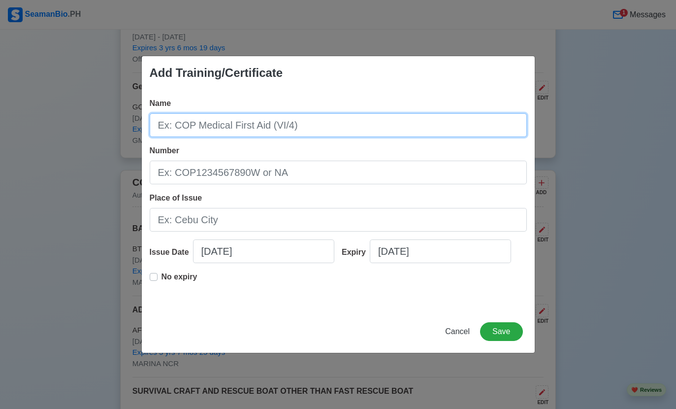
click at [451, 137] on input "Name" at bounding box center [338, 125] width 377 height 24
click at [439, 137] on input "OPERATIONAL USE OF ELECTRONIC CHART DISPLAY AND INFORMATION SYSTEM (ECDIS GENER…" at bounding box center [338, 125] width 377 height 24
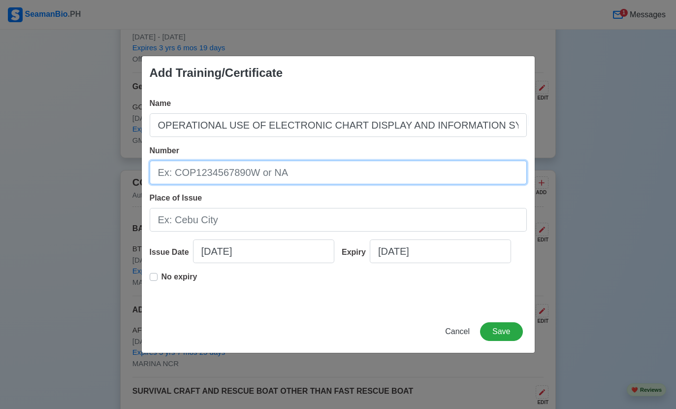
click at [453, 184] on input "Number" at bounding box center [338, 172] width 377 height 24
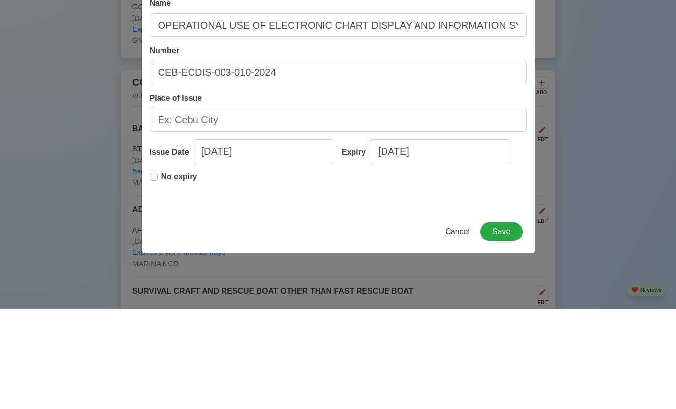
click at [455, 208] on input "Place of Issue" at bounding box center [338, 220] width 377 height 24
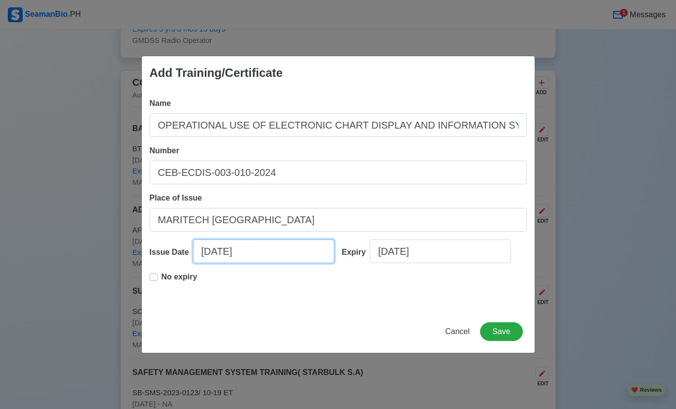
click at [293, 263] on input "09/13/2025" at bounding box center [263, 251] width 141 height 24
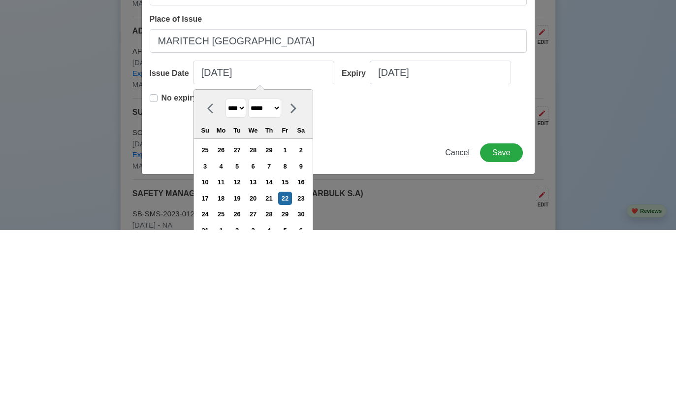
scroll to position [2097, 0]
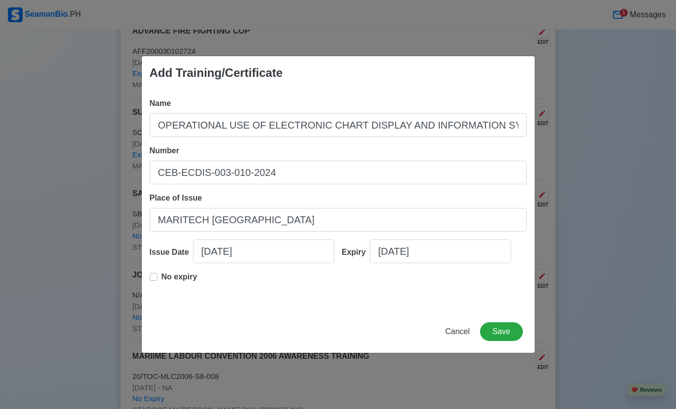
click at [150, 107] on span "Name" at bounding box center [161, 103] width 22 height 8
click at [150, 127] on input "OPERATIONAL USE OF ELECTRONIC CHART DISPLAY AND INFORMATION SYSTEM (ECDIS GENER…" at bounding box center [338, 125] width 377 height 24
click at [161, 290] on label "No expiry" at bounding box center [179, 281] width 36 height 20
click at [505, 341] on button "Save" at bounding box center [501, 331] width 42 height 19
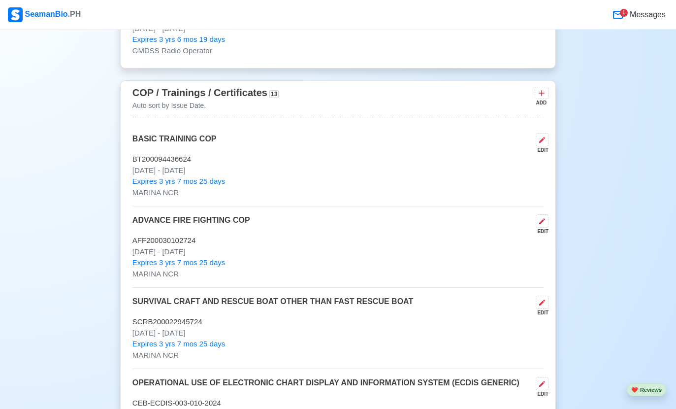
scroll to position [1903, 0]
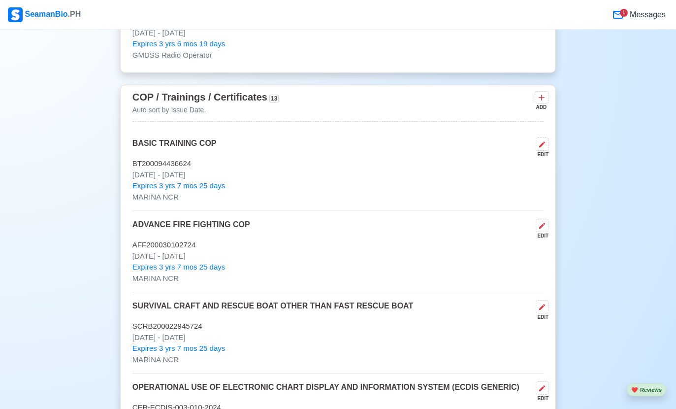
click at [539, 95] on icon at bounding box center [541, 98] width 6 height 6
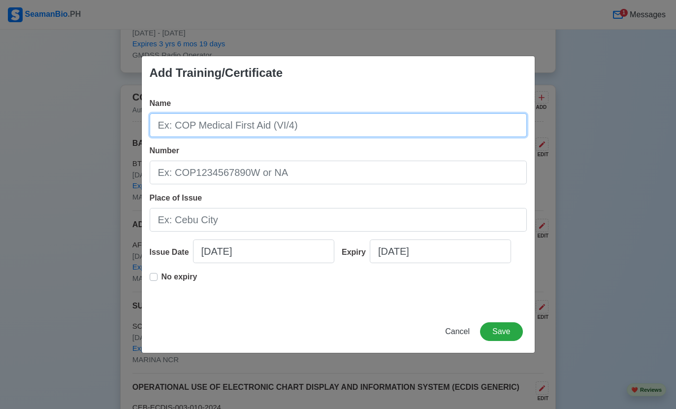
click at [427, 137] on input "Name" at bounding box center [338, 125] width 377 height 24
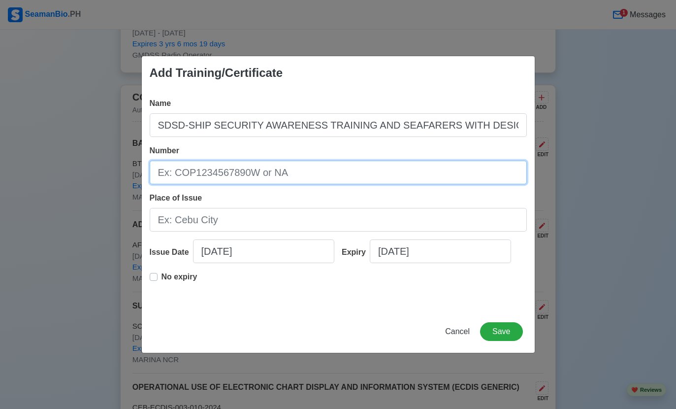
click at [435, 184] on input "Number" at bounding box center [338, 172] width 377 height 24
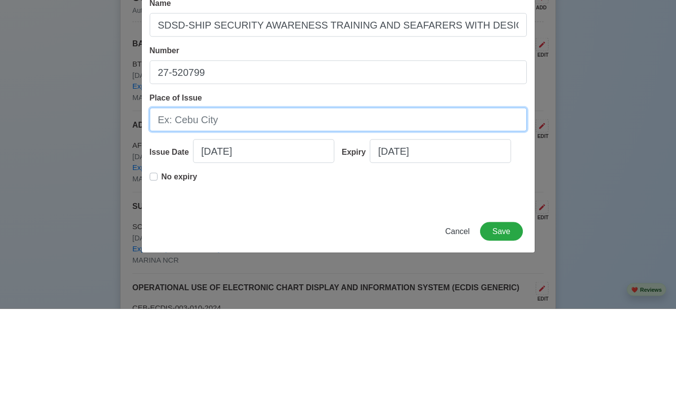
click at [455, 208] on input "Place of Issue" at bounding box center [338, 220] width 377 height 24
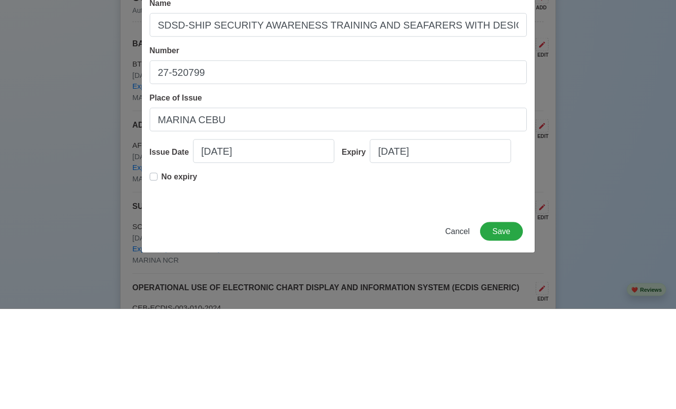
scroll to position [2003, 0]
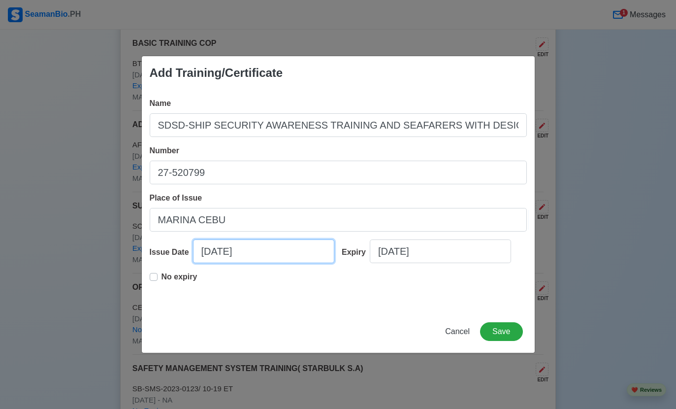
click at [279, 263] on input "09/13/2025" at bounding box center [263, 251] width 141 height 24
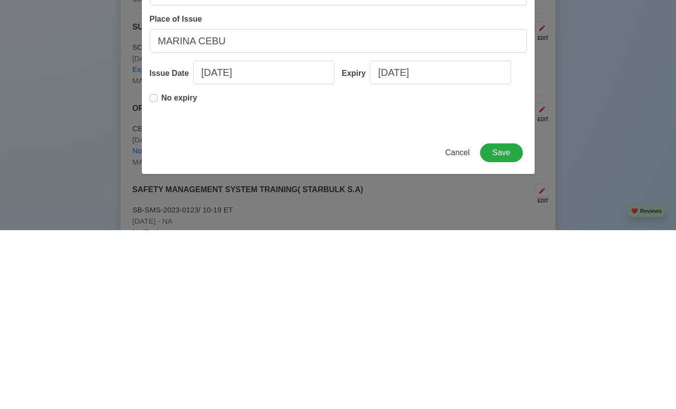
scroll to position [2182, 0]
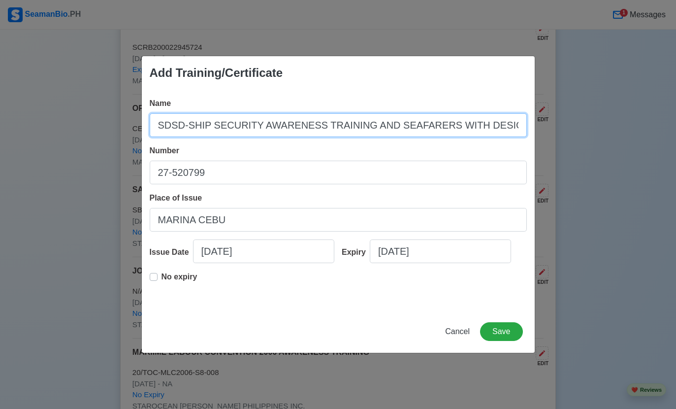
click at [157, 134] on input "SDSD-SHIP SECURITY AWARENESS TRAINING AND SEAFARERS WITH DESIGNATED SECURITY DU…" at bounding box center [338, 125] width 377 height 24
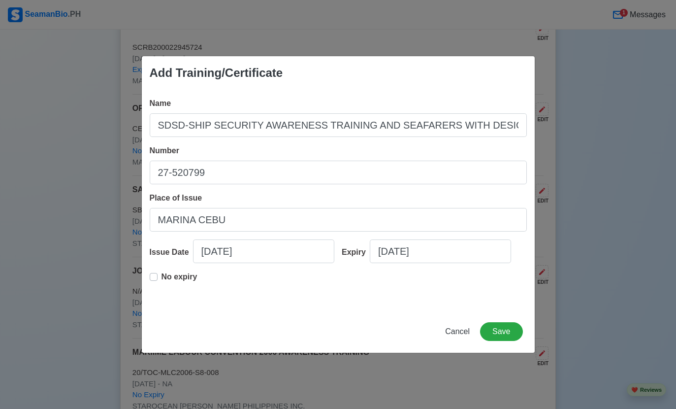
click at [153, 290] on div "No expiry" at bounding box center [174, 281] width 48 height 20
click at [161, 290] on label "No expiry" at bounding box center [179, 281] width 36 height 20
click at [509, 341] on button "Save" at bounding box center [501, 331] width 42 height 19
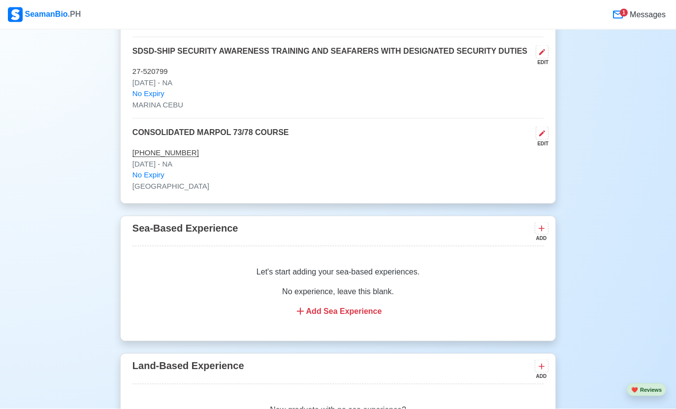
scroll to position [2973, 0]
click at [540, 223] on icon at bounding box center [541, 228] width 10 height 10
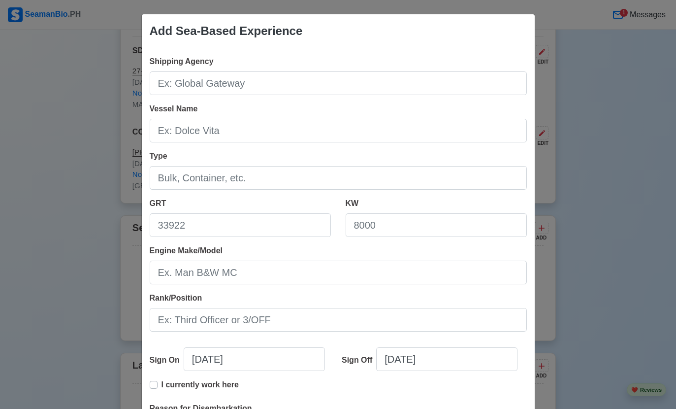
click at [374, 67] on div "Shipping Agency" at bounding box center [338, 75] width 377 height 39
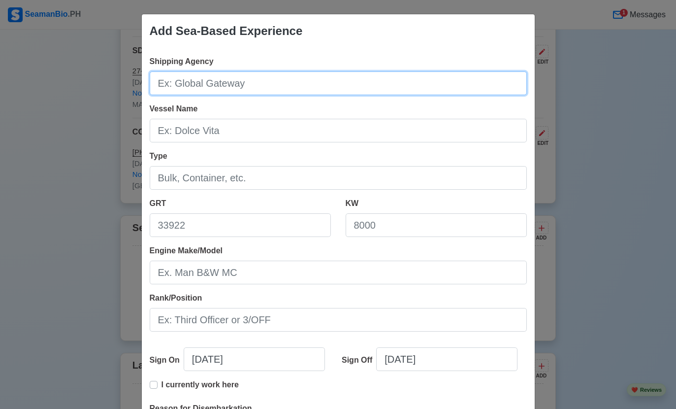
click at [404, 87] on input "Shipping Agency" at bounding box center [338, 83] width 377 height 24
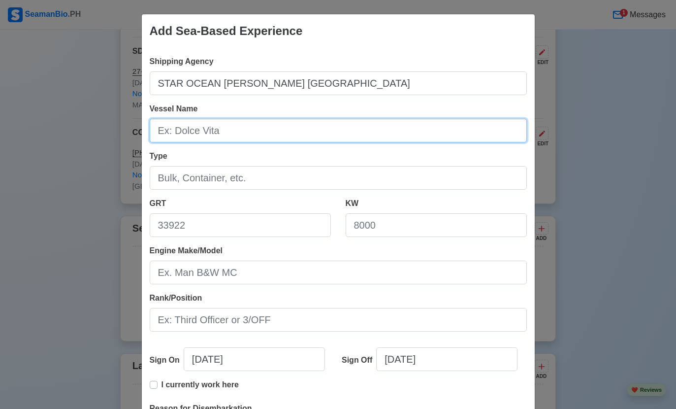
click at [174, 134] on input "Vessel Name" at bounding box center [338, 131] width 377 height 24
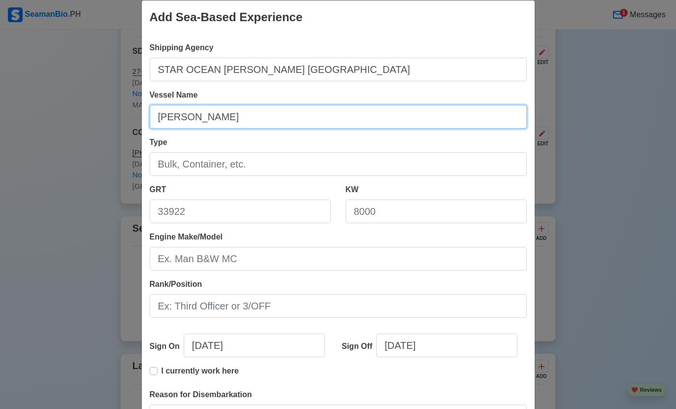
scroll to position [13, 0]
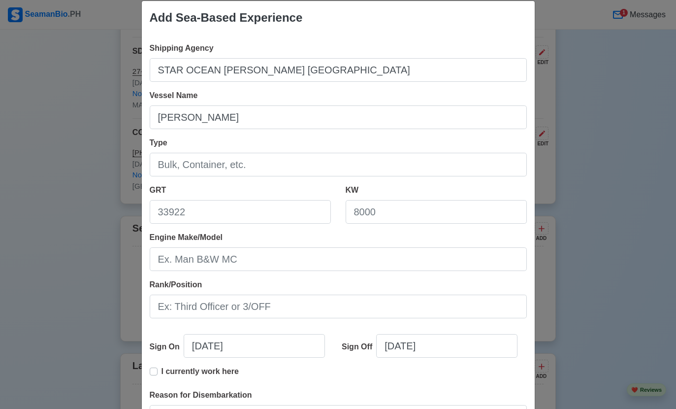
click at [464, 67] on input "STAR OCEAN MANNING PHILIPPINES" at bounding box center [338, 70] width 377 height 24
click at [187, 169] on input "Type" at bounding box center [338, 165] width 377 height 24
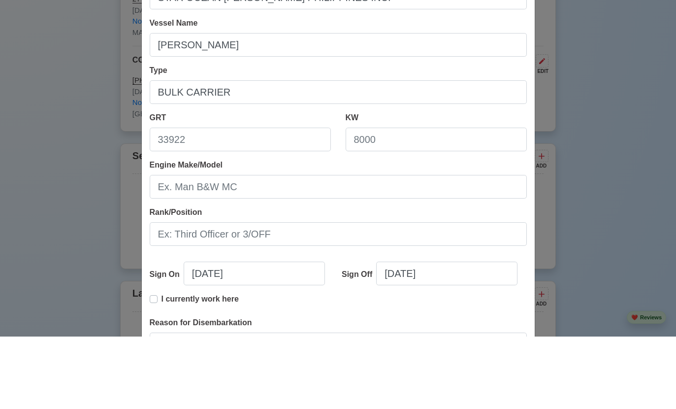
click at [207, 200] on input "GRT" at bounding box center [240, 212] width 181 height 24
click at [483, 200] on input "KW" at bounding box center [436, 212] width 181 height 24
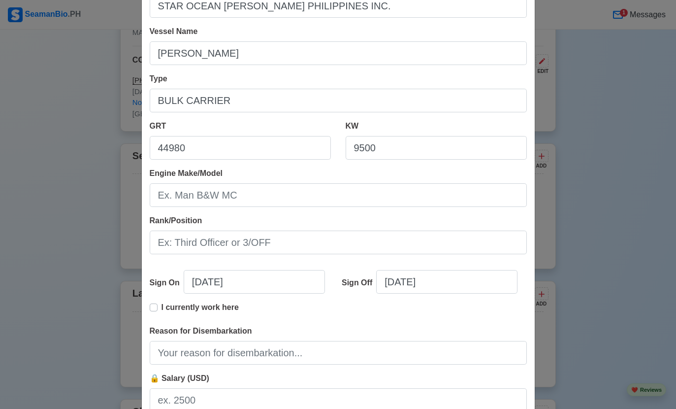
scroll to position [3046, 0]
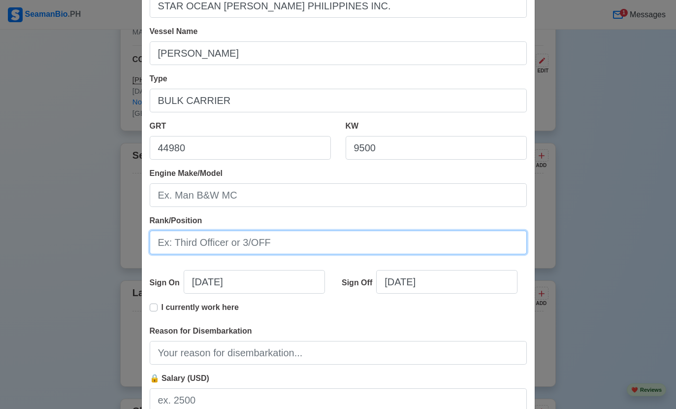
click at [448, 238] on input "Rank/Position" at bounding box center [338, 242] width 377 height 24
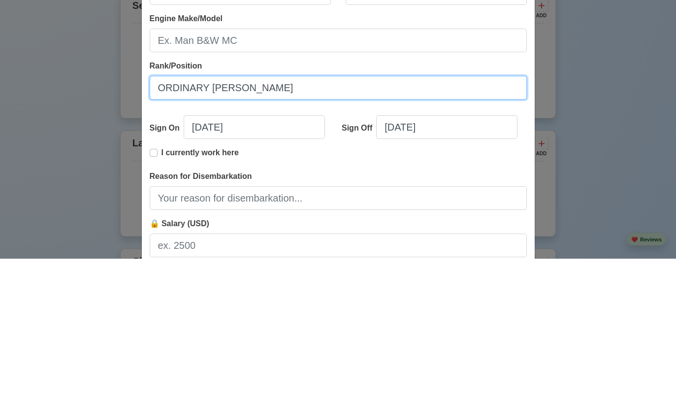
scroll to position [81, 0]
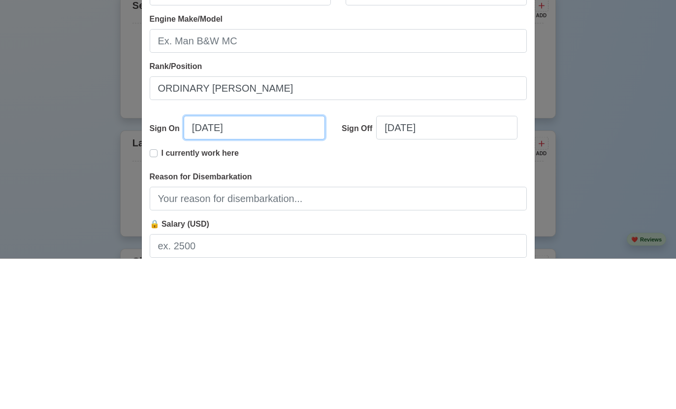
click at [275, 266] on input "09/13/2025" at bounding box center [254, 278] width 141 height 24
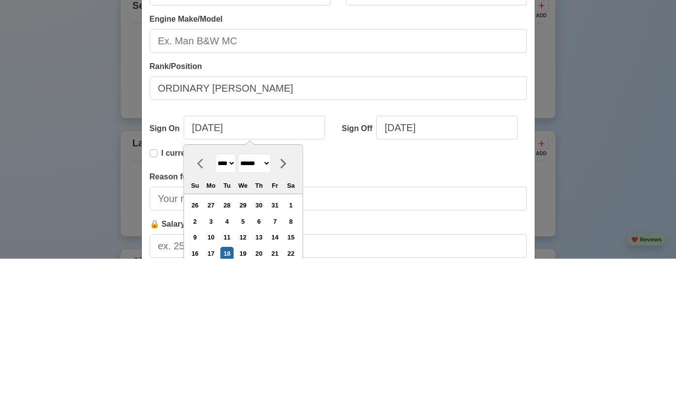
scroll to position [3196, 0]
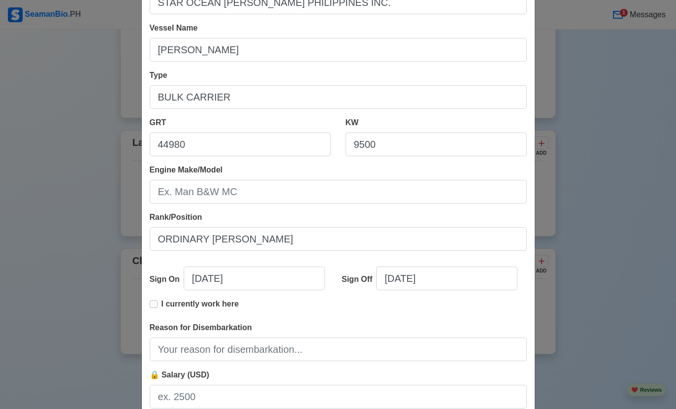
click at [459, 129] on div "KW 9500" at bounding box center [436, 136] width 181 height 39
click at [463, 277] on input "09/13/2025" at bounding box center [446, 278] width 141 height 24
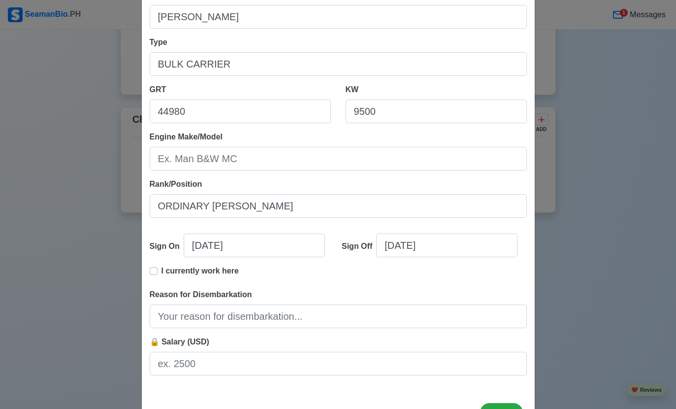
scroll to position [113, 0]
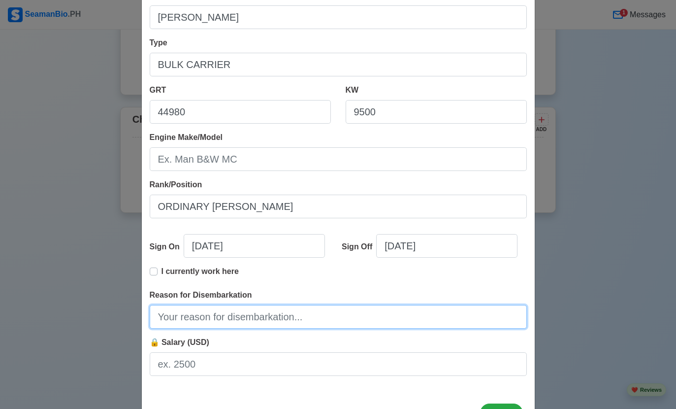
click at [402, 320] on input "Reason for Disembarkation" at bounding box center [338, 317] width 377 height 24
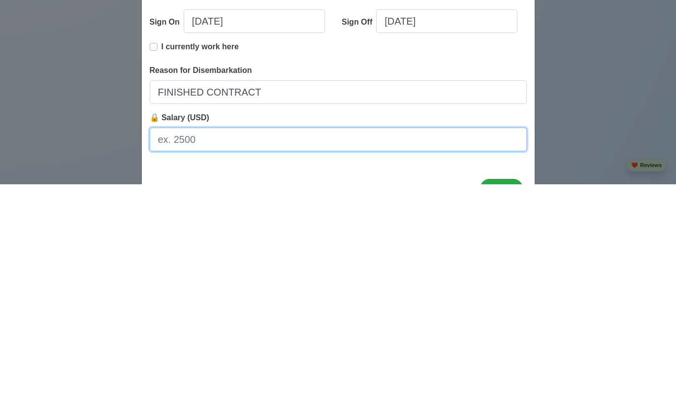
click at [410, 352] on input "🔒 Salary (USD)" at bounding box center [338, 364] width 377 height 24
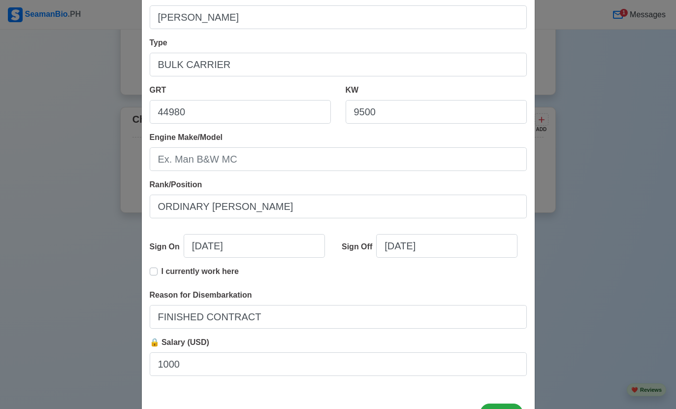
click at [510, 408] on button "Save" at bounding box center [501, 412] width 42 height 19
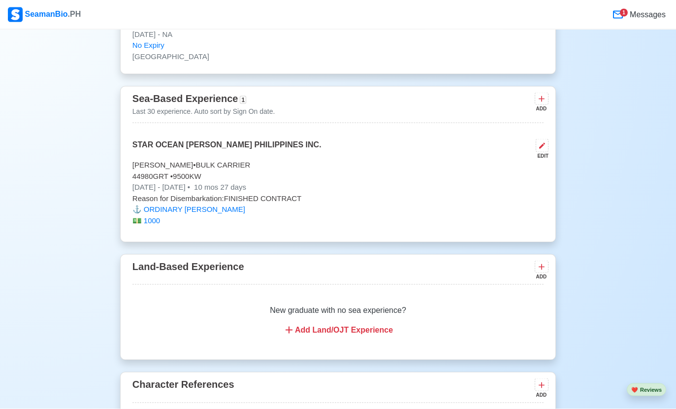
scroll to position [2967, 0]
click at [539, 92] on button at bounding box center [542, 98] width 14 height 12
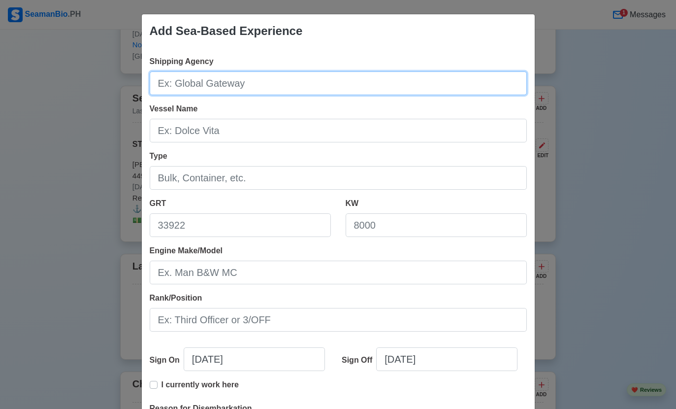
click at [196, 94] on input "Shipping Agency" at bounding box center [338, 83] width 377 height 24
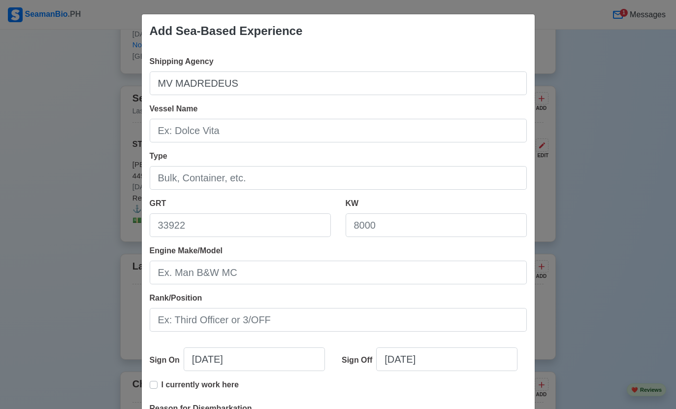
click at [410, 135] on input "Vessel Name" at bounding box center [338, 131] width 377 height 24
click at [426, 85] on input "MV MADREDEUS" at bounding box center [338, 83] width 377 height 24
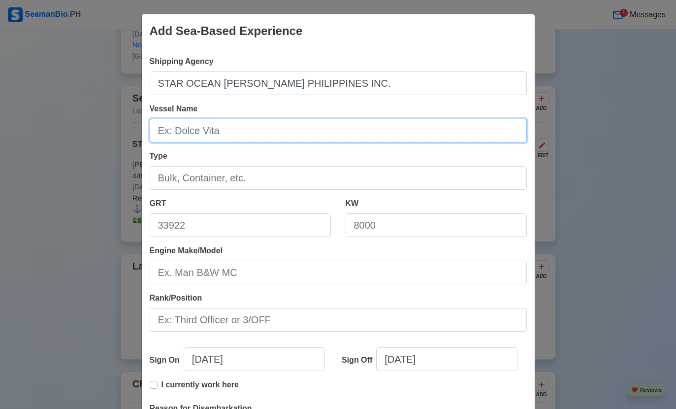
click at [418, 135] on input "Vessel Name" at bounding box center [338, 131] width 377 height 24
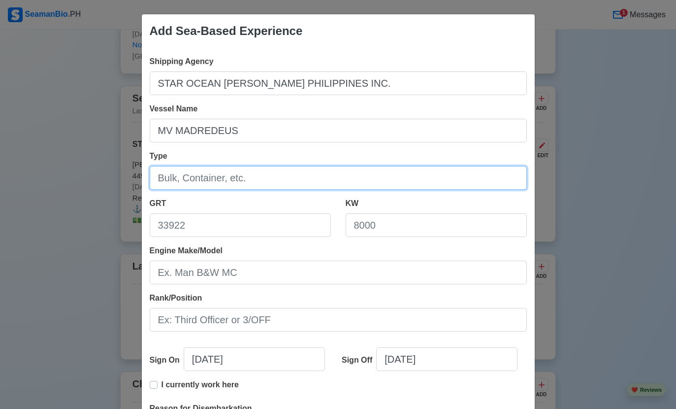
click at [378, 173] on input "Type" at bounding box center [338, 178] width 377 height 24
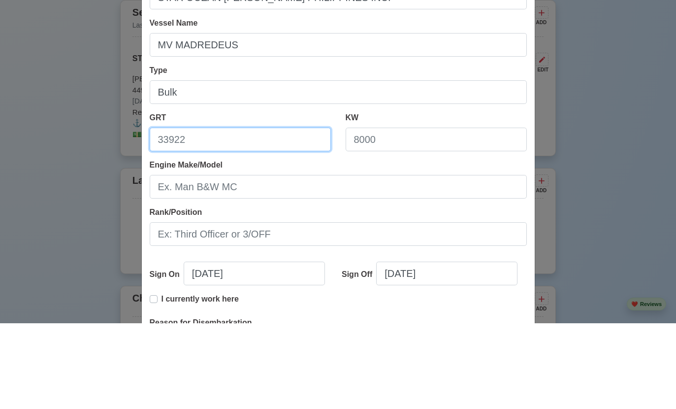
click at [281, 213] on input "GRT" at bounding box center [240, 225] width 181 height 24
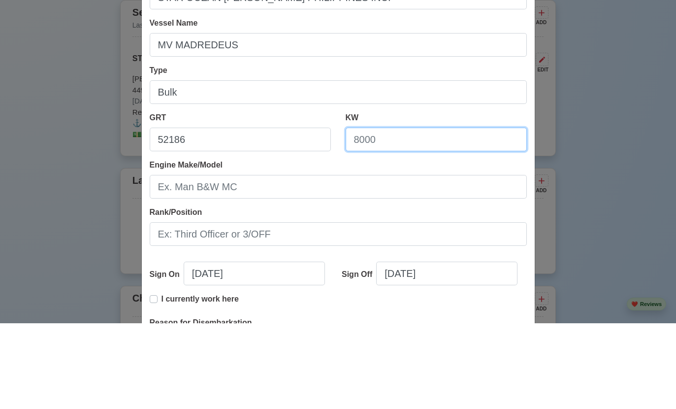
click at [460, 213] on input "KW" at bounding box center [436, 225] width 181 height 24
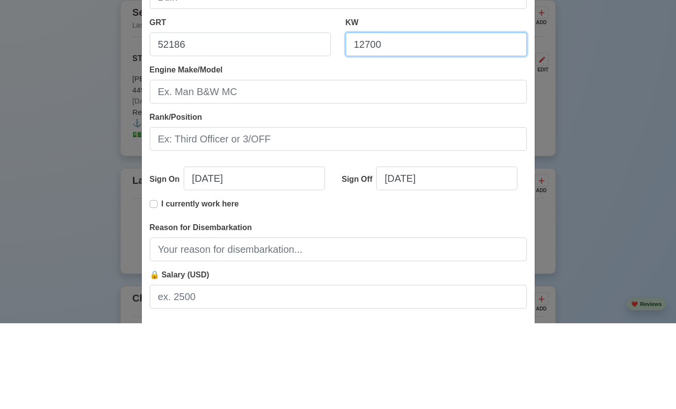
scroll to position [100, 0]
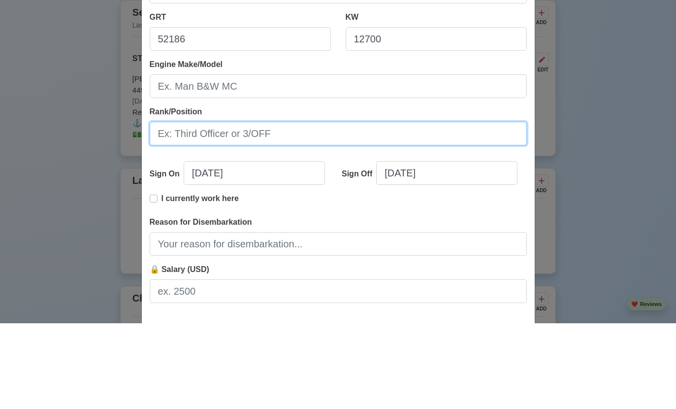
click at [186, 207] on input "Rank/Position" at bounding box center [338, 219] width 377 height 24
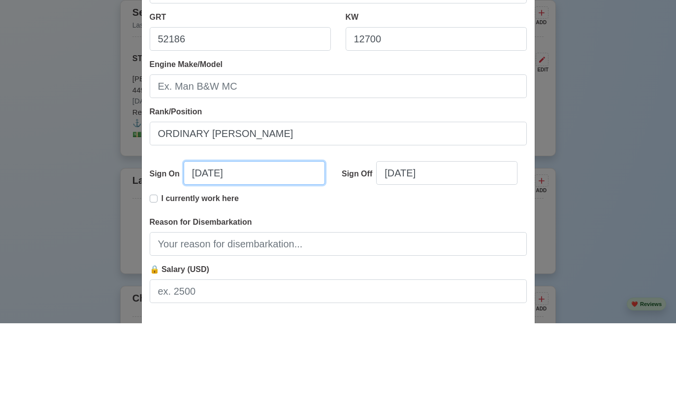
click at [294, 247] on input "09/13/2025" at bounding box center [254, 259] width 141 height 24
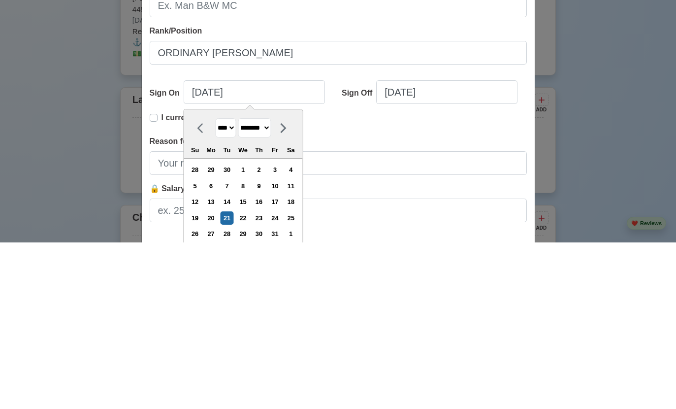
click at [473, 88] on input "Bulk" at bounding box center [338, 77] width 377 height 24
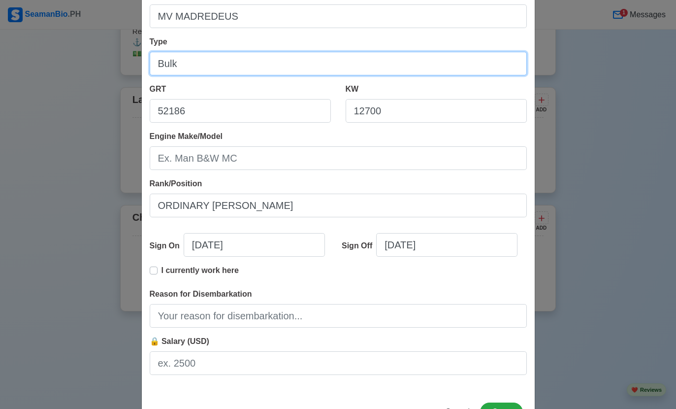
scroll to position [113, 0]
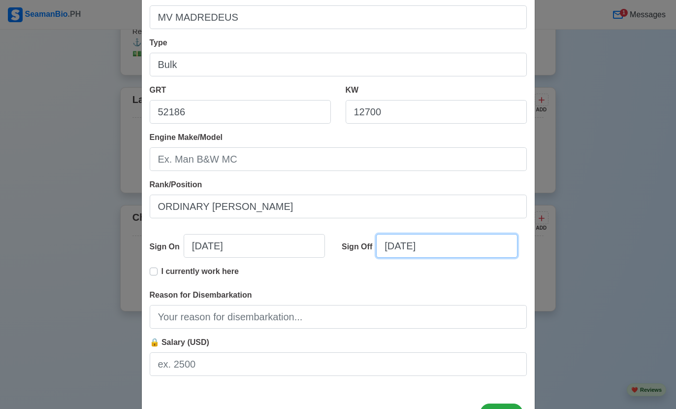
click at [476, 249] on input "09/13/2025" at bounding box center [446, 246] width 141 height 24
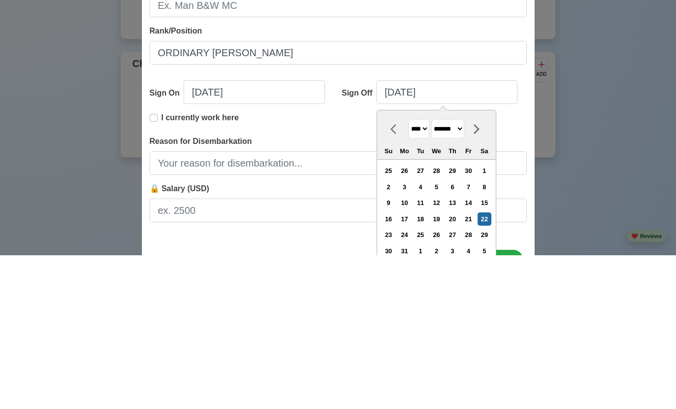
scroll to position [3230, 0]
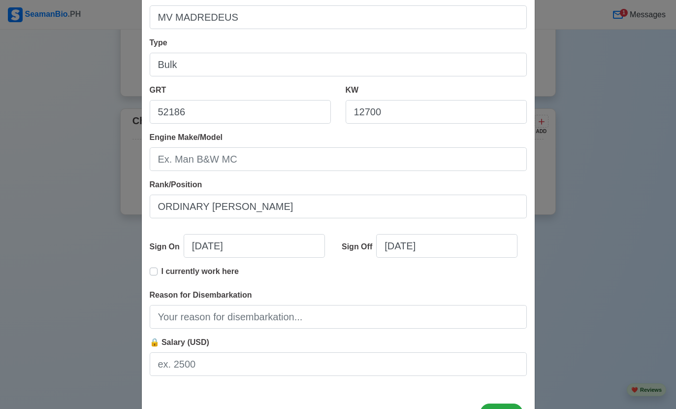
click at [336, 303] on div "Reason for Disembarkation" at bounding box center [338, 308] width 377 height 39
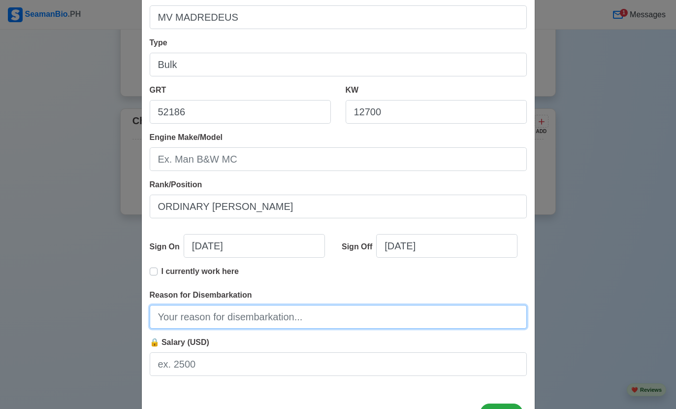
click at [359, 309] on input "Reason for Disembarkation" at bounding box center [338, 317] width 377 height 24
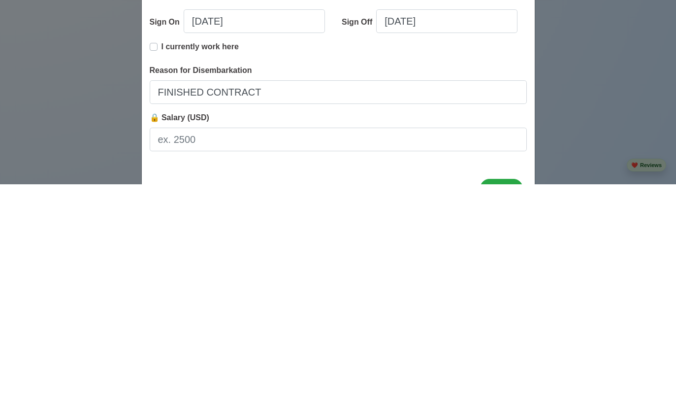
click at [414, 336] on div "🔒 Salary (USD)" at bounding box center [338, 355] width 377 height 39
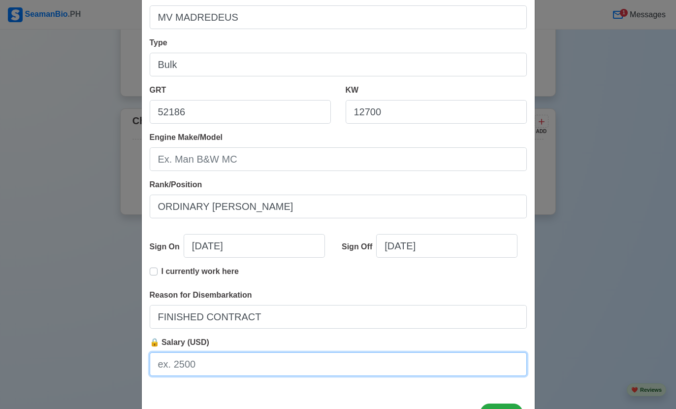
click at [366, 371] on input "🔒 Salary (USD)" at bounding box center [338, 364] width 377 height 24
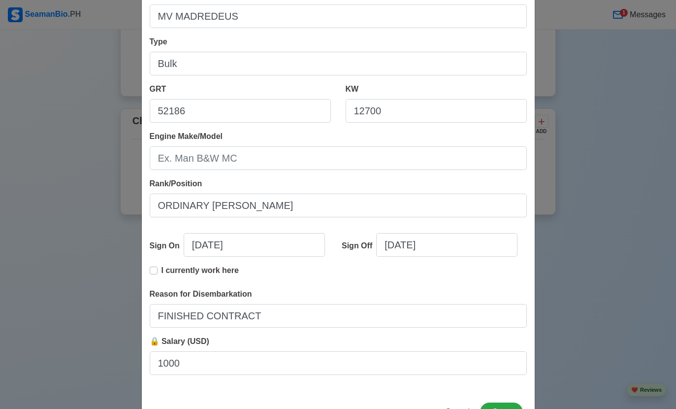
scroll to position [113, 0]
click at [511, 408] on button "Save" at bounding box center [501, 412] width 42 height 19
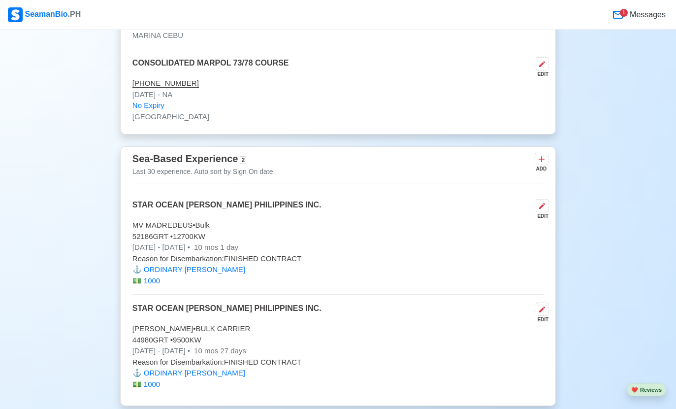
scroll to position [2908, 0]
click at [537, 153] on icon at bounding box center [541, 158] width 10 height 10
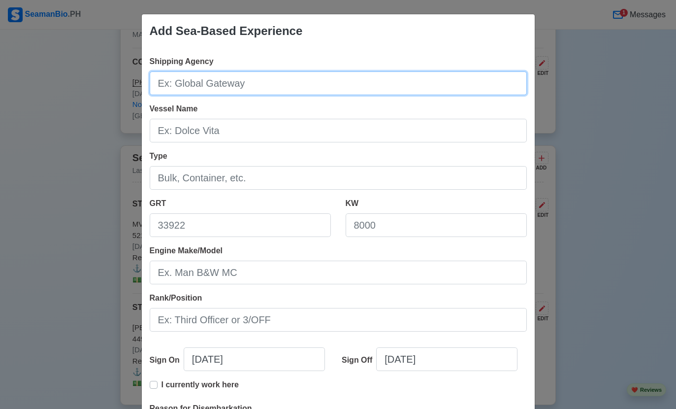
click at [442, 82] on input "Shipping Agency" at bounding box center [338, 83] width 377 height 24
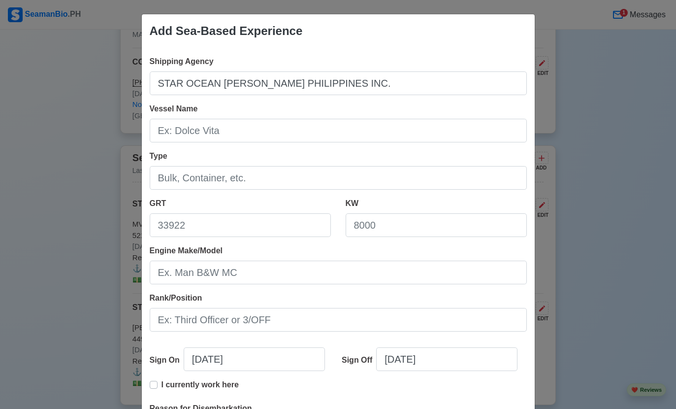
click at [413, 134] on input "Vessel Name" at bounding box center [338, 131] width 377 height 24
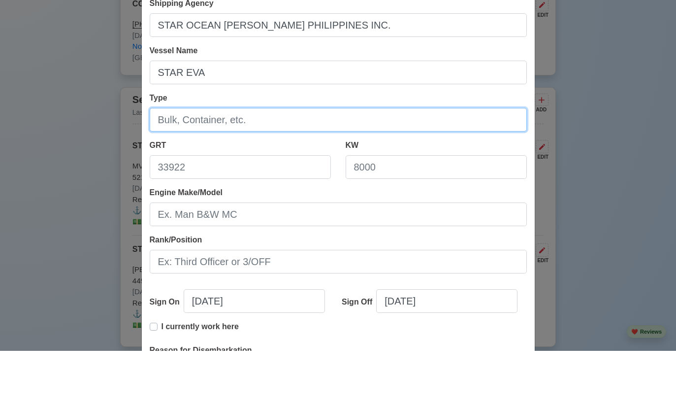
click at [404, 166] on input "Type" at bounding box center [338, 178] width 377 height 24
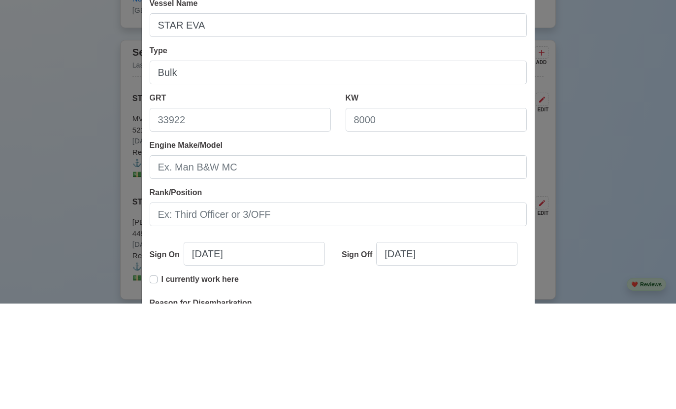
click at [289, 213] on input "GRT" at bounding box center [240, 225] width 181 height 24
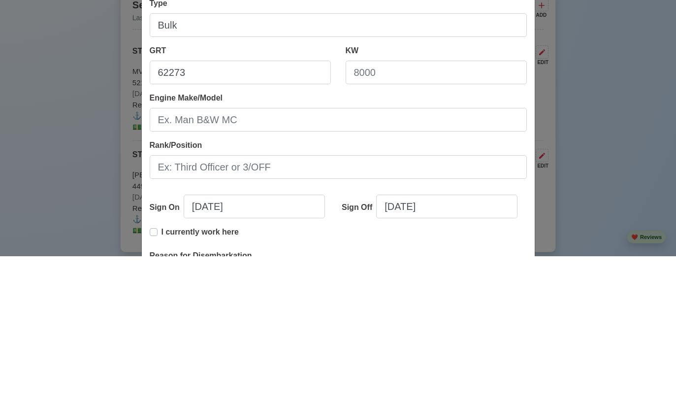
click at [443, 197] on div "KW" at bounding box center [436, 216] width 181 height 39
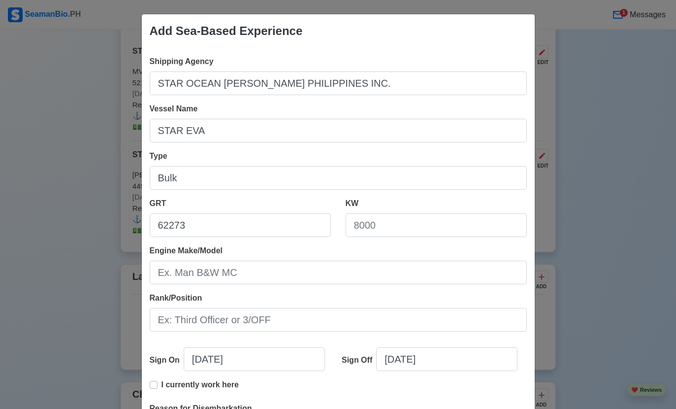
click at [452, 221] on input "KW" at bounding box center [436, 225] width 181 height 24
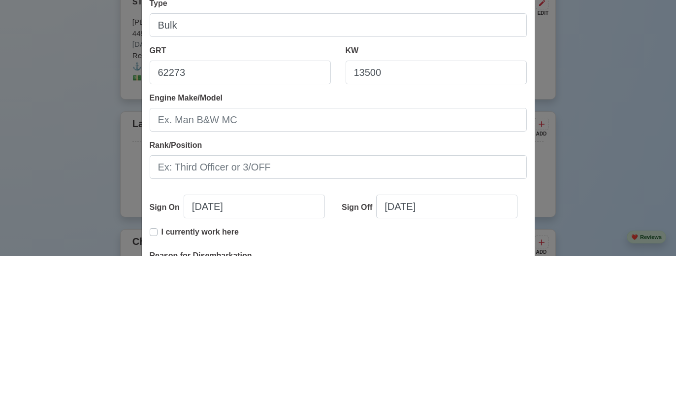
click at [147, 119] on div "Shipping Agency STAR OCEAN MANNING PHILIPPINES INC. Vessel Name STAR EVA Type B…" at bounding box center [338, 276] width 393 height 457
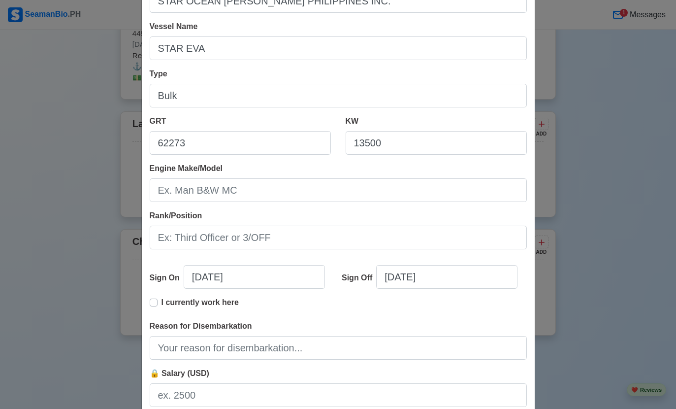
scroll to position [99, 0]
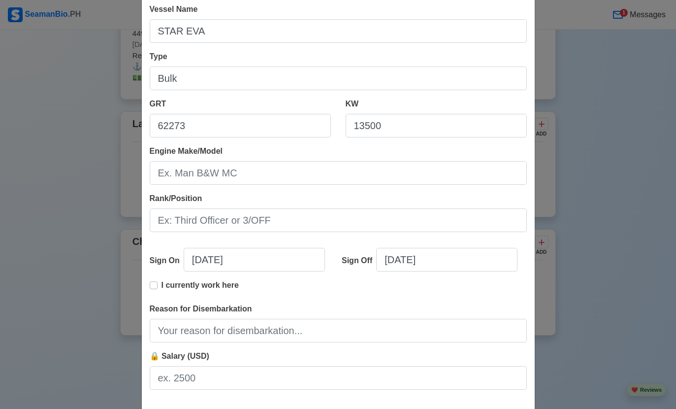
click at [175, 215] on input "Rank/Position" at bounding box center [338, 220] width 377 height 24
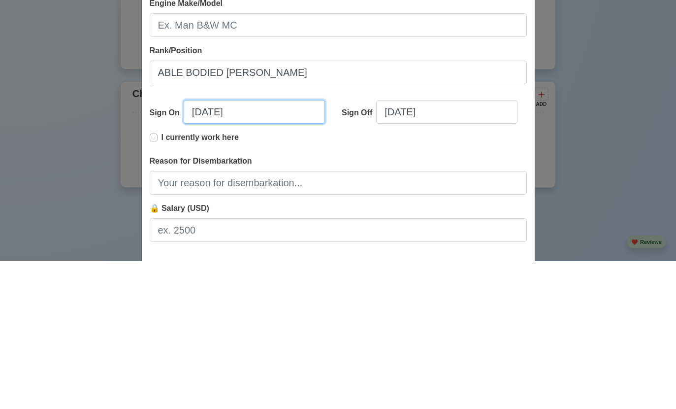
click at [276, 248] on input "09/13/2025" at bounding box center [254, 260] width 141 height 24
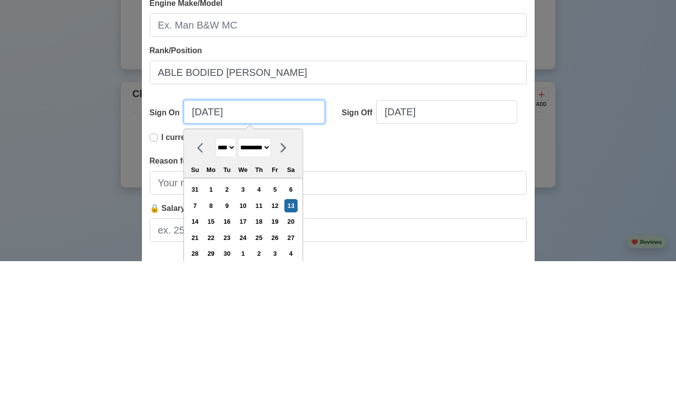
click at [296, 248] on input "09/13/2025" at bounding box center [254, 260] width 141 height 24
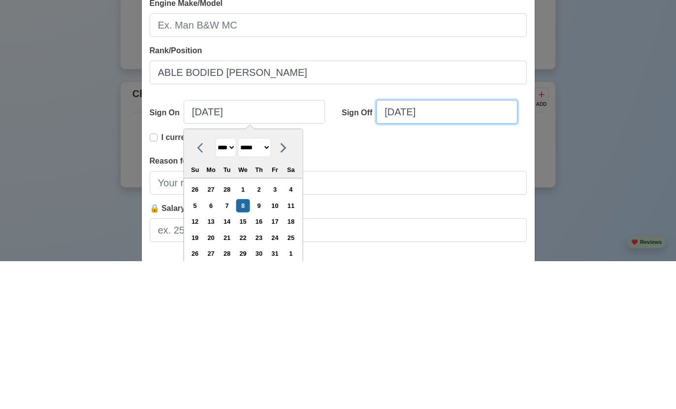
click at [457, 248] on input "09/13/2025" at bounding box center [446, 260] width 141 height 24
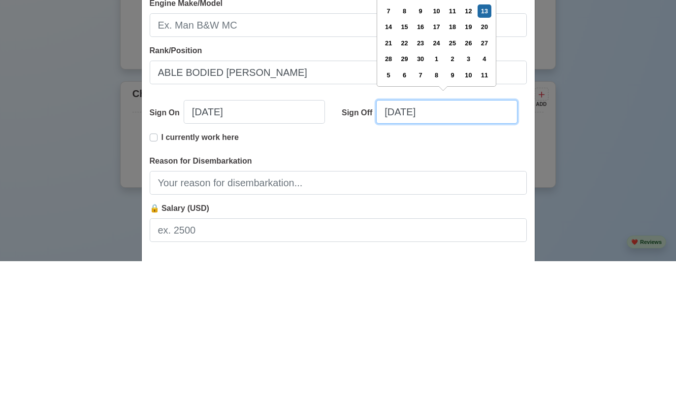
scroll to position [3361, 0]
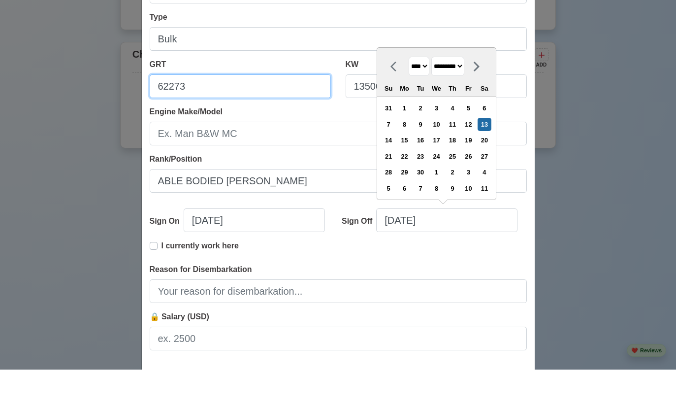
click at [295, 116] on input "62273" at bounding box center [240, 126] width 181 height 24
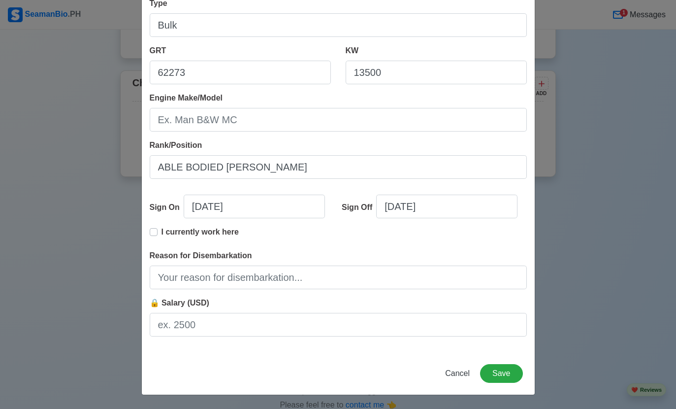
scroll to position [153, 0]
click at [478, 208] on input "09/13/2025" at bounding box center [446, 206] width 141 height 24
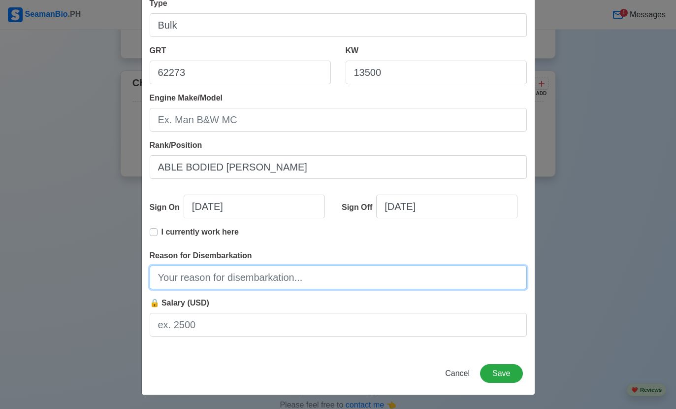
click at [188, 280] on input "Reason for Disembarkation" at bounding box center [338, 277] width 377 height 24
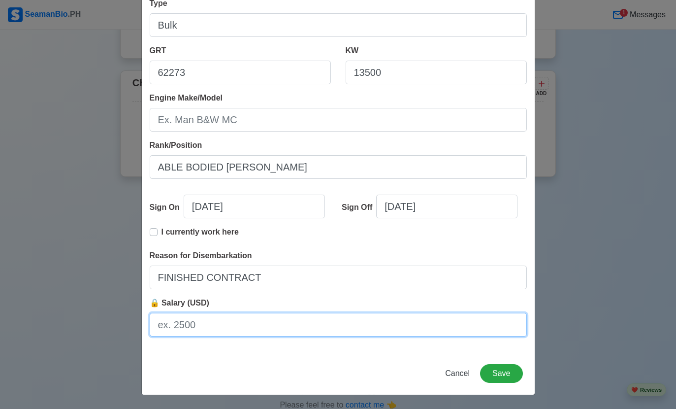
click at [400, 324] on input "🔒 Salary (USD)" at bounding box center [338, 325] width 377 height 24
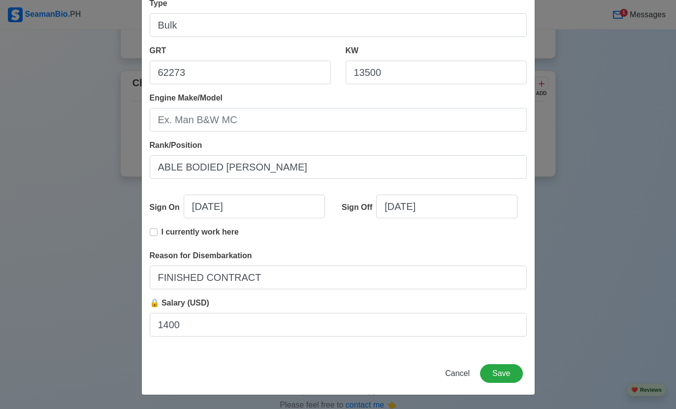
click at [503, 379] on button "Save" at bounding box center [501, 373] width 42 height 19
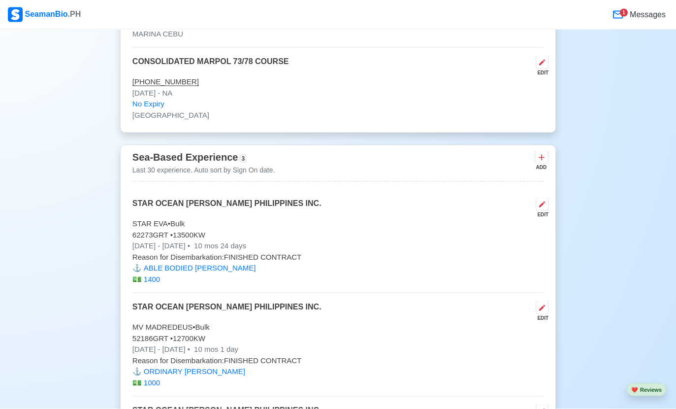
scroll to position [2910, 0]
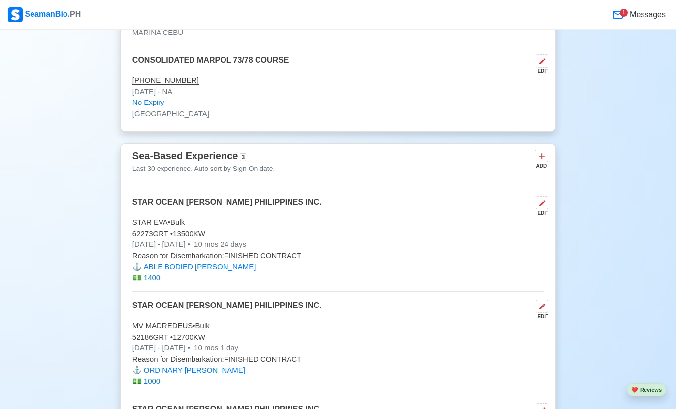
click at [541, 154] on icon at bounding box center [541, 157] width 6 height 6
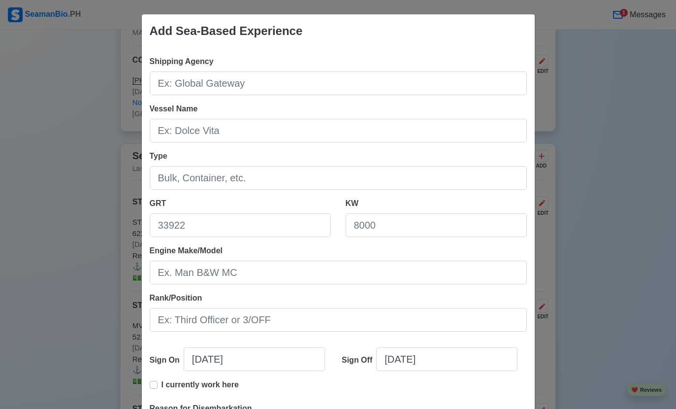
click at [397, 64] on div "Shipping Agency" at bounding box center [338, 75] width 377 height 39
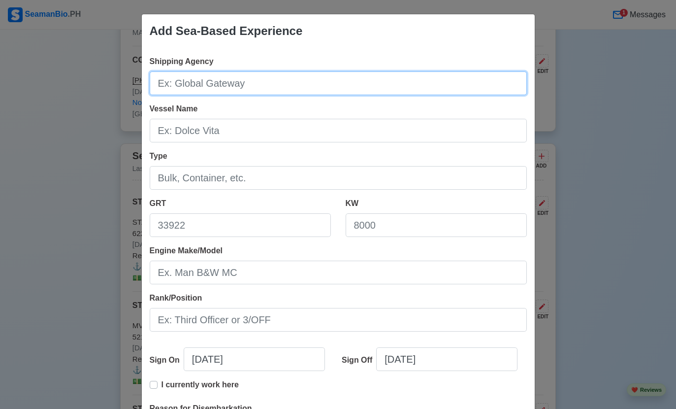
click at [394, 83] on input "Shipping Agency" at bounding box center [338, 83] width 377 height 24
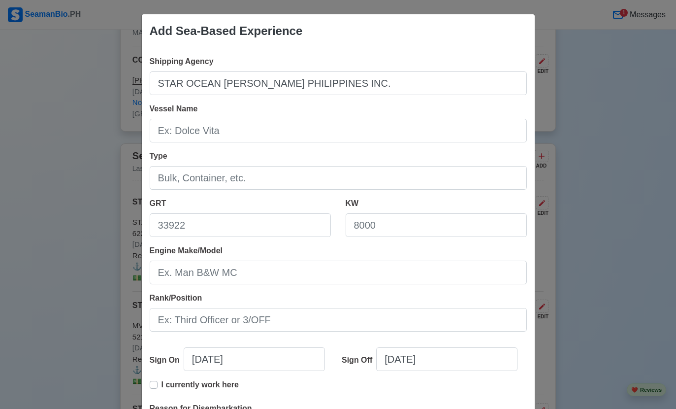
click at [372, 140] on input "Vessel Name" at bounding box center [338, 131] width 377 height 24
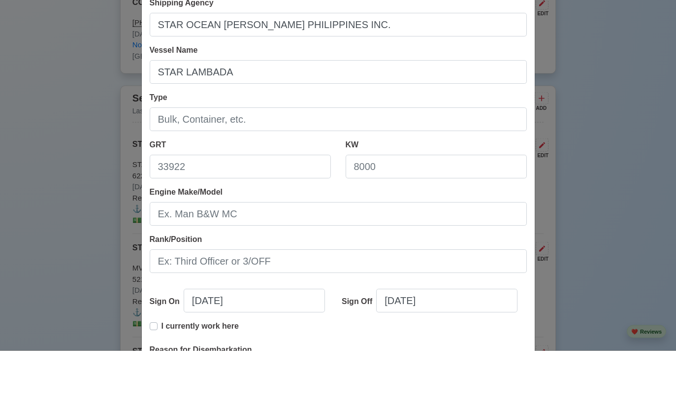
click at [381, 166] on input "Type" at bounding box center [338, 178] width 377 height 24
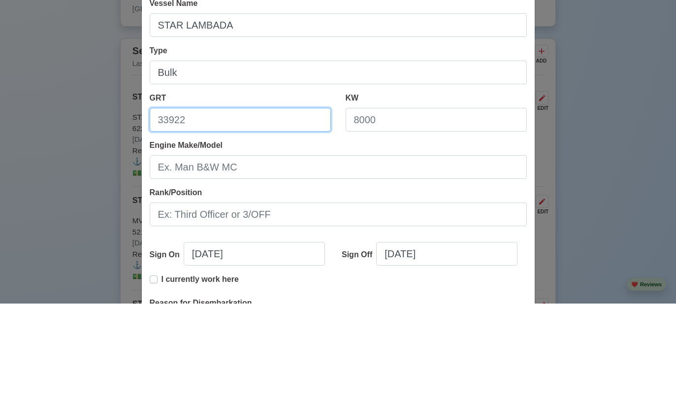
click at [288, 213] on input "GRT" at bounding box center [240, 225] width 181 height 24
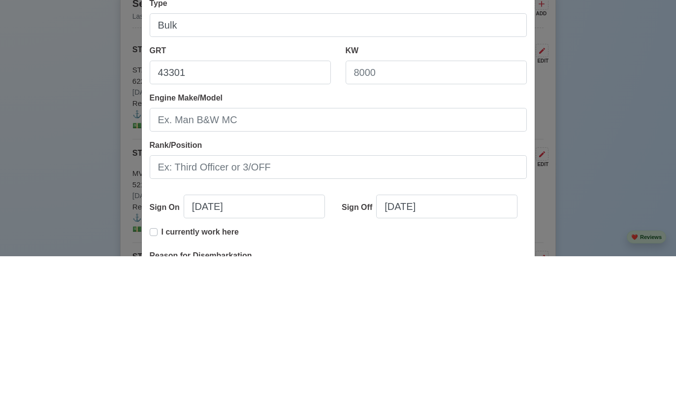
click at [439, 213] on input "KW" at bounding box center [436, 225] width 181 height 24
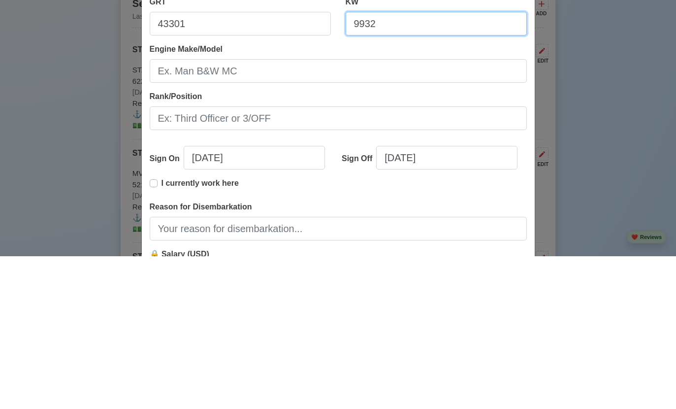
scroll to position [64, 0]
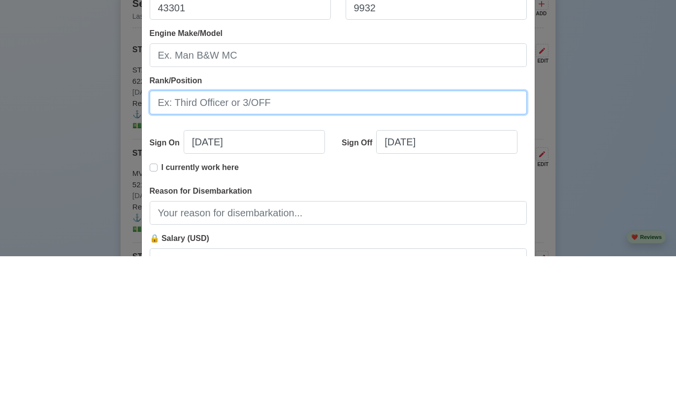
click at [434, 243] on input "Rank/Position" at bounding box center [338, 255] width 377 height 24
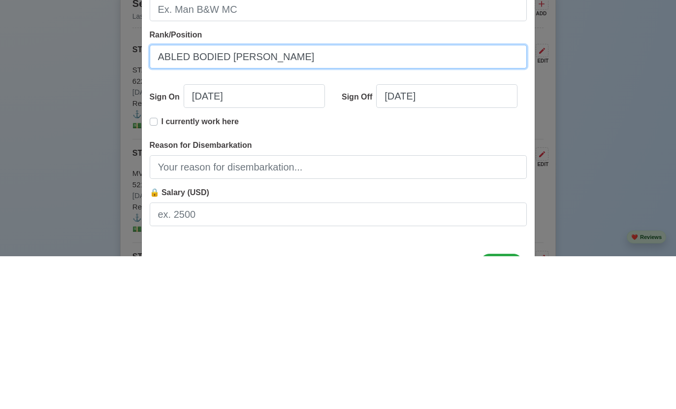
scroll to position [108, 0]
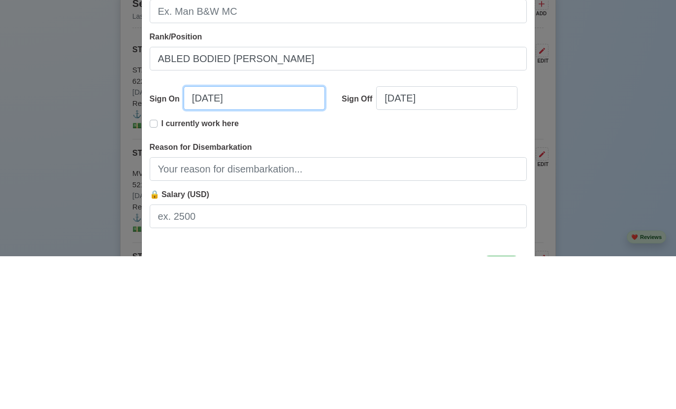
click at [290, 239] on input "09/13/2025" at bounding box center [254, 251] width 141 height 24
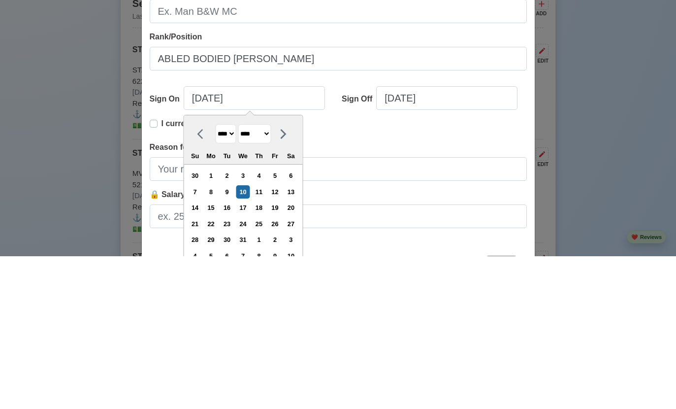
scroll to position [3062, 0]
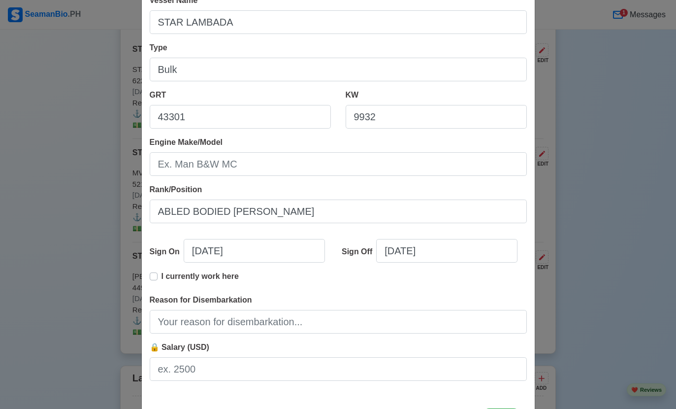
click at [474, 99] on div "KW 9932" at bounding box center [436, 108] width 181 height 39
click at [469, 248] on input "09/13/2025" at bounding box center [446, 251] width 141 height 24
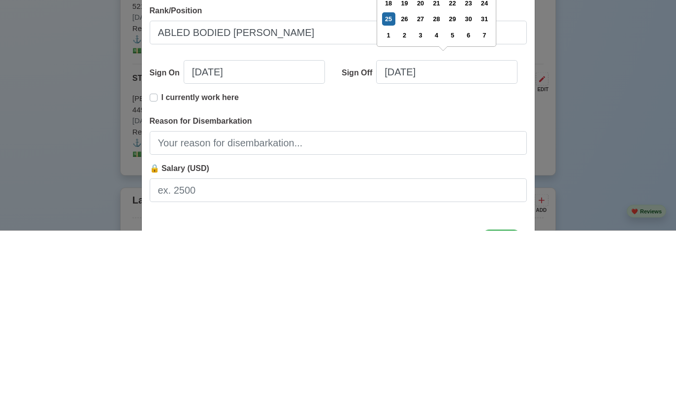
scroll to position [3240, 0]
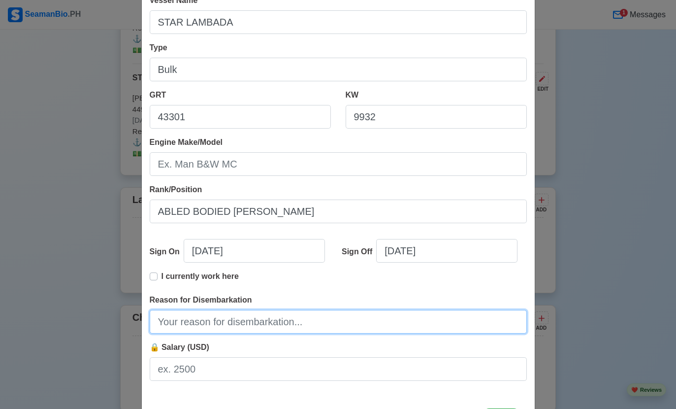
click at [409, 311] on input "Reason for Disembarkation" at bounding box center [338, 322] width 377 height 24
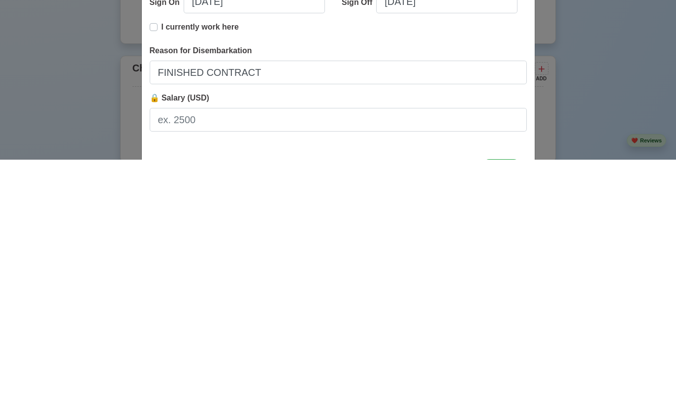
scroll to position [3473, 0]
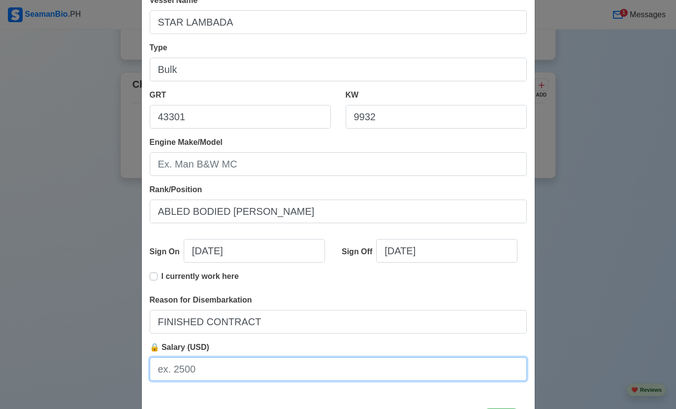
click at [371, 365] on input "🔒 Salary (USD)" at bounding box center [338, 369] width 377 height 24
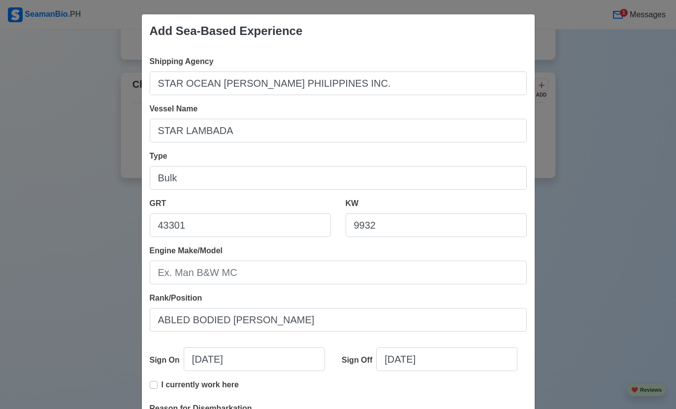
scroll to position [153, 0]
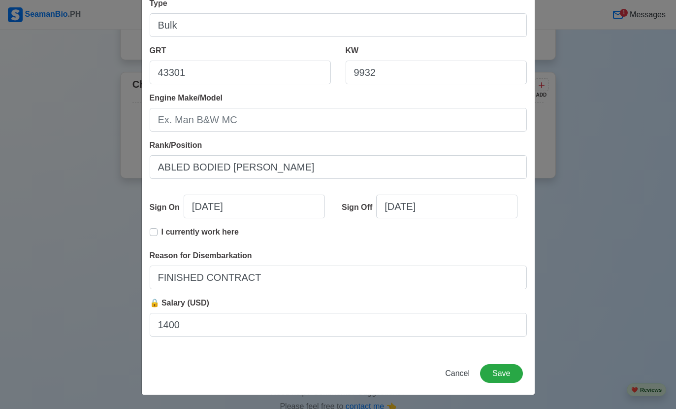
click at [494, 381] on button "Save" at bounding box center [501, 373] width 42 height 19
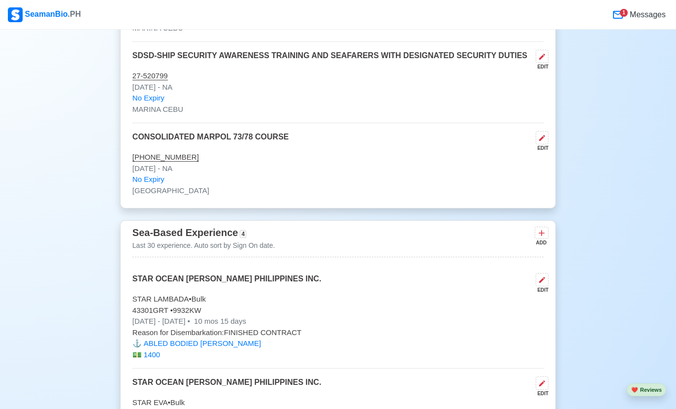
scroll to position [2832, 0]
click at [535, 227] on button at bounding box center [542, 233] width 14 height 12
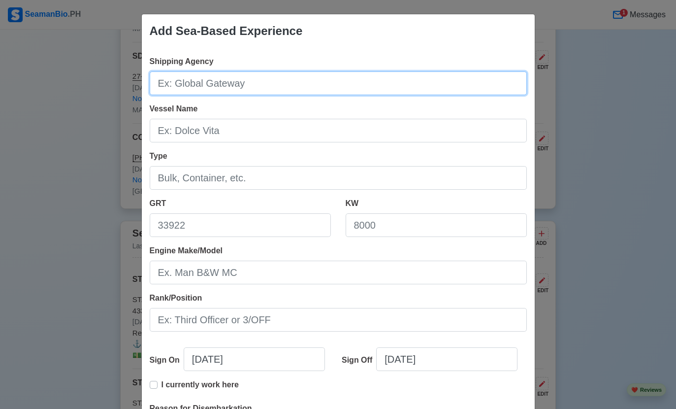
click at [427, 78] on input "Shipping Agency" at bounding box center [338, 83] width 377 height 24
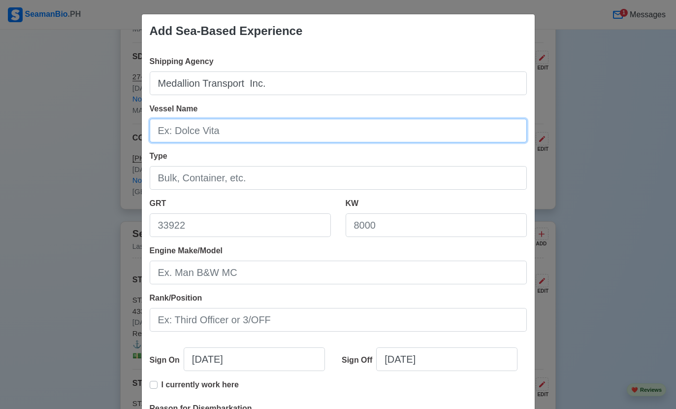
click at [162, 126] on input "Vessel Name" at bounding box center [338, 131] width 377 height 24
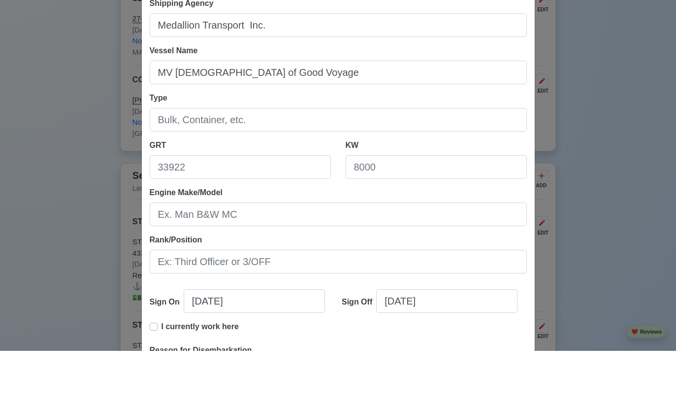
click at [173, 166] on input "Type" at bounding box center [338, 178] width 377 height 24
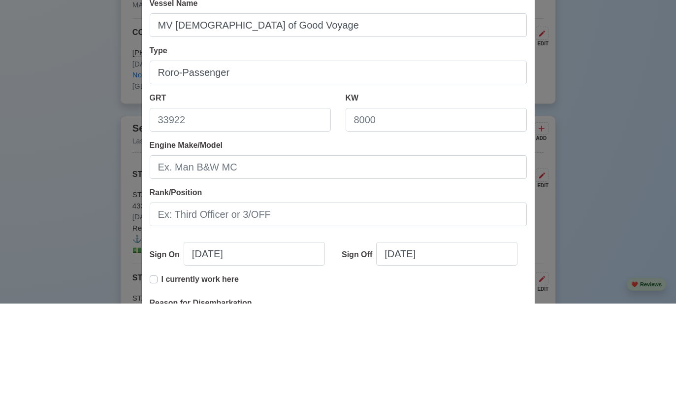
click at [218, 213] on input "GRT" at bounding box center [240, 225] width 181 height 24
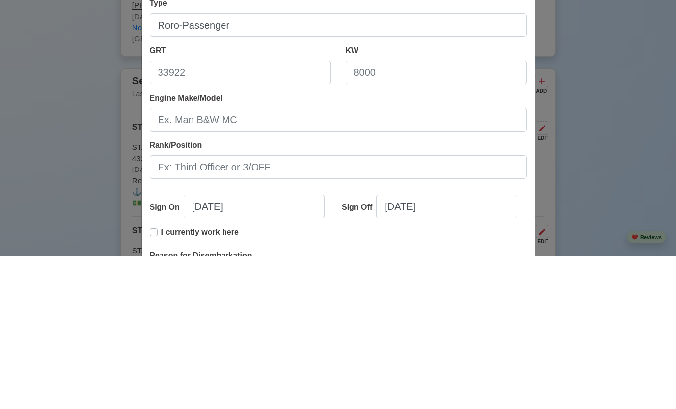
click at [195, 166] on input "Roro-Passenger" at bounding box center [338, 178] width 377 height 24
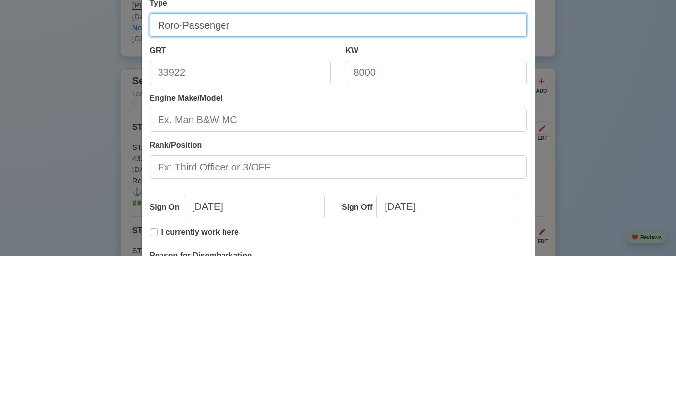
click at [204, 166] on input "Roro-Passenger" at bounding box center [338, 178] width 377 height 24
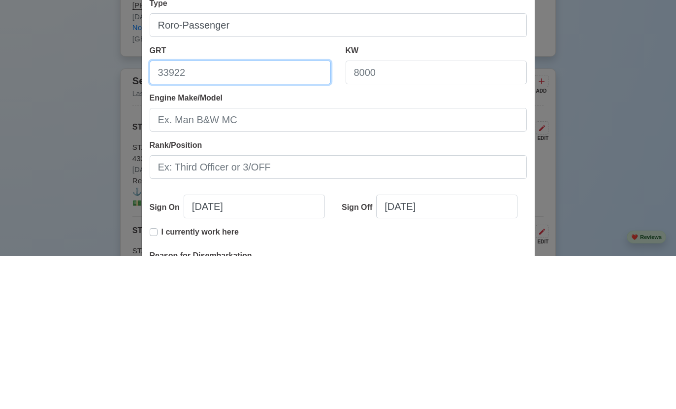
click at [208, 213] on input "GRT" at bounding box center [240, 225] width 181 height 24
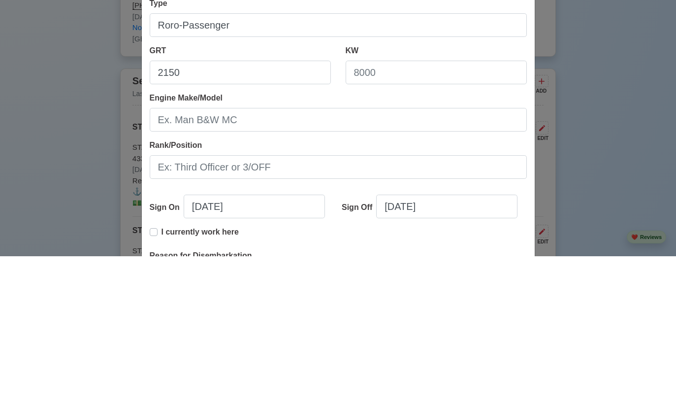
click at [466, 213] on input "KW" at bounding box center [436, 225] width 181 height 24
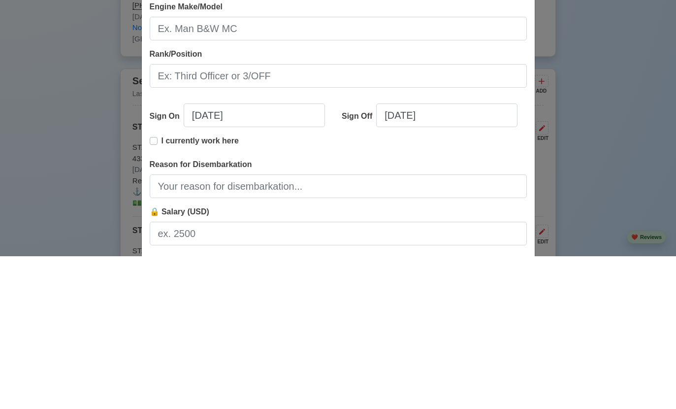
scroll to position [93, 0]
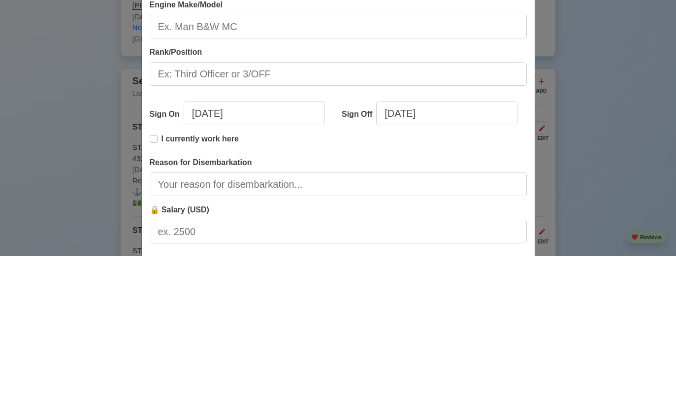
click at [178, 215] on input "Rank/Position" at bounding box center [338, 227] width 377 height 24
click at [264, 254] on input "09/13/2025" at bounding box center [254, 266] width 141 height 24
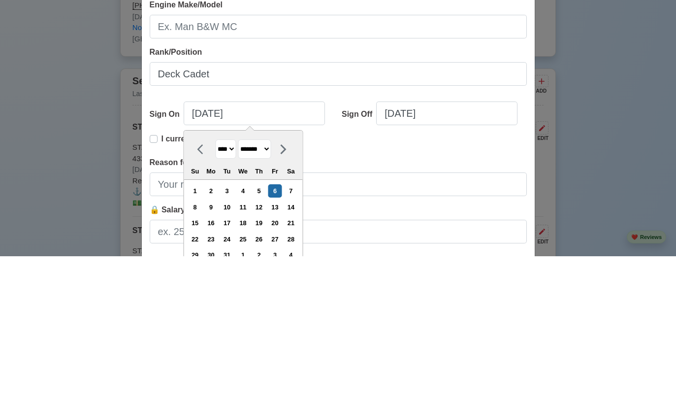
scroll to position [2985, 0]
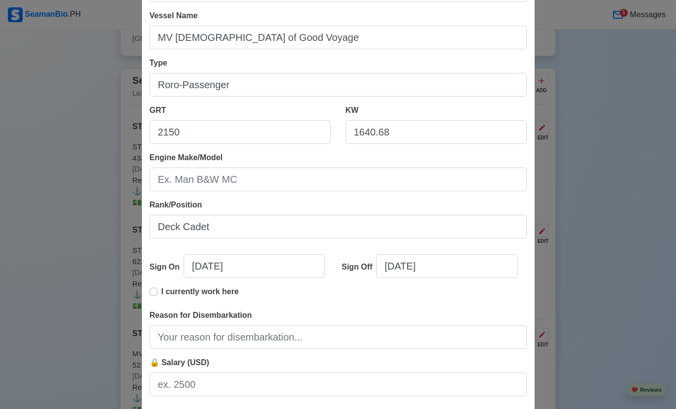
click at [469, 118] on div "KW 1640.68" at bounding box center [436, 123] width 181 height 39
click at [475, 258] on input "09/13/2025" at bounding box center [446, 266] width 141 height 24
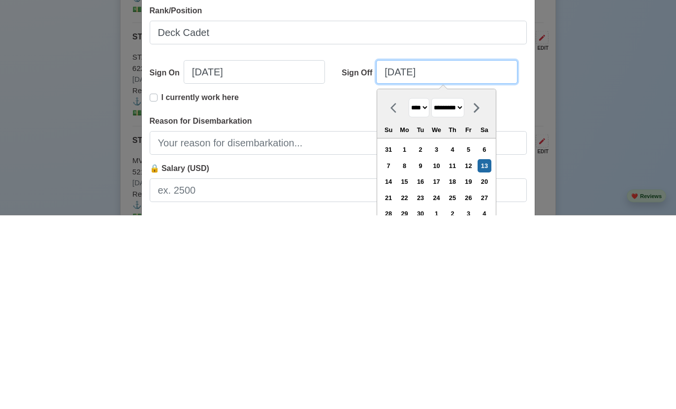
click at [482, 254] on input "09/13/2025" at bounding box center [446, 266] width 141 height 24
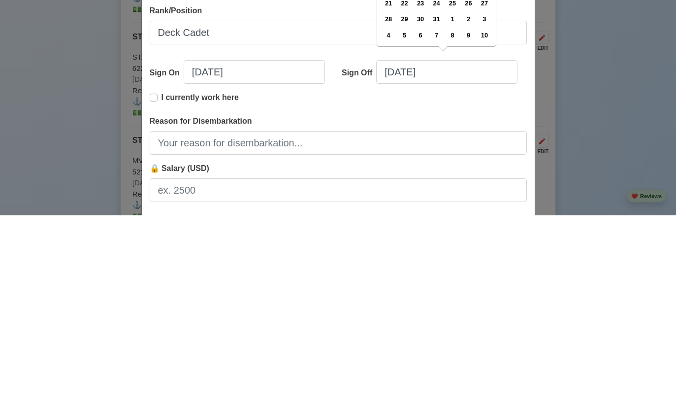
scroll to position [3178, 0]
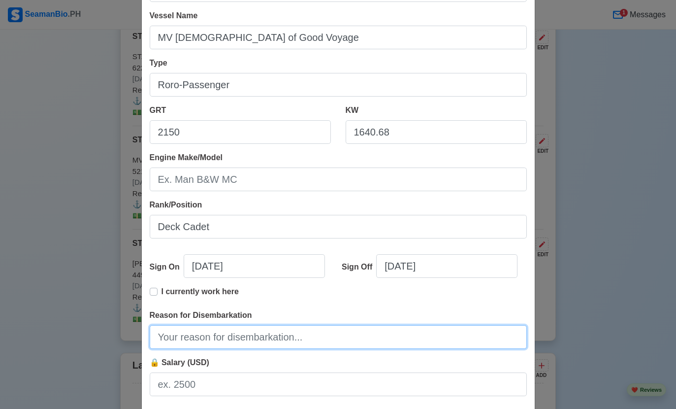
click at [434, 326] on input "Reason for Disembarkation" at bounding box center [338, 337] width 377 height 24
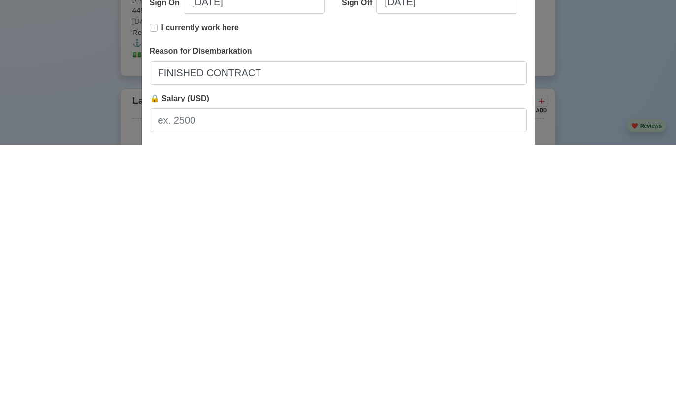
scroll to position [3443, 0]
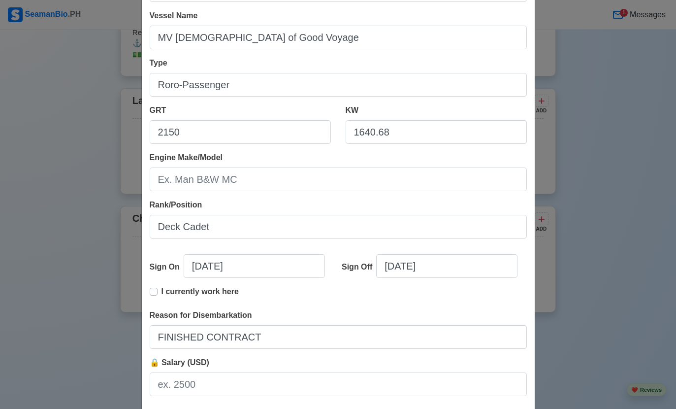
click at [385, 379] on input "🔒 Salary (USD)" at bounding box center [338, 384] width 377 height 24
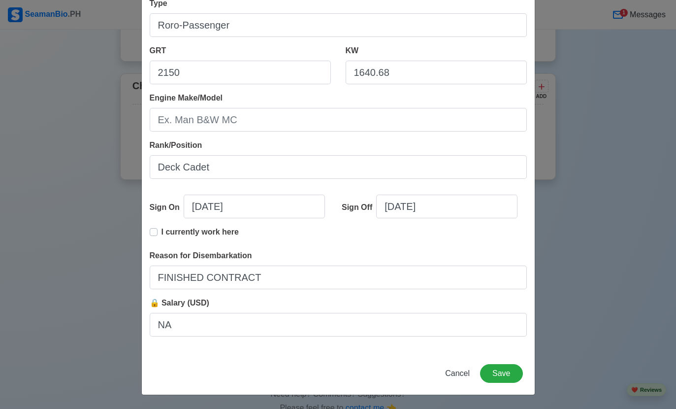
scroll to position [153, 0]
click at [508, 375] on button "Save" at bounding box center [501, 373] width 42 height 19
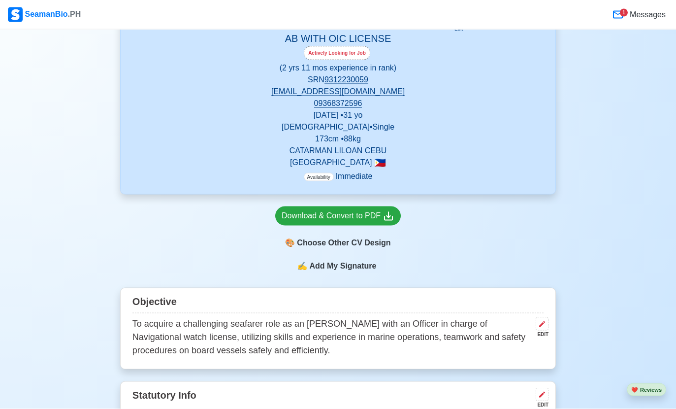
scroll to position [163, 0]
click at [375, 246] on div "🎨 Choose Other CV Design" at bounding box center [338, 242] width 126 height 19
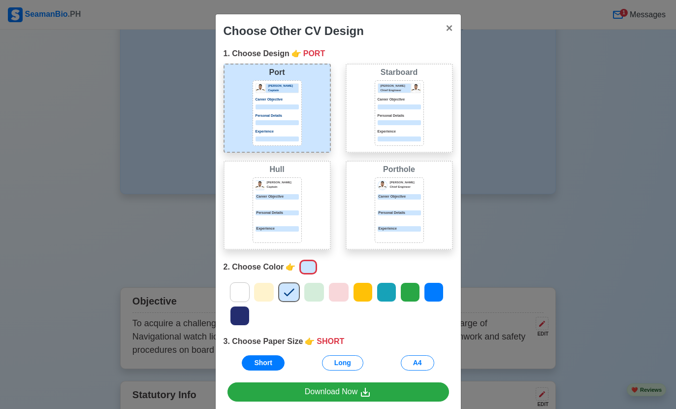
click at [437, 291] on icon at bounding box center [433, 291] width 15 height 15
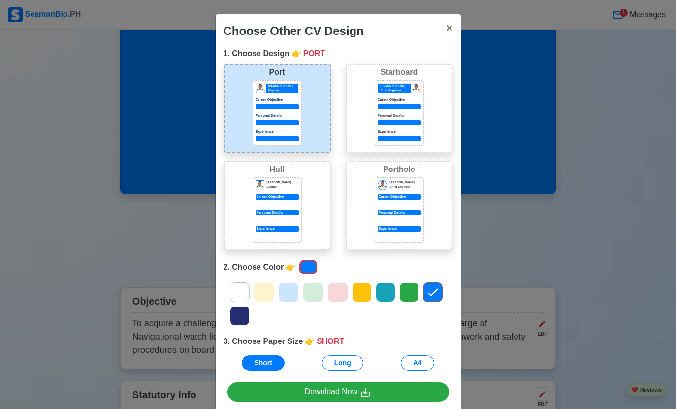
click at [382, 291] on icon at bounding box center [385, 291] width 15 height 15
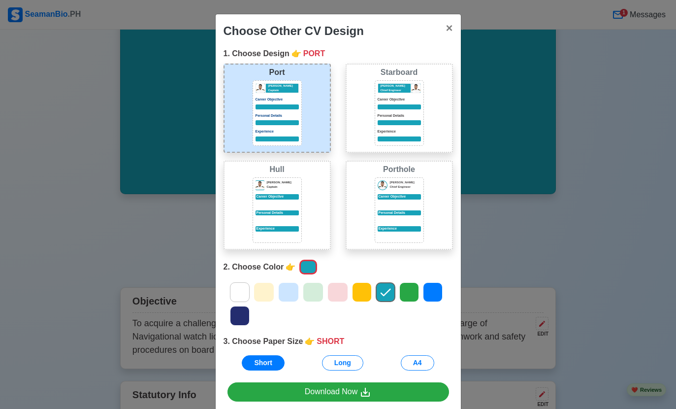
click at [361, 291] on icon at bounding box center [361, 291] width 15 height 15
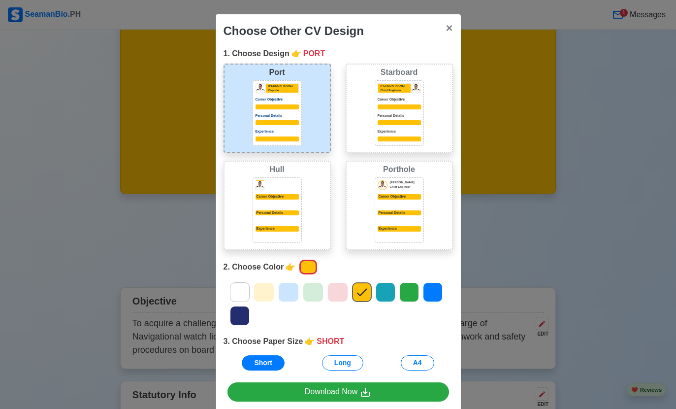
click at [321, 291] on div at bounding box center [313, 292] width 21 height 20
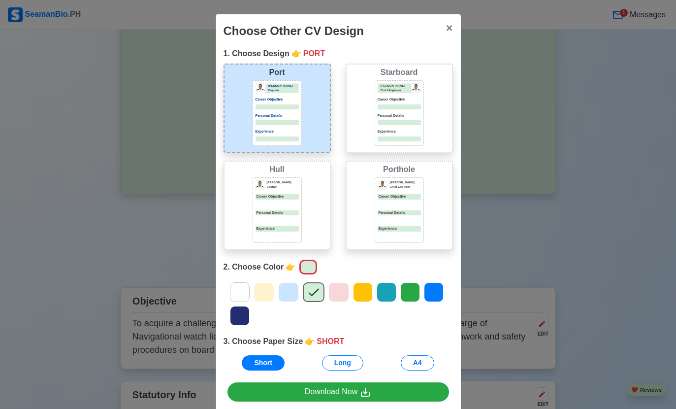
click at [290, 297] on icon at bounding box center [288, 291] width 15 height 15
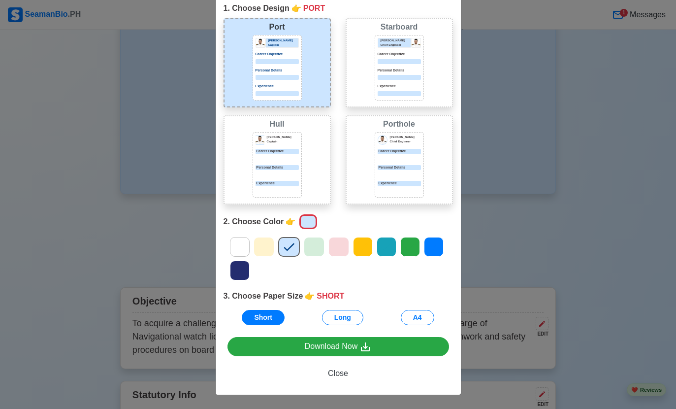
click at [343, 377] on span "Close" at bounding box center [338, 373] width 20 height 8
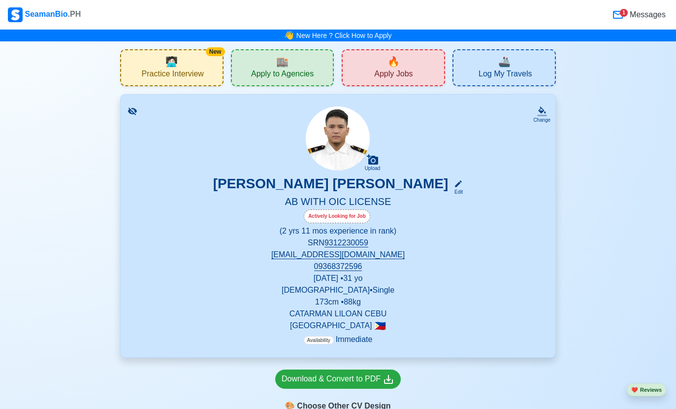
scroll to position [105, 0]
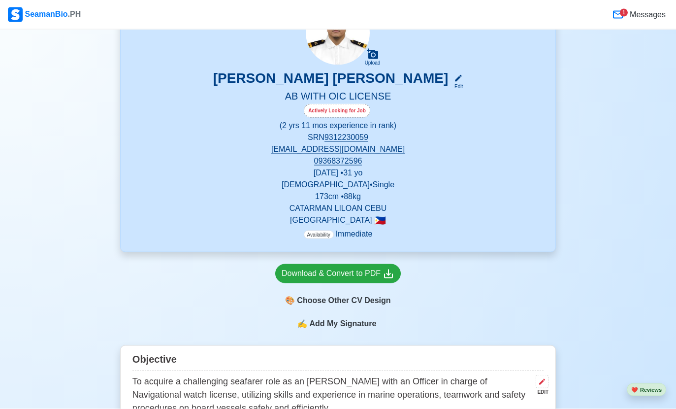
click at [379, 307] on div "🎨 Choose Other CV Design" at bounding box center [338, 300] width 126 height 19
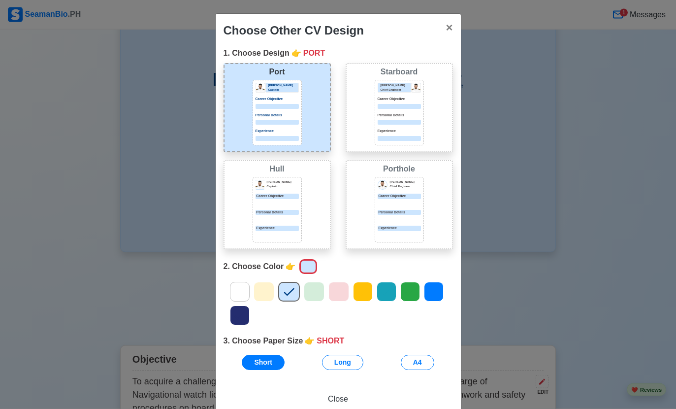
scroll to position [106, 0]
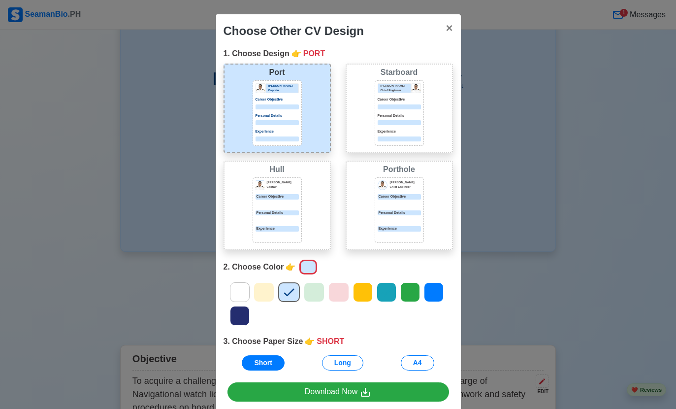
click at [312, 213] on div "Hull Donald Cris Captain Career Objective Personal Details Experience" at bounding box center [276, 204] width 107 height 89
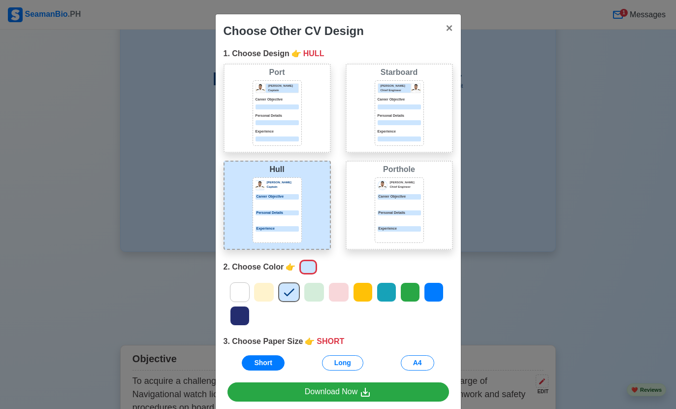
click at [428, 364] on button "A4" at bounding box center [417, 362] width 33 height 15
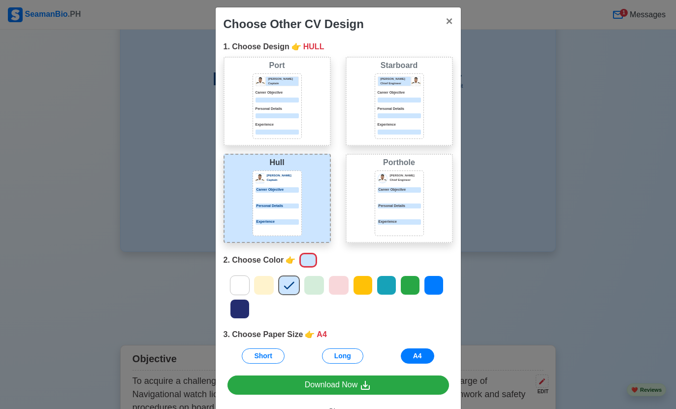
scroll to position [6, 0]
click at [383, 384] on link "Download Now" at bounding box center [337, 385] width 221 height 19
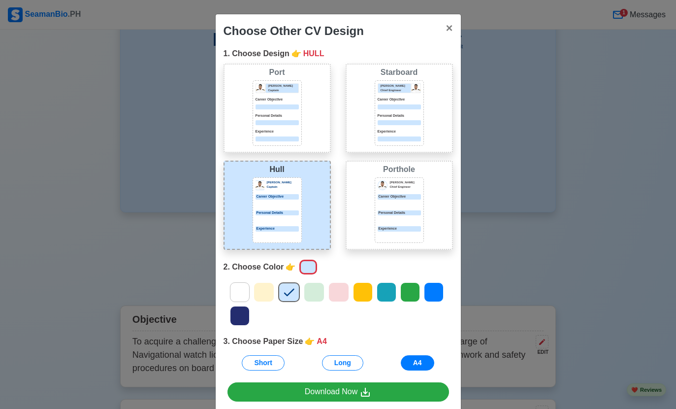
scroll to position [0, 0]
click at [448, 34] on span "×" at bounding box center [448, 27] width 7 height 13
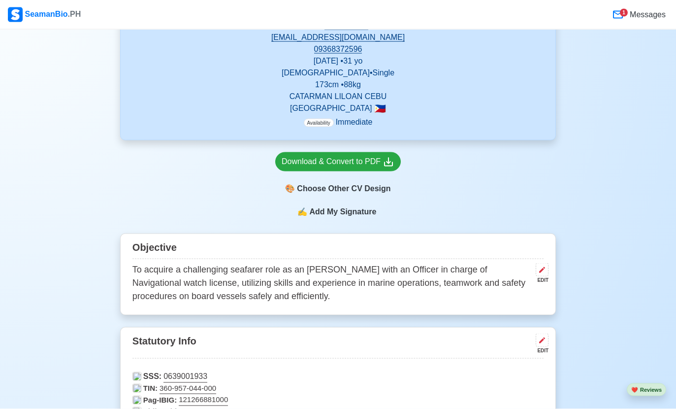
scroll to position [218, 0]
click at [365, 215] on span "Add My Signature" at bounding box center [342, 211] width 71 height 12
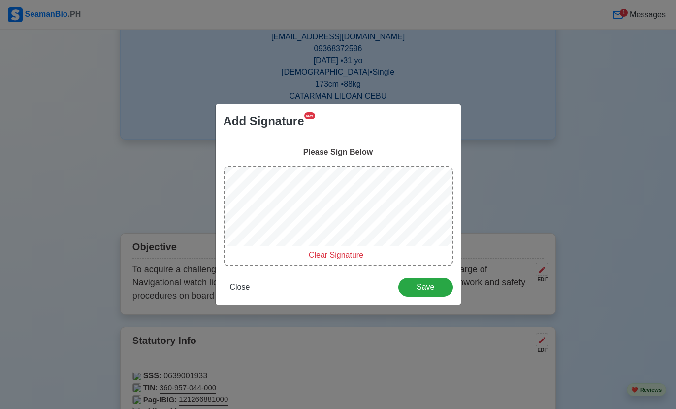
click at [424, 287] on span "Save" at bounding box center [425, 287] width 41 height 8
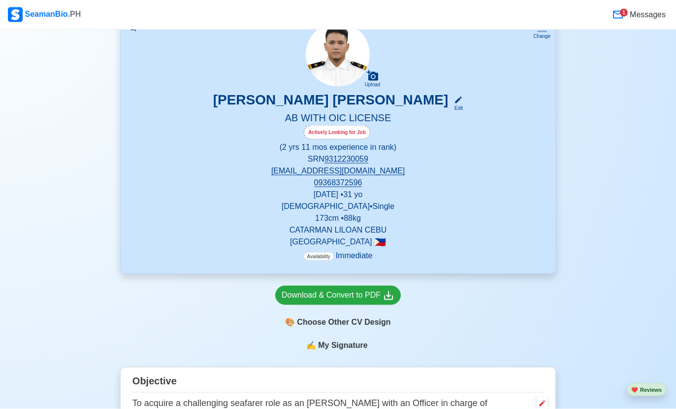
scroll to position [99, 0]
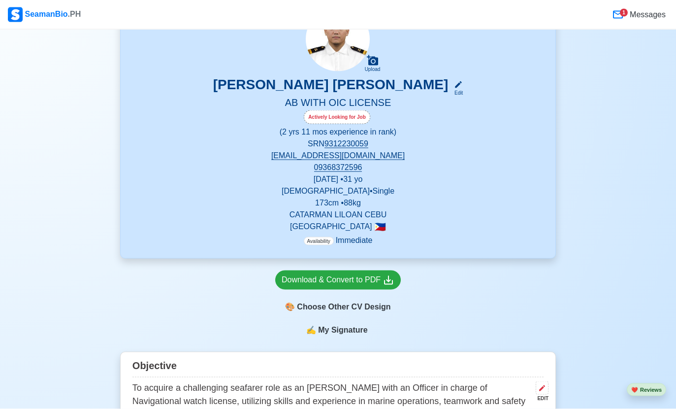
click at [369, 282] on div "Download & Convert to PDF" at bounding box center [338, 280] width 113 height 12
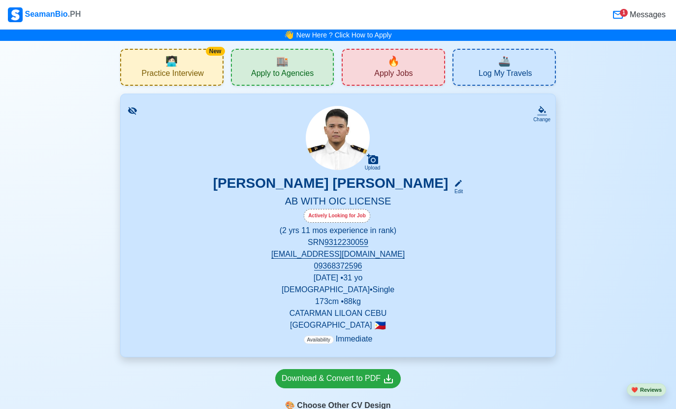
scroll to position [0, 0]
